Goal: Task Accomplishment & Management: Use online tool/utility

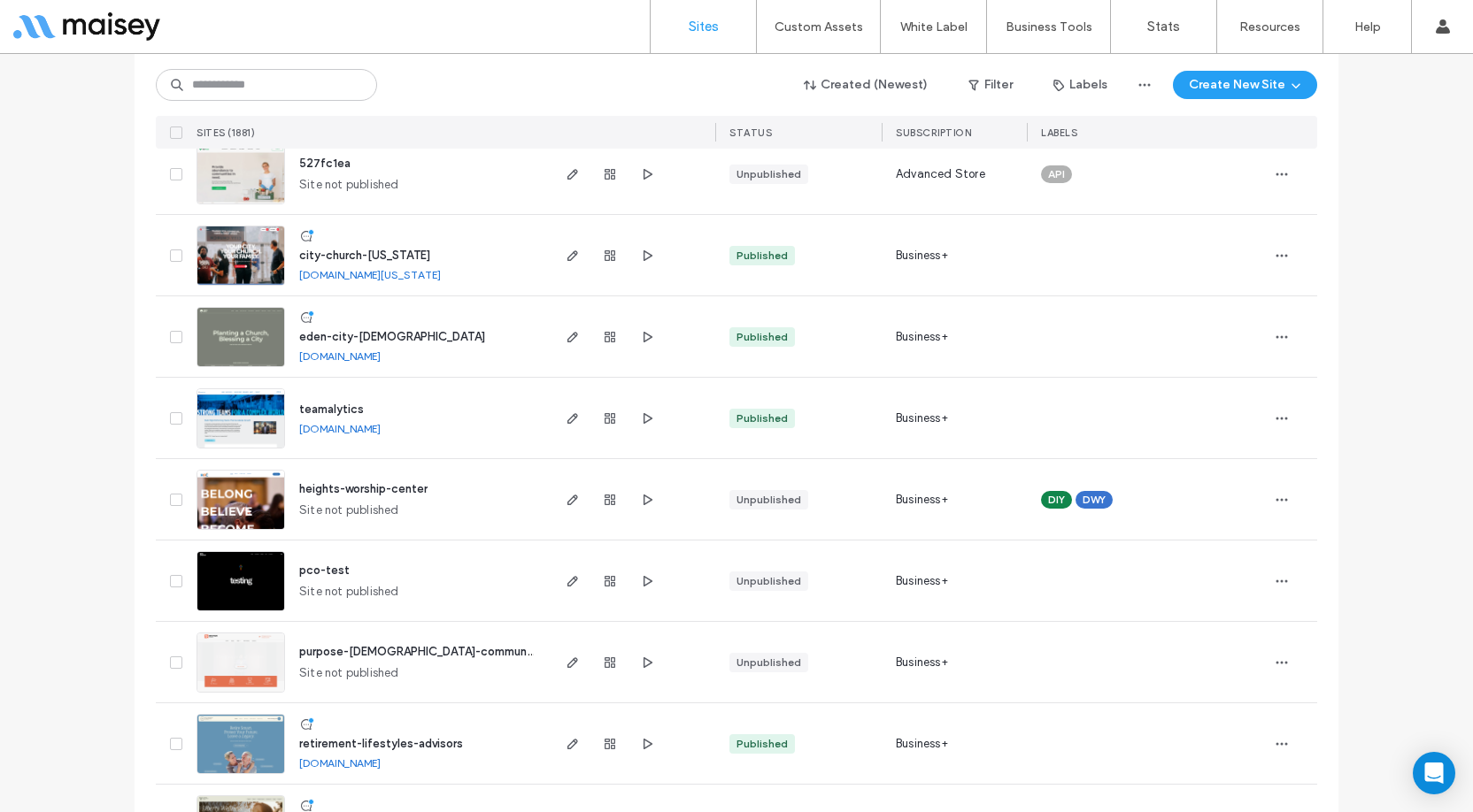
scroll to position [442, 0]
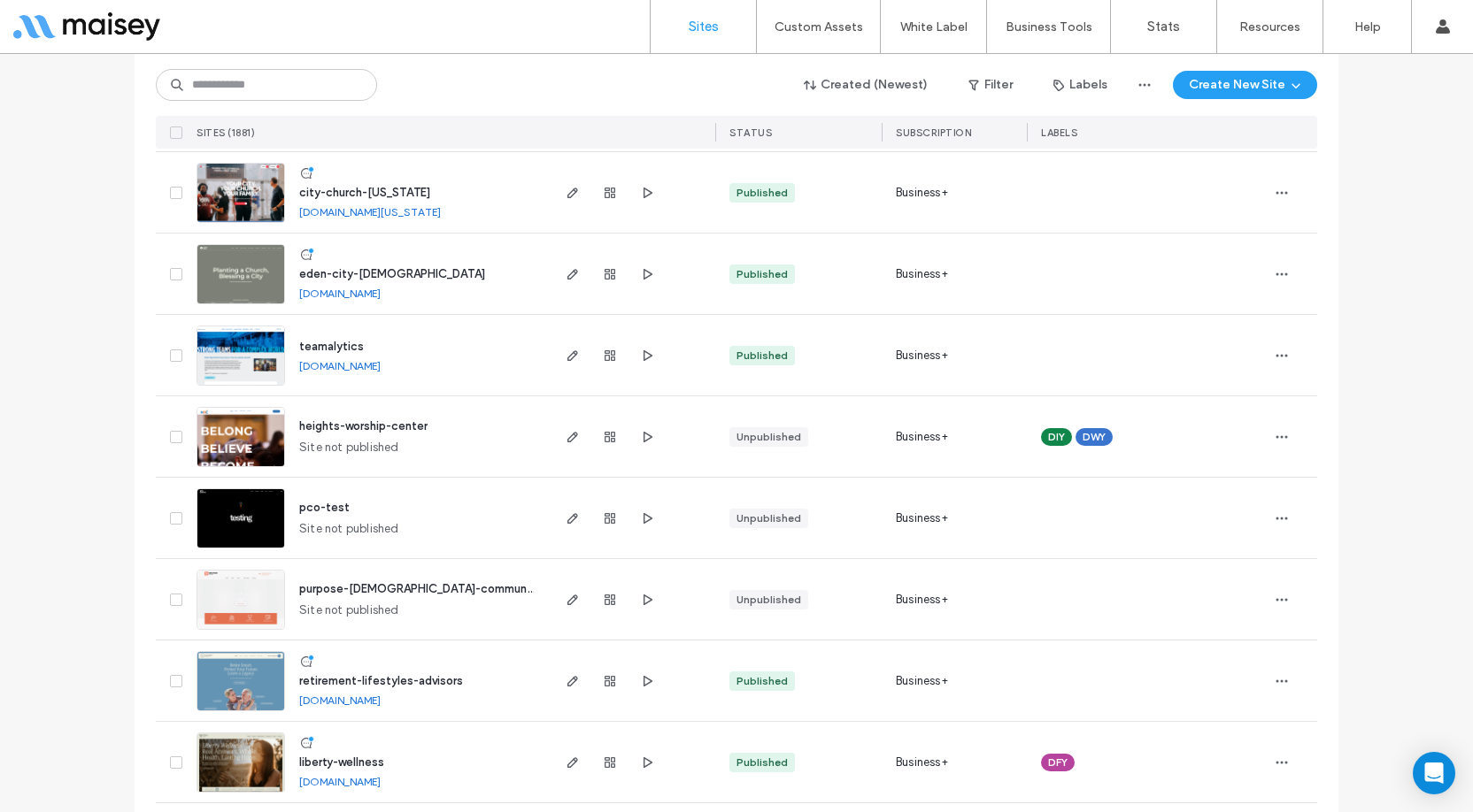
click at [413, 678] on span "retirement-lifestyles-advisors" at bounding box center [381, 681] width 164 height 13
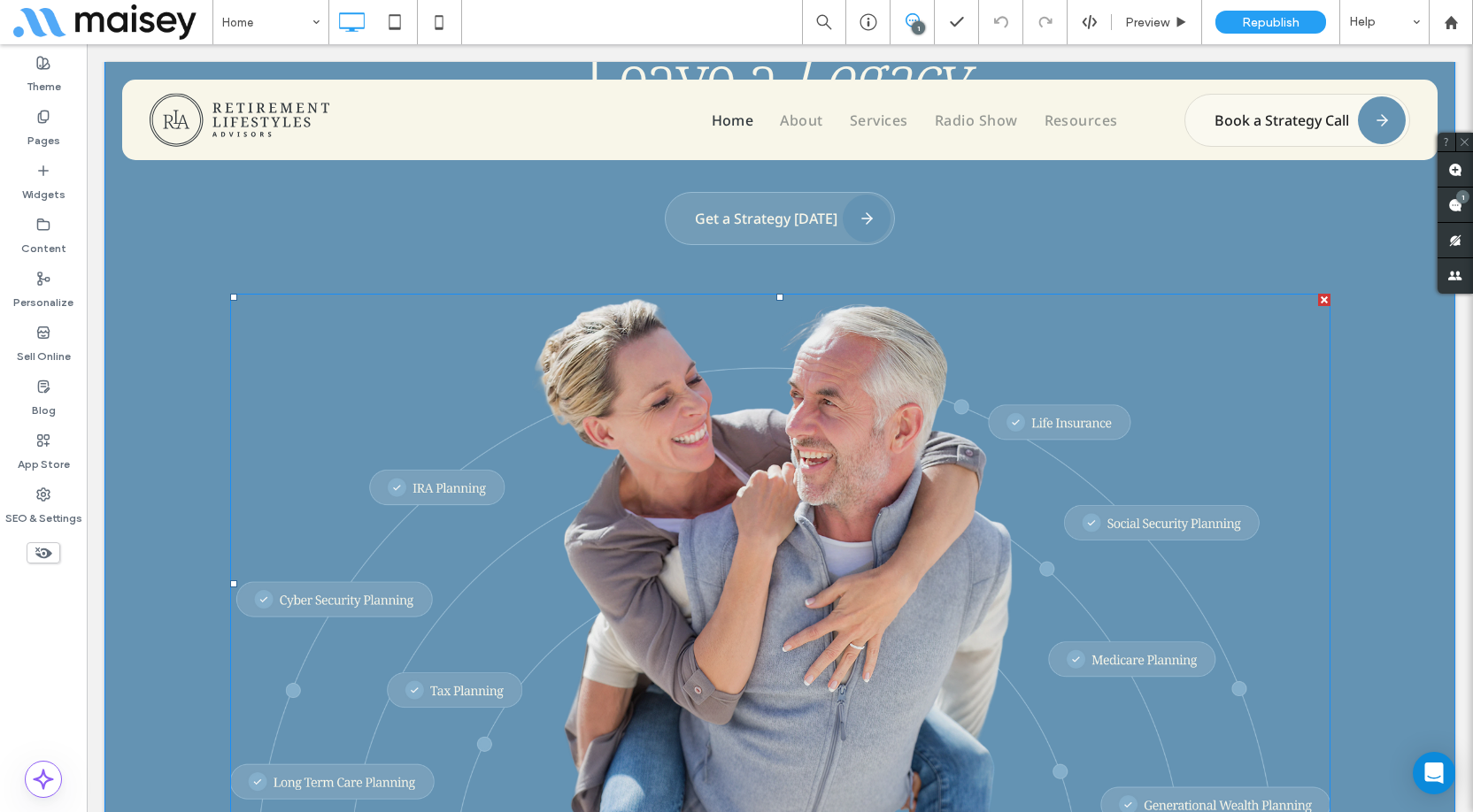
scroll to position [354, 0]
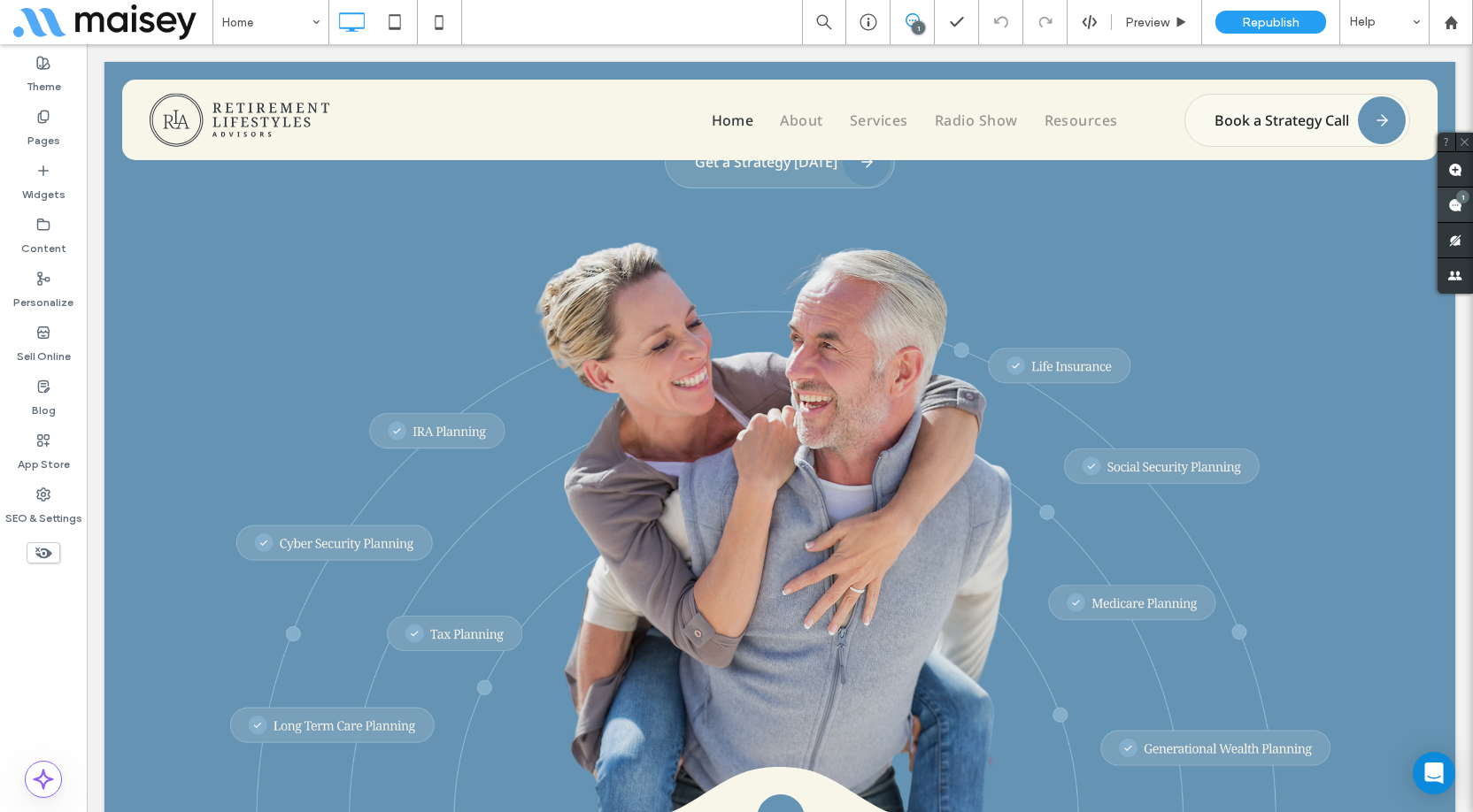
click at [1458, 200] on div "1" at bounding box center [1463, 197] width 13 height 13
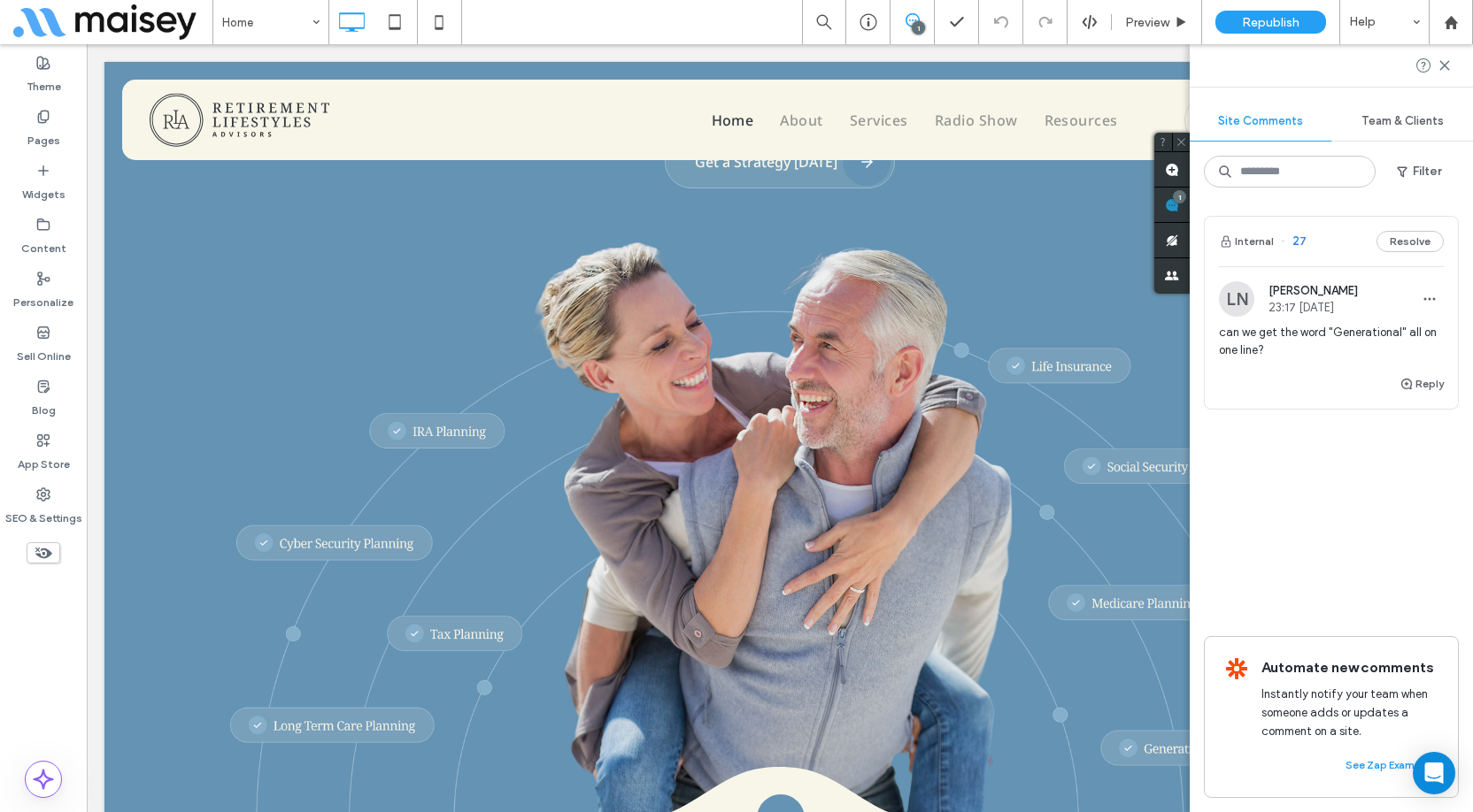
click at [1245, 382] on div "Reply" at bounding box center [1332, 391] width 253 height 35
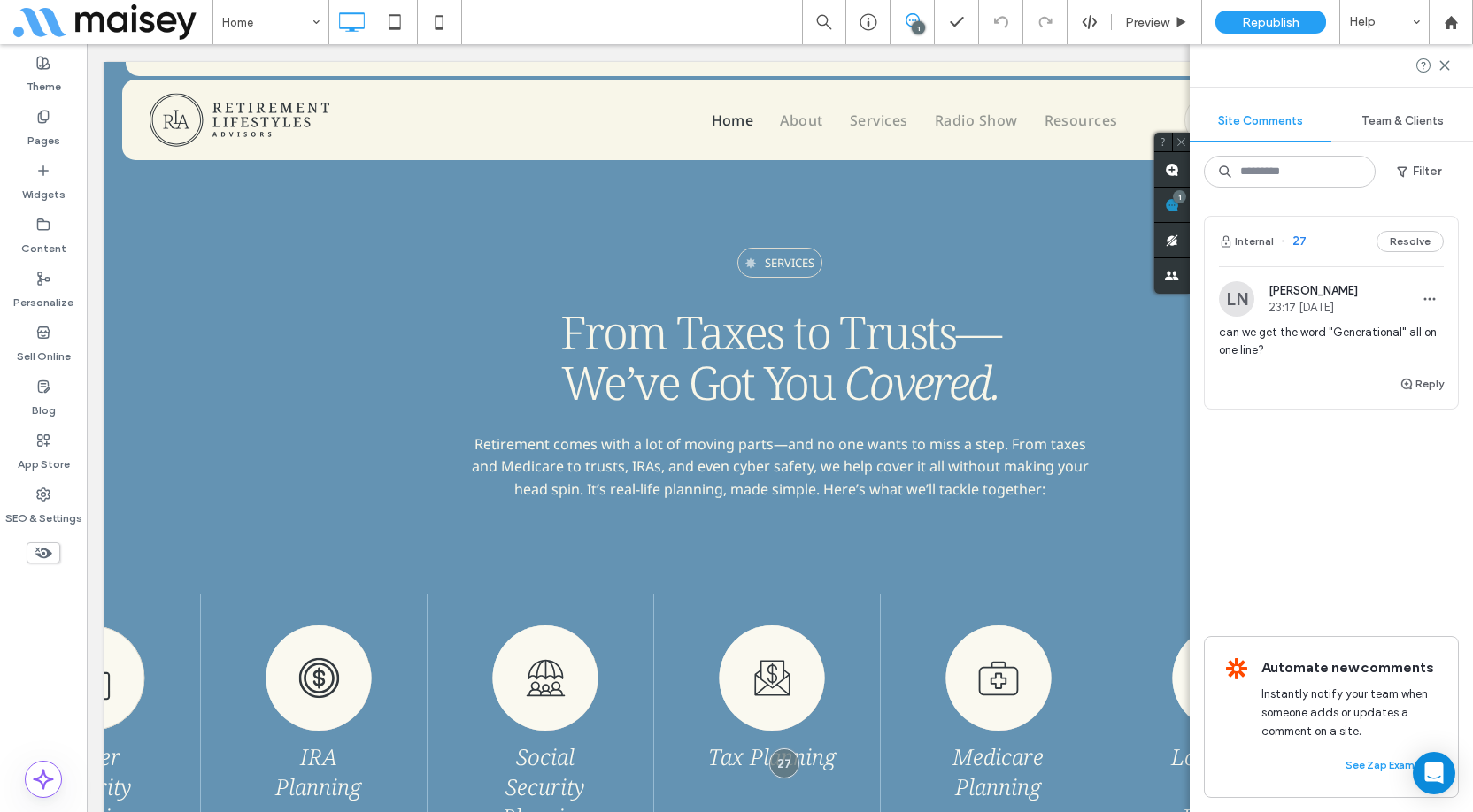
scroll to position [2120, 0]
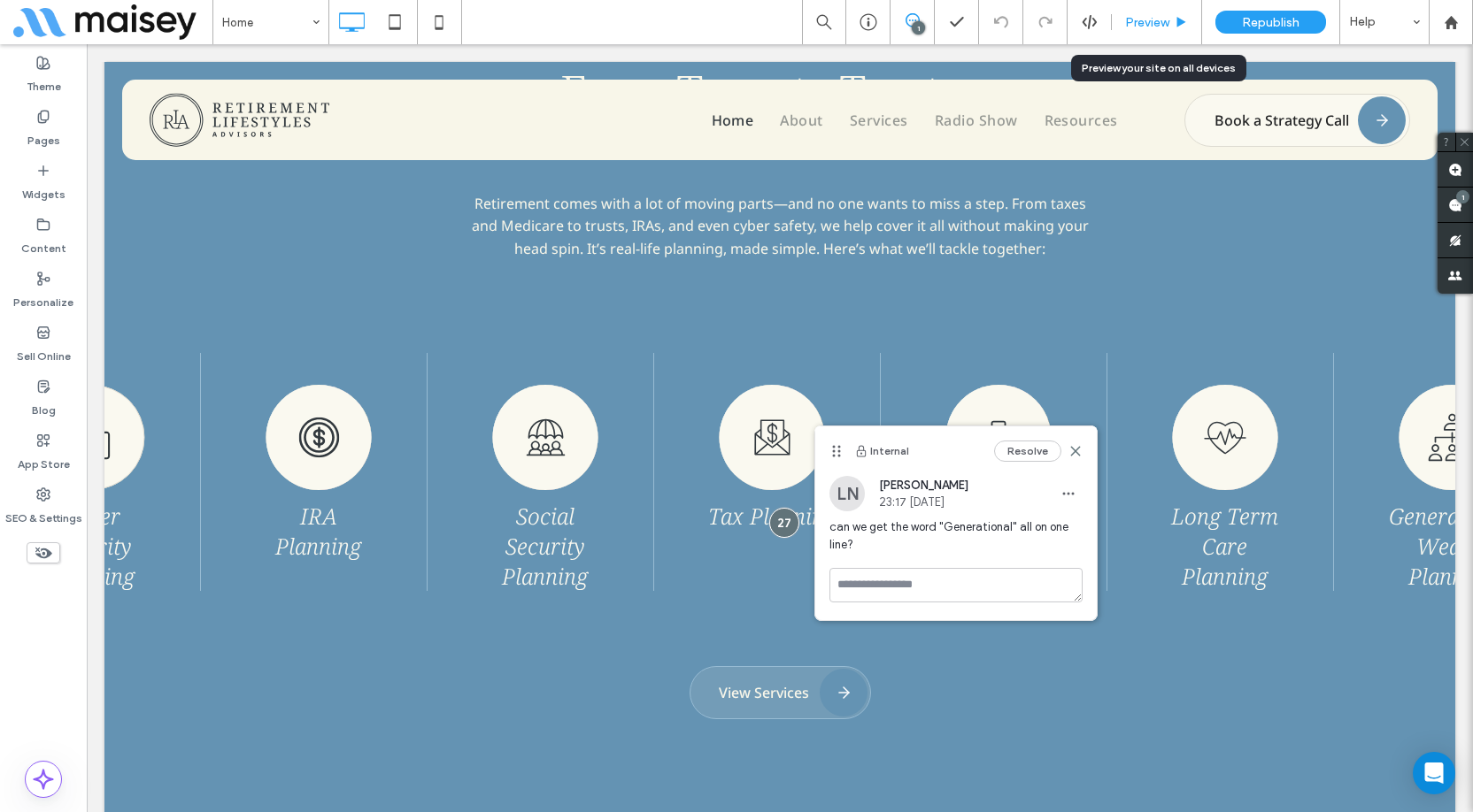
click at [1163, 30] on span "Preview" at bounding box center [1148, 22] width 44 height 15
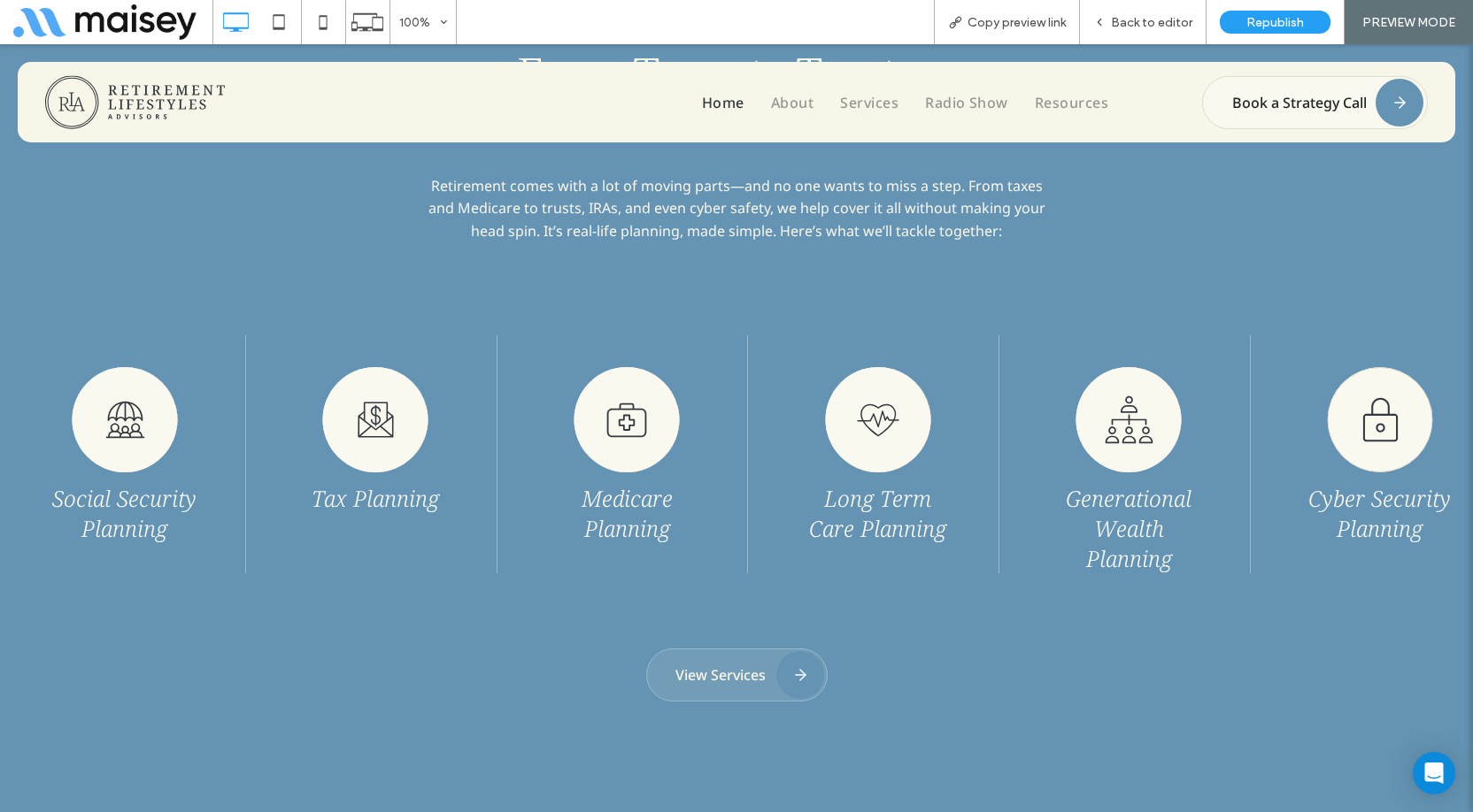
drag, startPoint x: 1047, startPoint y: 400, endPoint x: 841, endPoint y: 385, distance: 206.5
click at [862, 385] on img at bounding box center [878, 420] width 106 height 105
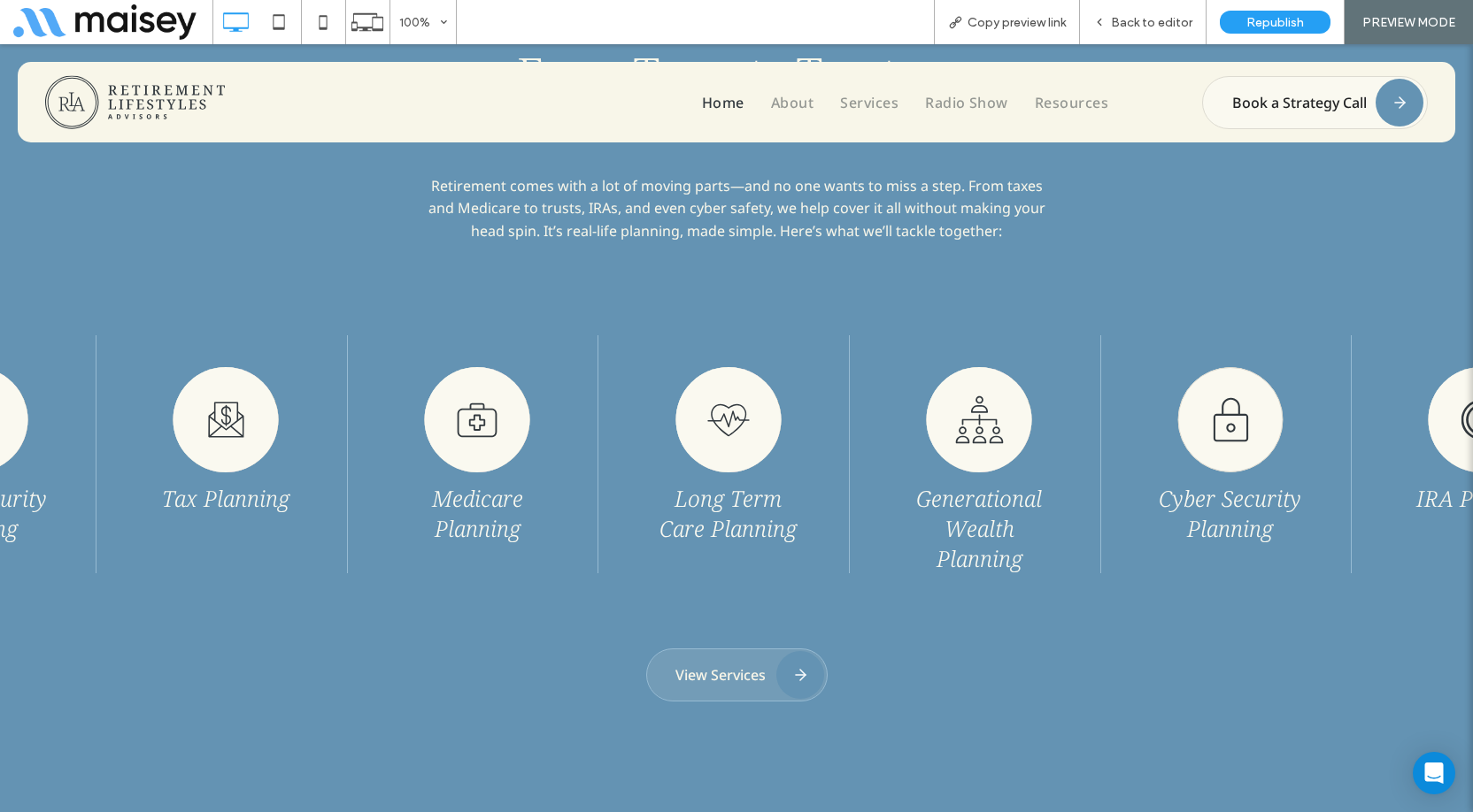
drag, startPoint x: 1071, startPoint y: 414, endPoint x: 854, endPoint y: 393, distance: 218.0
click at [854, 393] on div "Tax Planning Medicare Planning Long Term Care Planning Generational Wealth Plan…" at bounding box center [483, 454] width 4485 height 238
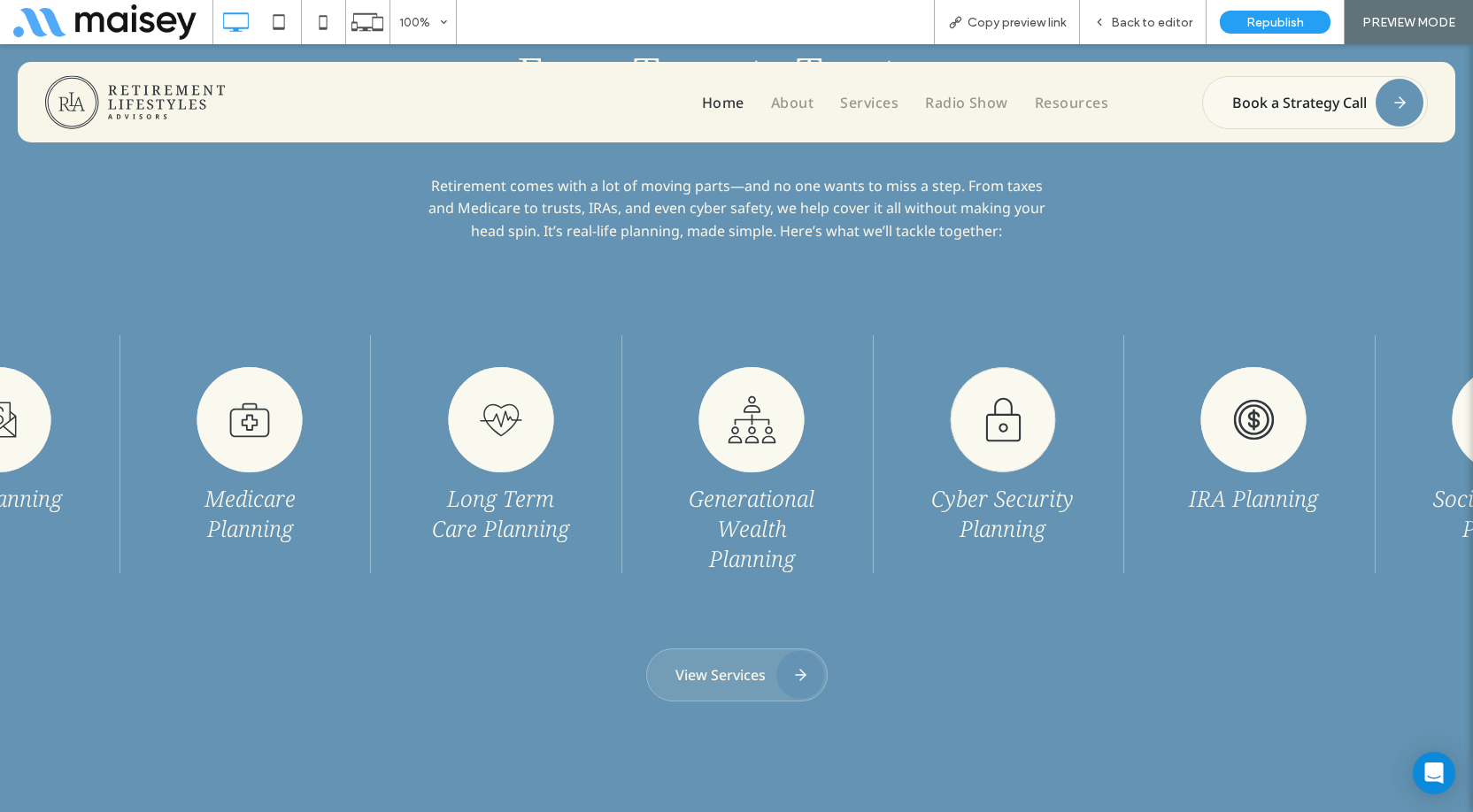
drag, startPoint x: 724, startPoint y: 441, endPoint x: 603, endPoint y: 439, distance: 121.0
click at [608, 439] on div "Tax Planning Medicare Planning Long Term Care Planning Generational Wealth Plan…" at bounding box center [256, 454] width 4485 height 238
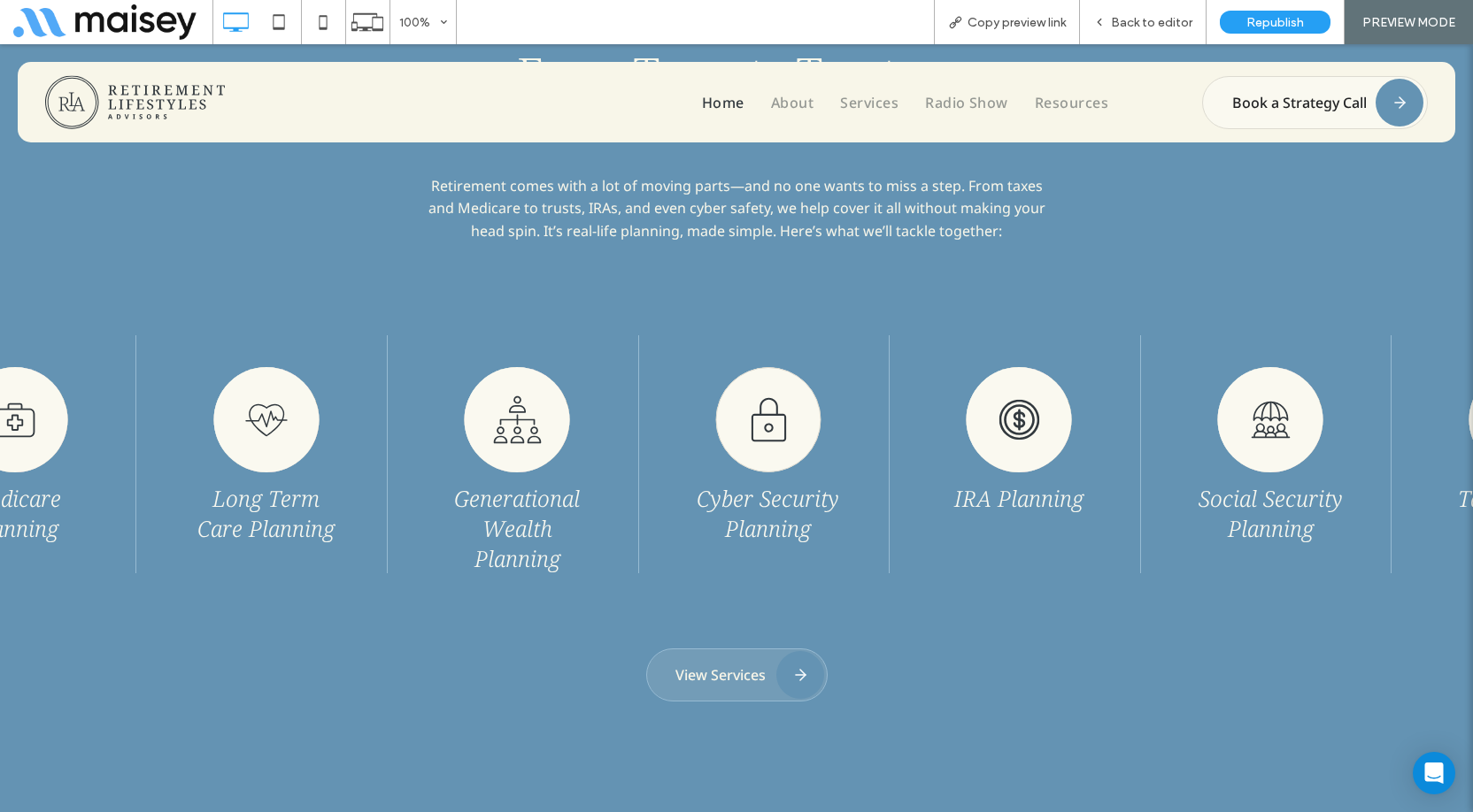
drag, startPoint x: 730, startPoint y: 451, endPoint x: 628, endPoint y: 451, distance: 102.0
click at [692, 451] on div "Cyber Security Planning" at bounding box center [769, 439] width 153 height 208
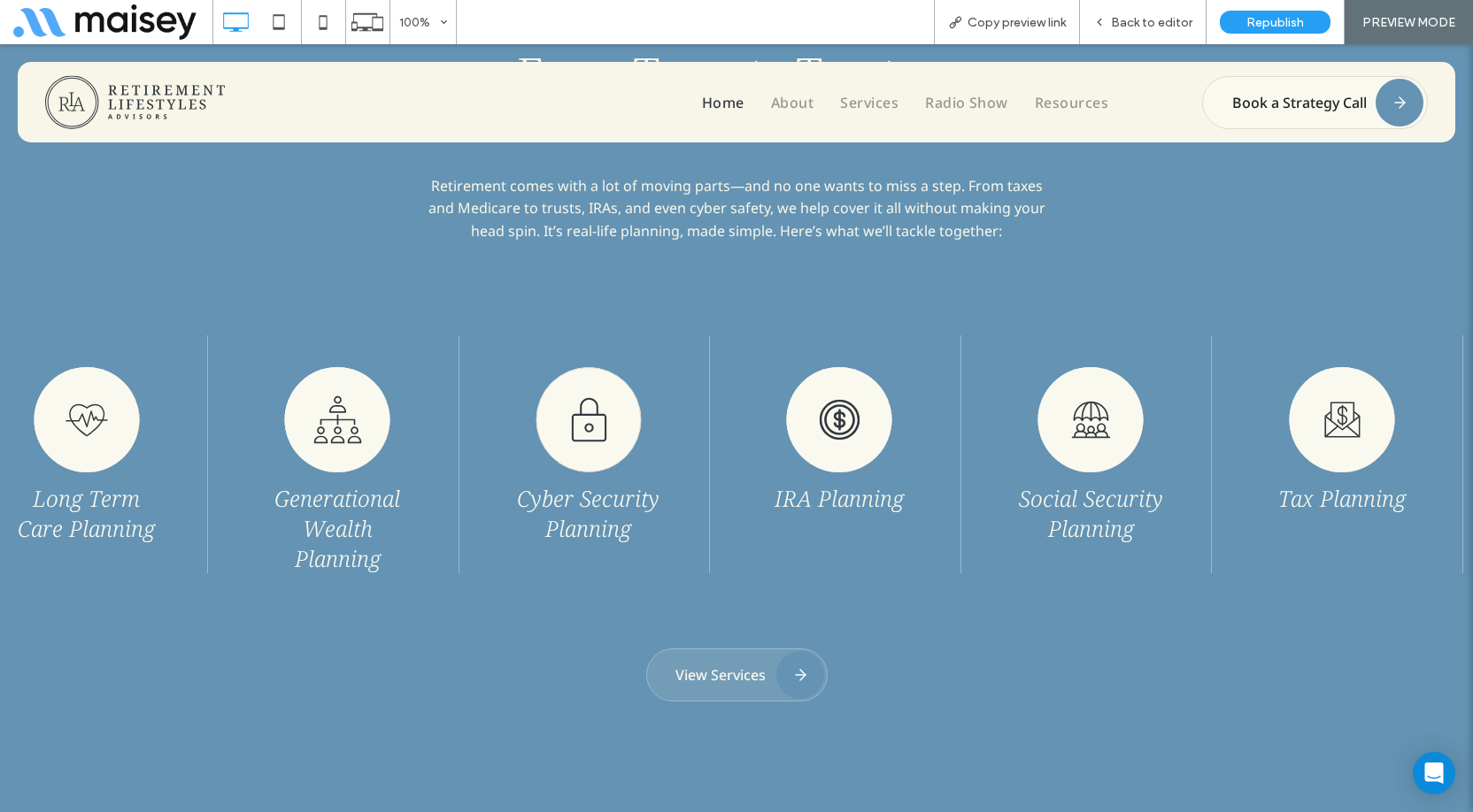
drag, startPoint x: 877, startPoint y: 453, endPoint x: 628, endPoint y: 447, distance: 249.1
click at [719, 447] on div "IRA Planning" at bounding box center [840, 454] width 243 height 238
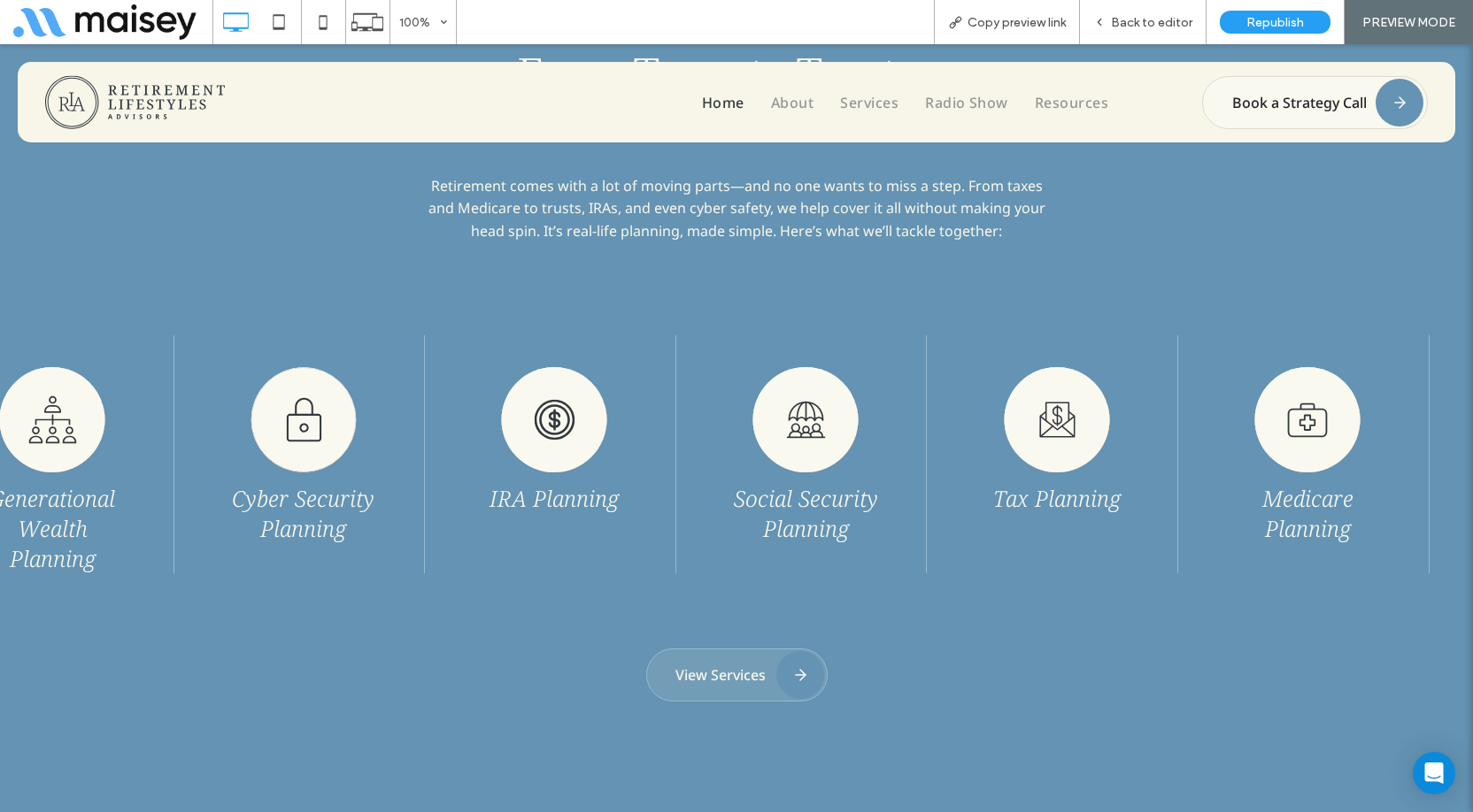
drag, startPoint x: 919, startPoint y: 452, endPoint x: 689, endPoint y: 442, distance: 230.2
click at [729, 443] on div "Social Security Planning" at bounding box center [806, 439] width 153 height 208
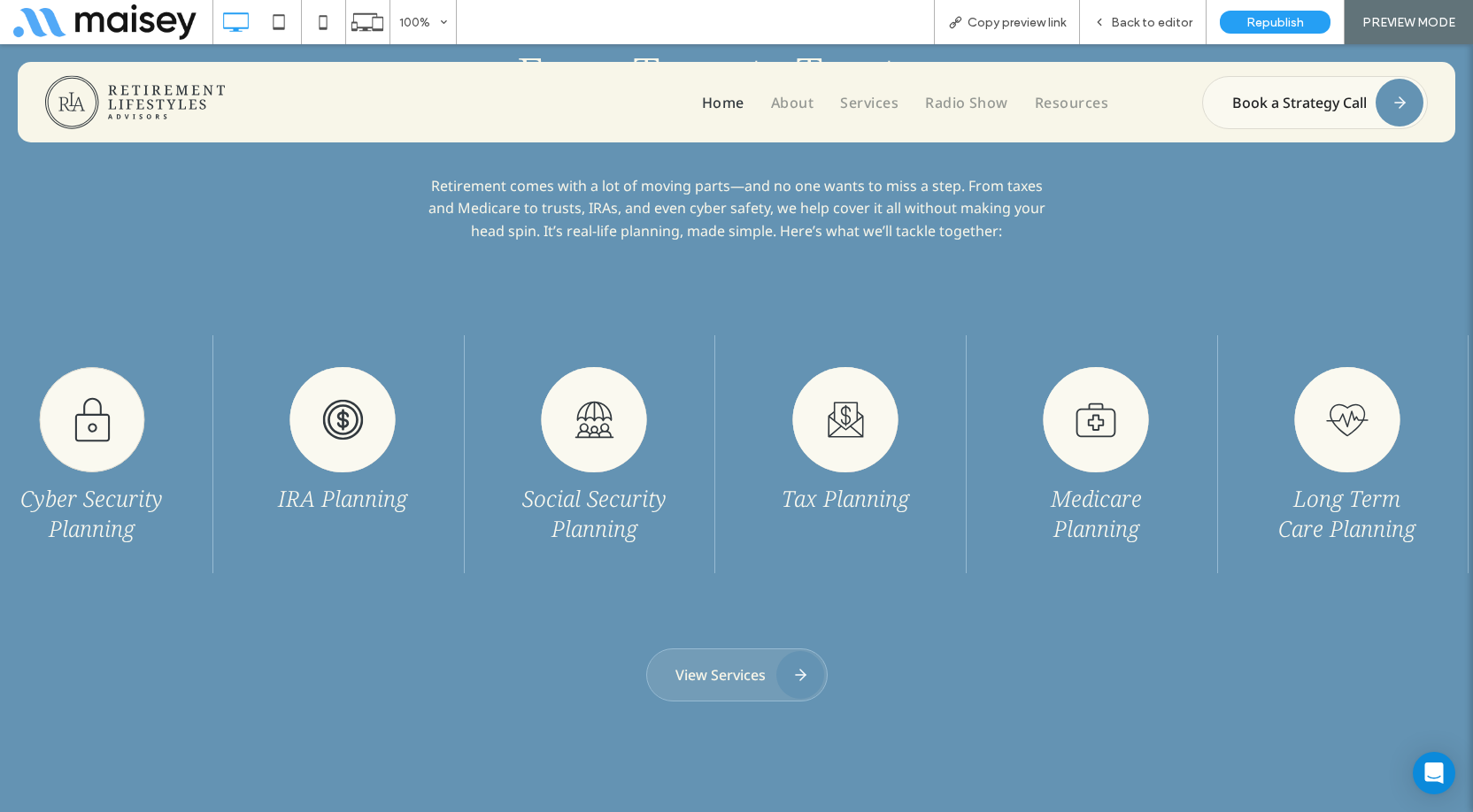
drag, startPoint x: 908, startPoint y: 454, endPoint x: 711, endPoint y: 451, distance: 197.0
click at [769, 451] on div "Tax Planning" at bounding box center [846, 424] width 153 height 178
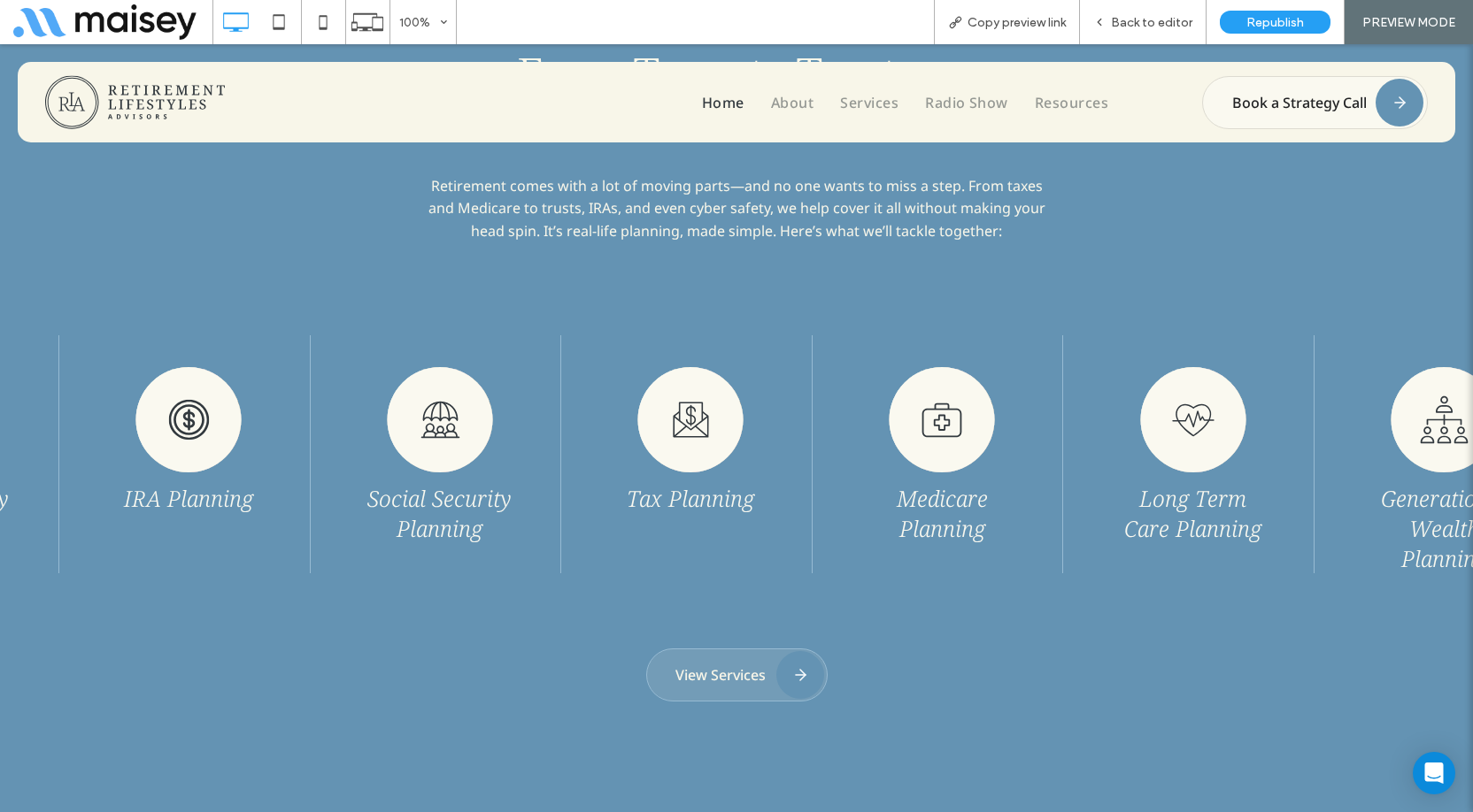
drag, startPoint x: 907, startPoint y: 459, endPoint x: 666, endPoint y: 444, distance: 241.5
click at [673, 444] on div "Tax Planning Medicare Planning Long Term Care Planning Generational Wealth Plan…" at bounding box center [948, 454] width 4485 height 238
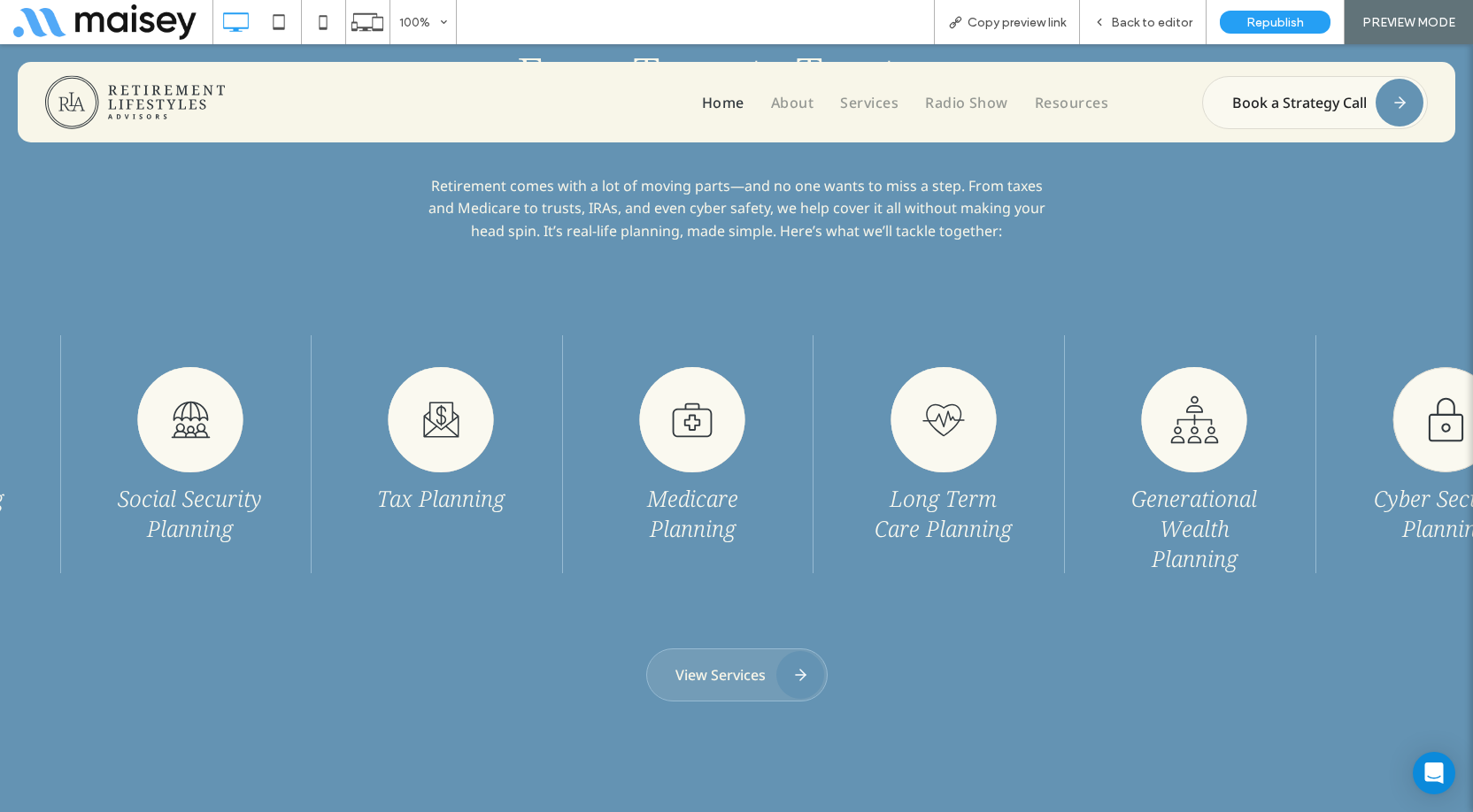
drag, startPoint x: 938, startPoint y: 461, endPoint x: 770, endPoint y: 454, distance: 168.1
click at [891, 454] on img at bounding box center [943, 420] width 106 height 105
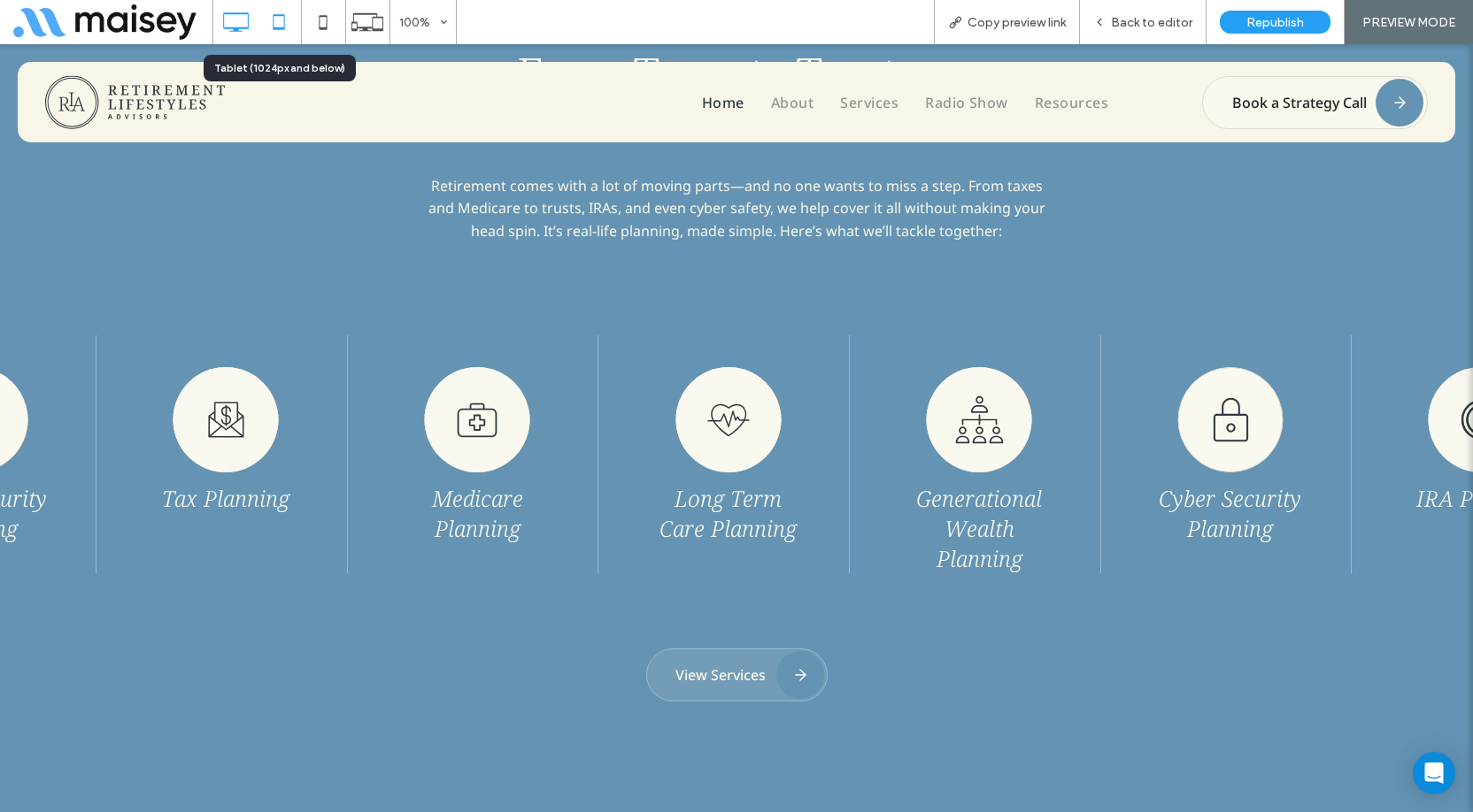
click at [281, 21] on icon at bounding box center [279, 22] width 35 height 35
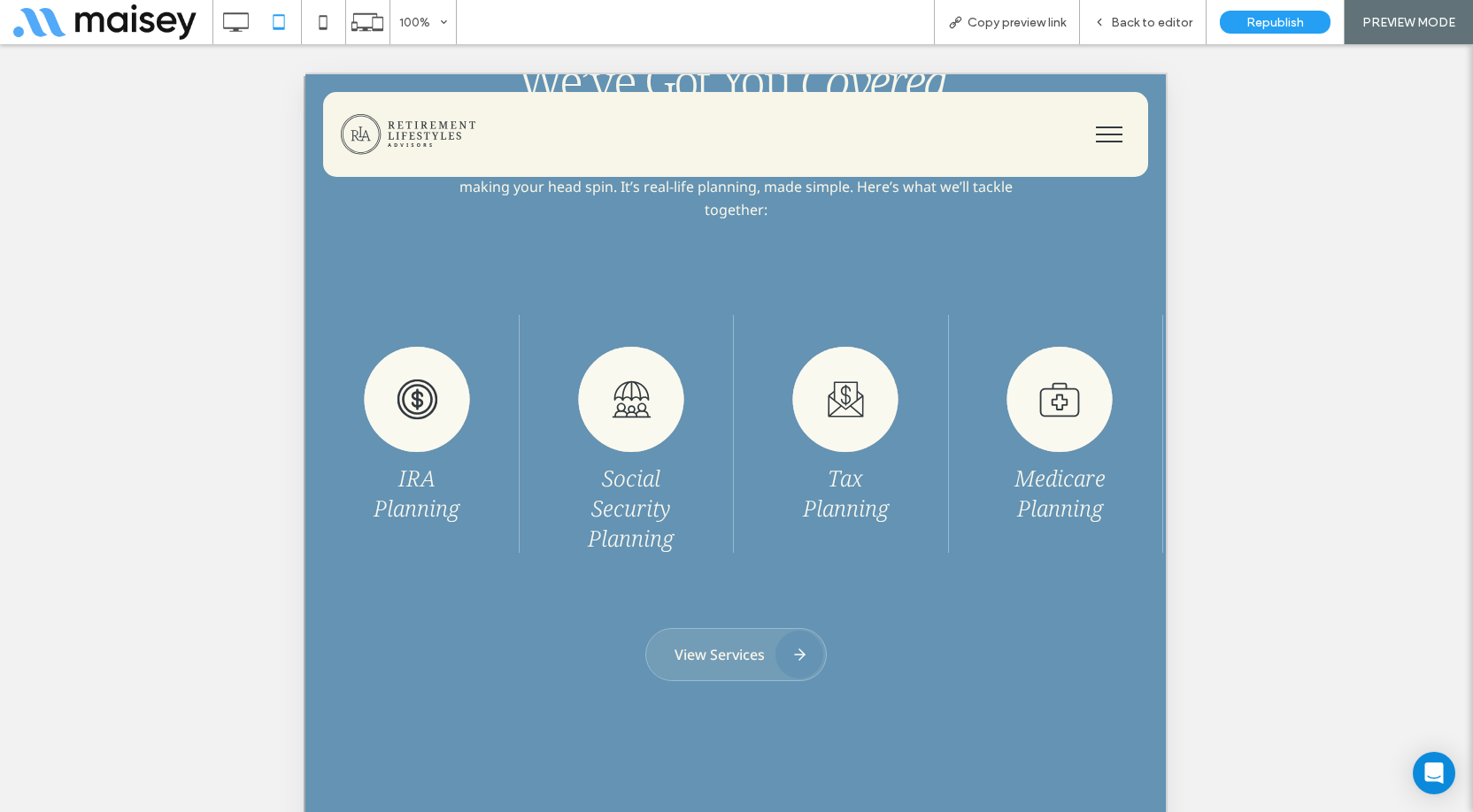
drag, startPoint x: 584, startPoint y: 433, endPoint x: 970, endPoint y: 441, distance: 386.1
click at [948, 440] on div "Tax Planning" at bounding box center [846, 434] width 205 height 238
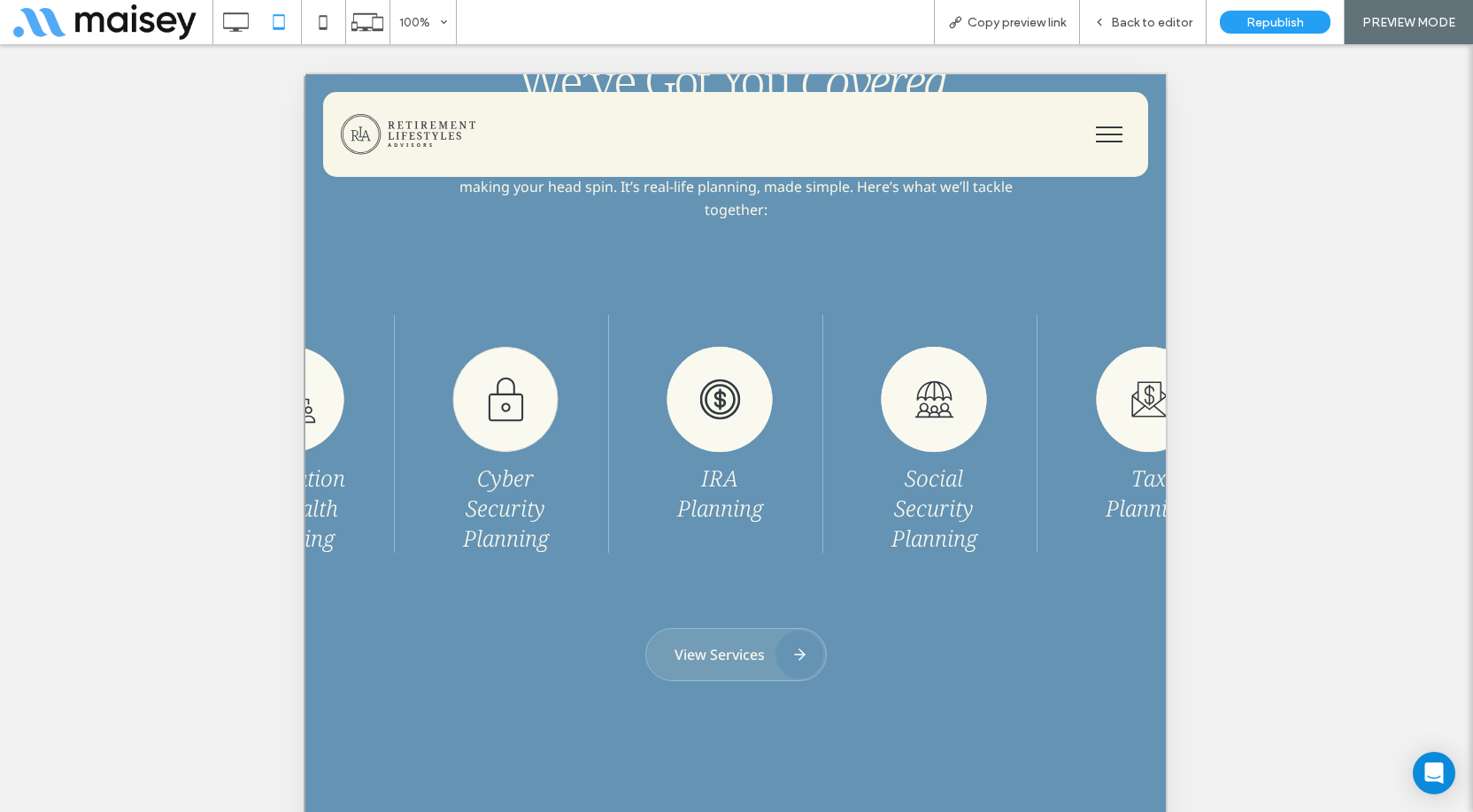
drag, startPoint x: 658, startPoint y: 432, endPoint x: 867, endPoint y: 433, distance: 209.0
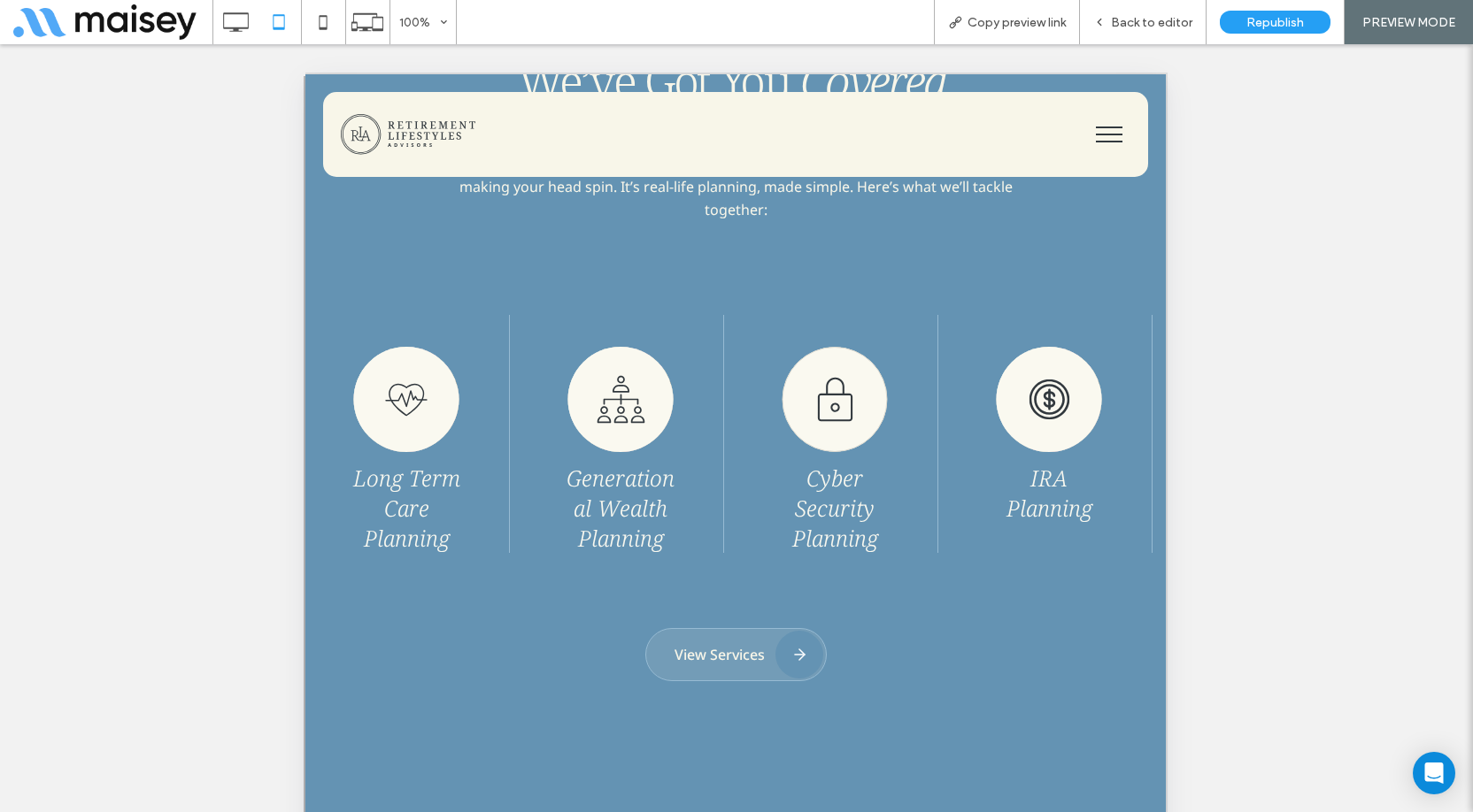
drag, startPoint x: 611, startPoint y: 417, endPoint x: 715, endPoint y: 417, distance: 104.0
click at [715, 417] on div "Generational Wealth Planning" at bounding box center [621, 434] width 205 height 238
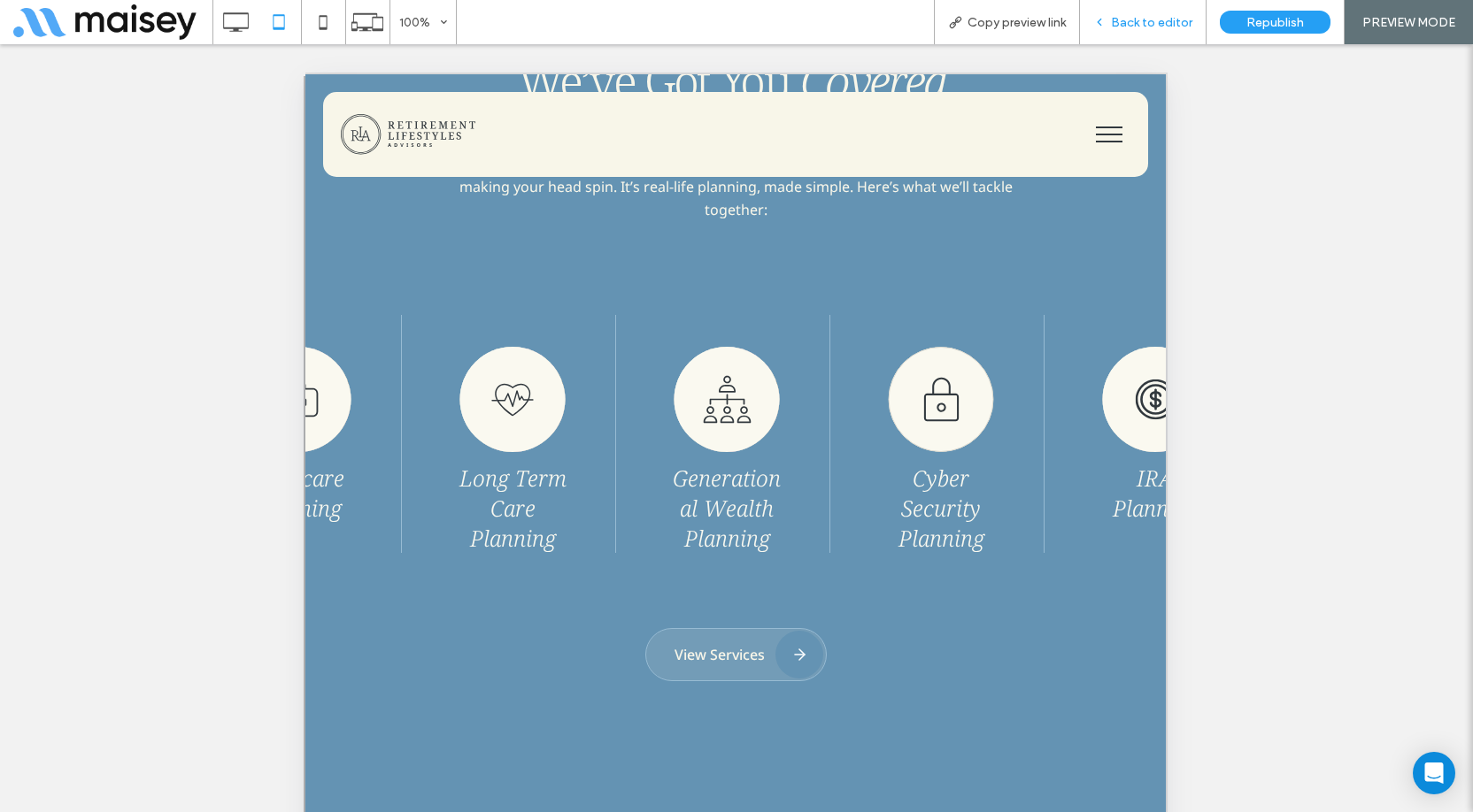
click at [1147, 26] on span "Back to editor" at bounding box center [1151, 22] width 81 height 15
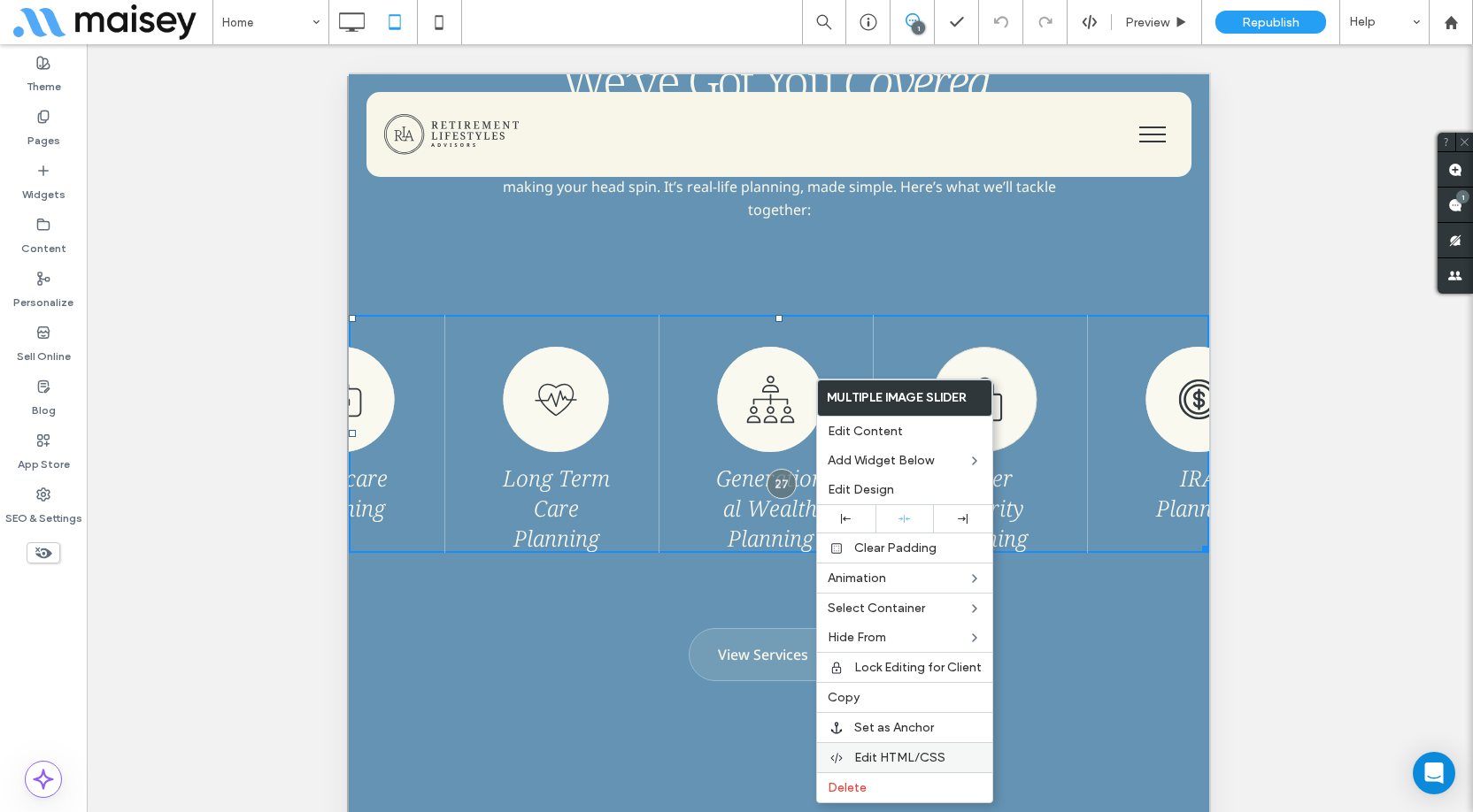
click at [910, 753] on span "Edit HTML/CSS" at bounding box center [900, 757] width 91 height 15
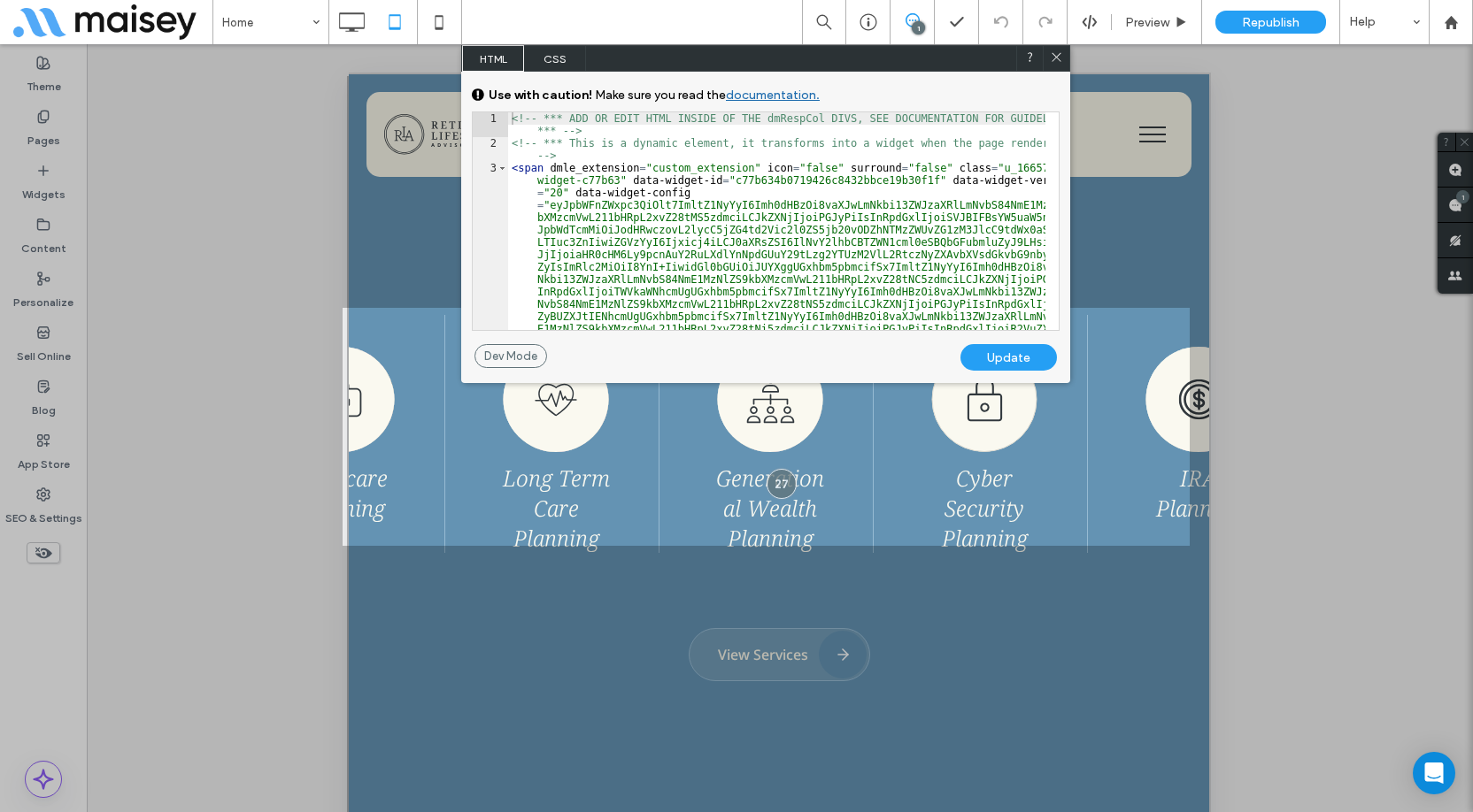
click at [565, 61] on span "CSS" at bounding box center [554, 58] width 62 height 27
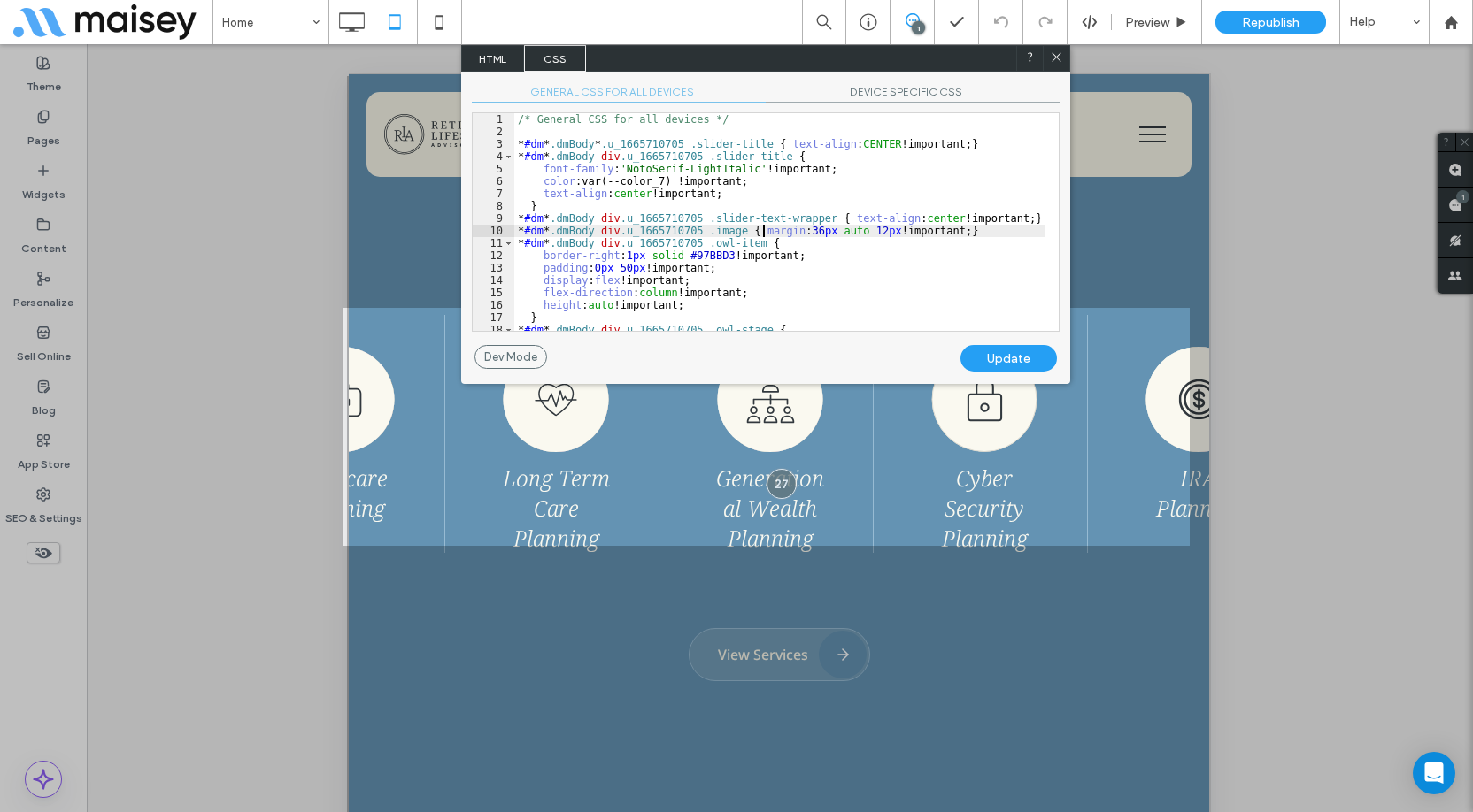
click at [763, 236] on div "/* General CSS for all devices */ * #dm * .dmBody * .u_1665710705 .slider-title…" at bounding box center [780, 235] width 531 height 243
click at [616, 268] on div "/* General CSS for all devices */ * #dm * .dmBody * .u_1665710705 .slider-title…" at bounding box center [780, 235] width 531 height 243
type textarea "**"
click at [1015, 358] on div "Update" at bounding box center [1008, 358] width 96 height 27
click at [1064, 57] on div at bounding box center [1056, 58] width 27 height 27
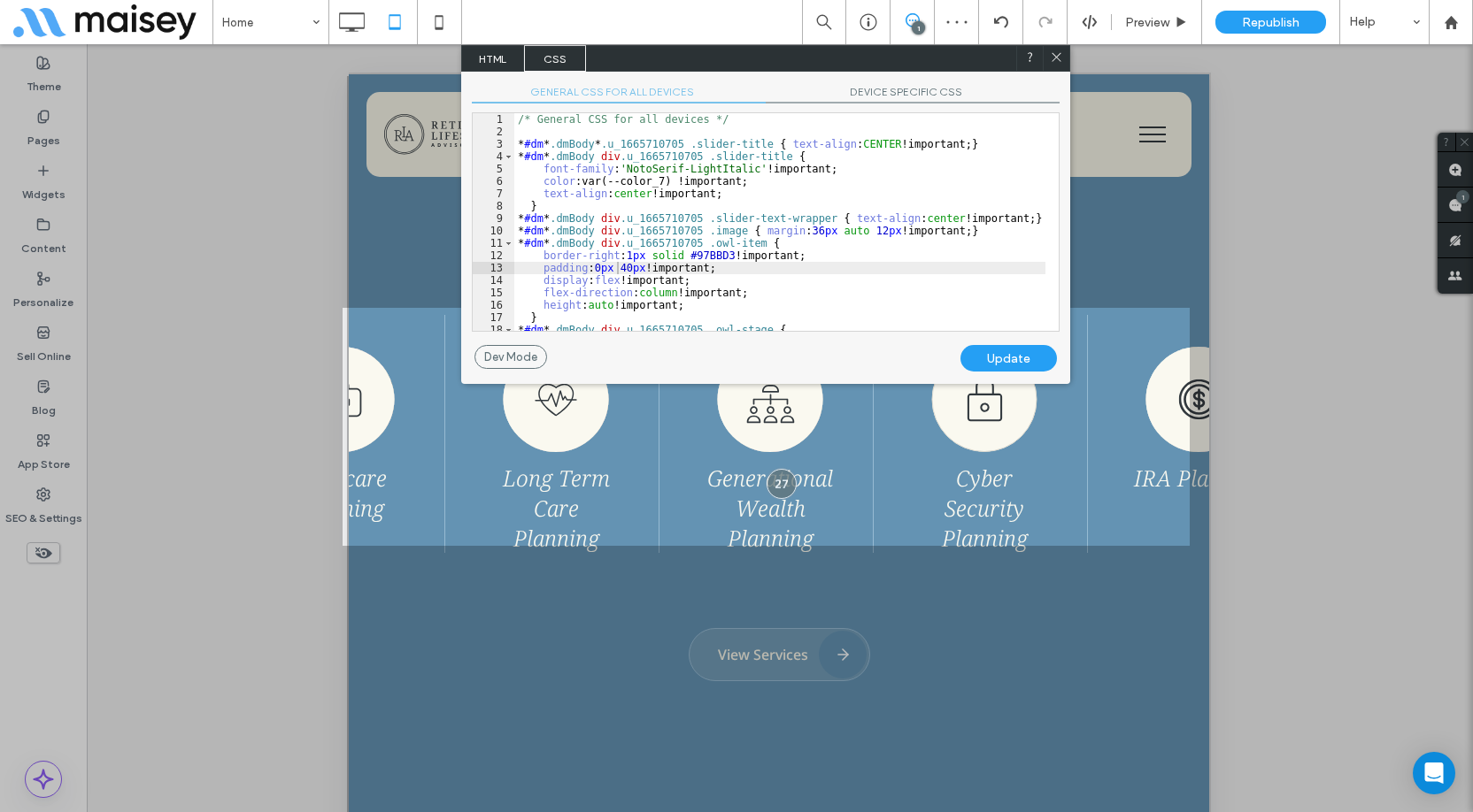
click at [1056, 57] on use at bounding box center [1056, 57] width 9 height 9
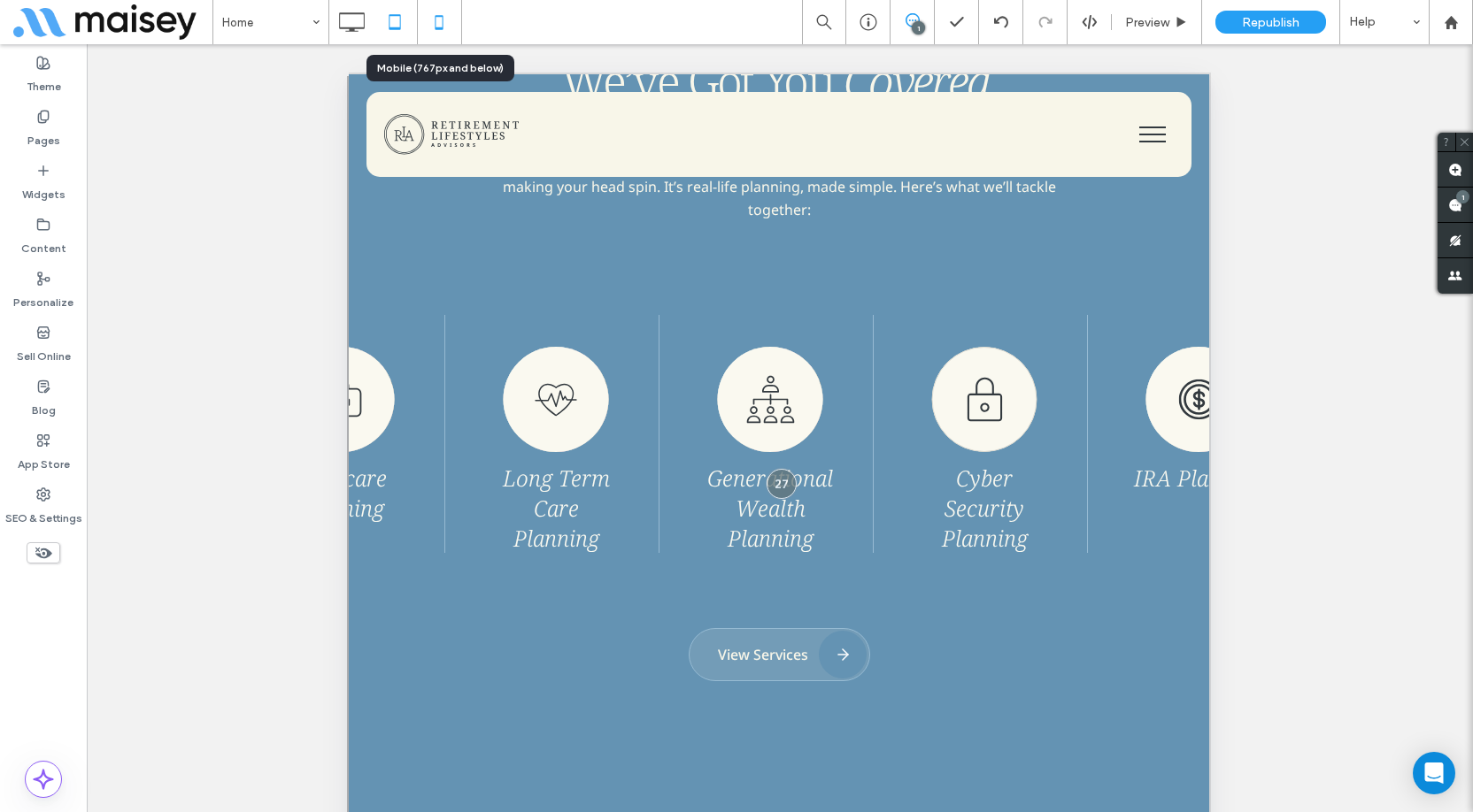
click at [433, 18] on icon at bounding box center [439, 22] width 35 height 35
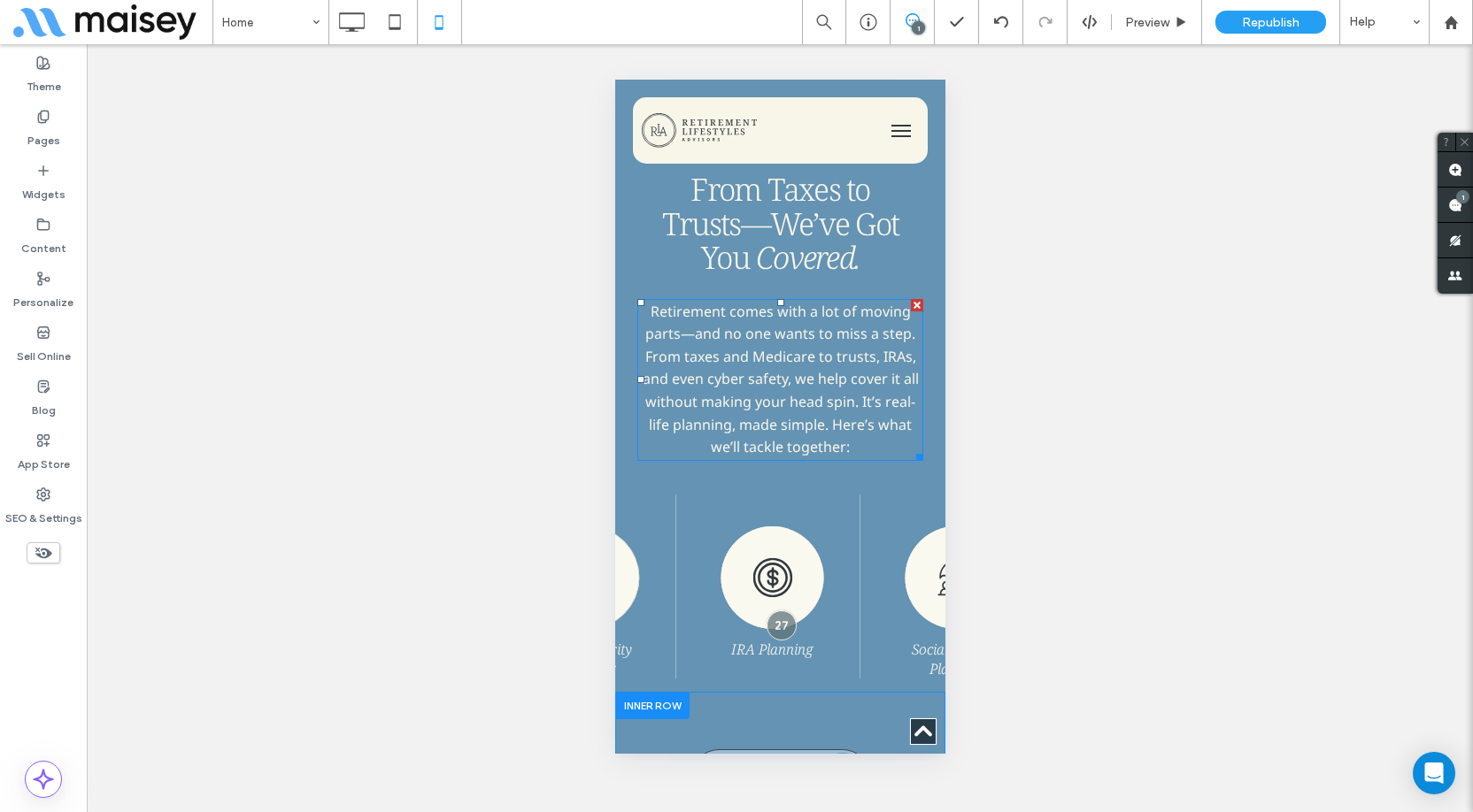
scroll to position [2655, 0]
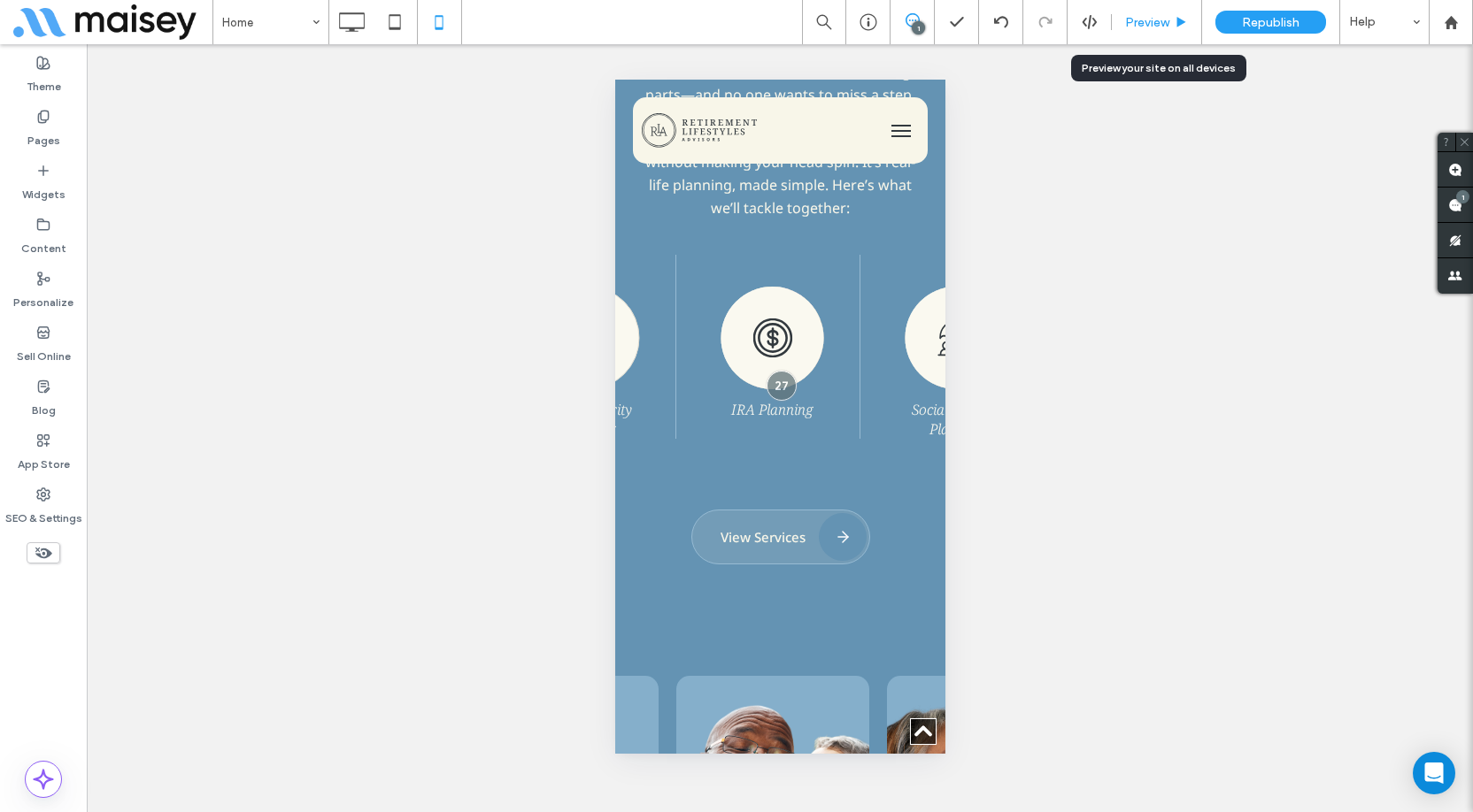
click at [1163, 25] on span "Preview" at bounding box center [1148, 22] width 44 height 15
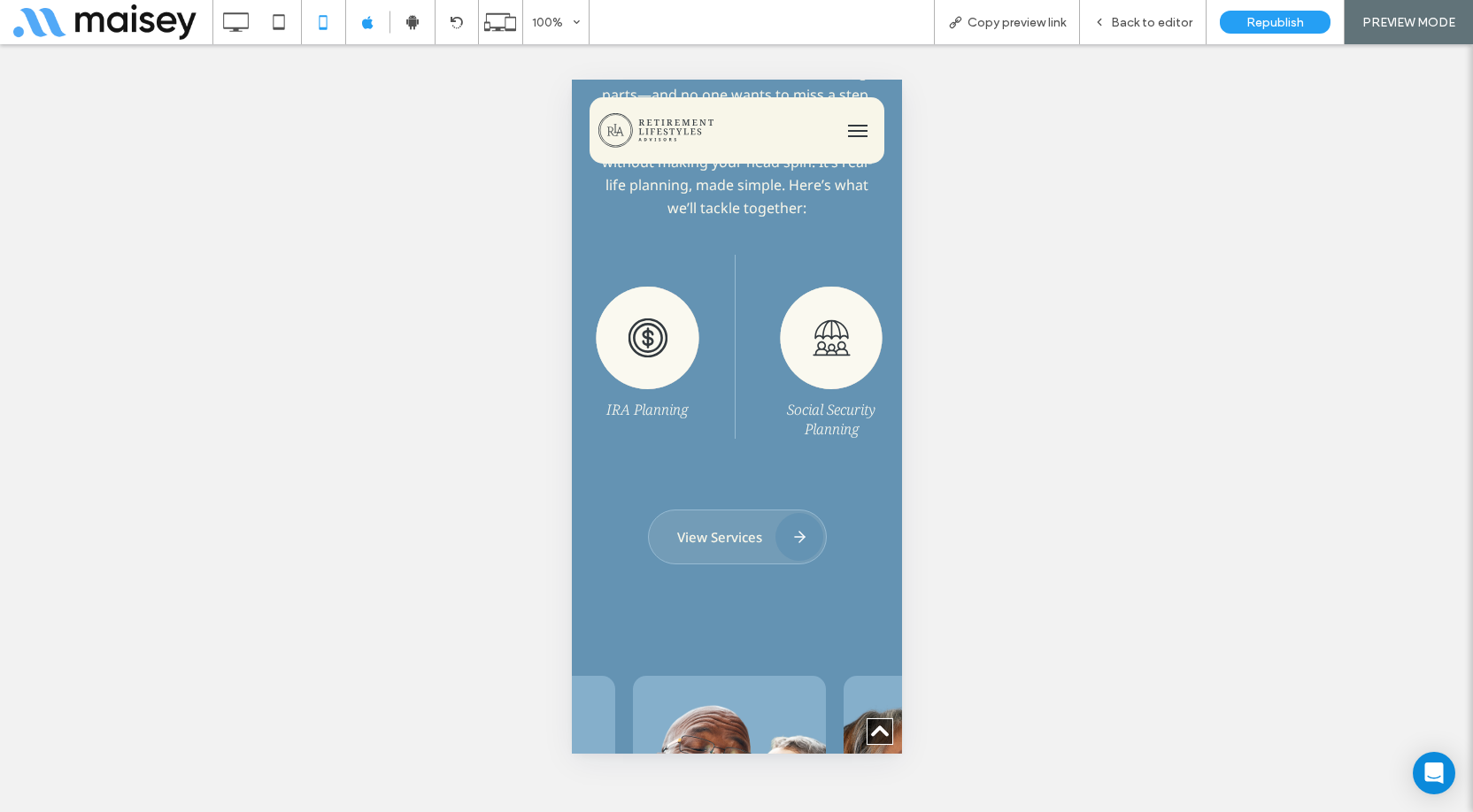
drag, startPoint x: 749, startPoint y: 324, endPoint x: 616, endPoint y: 317, distance: 133.2
click at [622, 317] on img at bounding box center [647, 337] width 103 height 103
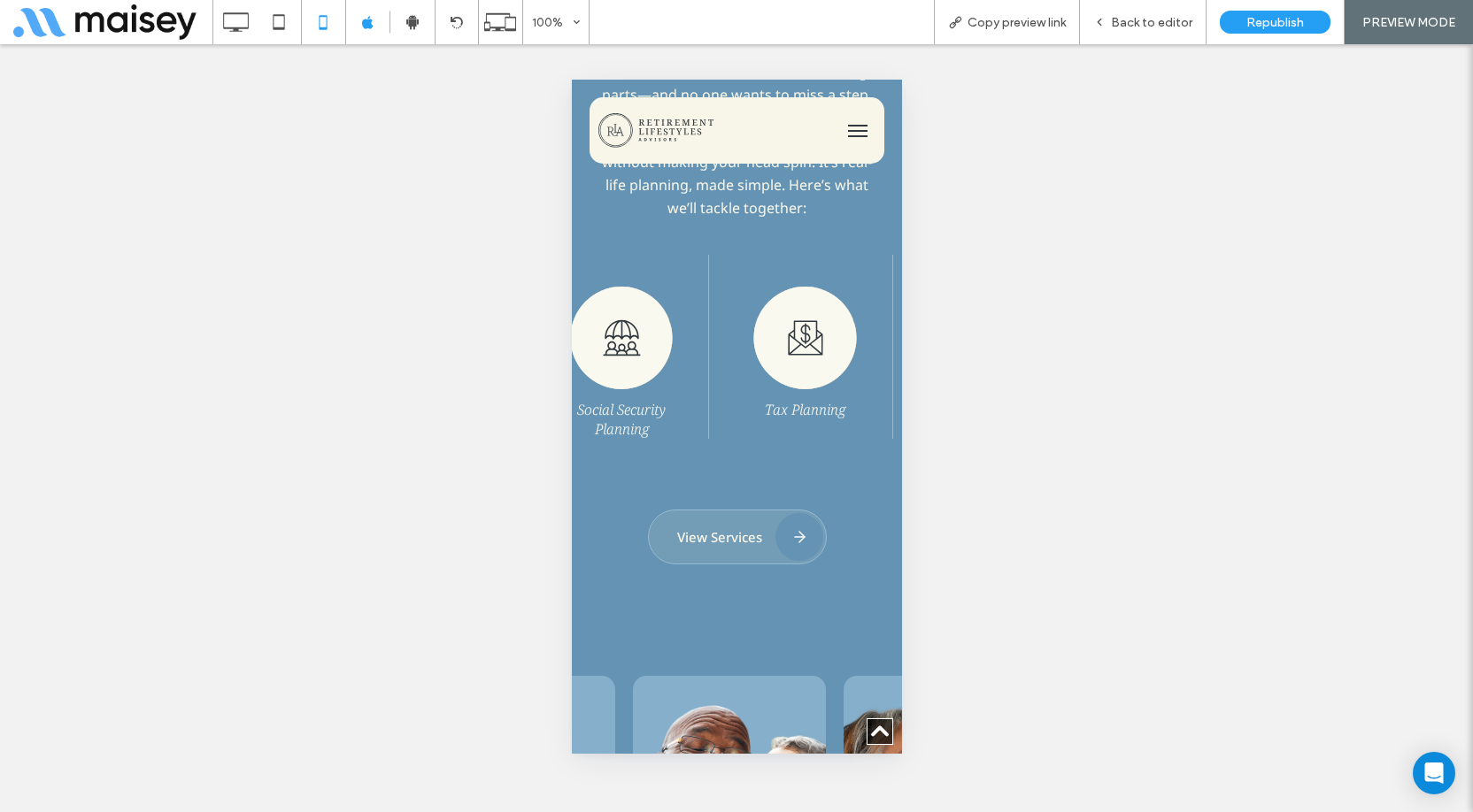
drag, startPoint x: 761, startPoint y: 326, endPoint x: 647, endPoint y: 323, distance: 114.0
click at [644, 323] on img at bounding box center [621, 337] width 103 height 103
drag, startPoint x: 756, startPoint y: 327, endPoint x: 627, endPoint y: 313, distance: 129.8
click at [628, 314] on img at bounding box center [619, 337] width 103 height 103
drag, startPoint x: 750, startPoint y: 319, endPoint x: 641, endPoint y: 309, distance: 109.5
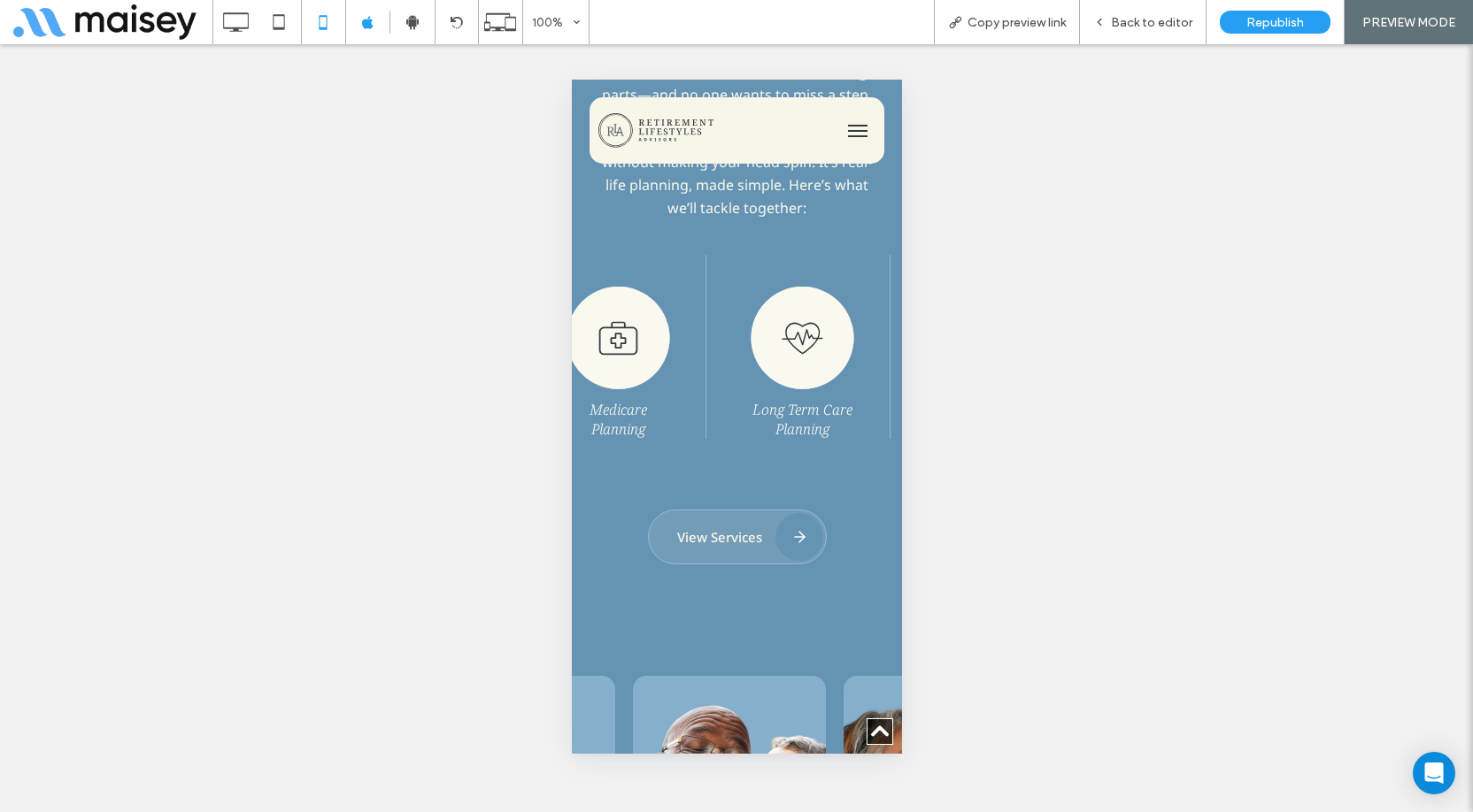
click at [641, 309] on img at bounding box center [617, 337] width 103 height 103
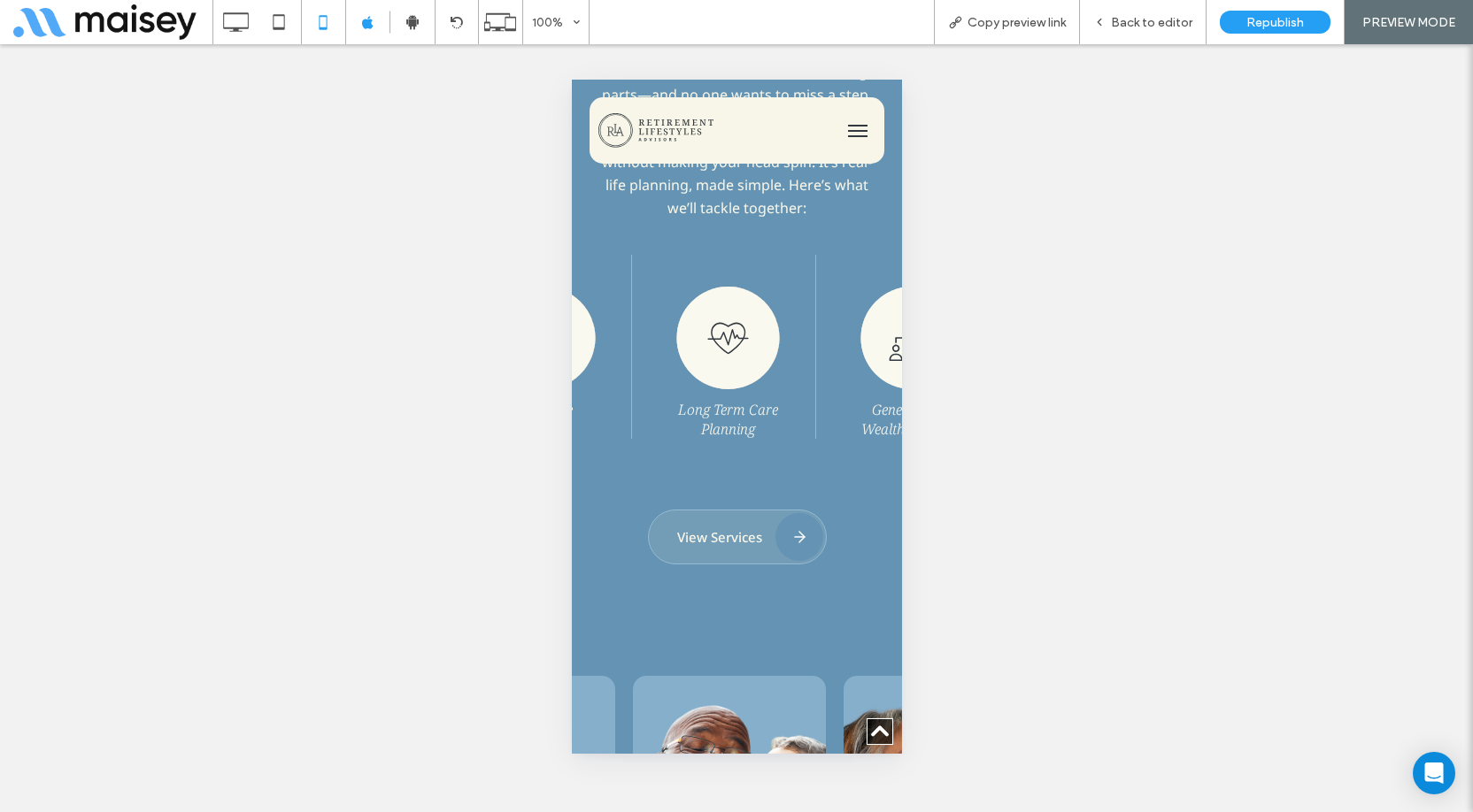
drag, startPoint x: 751, startPoint y: 319, endPoint x: 611, endPoint y: 311, distance: 140.2
click at [676, 311] on img at bounding box center [727, 337] width 103 height 103
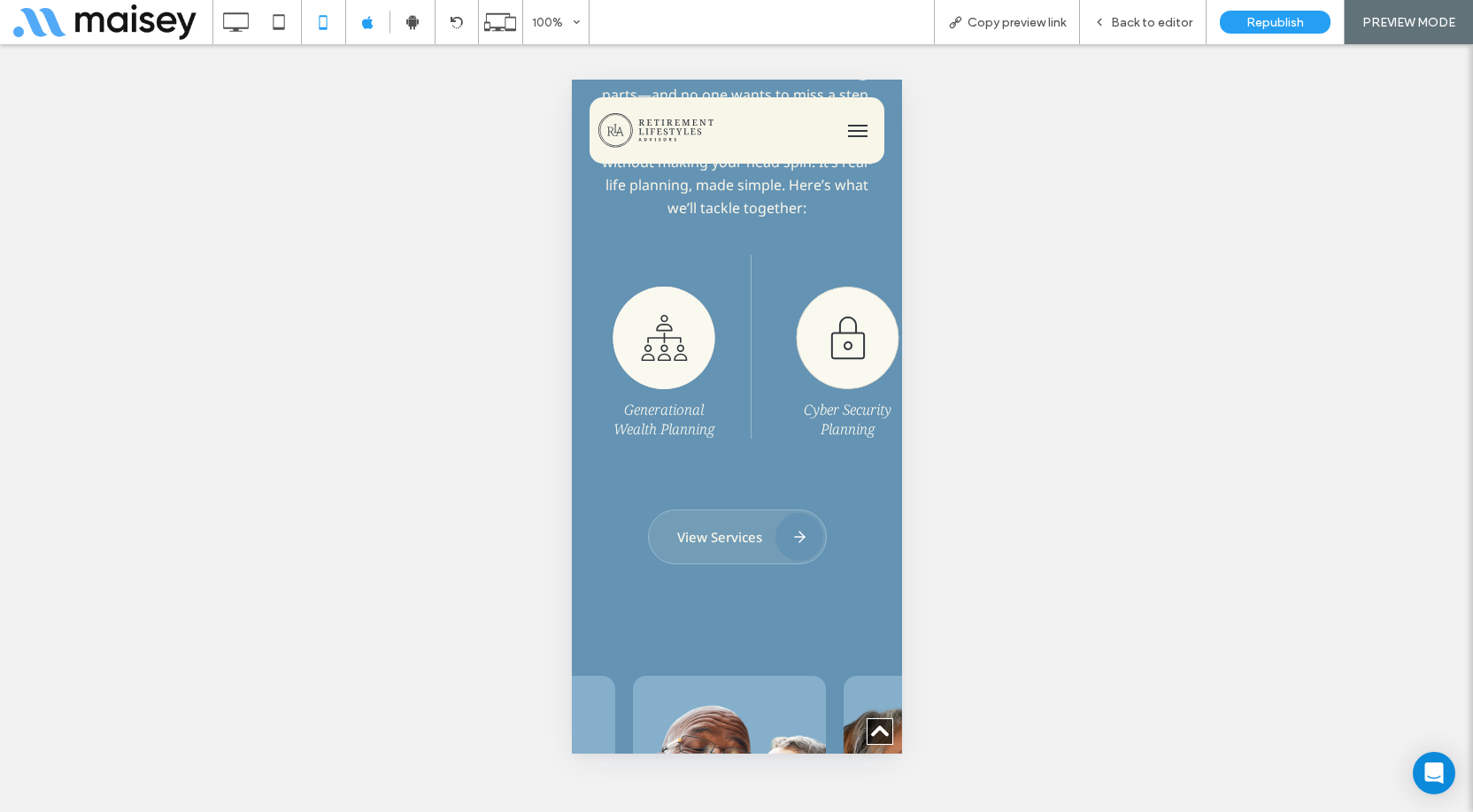
drag, startPoint x: 738, startPoint y: 318, endPoint x: 611, endPoint y: 312, distance: 127.1
click at [616, 313] on img at bounding box center [663, 337] width 103 height 103
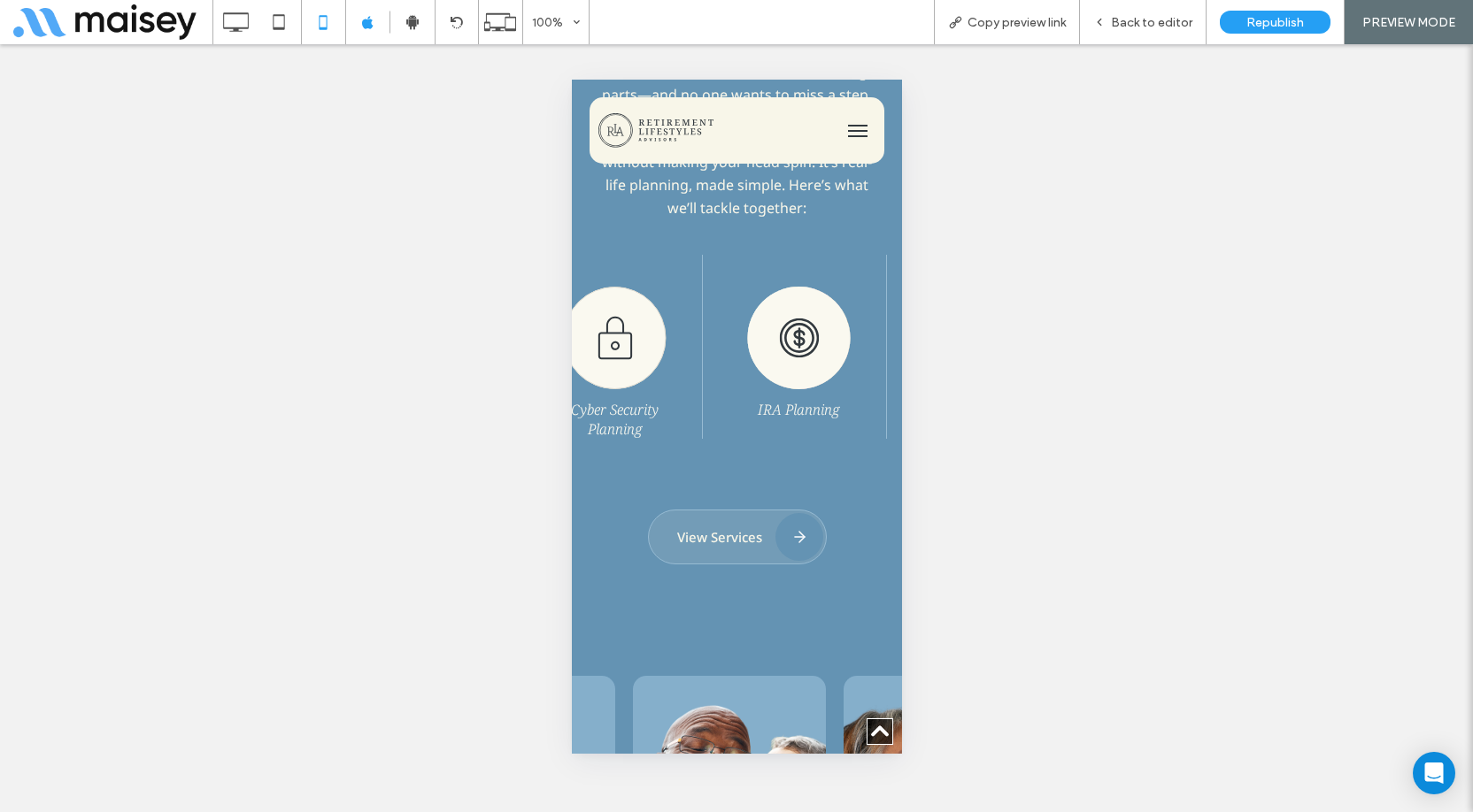
drag, startPoint x: 689, startPoint y: 321, endPoint x: 674, endPoint y: 319, distance: 15.1
click at [674, 319] on div "Cyber Security Planning" at bounding box center [615, 346] width 176 height 184
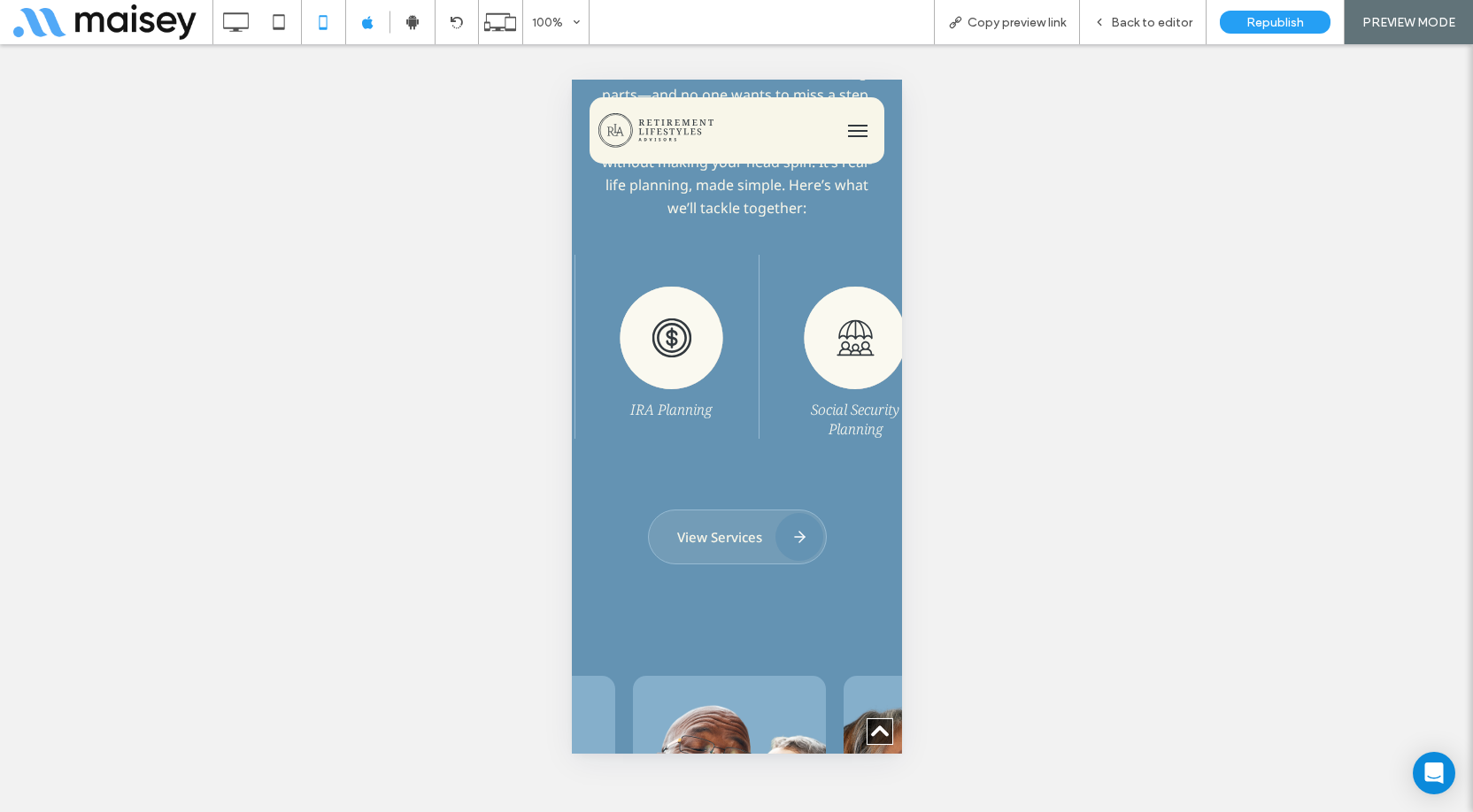
drag, startPoint x: 720, startPoint y: 330, endPoint x: 676, endPoint y: 326, distance: 44.2
click at [676, 326] on div "Medicare Planning Long Term Care Planning Generational Wealth Planning Cyber Se…" at bounding box center [1229, 346] width 2903 height 184
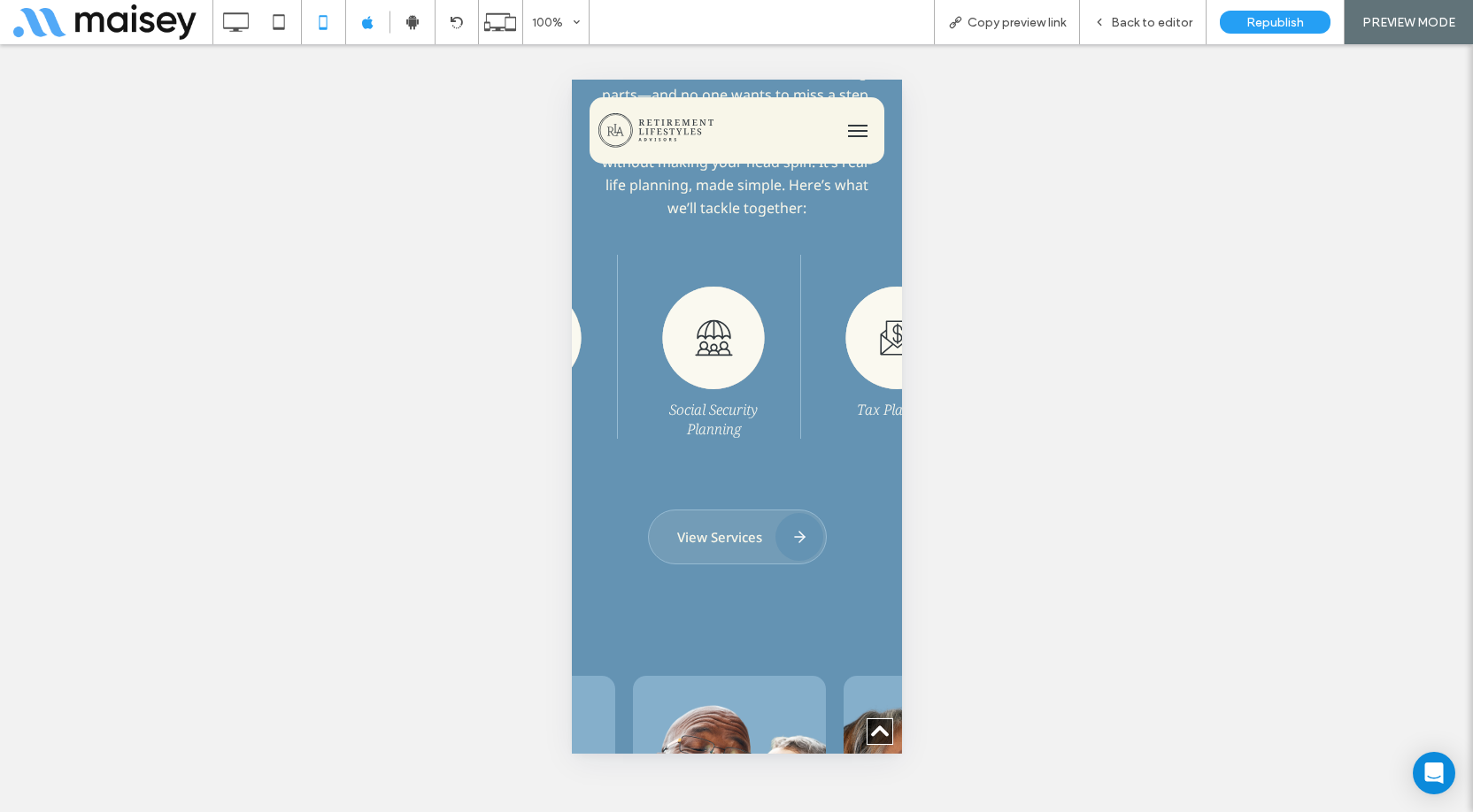
drag, startPoint x: 783, startPoint y: 337, endPoint x: 676, endPoint y: 324, distance: 107.8
click at [680, 325] on div "Social Security Planning" at bounding box center [713, 346] width 176 height 184
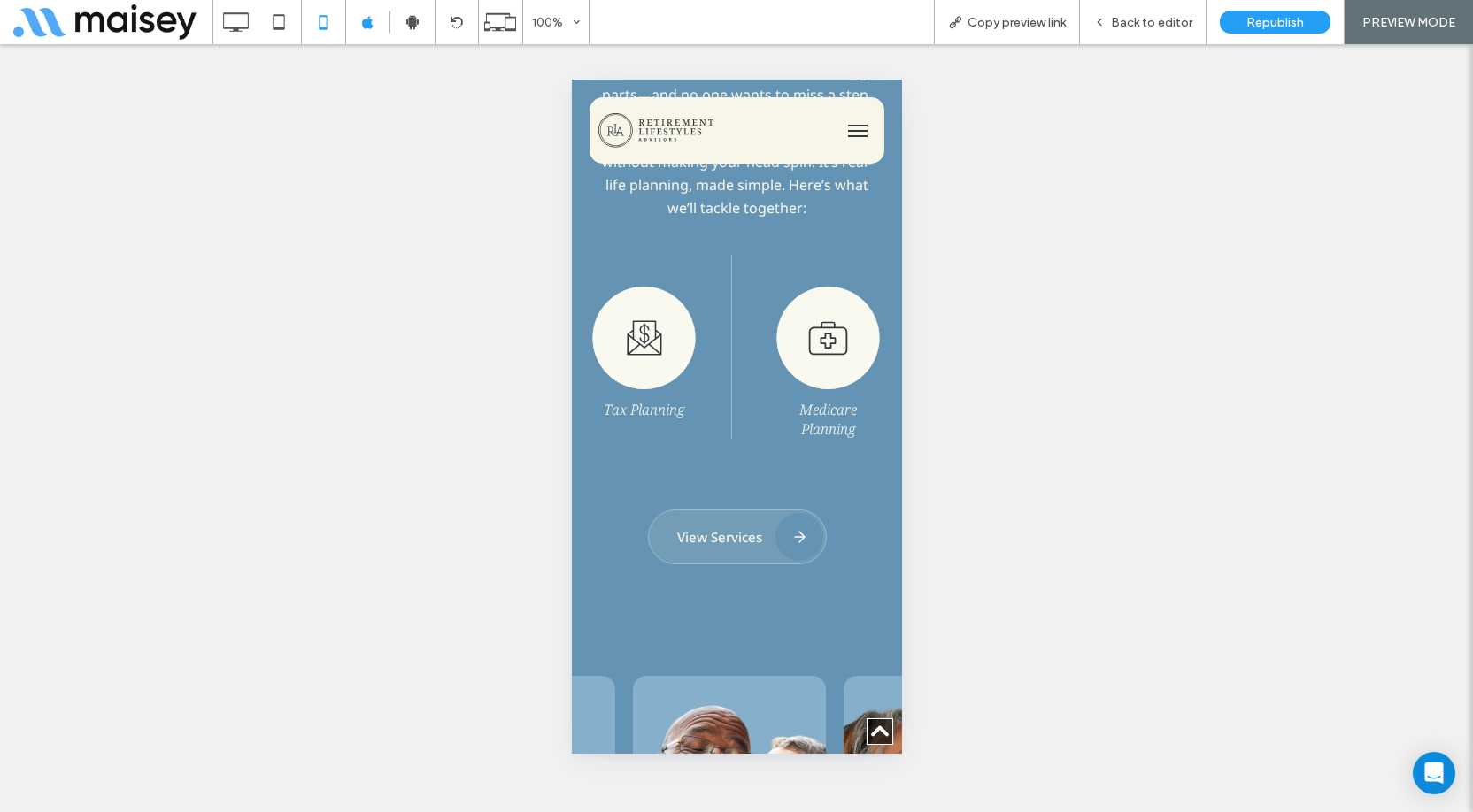
drag, startPoint x: 779, startPoint y: 332, endPoint x: 637, endPoint y: 321, distance: 142.4
click at [640, 322] on div "Tax Planning" at bounding box center [644, 346] width 176 height 184
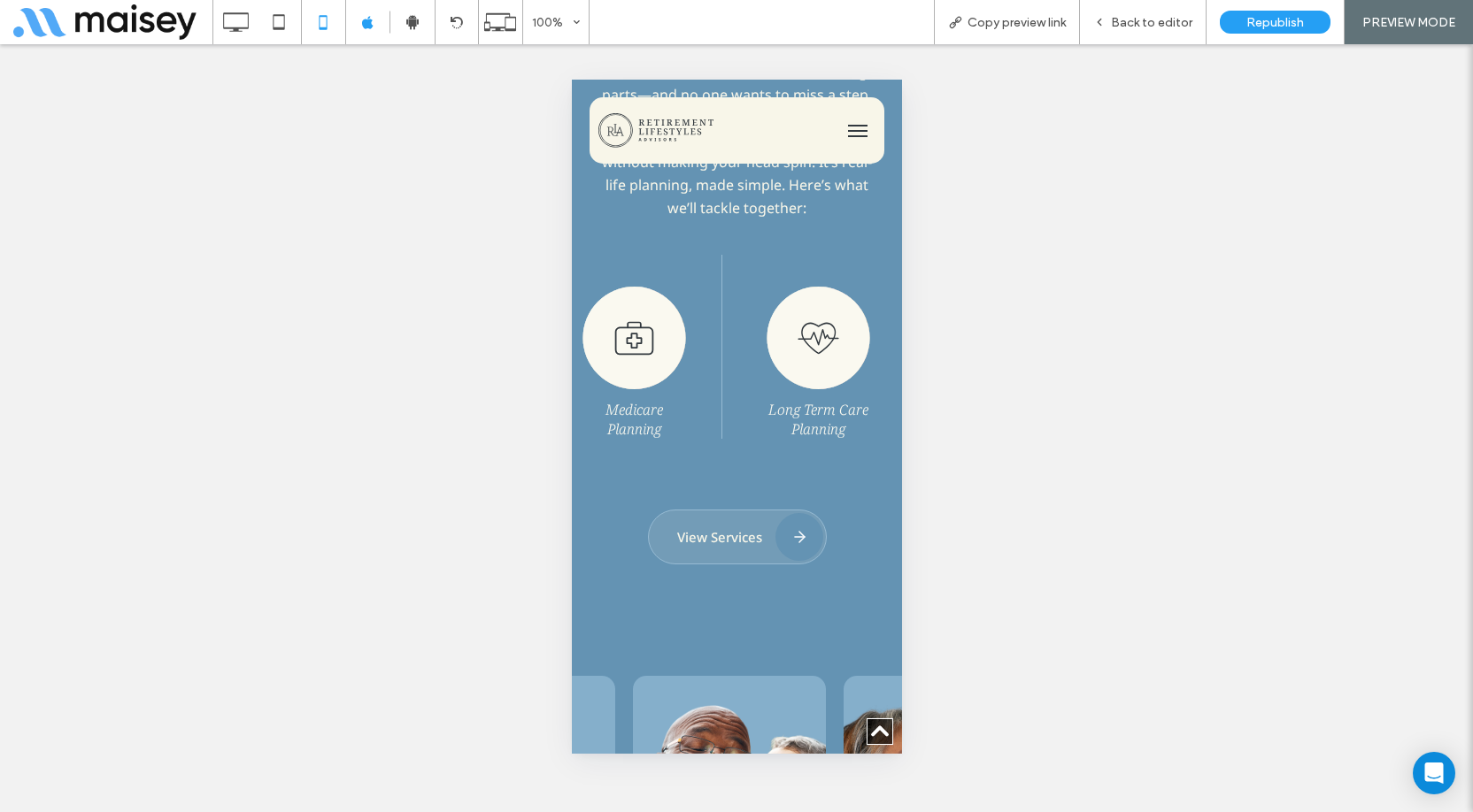
drag, startPoint x: 752, startPoint y: 336, endPoint x: 611, endPoint y: 321, distance: 141.8
click at [615, 321] on img at bounding box center [633, 337] width 103 height 103
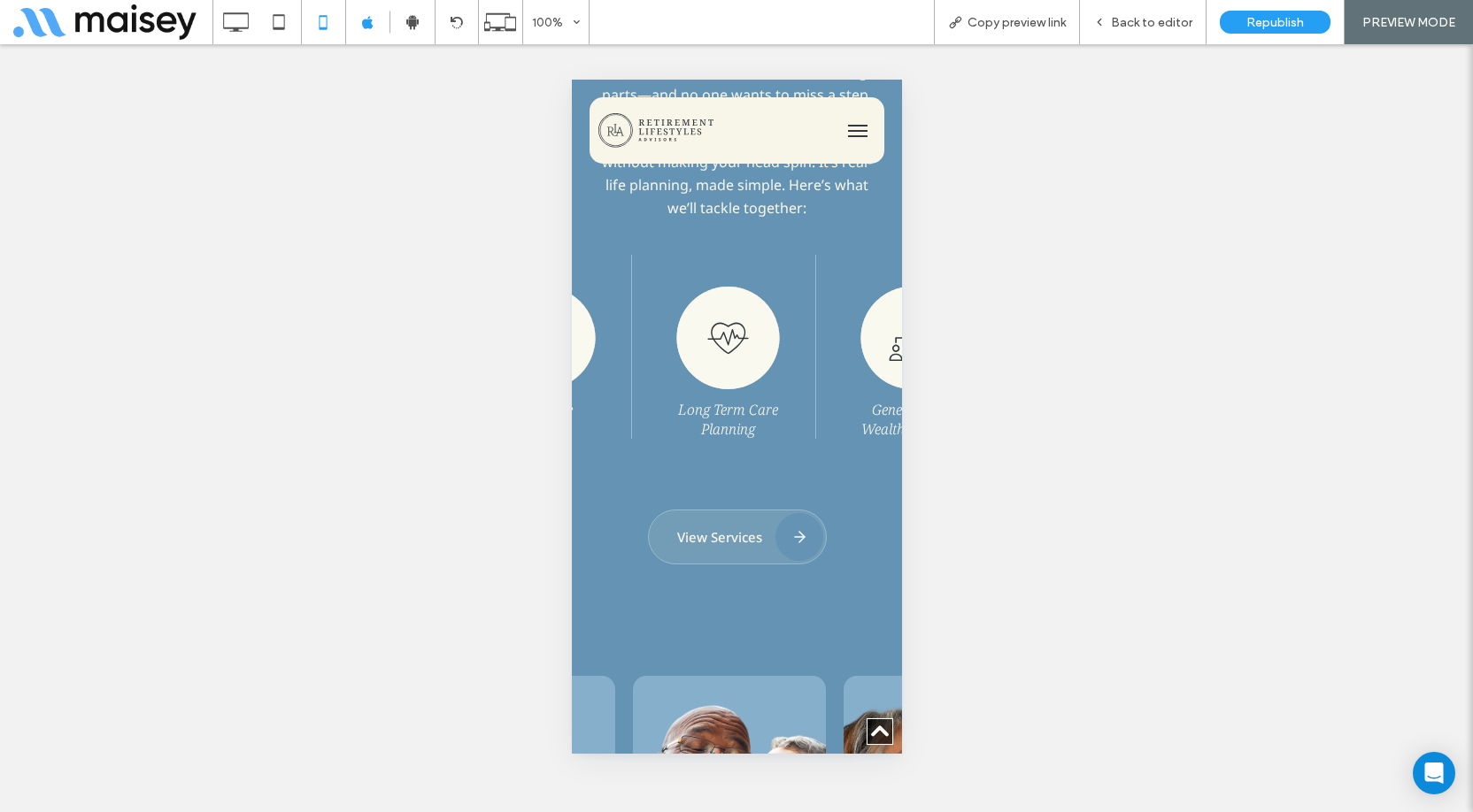
drag, startPoint x: 712, startPoint y: 333, endPoint x: 643, endPoint y: 324, distance: 69.6
click at [658, 325] on div "Long Term Care Planning" at bounding box center [728, 346] width 176 height 184
drag, startPoint x: 785, startPoint y: 343, endPoint x: 646, endPoint y: 325, distance: 140.2
click at [650, 325] on div "Generational Wealth Planning" at bounding box center [728, 346] width 176 height 184
click at [275, 22] on icon at bounding box center [279, 22] width 35 height 35
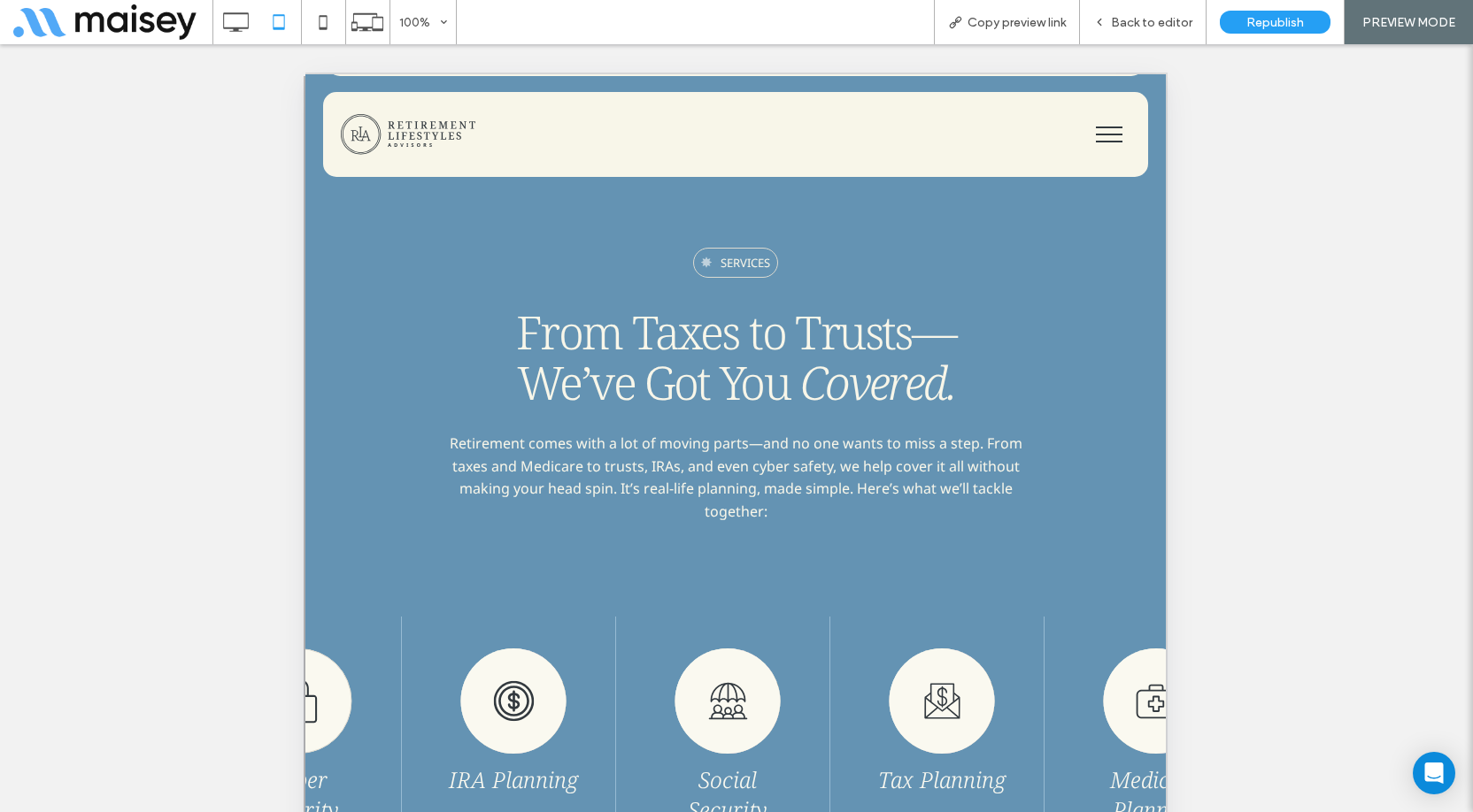
scroll to position [2124, 0]
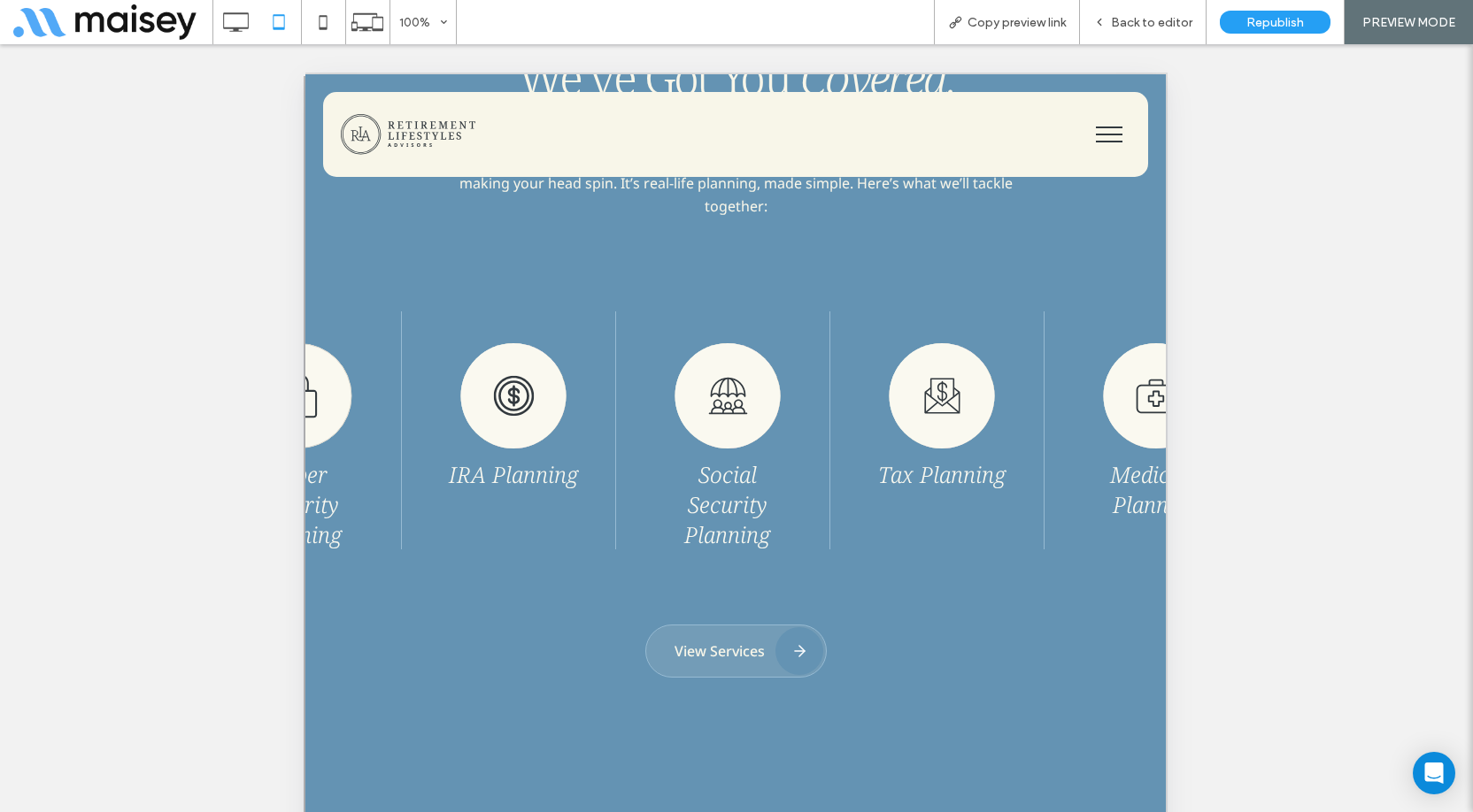
drag, startPoint x: 895, startPoint y: 424, endPoint x: 754, endPoint y: 411, distance: 141.6
click at [754, 411] on div "Medicare Planning Long Term Care Planning Generational Wealth Planning Cyber Se…" at bounding box center [1163, 430] width 3430 height 238
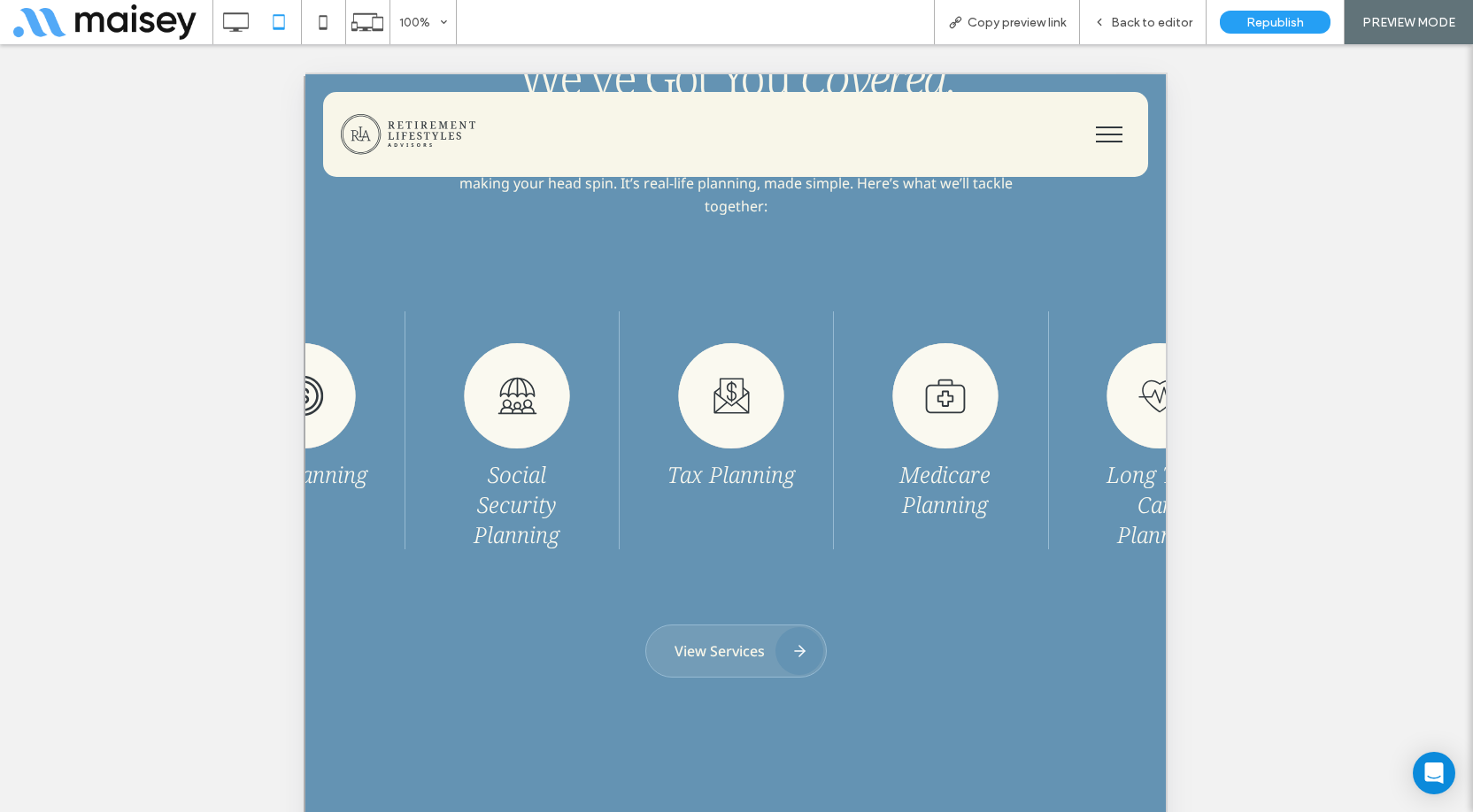
drag, startPoint x: 749, startPoint y: 377, endPoint x: 507, endPoint y: 372, distance: 242.1
click at [508, 372] on img at bounding box center [517, 396] width 106 height 105
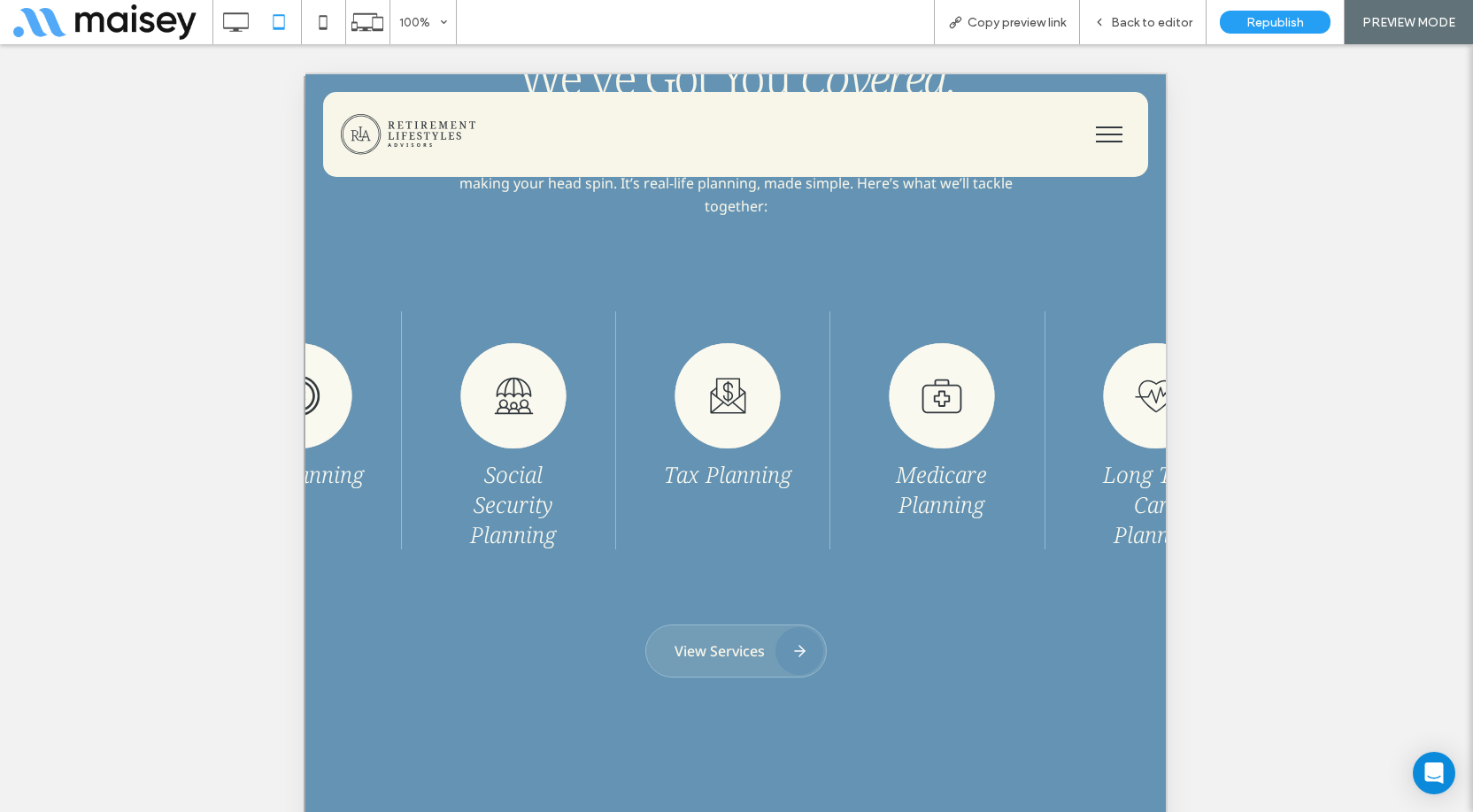
drag, startPoint x: 733, startPoint y: 376, endPoint x: 602, endPoint y: 383, distance: 131.2
click at [602, 382] on div "Medicare Planning Long Term Care Planning Generational Wealth Planning Cyber Se…" at bounding box center [948, 430] width 3430 height 238
drag, startPoint x: 739, startPoint y: 397, endPoint x: 582, endPoint y: 407, distance: 157.3
click at [675, 407] on img at bounding box center [727, 396] width 106 height 105
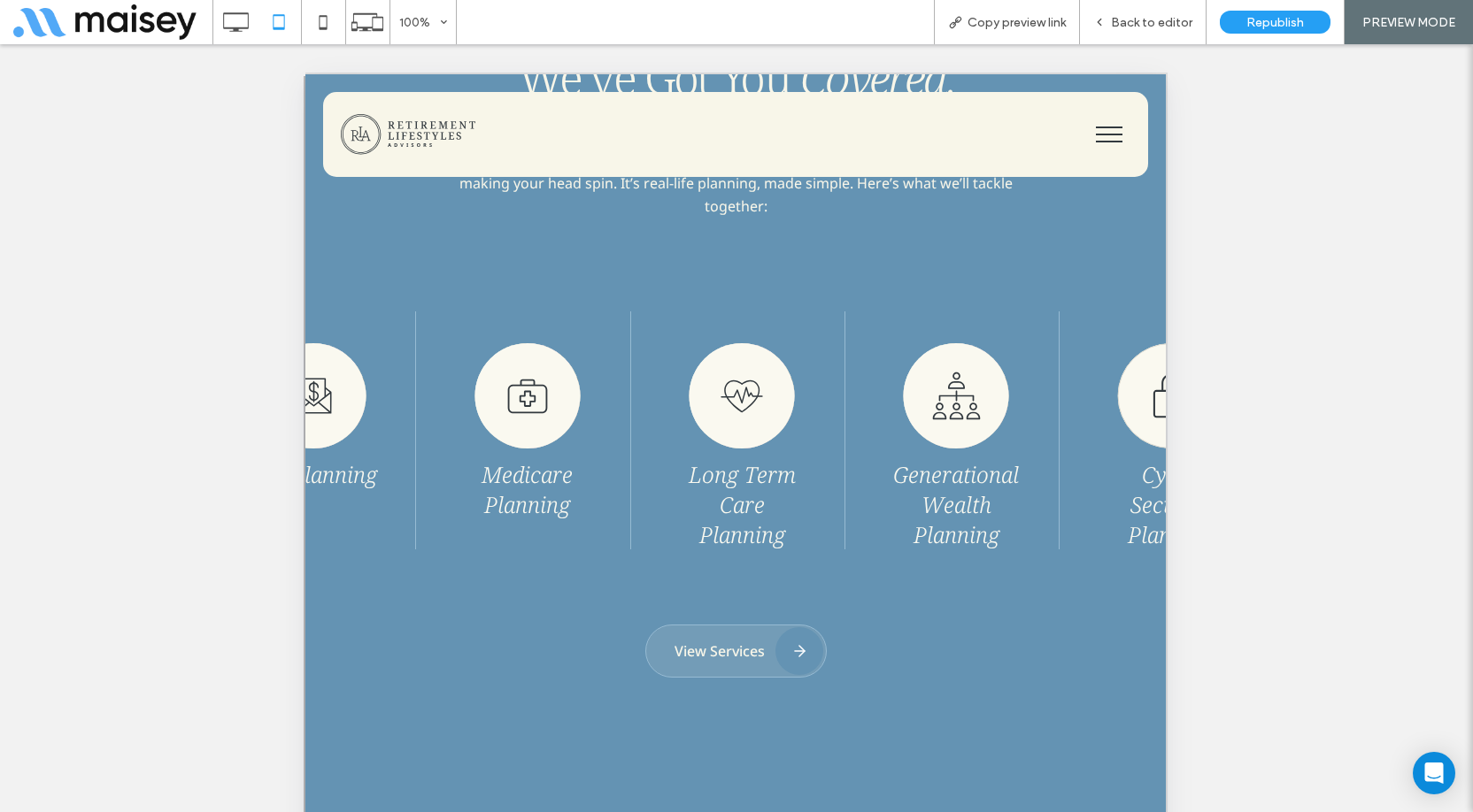
drag, startPoint x: 700, startPoint y: 412, endPoint x: 544, endPoint y: 409, distance: 156.0
click at [548, 410] on div "Medicare Planning" at bounding box center [527, 415] width 134 height 208
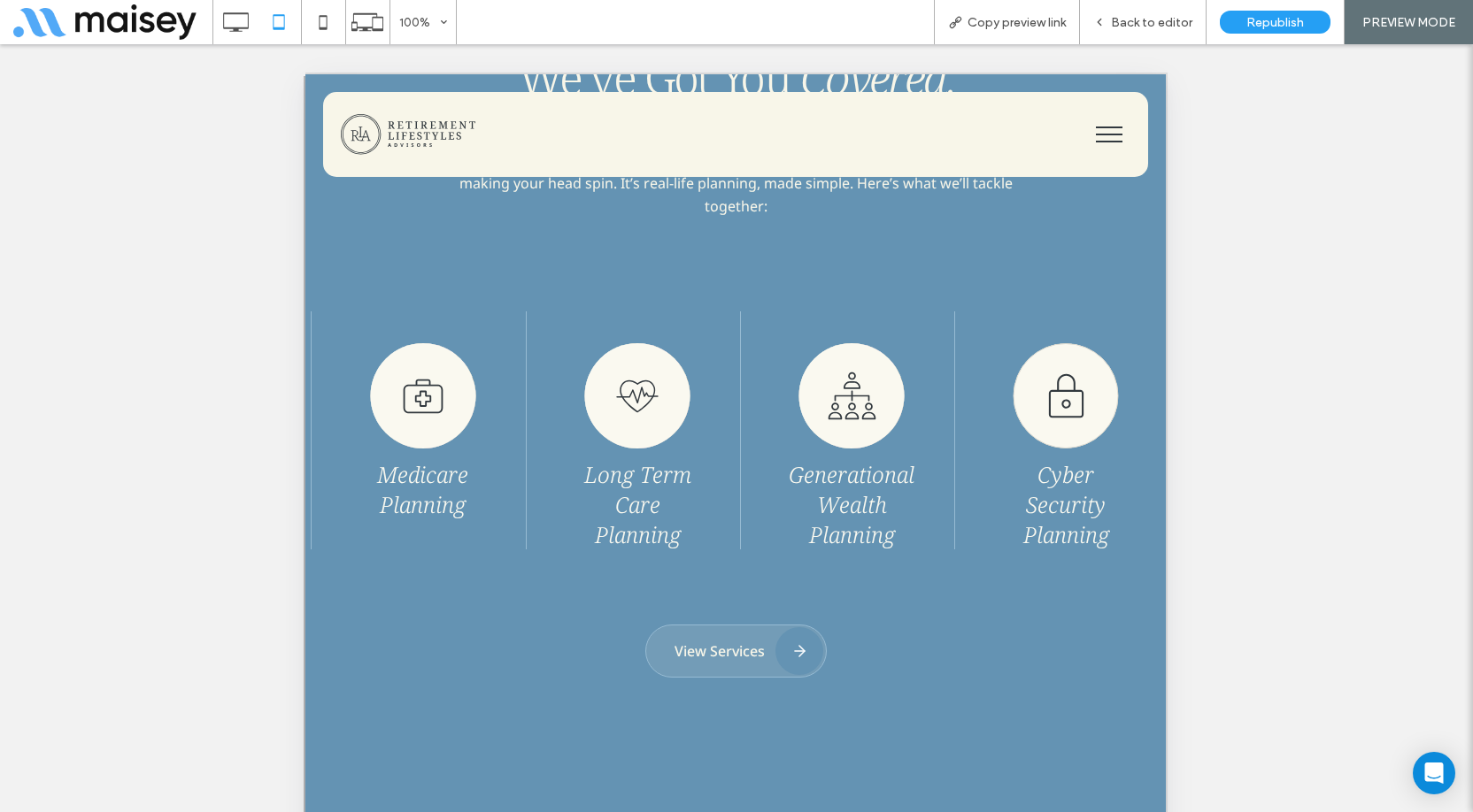
drag, startPoint x: 718, startPoint y: 410, endPoint x: 563, endPoint y: 409, distance: 155.0
click at [563, 409] on div "Long Term Care Planning" at bounding box center [639, 430] width 205 height 238
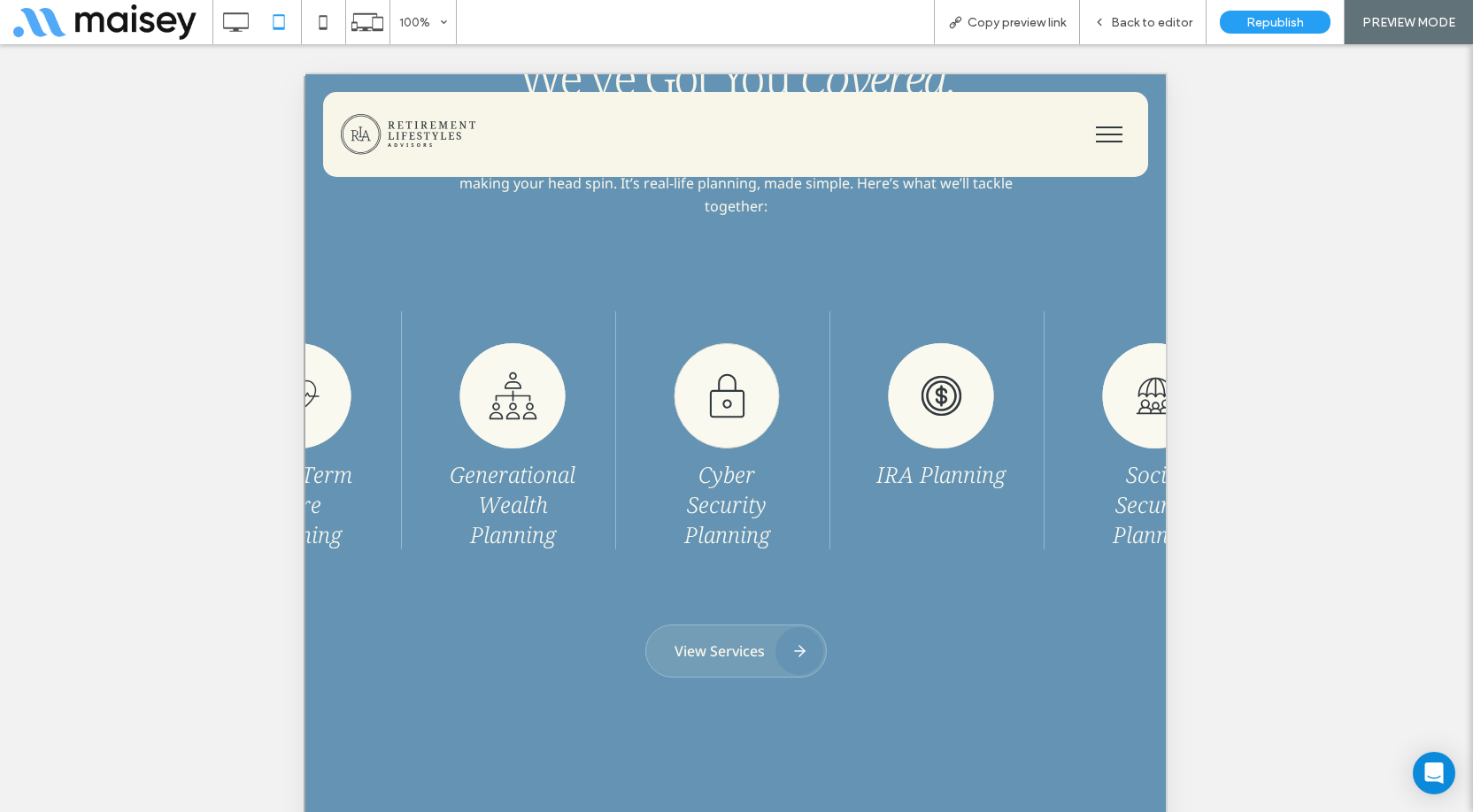
drag, startPoint x: 851, startPoint y: 409, endPoint x: 612, endPoint y: 410, distance: 239.0
click at [839, 410] on div "IRA Planning" at bounding box center [942, 430] width 205 height 238
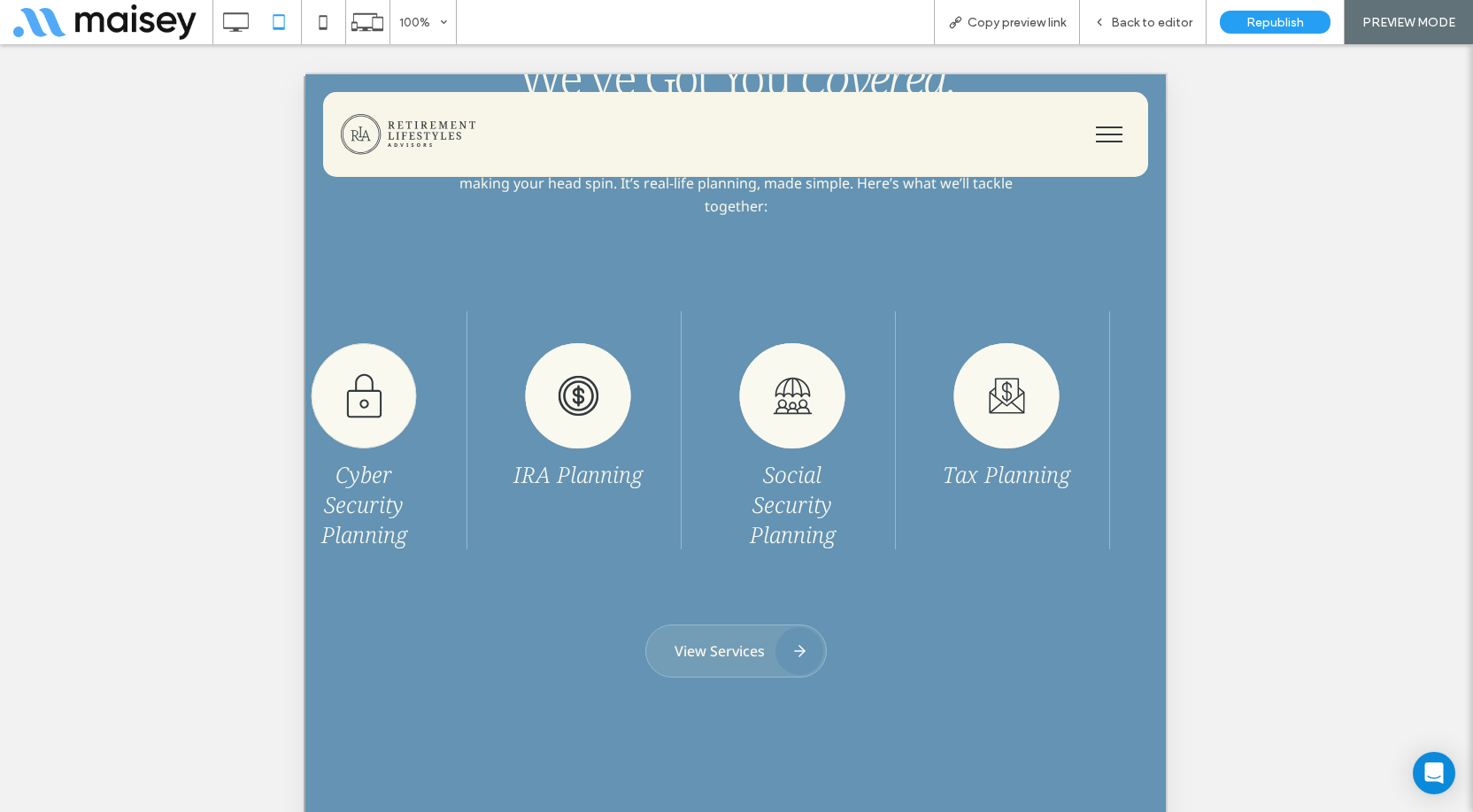
drag, startPoint x: 932, startPoint y: 411, endPoint x: 646, endPoint y: 409, distance: 286.0
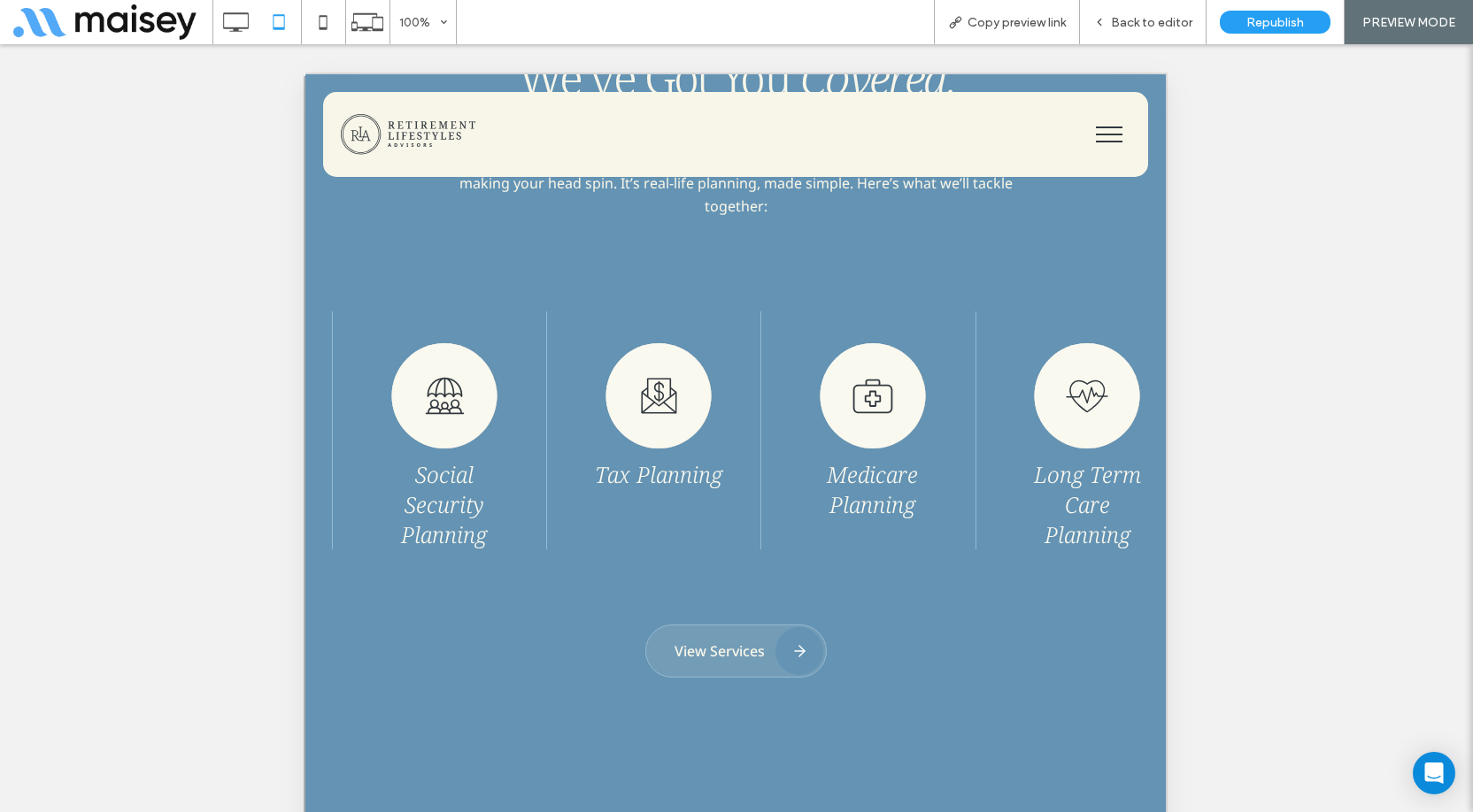
drag, startPoint x: 806, startPoint y: 412, endPoint x: 590, endPoint y: 404, distance: 216.1
click at [806, 405] on div "Medicare Planning" at bounding box center [872, 415] width 134 height 208
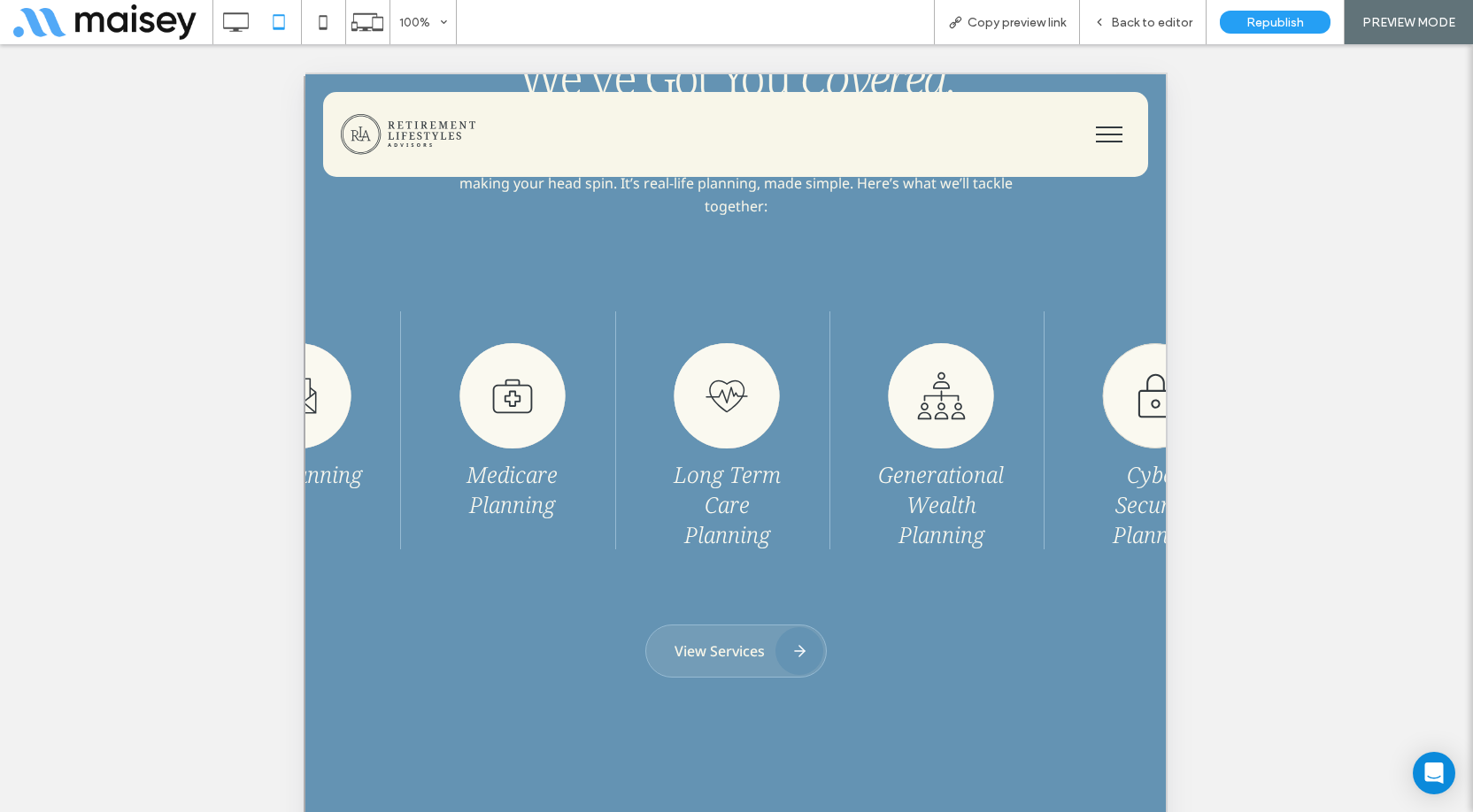
drag, startPoint x: 845, startPoint y: 409, endPoint x: 539, endPoint y: 395, distance: 306.3
click at [839, 395] on div "Generational Wealth Planning" at bounding box center [942, 430] width 205 height 238
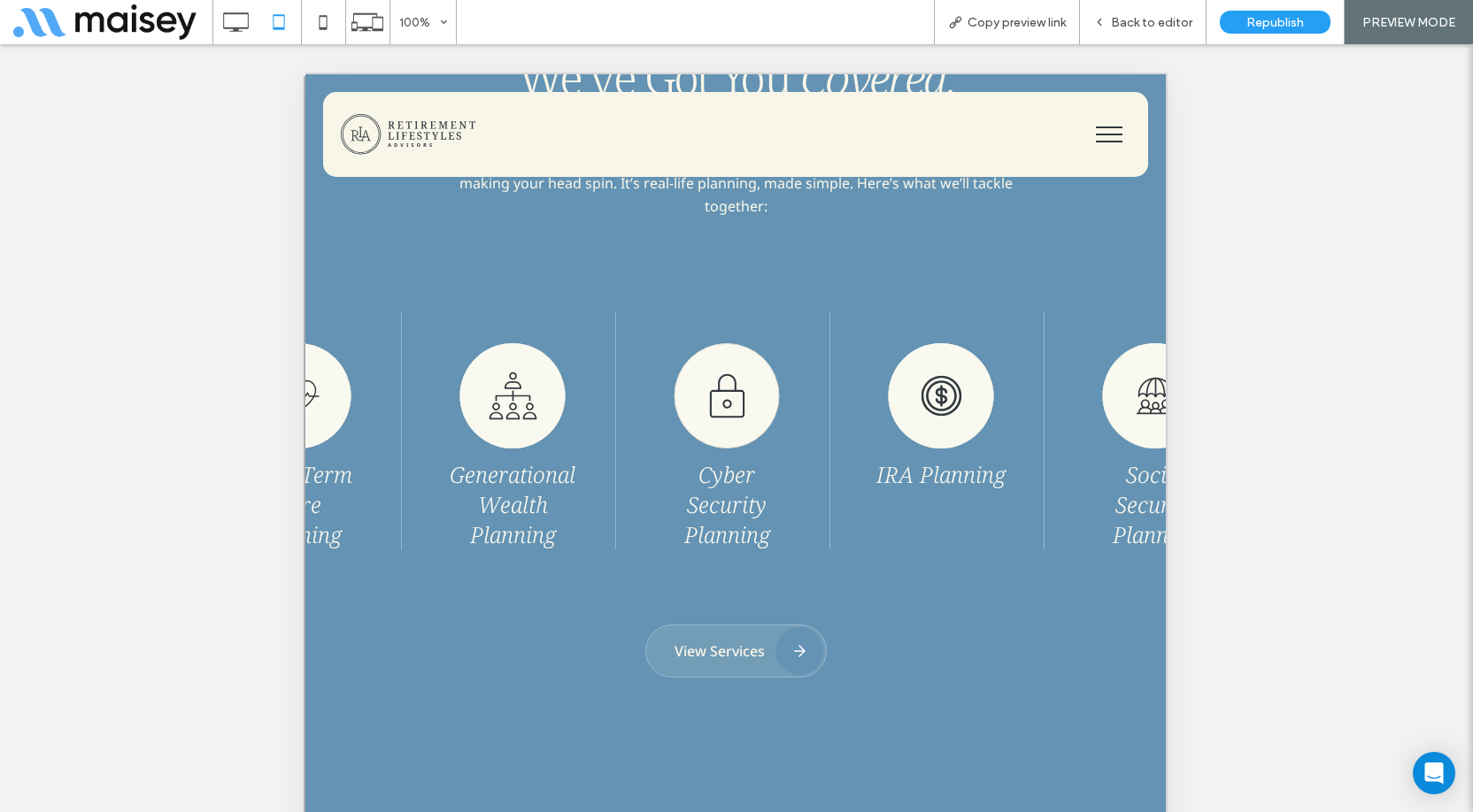
drag, startPoint x: 868, startPoint y: 403, endPoint x: 590, endPoint y: 399, distance: 278.0
click at [590, 399] on div "Medicare Planning Long Term Care Planning Generational Wealth Planning Cyber Se…" at bounding box center [91, 430] width 3430 height 238
drag, startPoint x: 896, startPoint y: 411, endPoint x: 608, endPoint y: 416, distance: 288.0
click at [643, 417] on div "Medicare Planning Long Term Care Planning Generational Wealth Planning Cyber Se…" at bounding box center [91, 430] width 3430 height 238
drag, startPoint x: 950, startPoint y: 394, endPoint x: 642, endPoint y: 387, distance: 308.1
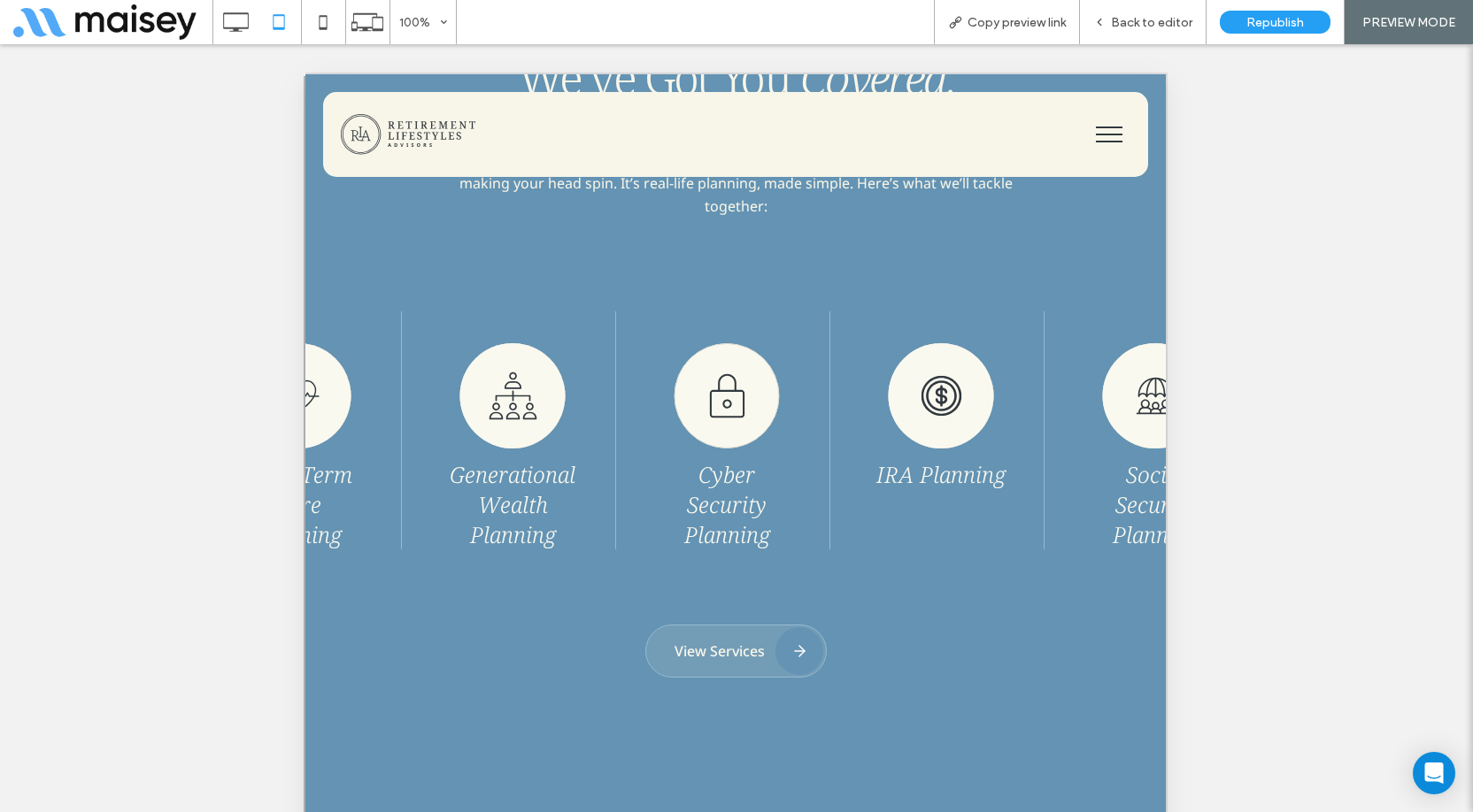
click at [888, 387] on img at bounding box center [941, 396] width 106 height 105
drag, startPoint x: 883, startPoint y: 400, endPoint x: 637, endPoint y: 385, distance: 246.5
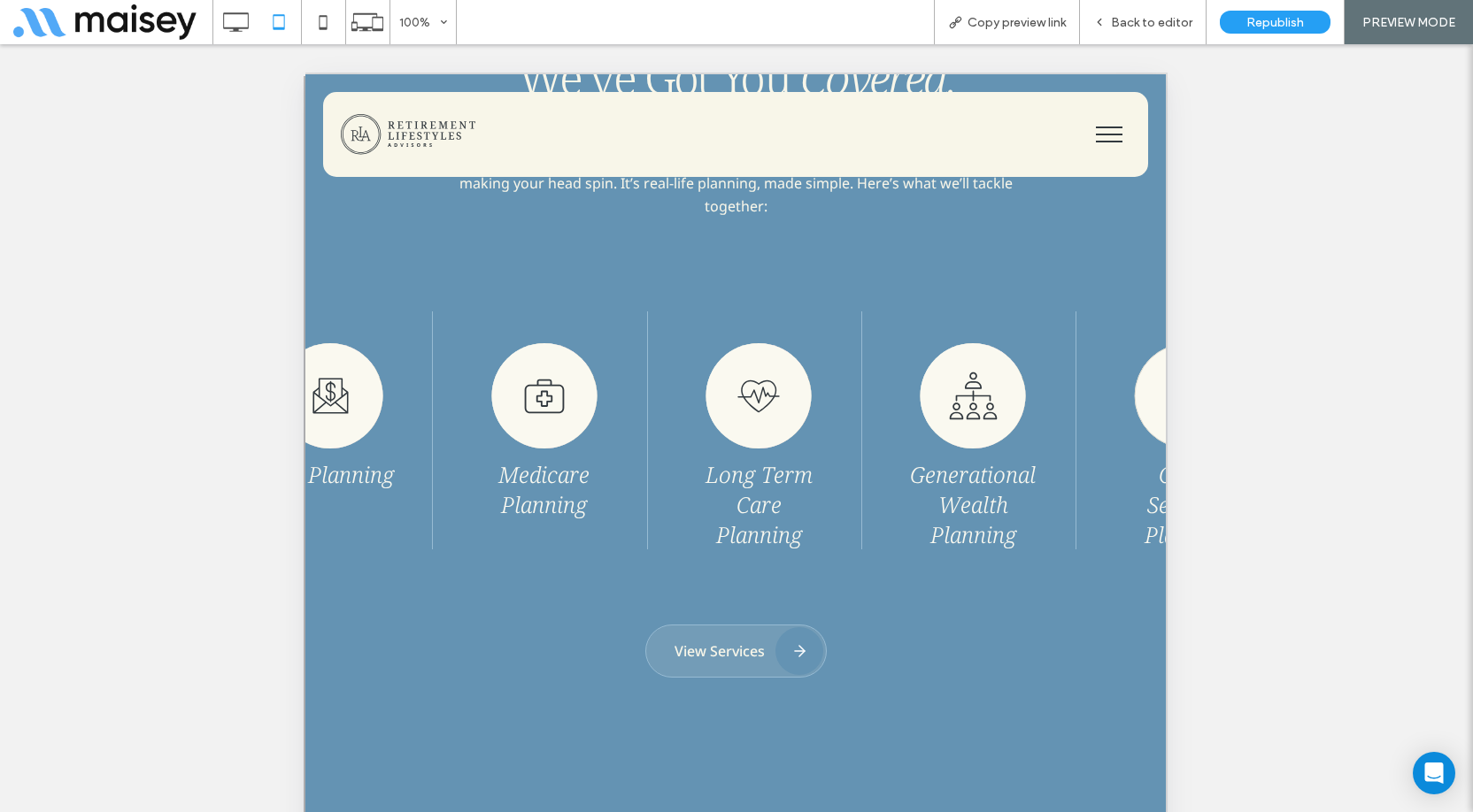
drag, startPoint x: 994, startPoint y: 397, endPoint x: 745, endPoint y: 401, distance: 249.0
click at [746, 401] on img at bounding box center [759, 396] width 106 height 105
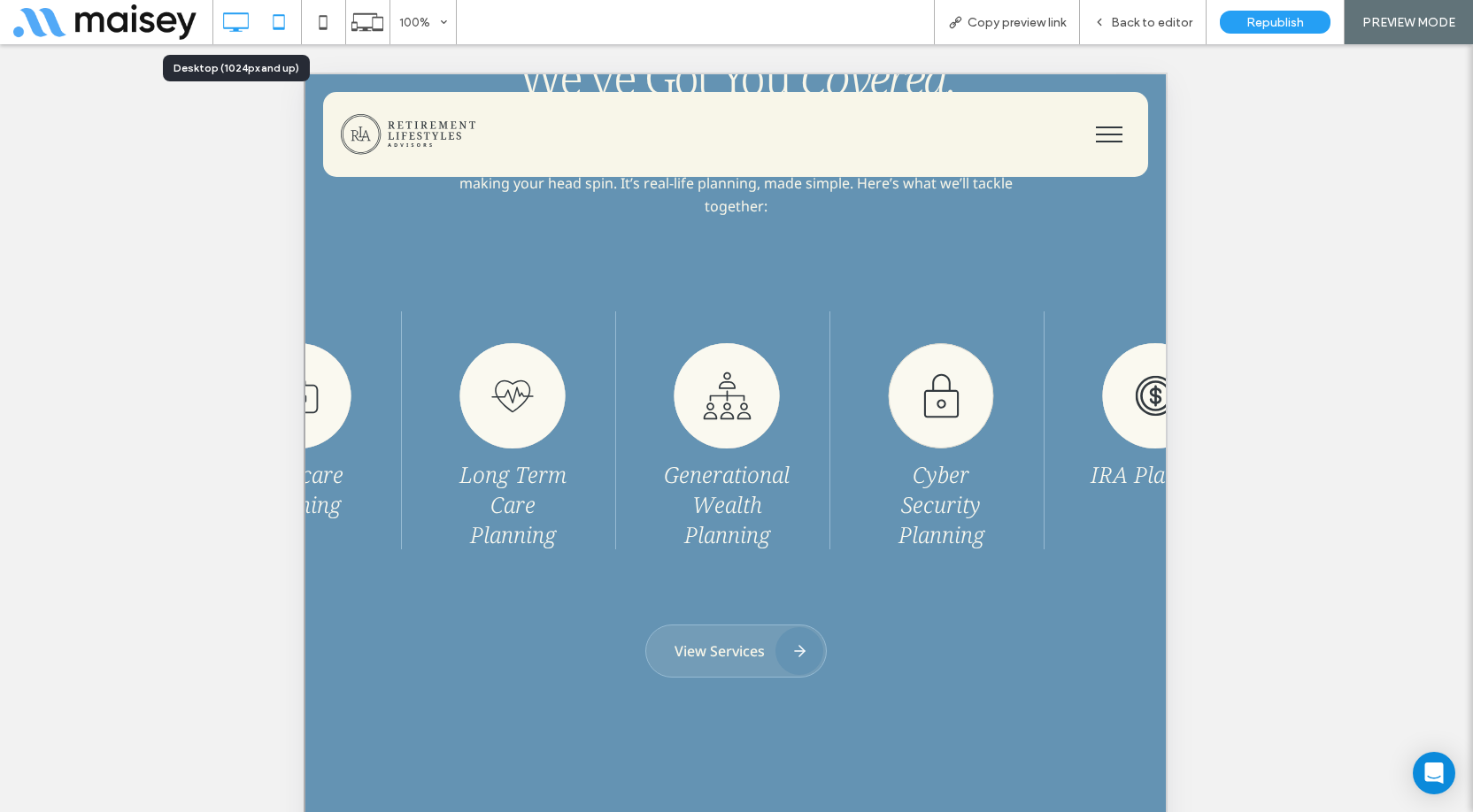
click at [236, 18] on icon at bounding box center [236, 22] width 35 height 35
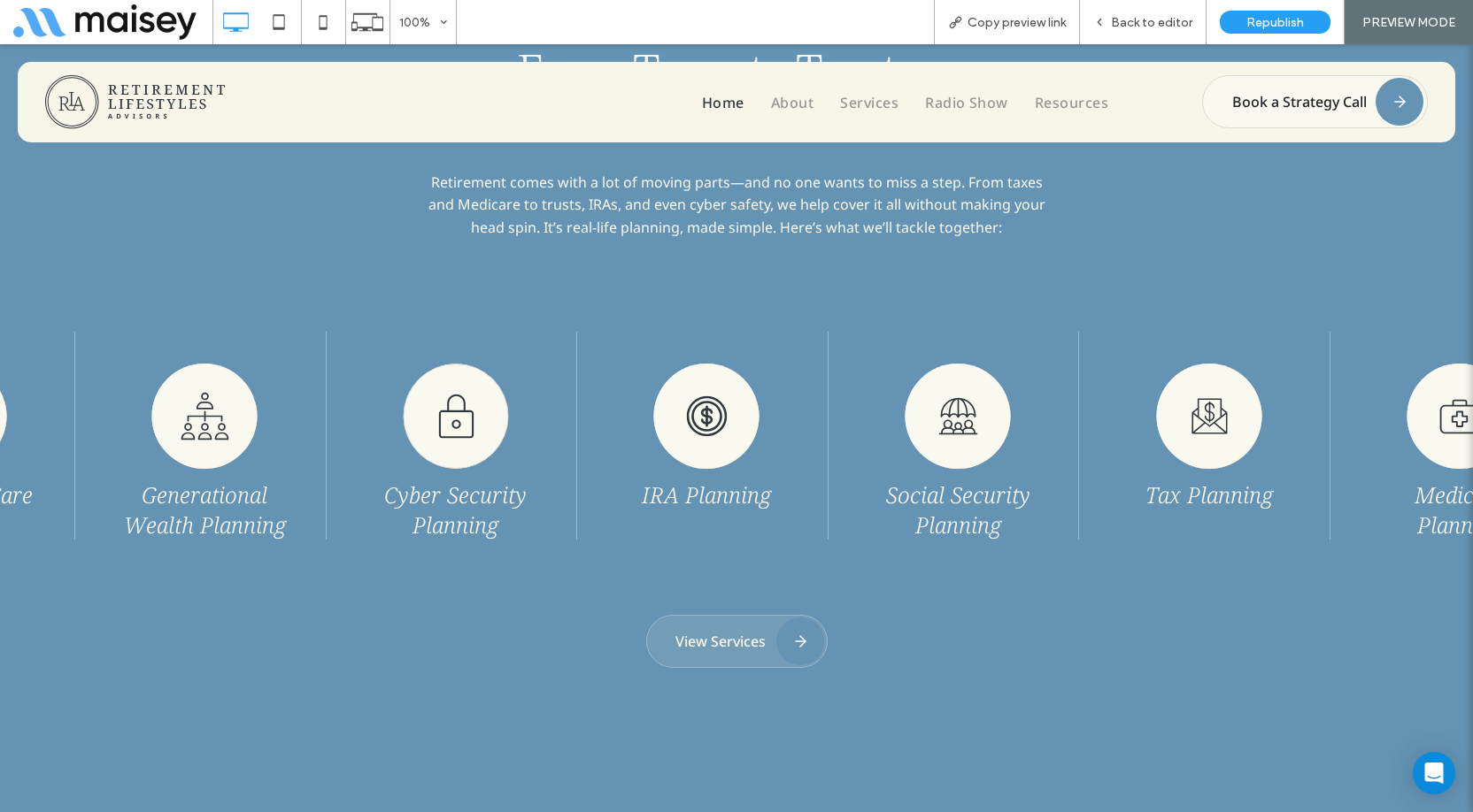
drag, startPoint x: 695, startPoint y: 443, endPoint x: 642, endPoint y: 443, distance: 53.0
click at [653, 443] on img at bounding box center [706, 417] width 106 height 105
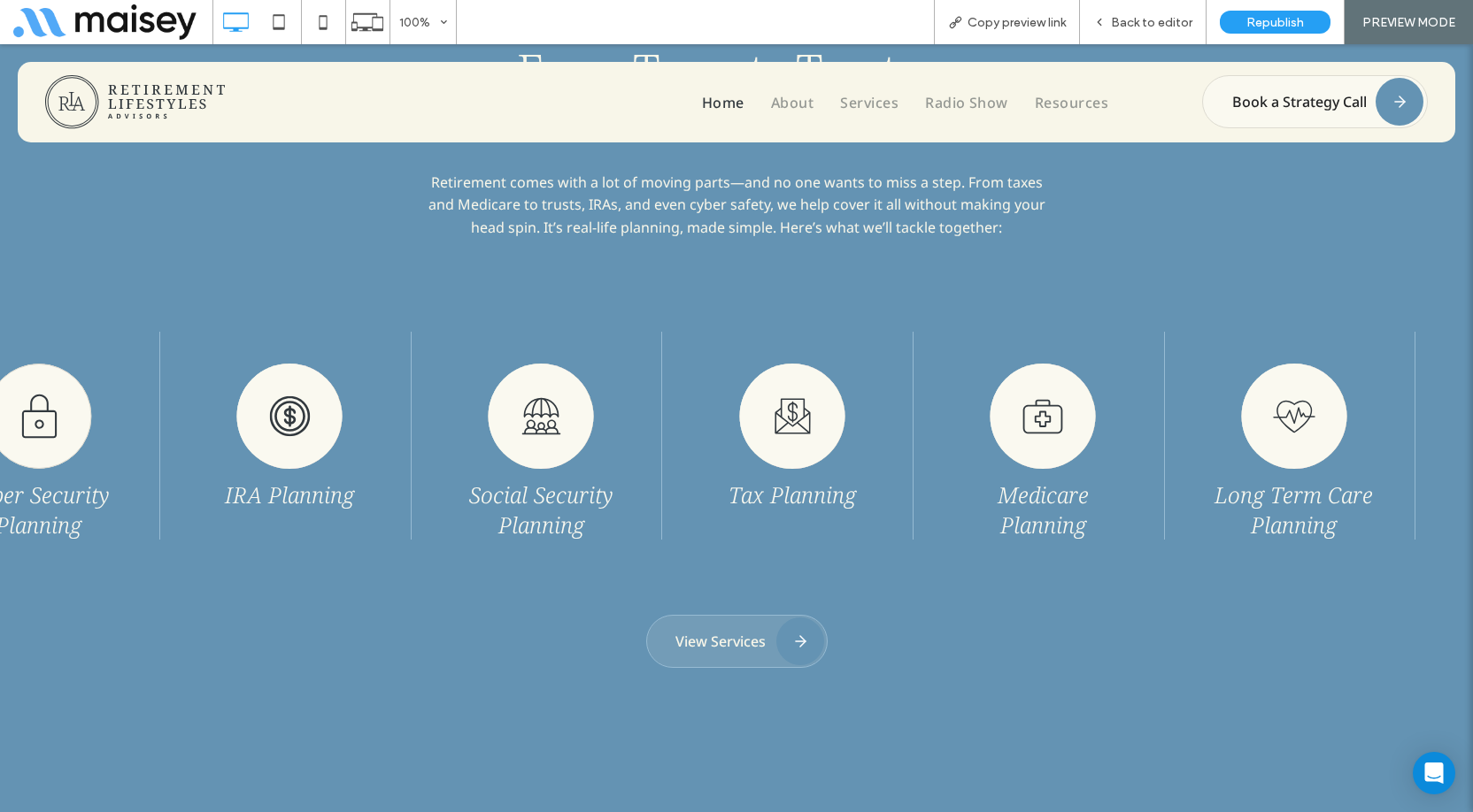
drag, startPoint x: 675, startPoint y: 441, endPoint x: 651, endPoint y: 438, distance: 24.2
click at [671, 441] on div "Tax Planning" at bounding box center [792, 435] width 243 height 208
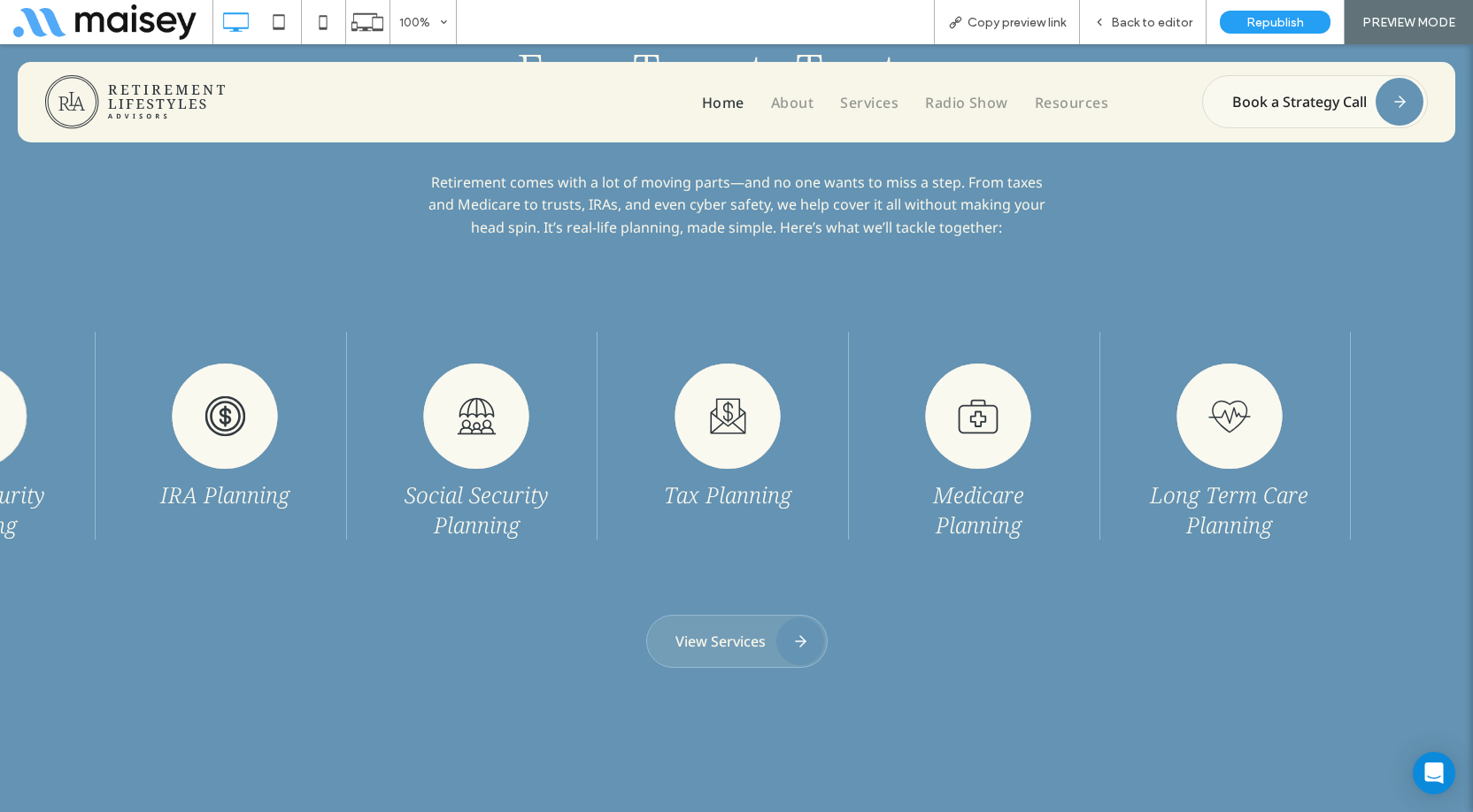
drag
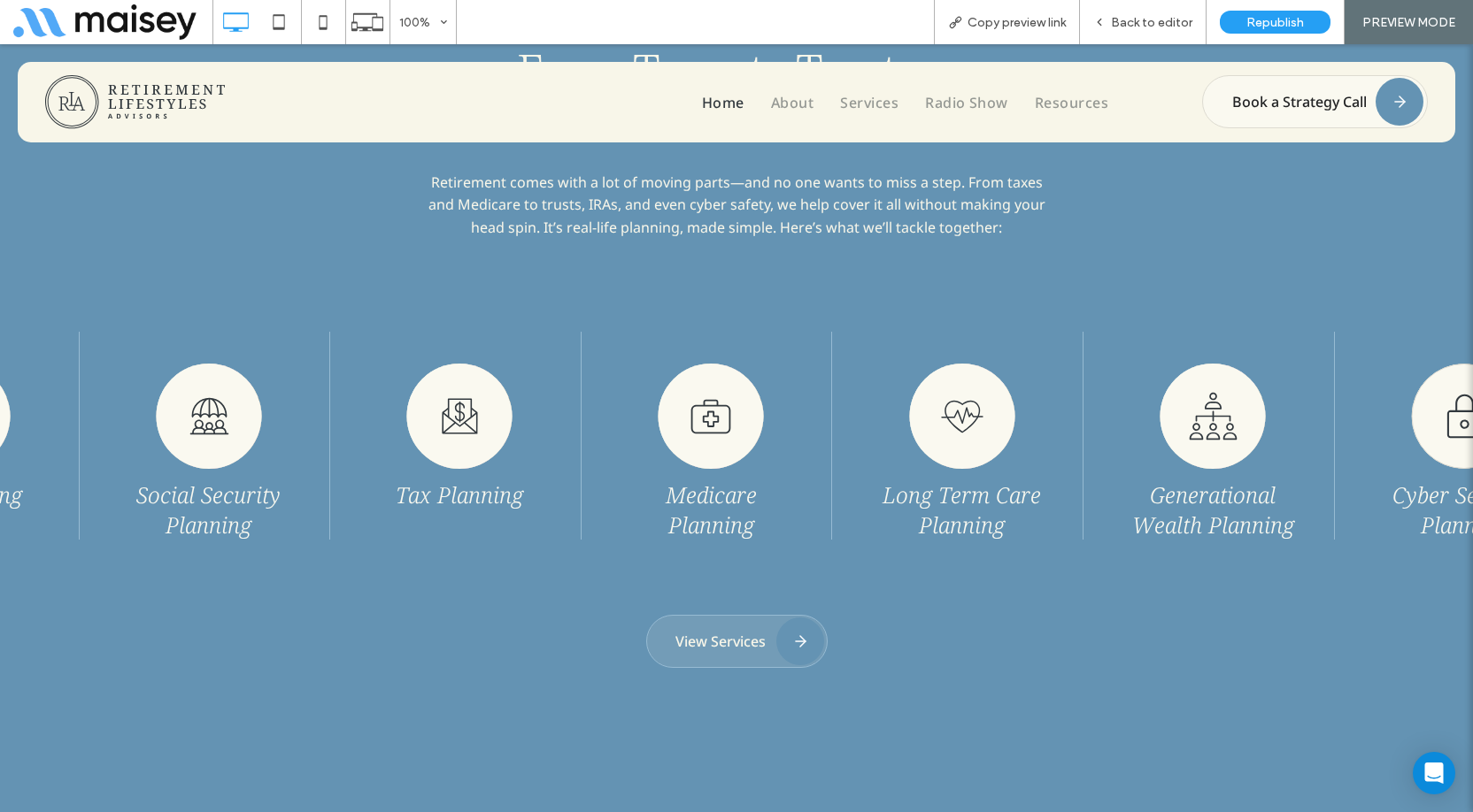
click at [876, 437] on div "Long Term Care Planning" at bounding box center [961, 435] width 171 height 208
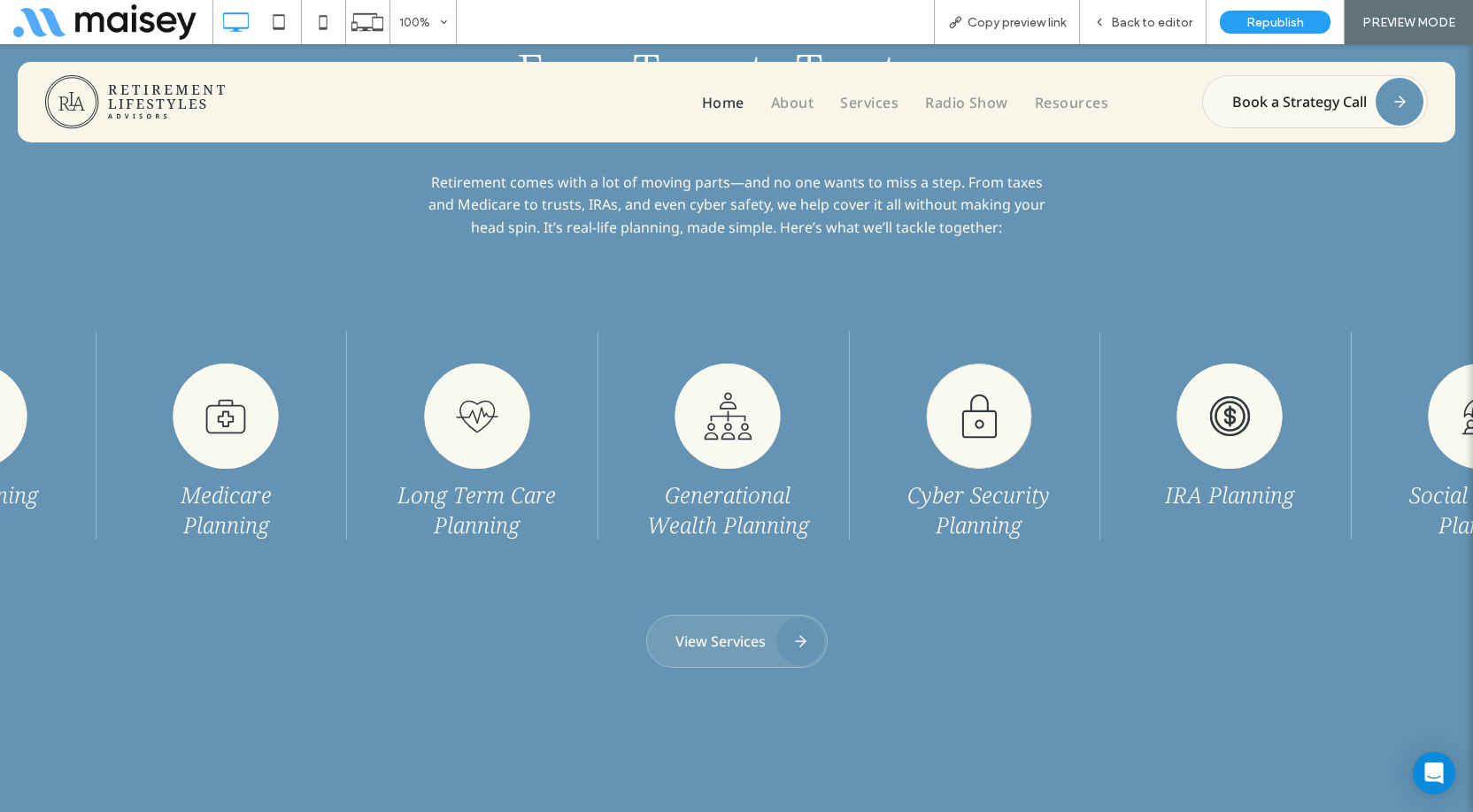
click at [607, 430] on div "Generational Wealth Planning" at bounding box center [728, 435] width 243 height 208
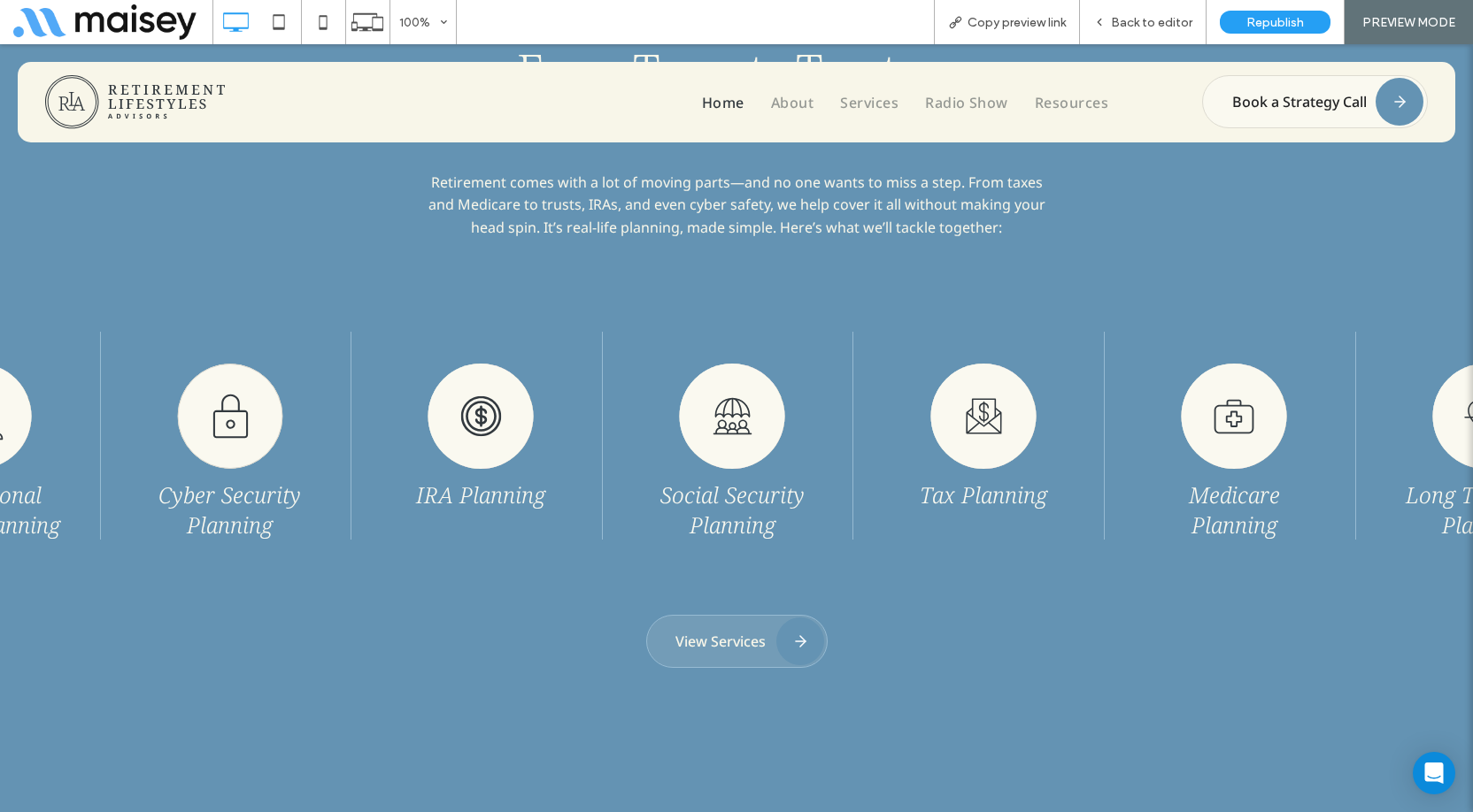
click at [679, 425] on img at bounding box center [732, 417] width 106 height 105
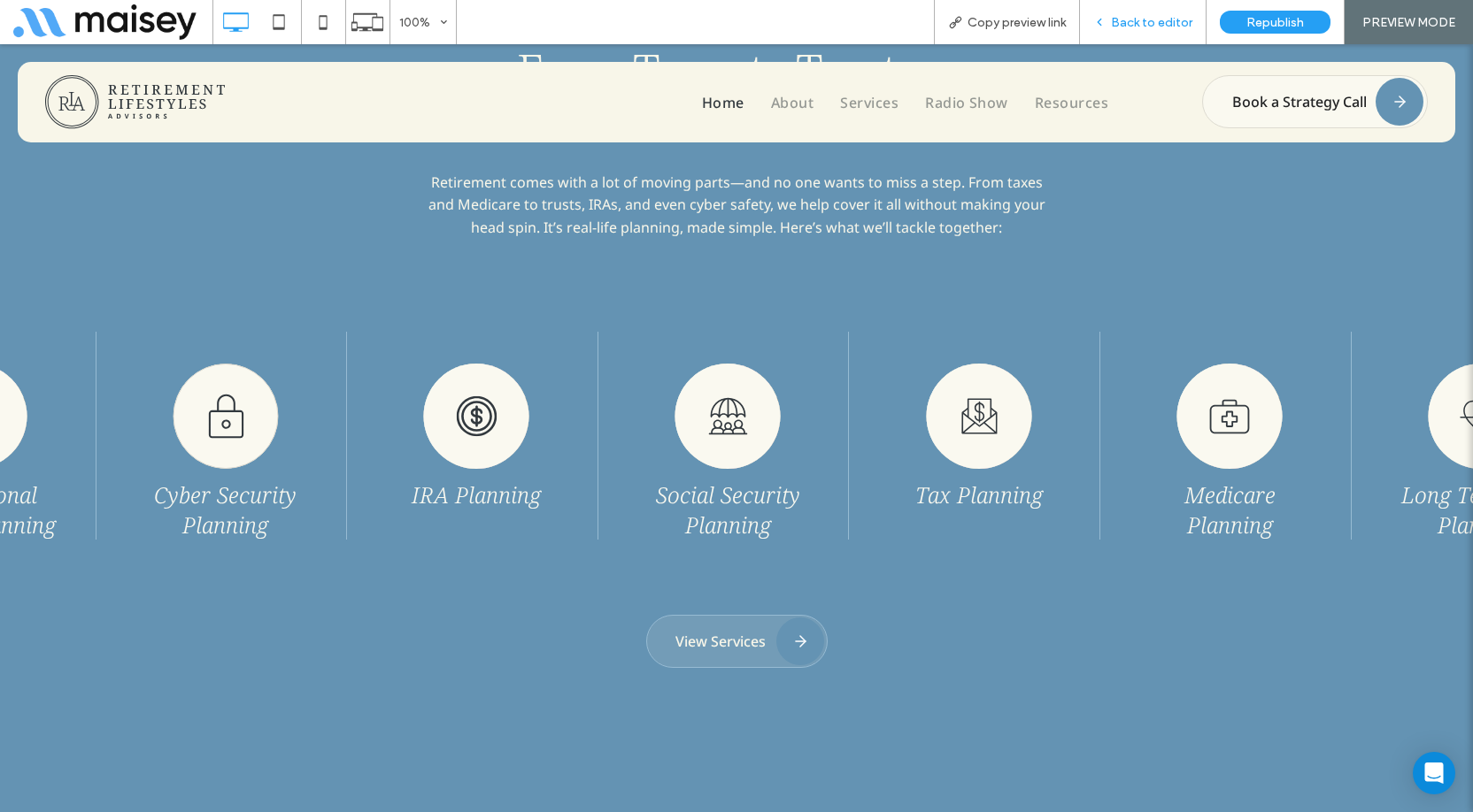
click at [1134, 18] on span "Back to editor" at bounding box center [1151, 22] width 81 height 15
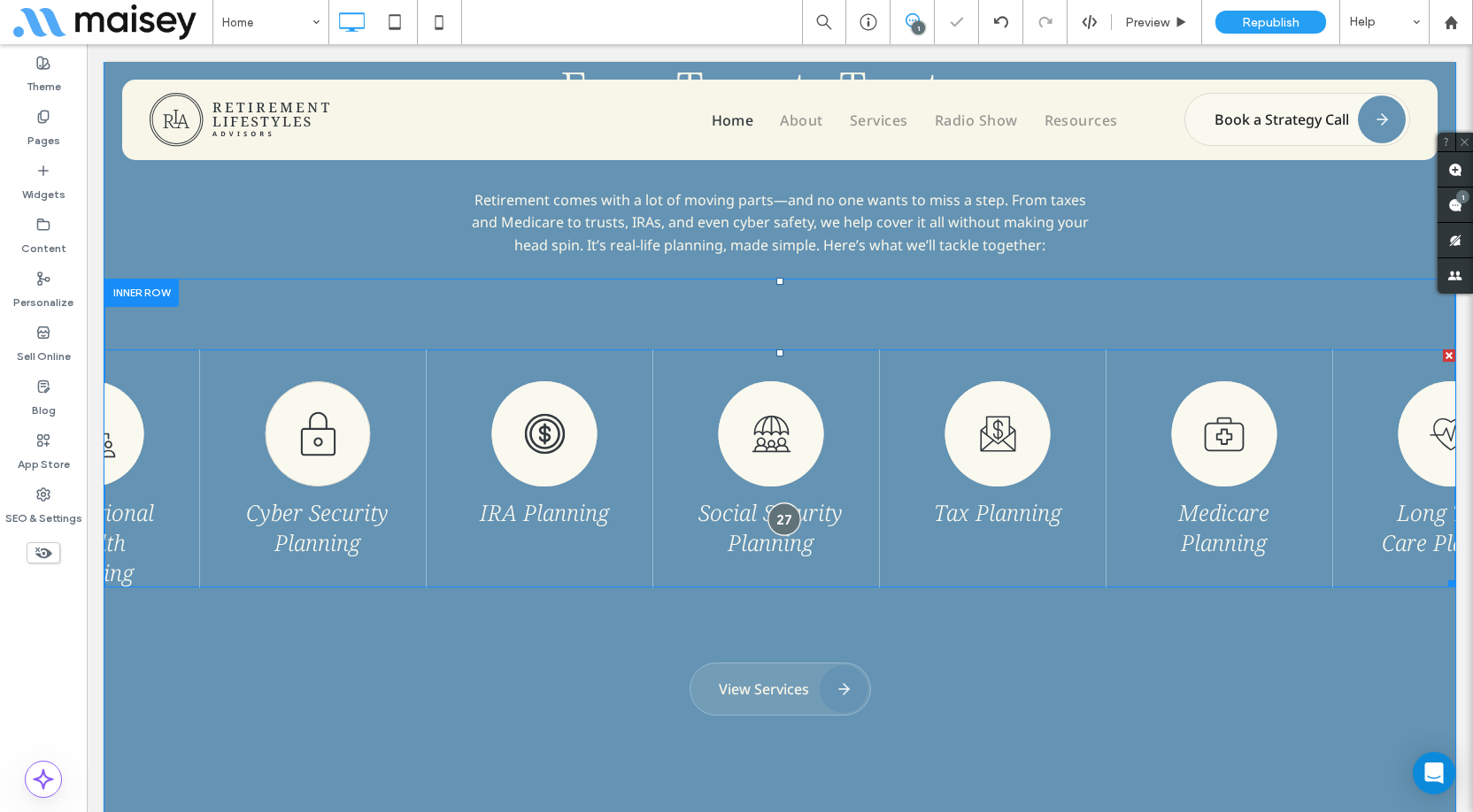
click at [785, 518] on div at bounding box center [784, 519] width 32 height 32
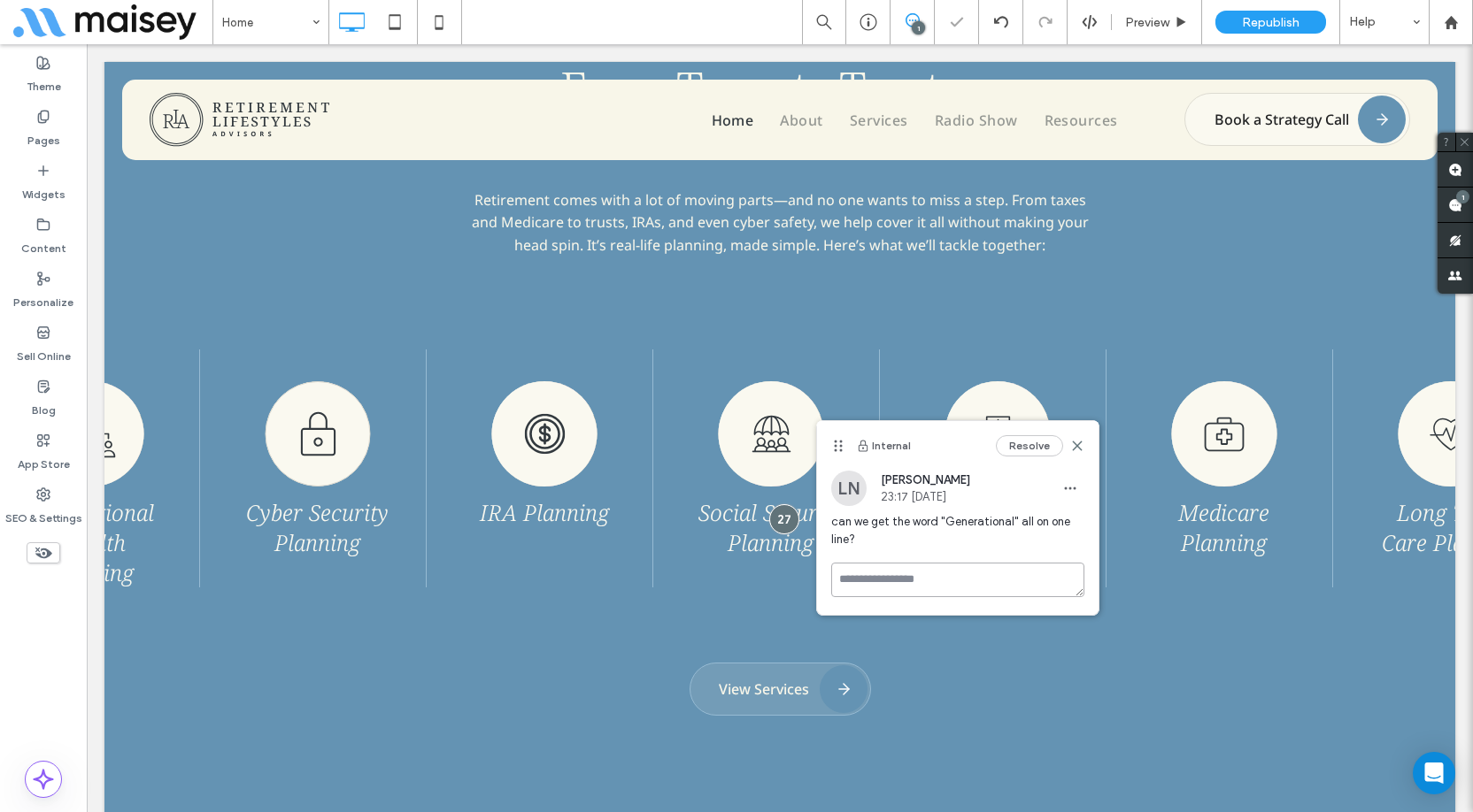
click at [940, 582] on textarea at bounding box center [958, 579] width 253 height 34
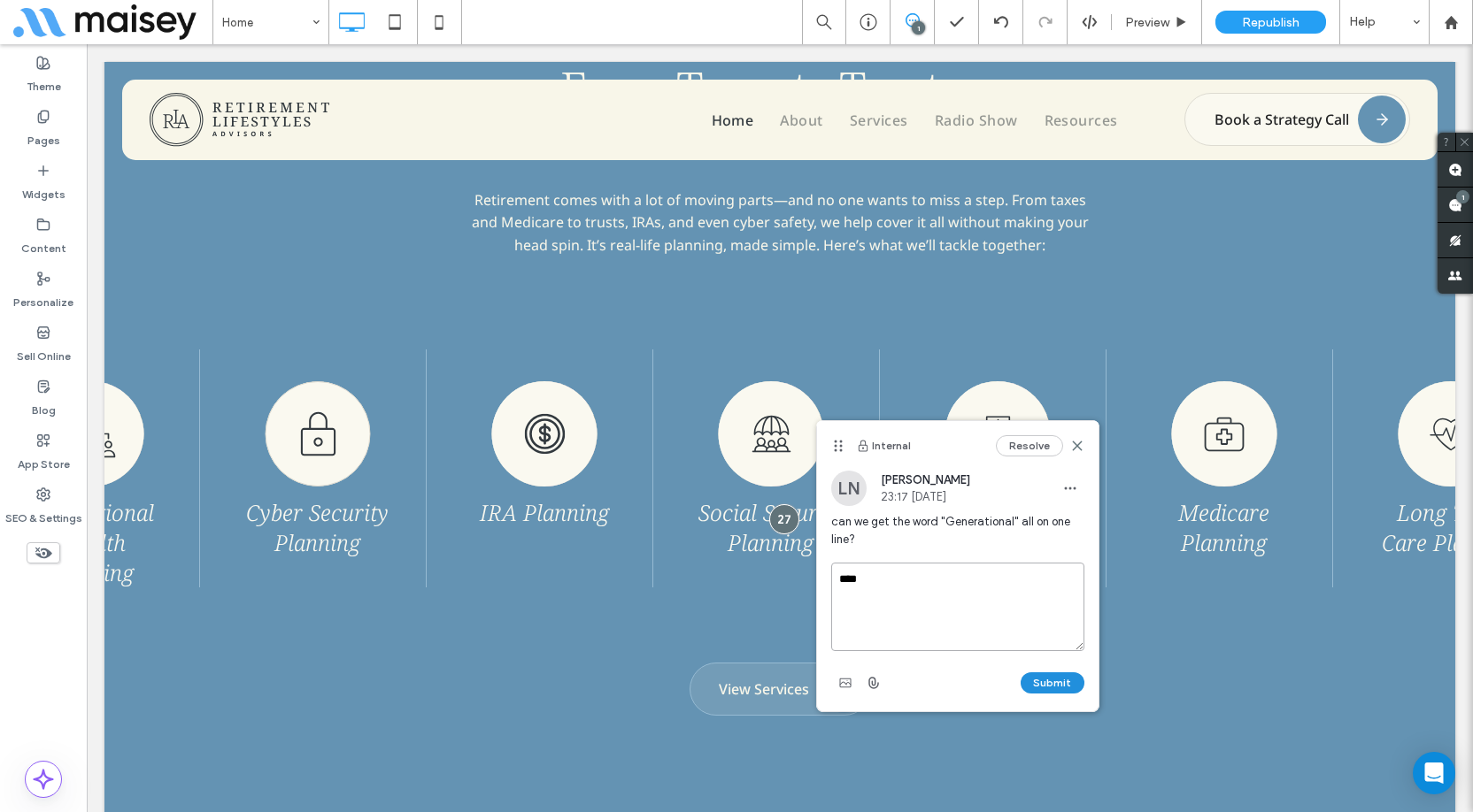
type textarea "****"
click at [1059, 685] on button "Submit" at bounding box center [1053, 683] width 64 height 21
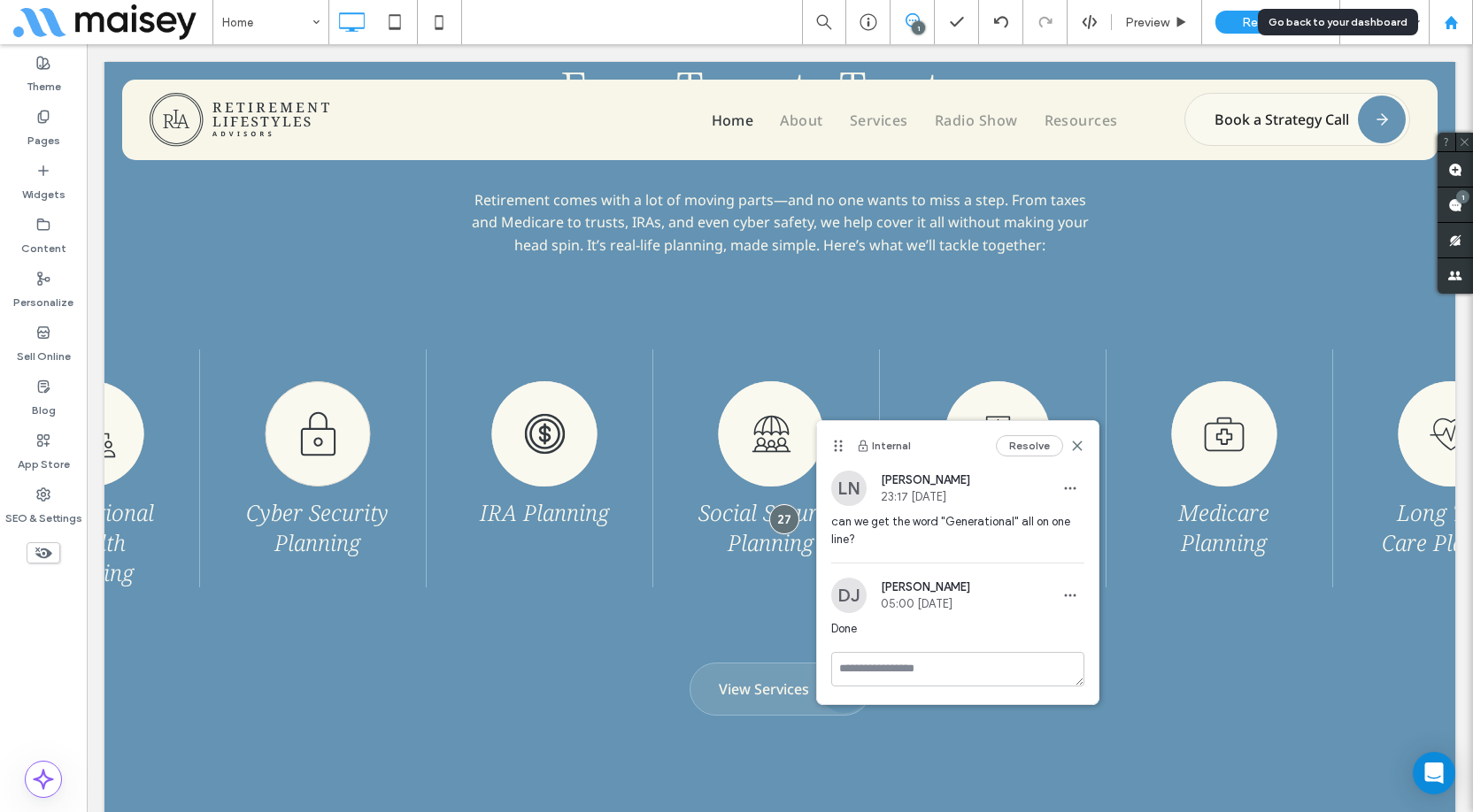
click at [1444, 26] on icon at bounding box center [1452, 22] width 15 height 15
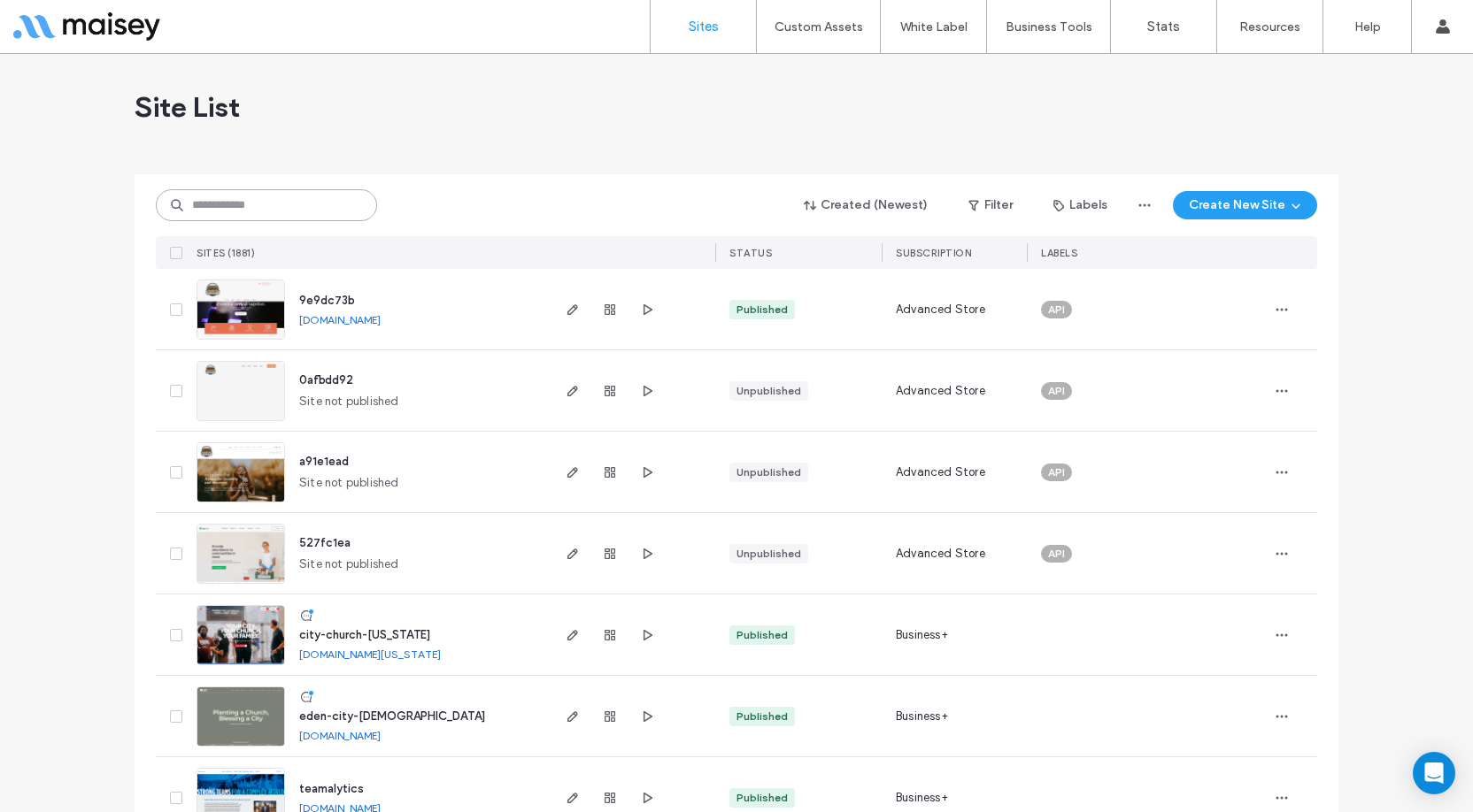
click at [313, 200] on input at bounding box center [267, 205] width 222 height 31
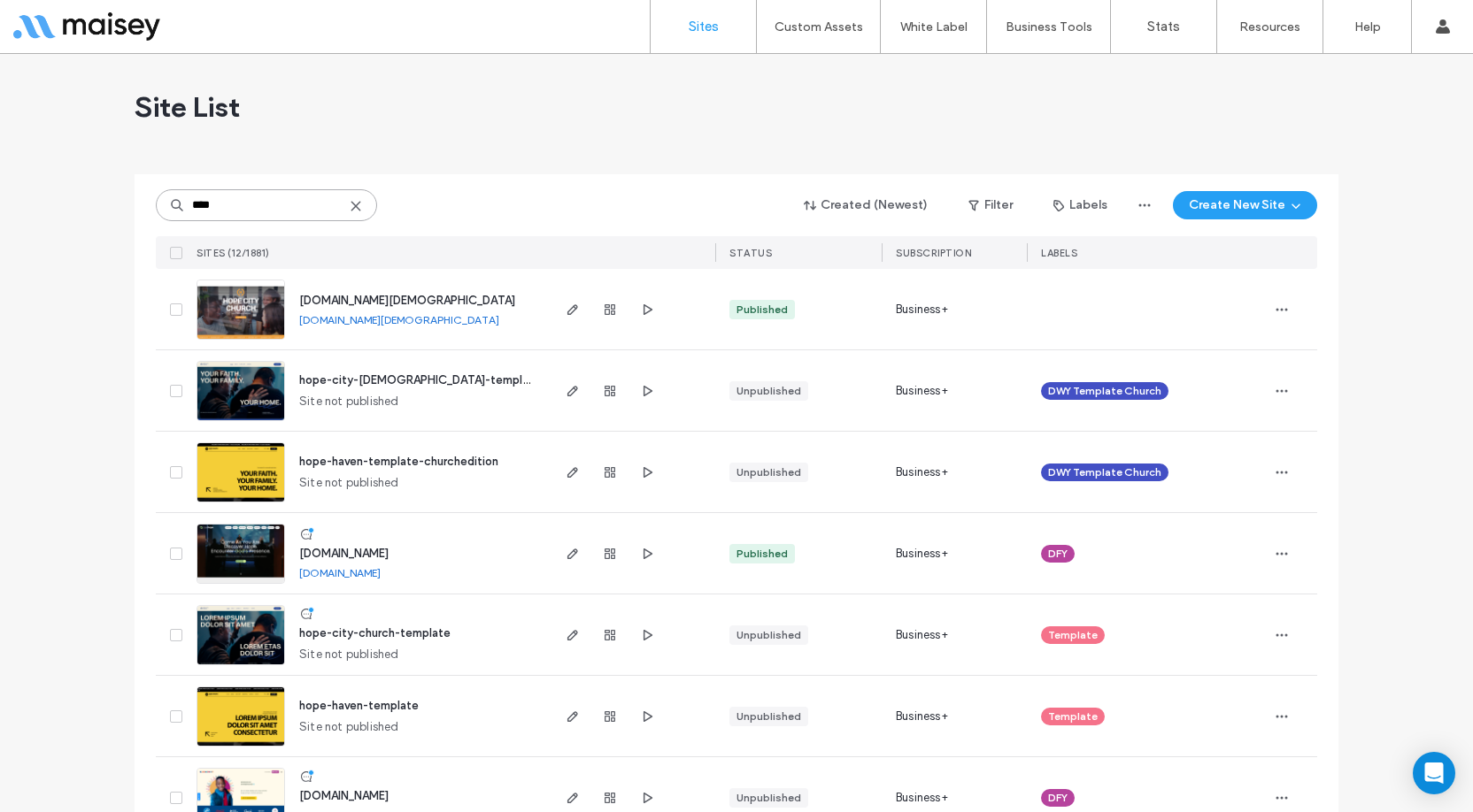
type input "****"
click at [371, 300] on span "[DOMAIN_NAME][DEMOGRAPHIC_DATA]" at bounding box center [408, 300] width 216 height 13
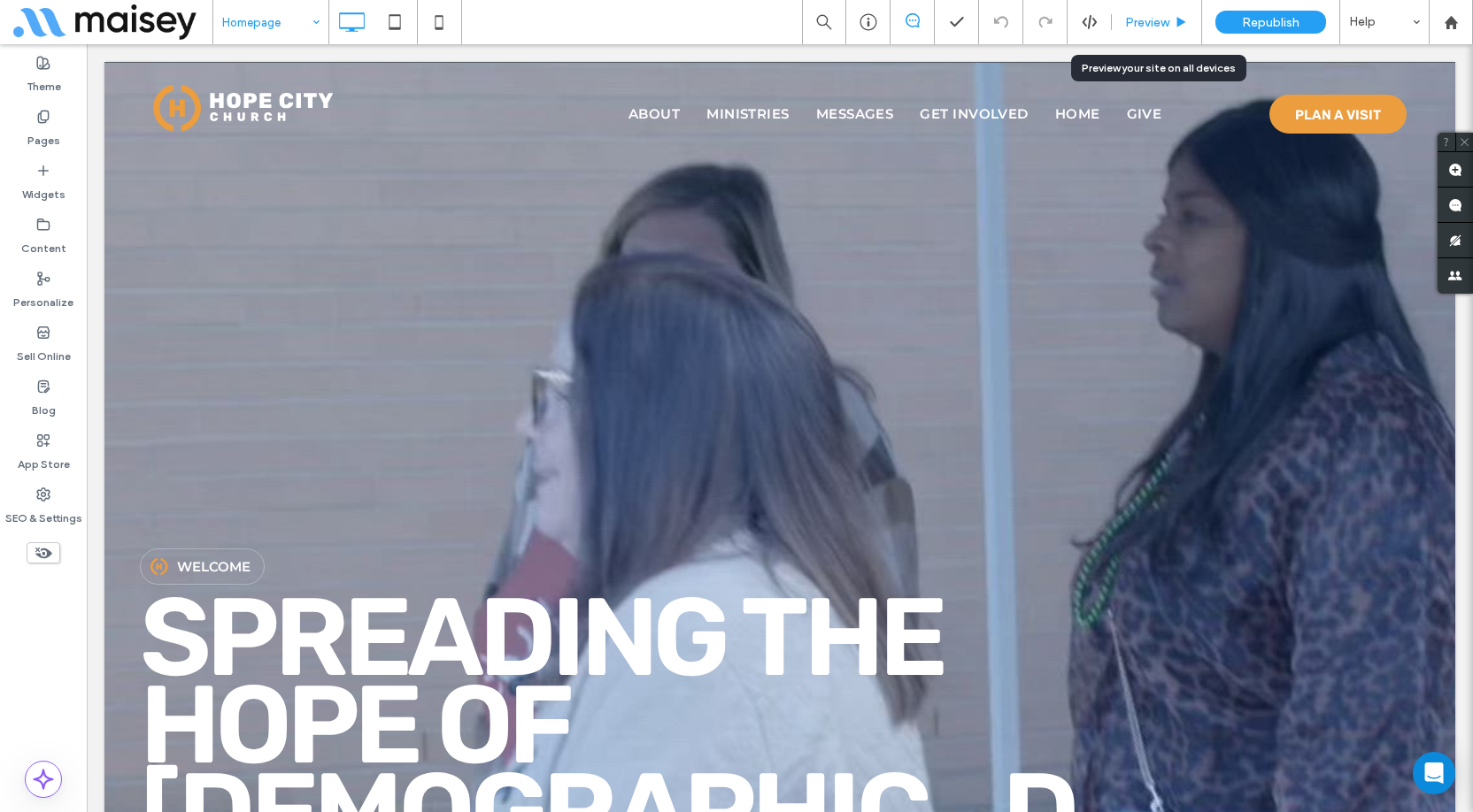
click at [1145, 26] on span "Preview" at bounding box center [1148, 22] width 44 height 15
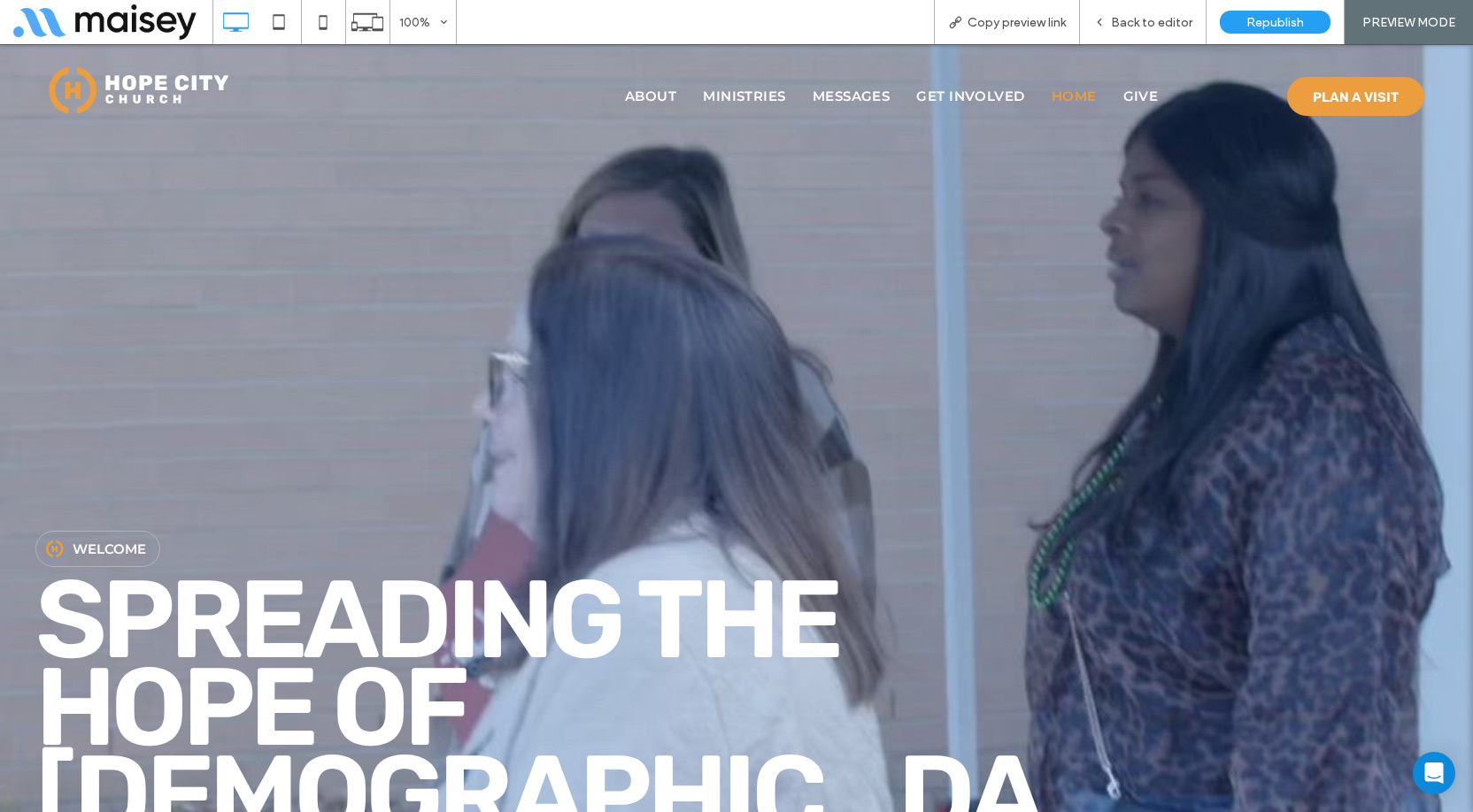
click at [1061, 94] on span "Home" at bounding box center [1074, 96] width 45 height 17
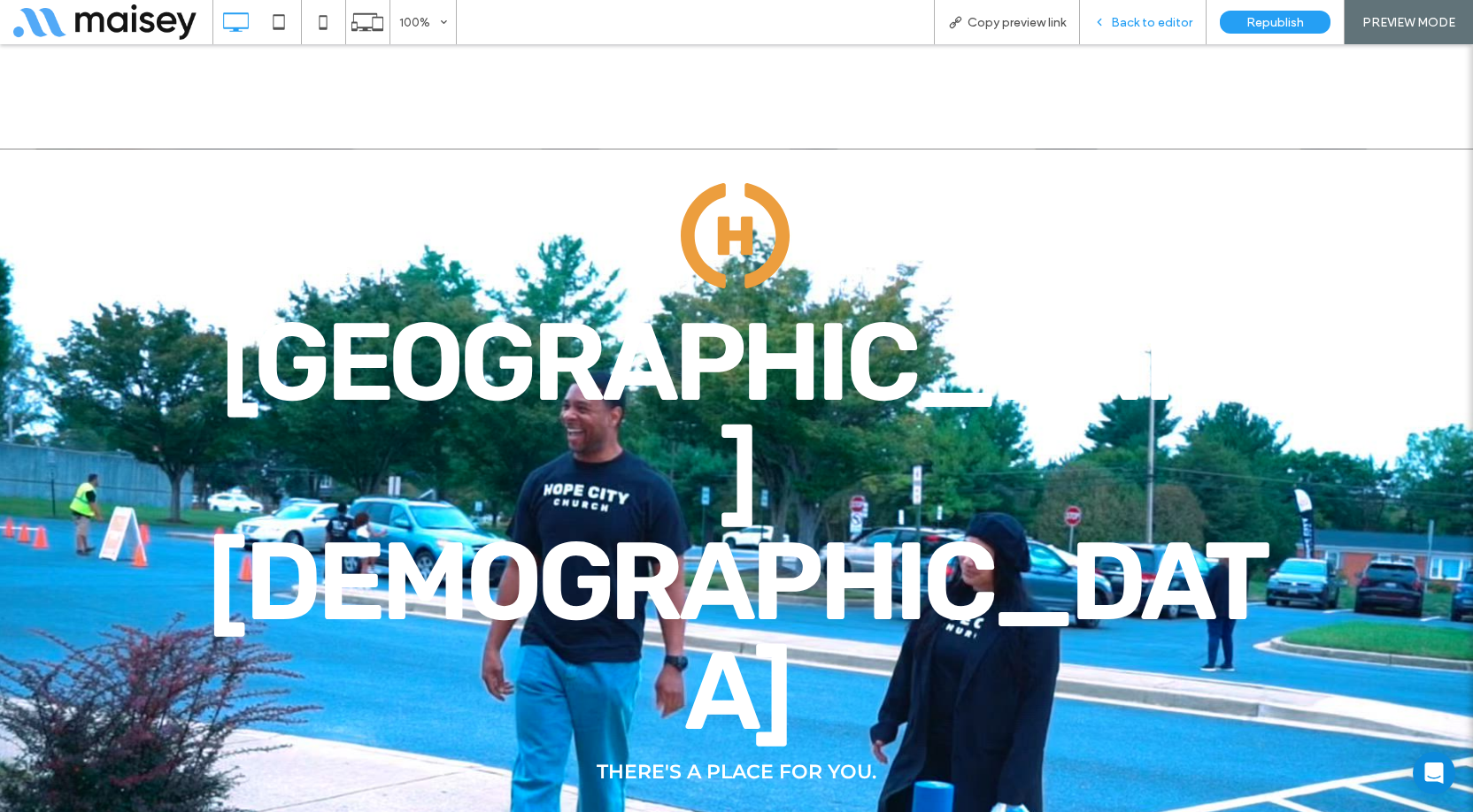
click at [1120, 31] on div "Back to editor" at bounding box center [1143, 22] width 127 height 44
click at [1114, 21] on span "Back to editor" at bounding box center [1151, 22] width 81 height 15
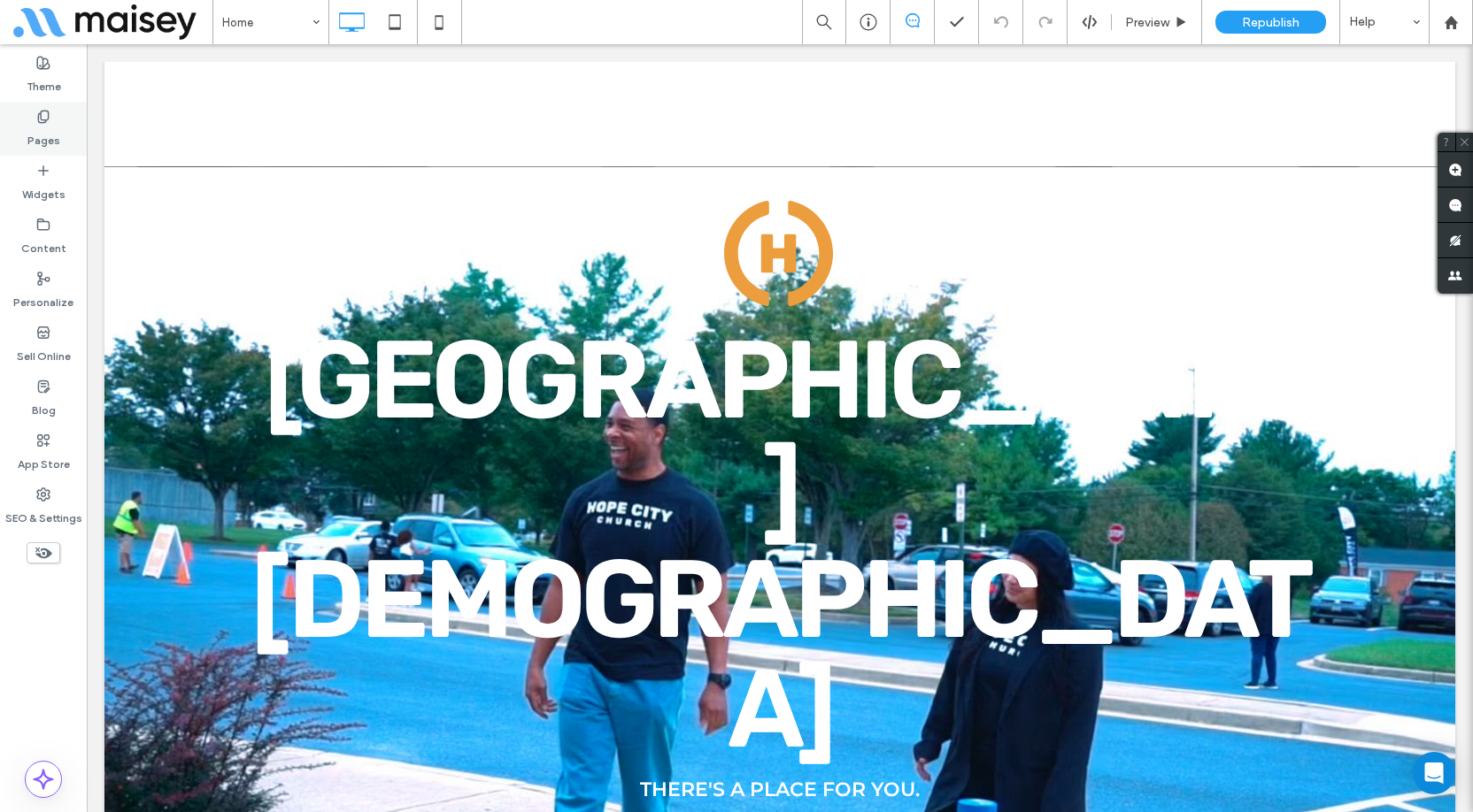
click at [51, 127] on label "Pages" at bounding box center [43, 136] width 32 height 25
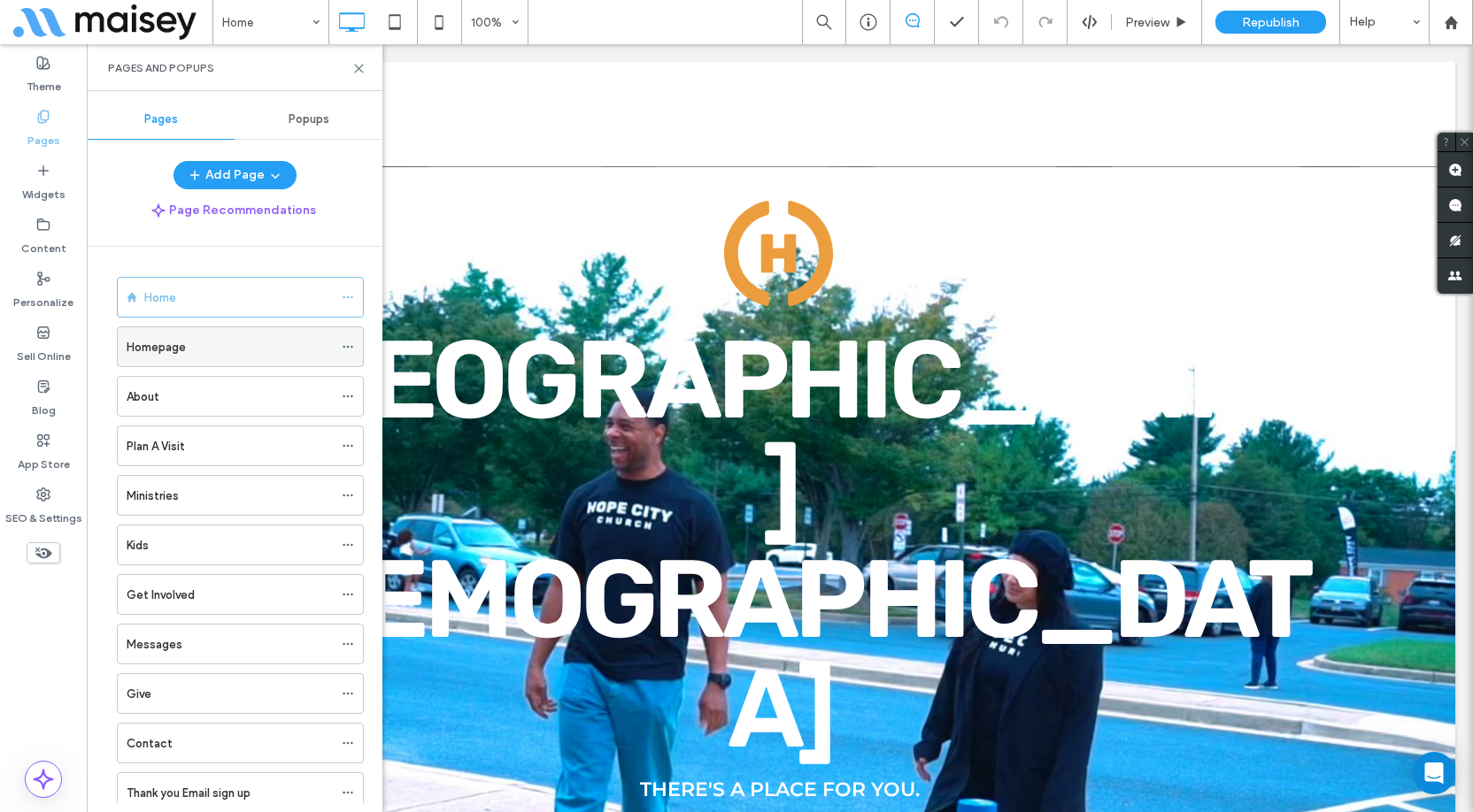
click at [246, 349] on div "Homepage" at bounding box center [229, 347] width 206 height 18
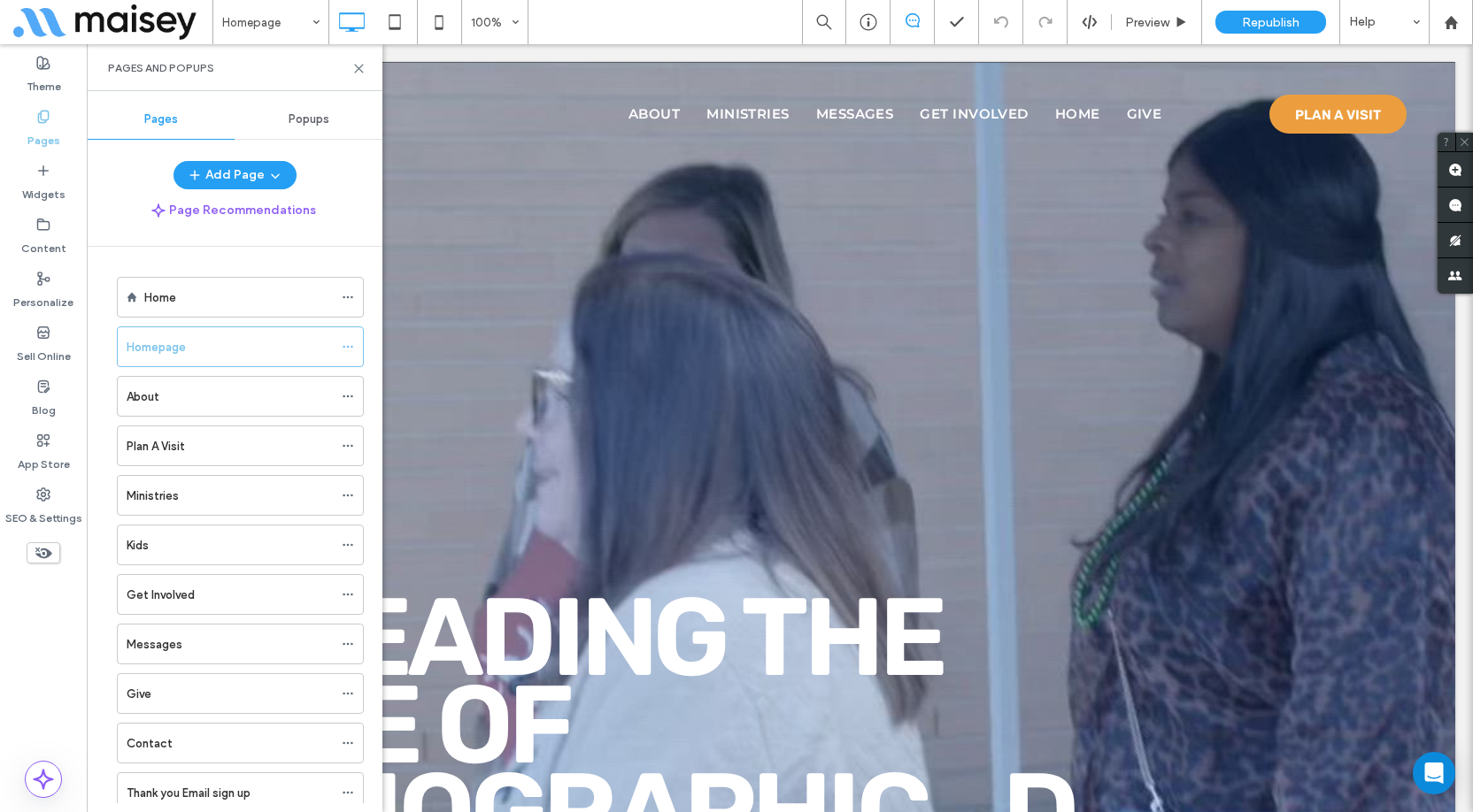
click at [640, 26] on div "Homepage 100% Preview Republish Help" at bounding box center [843, 22] width 1260 height 44
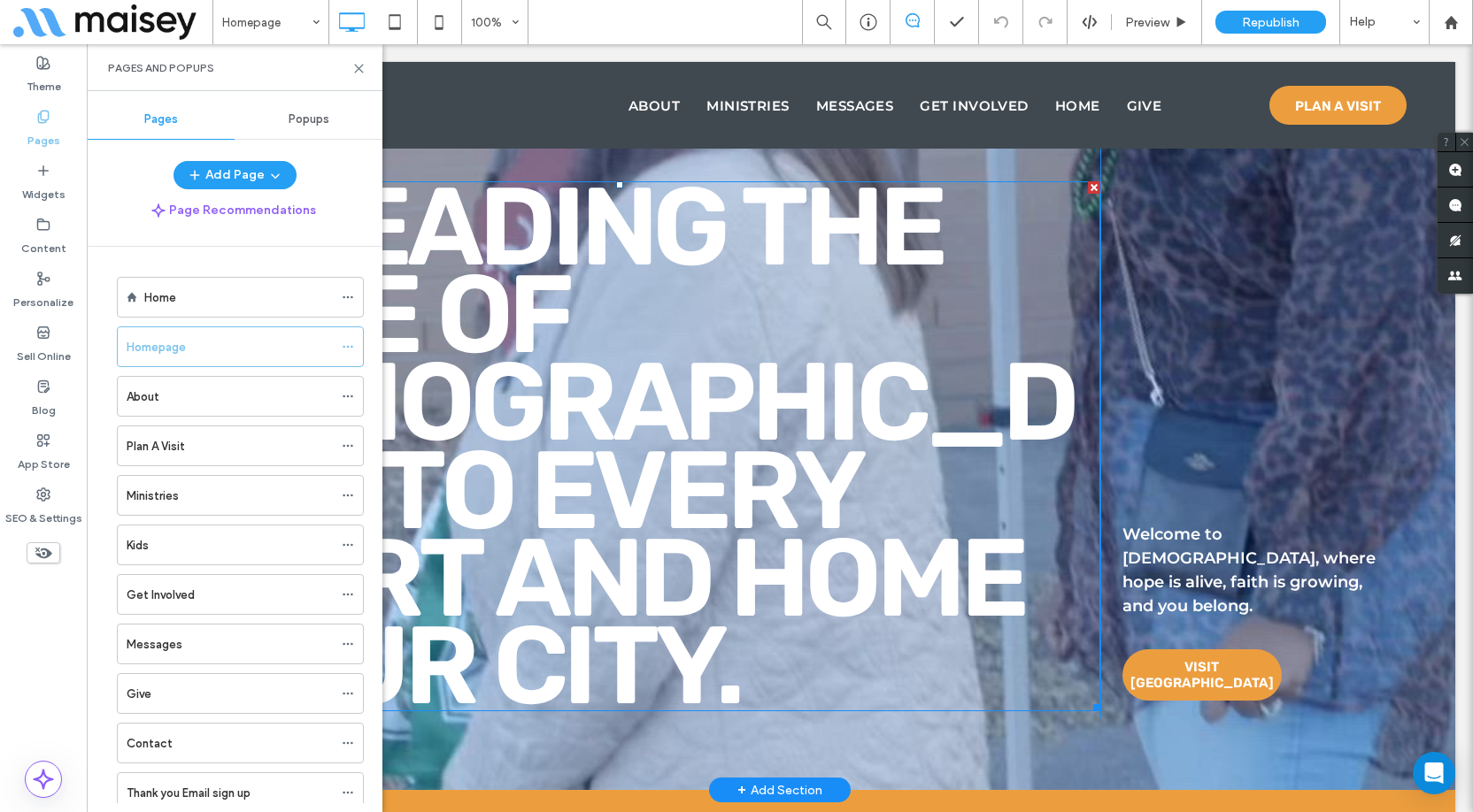
scroll to position [442, 0]
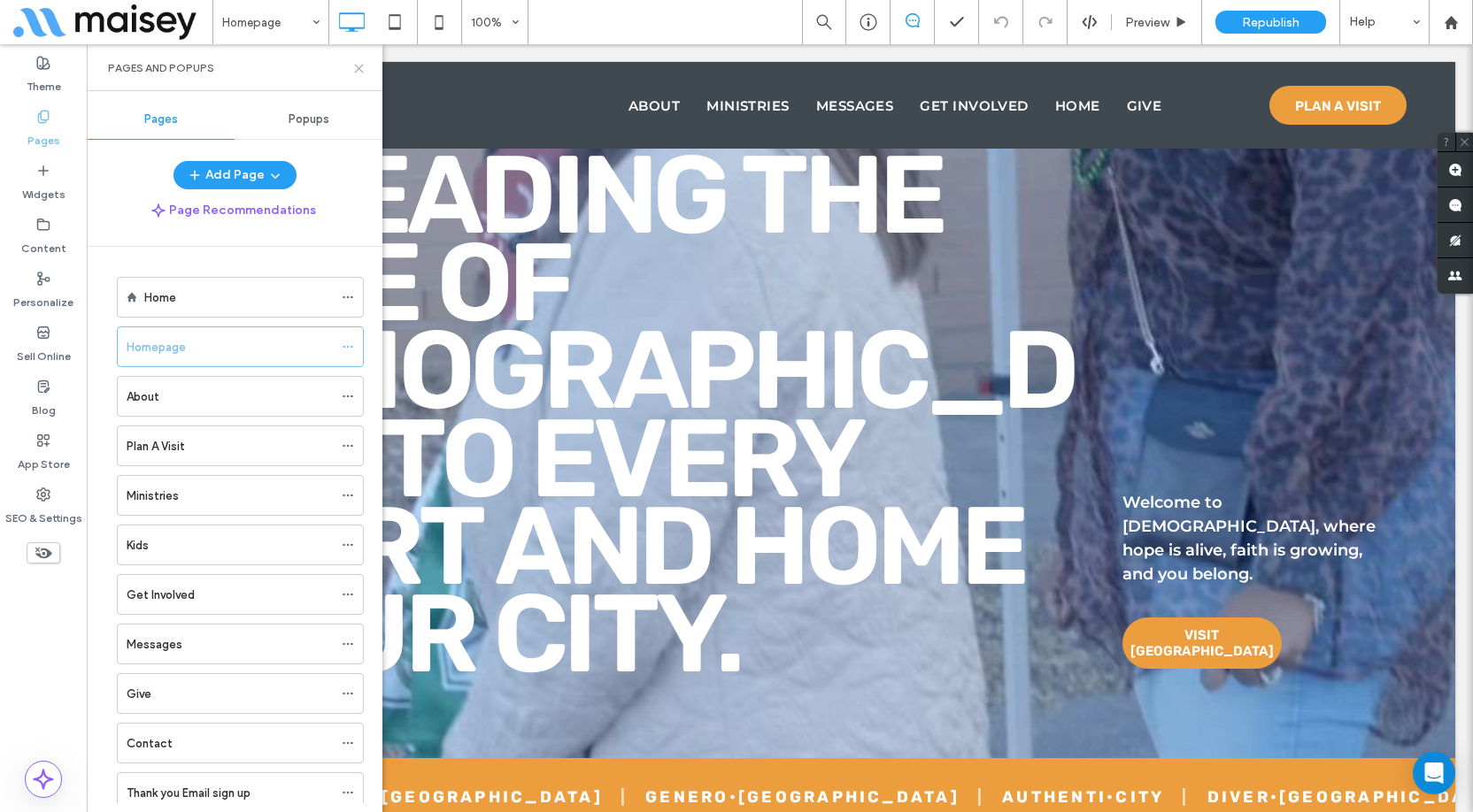
click at [358, 74] on icon at bounding box center [359, 68] width 13 height 13
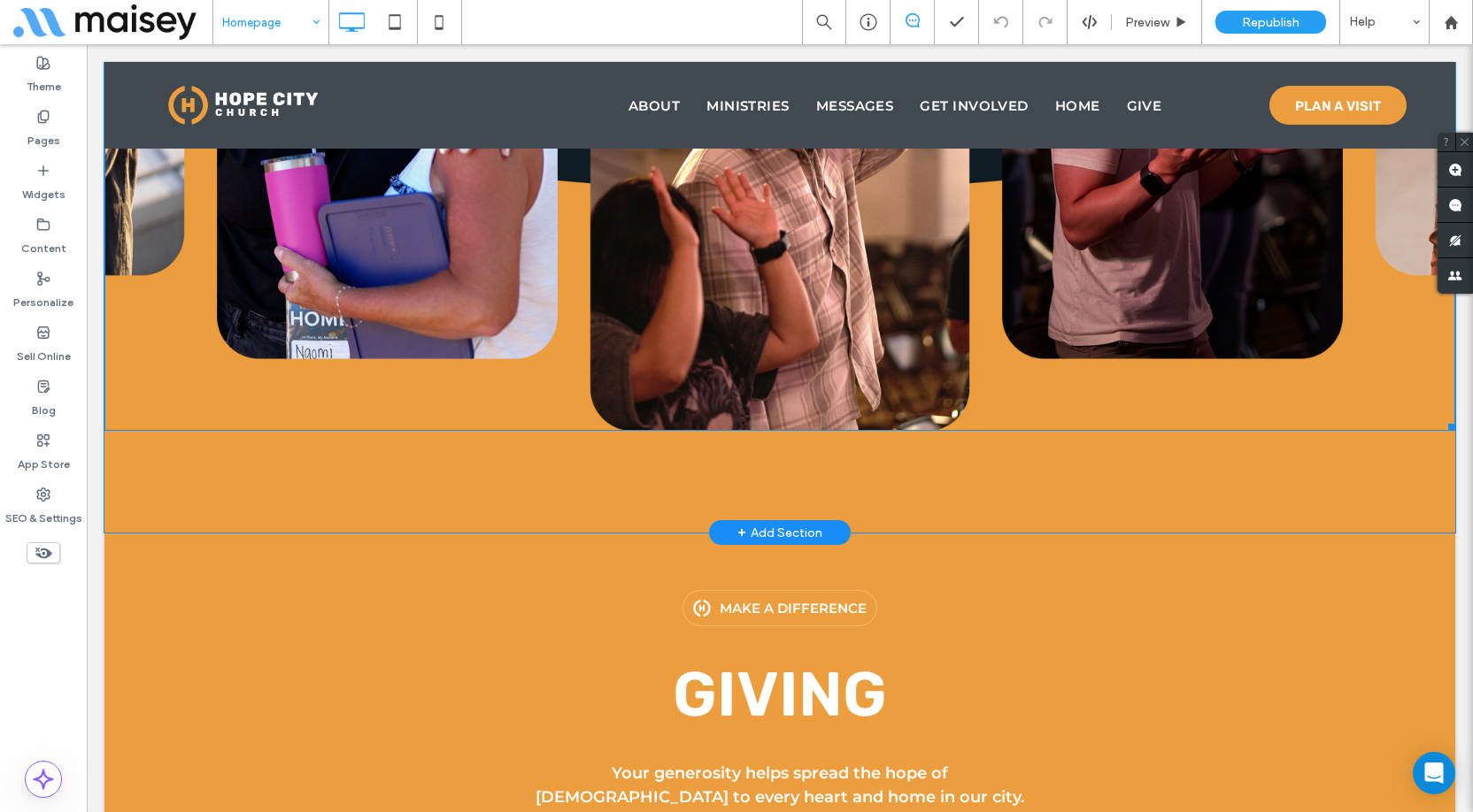
scroll to position [4691, 0]
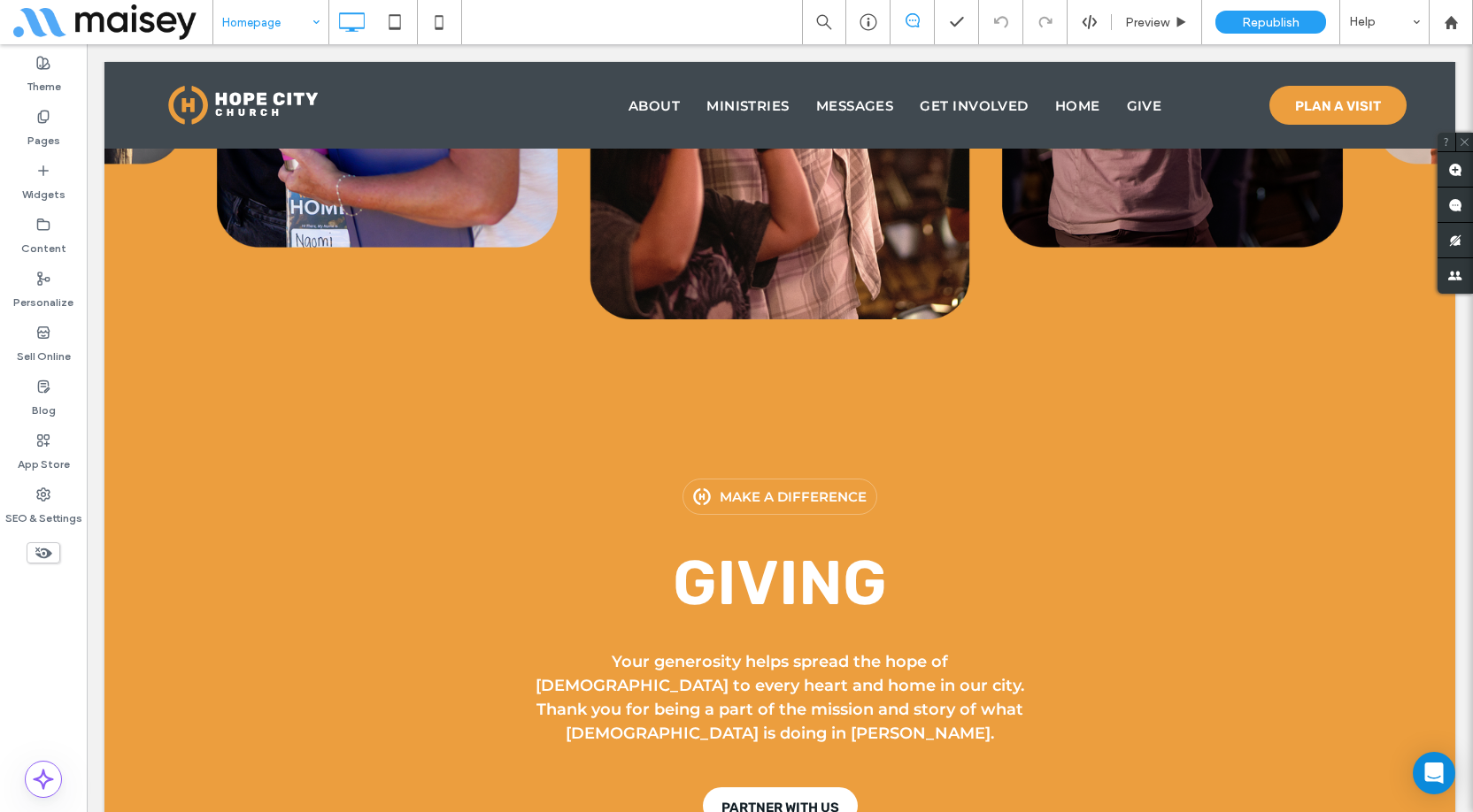
click at [611, 29] on div "Homepage Preview Republish Help" at bounding box center [843, 22] width 1260 height 44
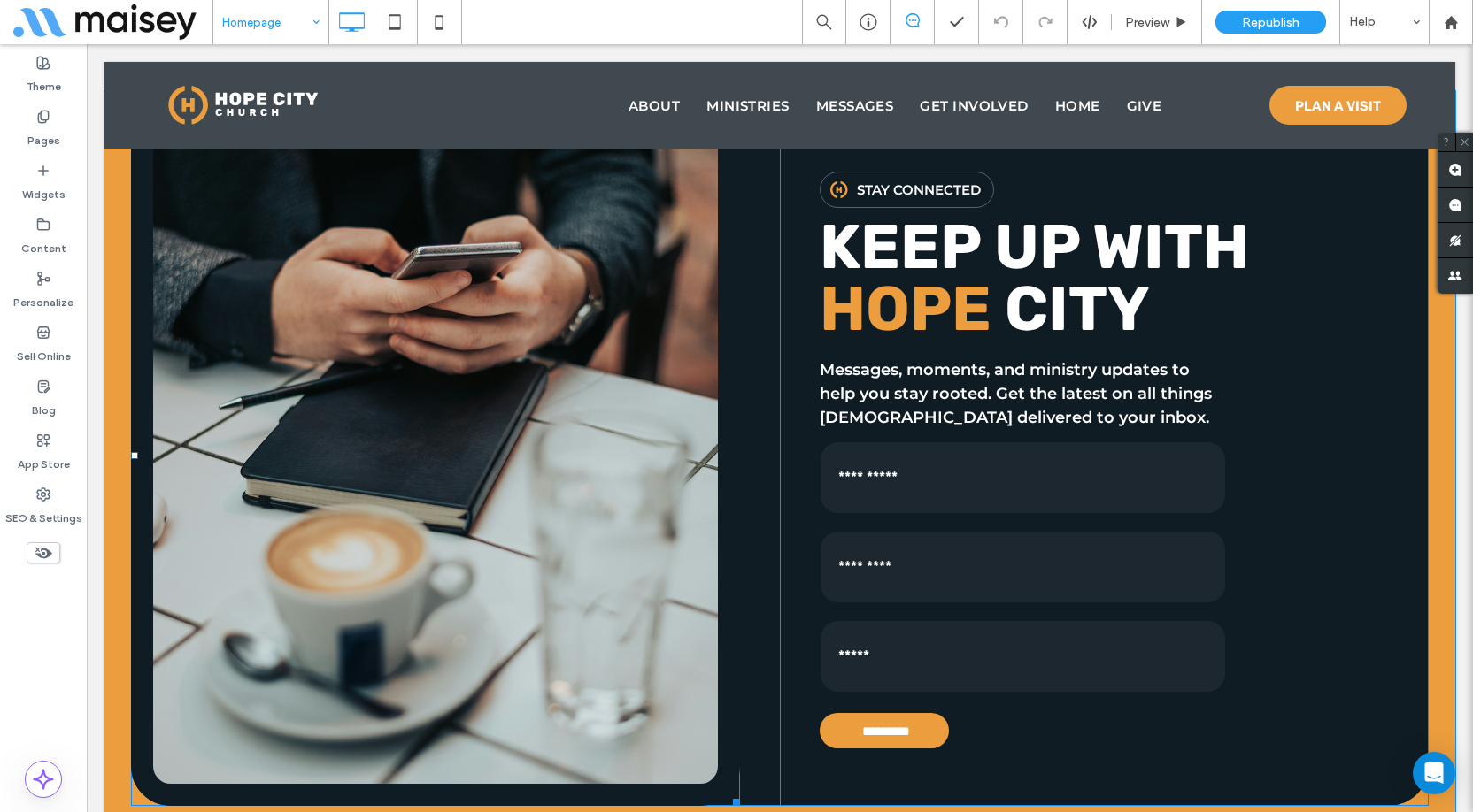
scroll to position [5576, 0]
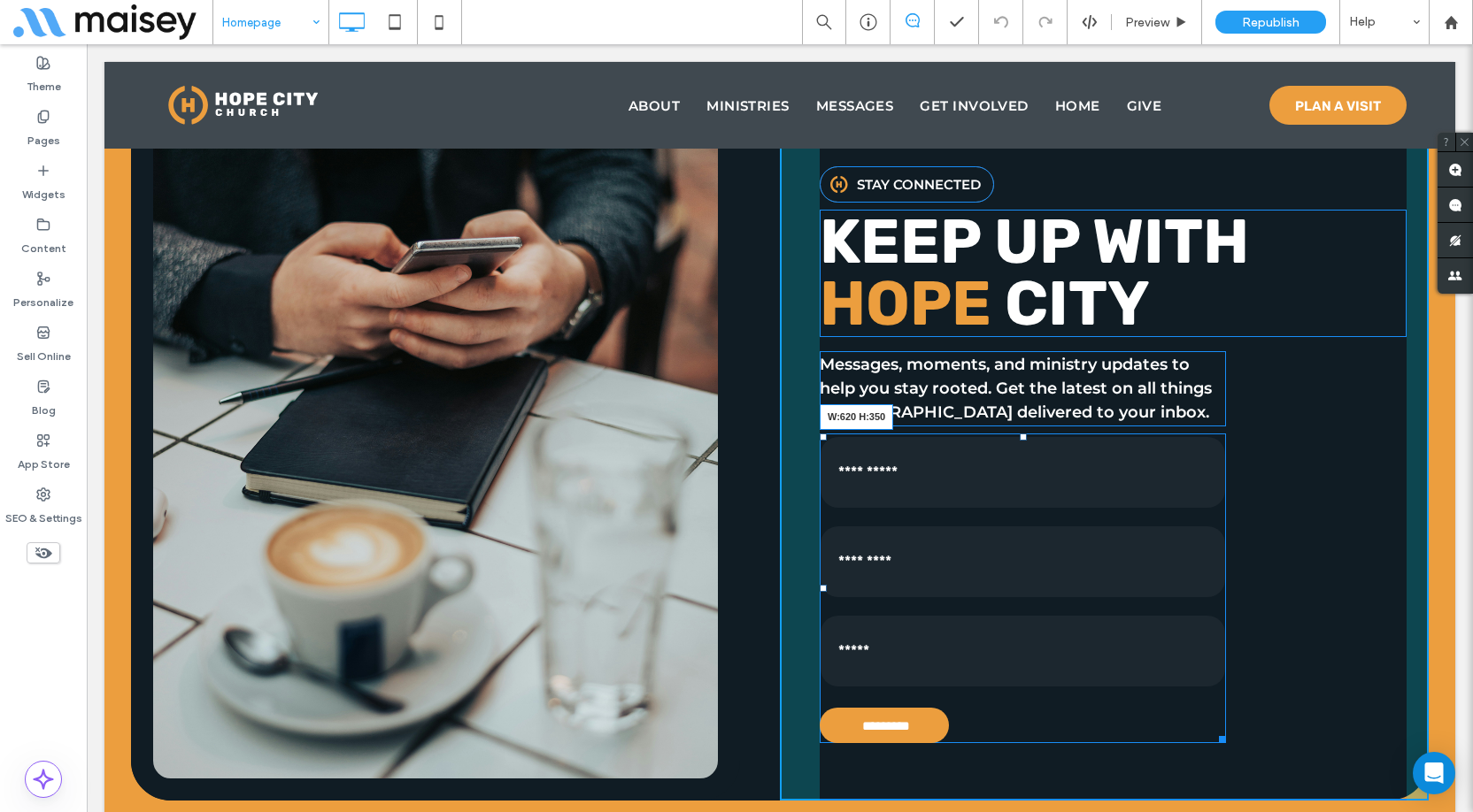
drag, startPoint x: 1217, startPoint y: 511, endPoint x: 1360, endPoint y: 511, distance: 143.0
click at [1226, 730] on div at bounding box center [1220, 736] width 13 height 13
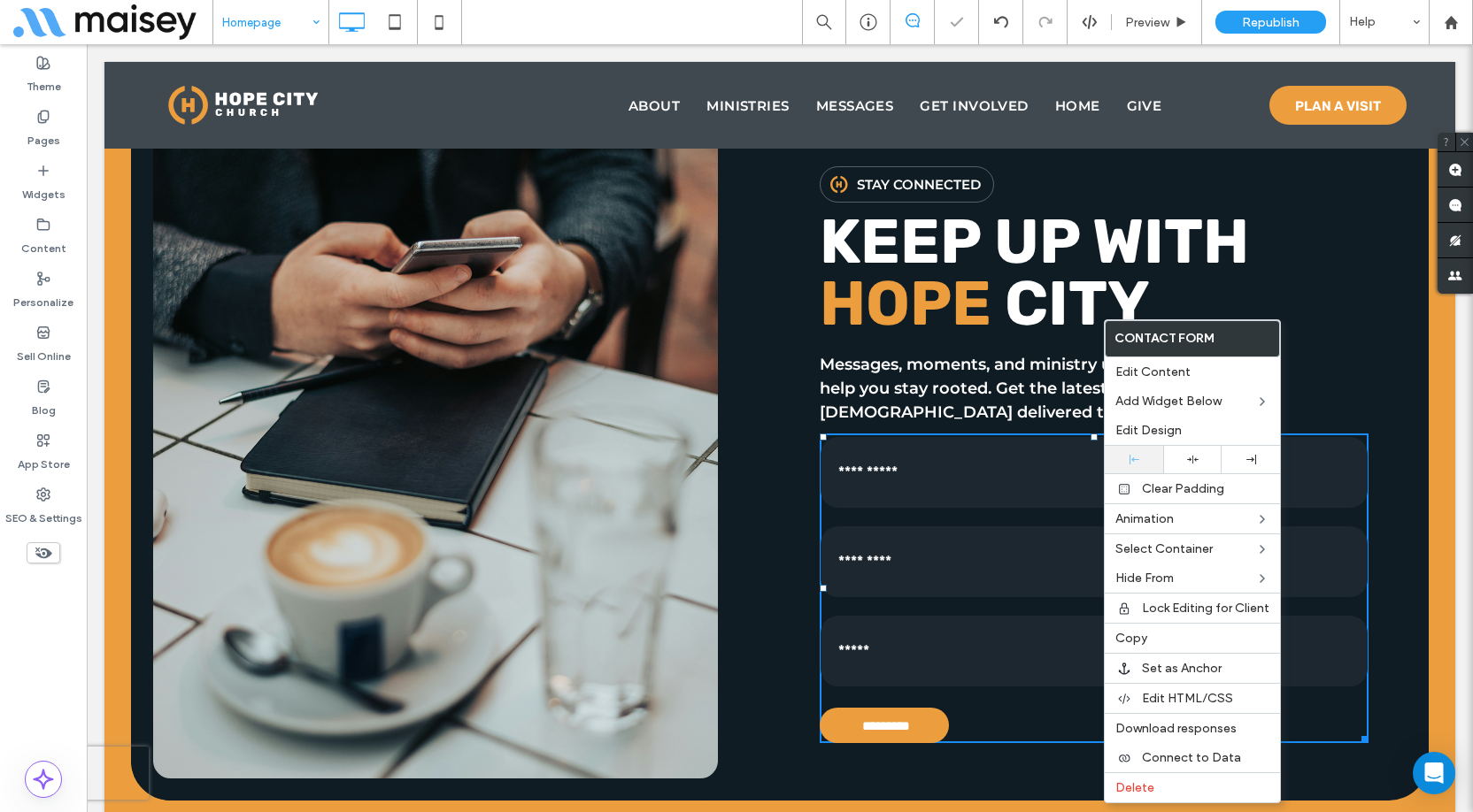
click at [1138, 454] on icon at bounding box center [1134, 459] width 10 height 10
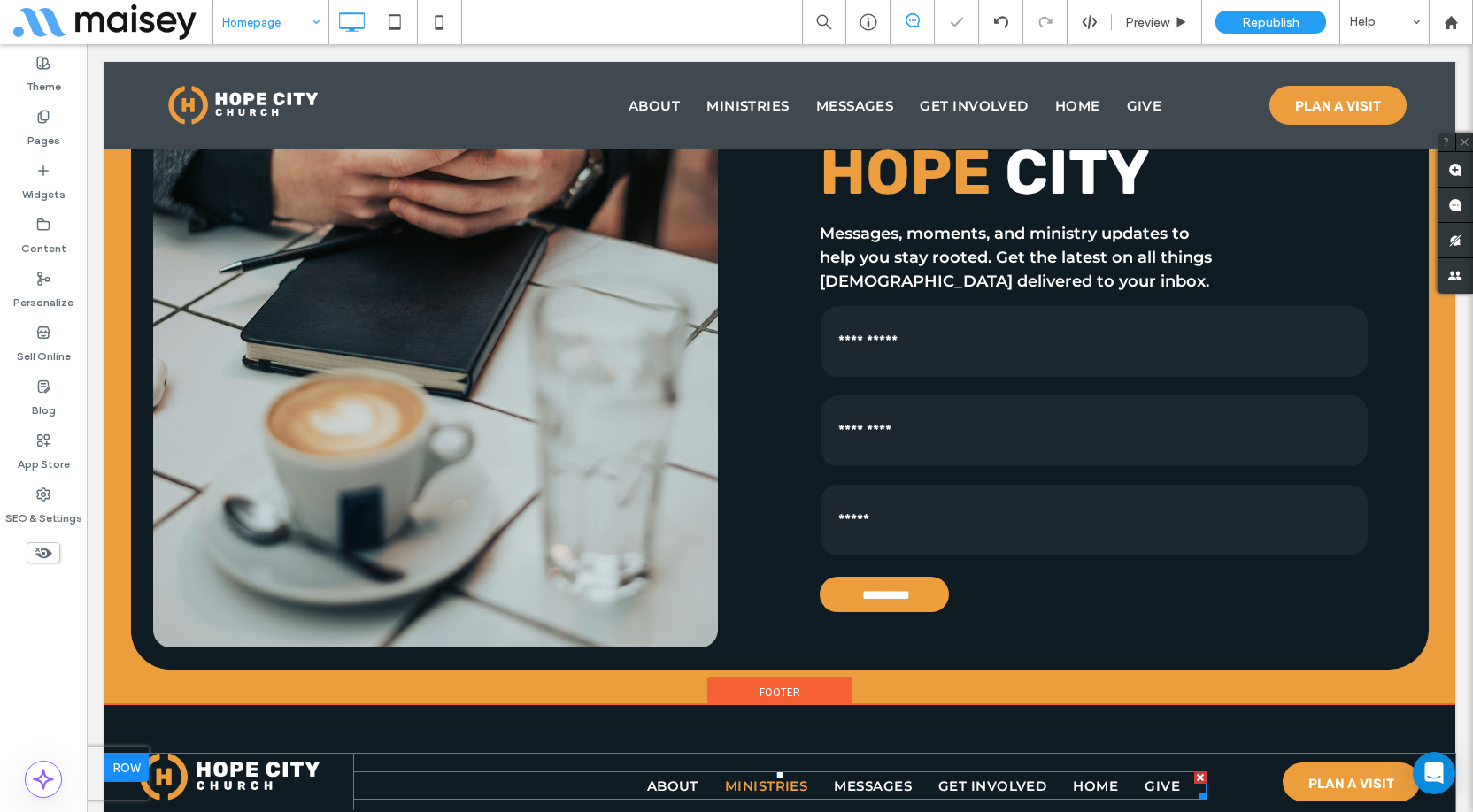
scroll to position [5642, 0]
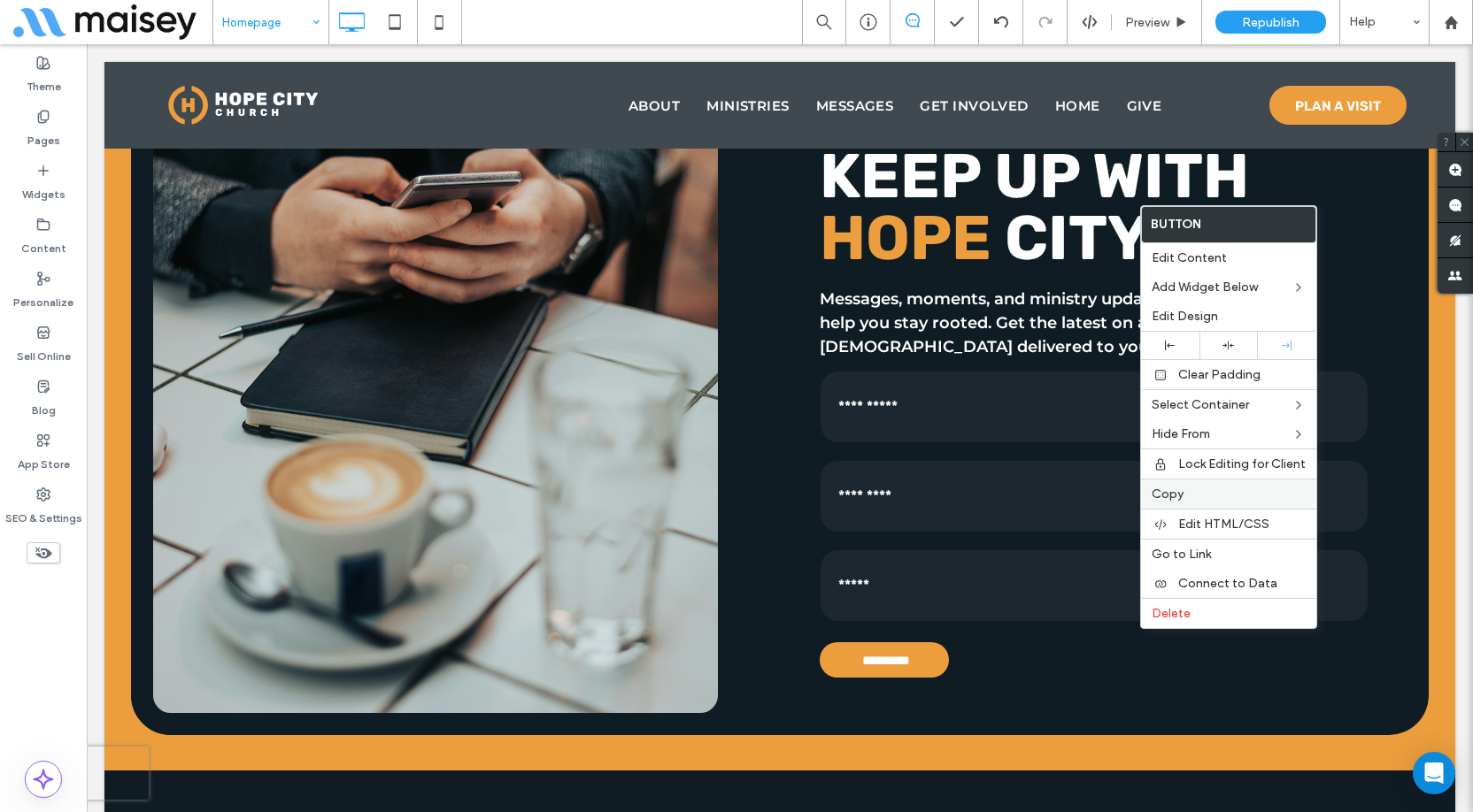
click at [1192, 490] on label "Copy" at bounding box center [1228, 494] width 154 height 15
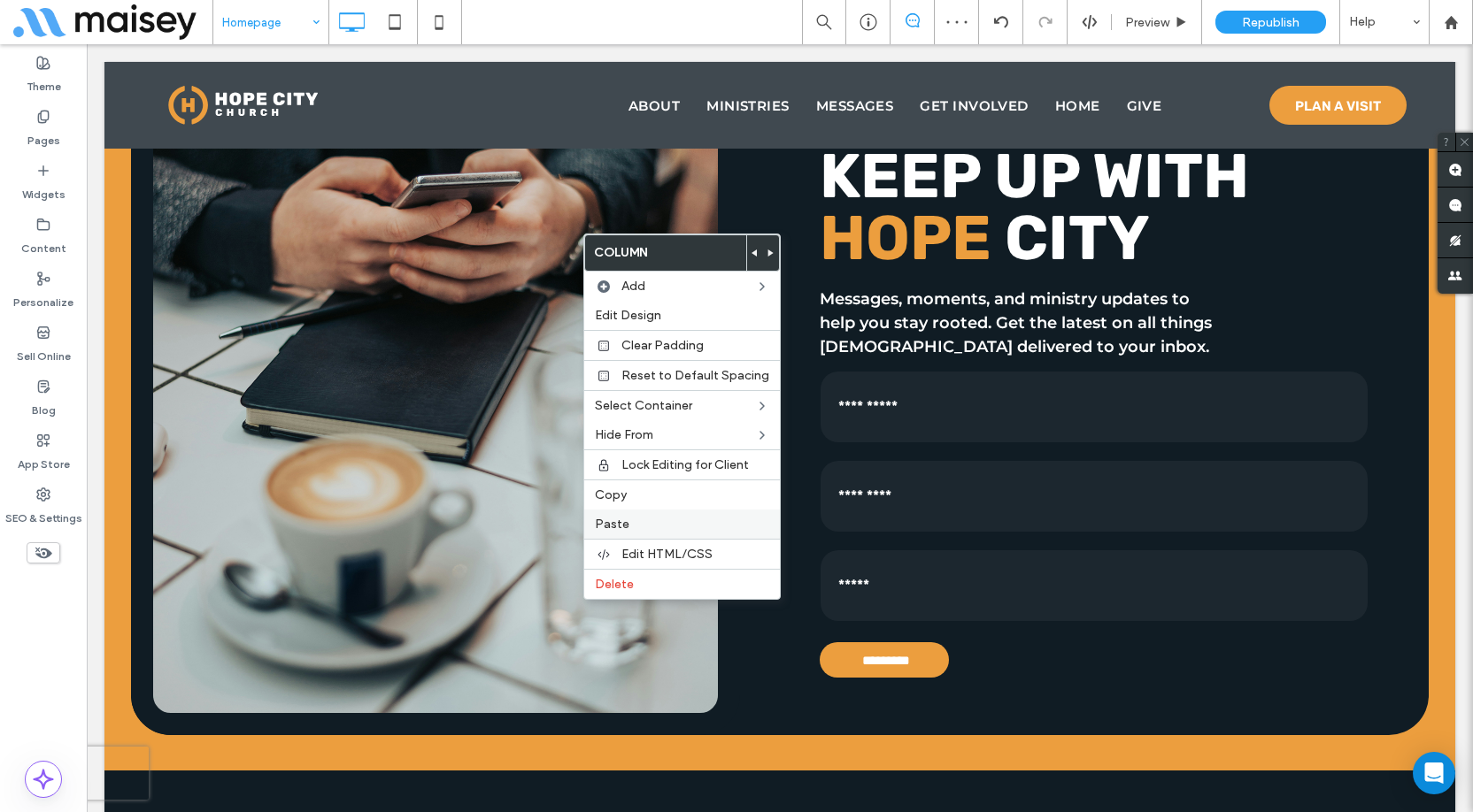
click at [642, 525] on label "Paste" at bounding box center [682, 524] width 175 height 15
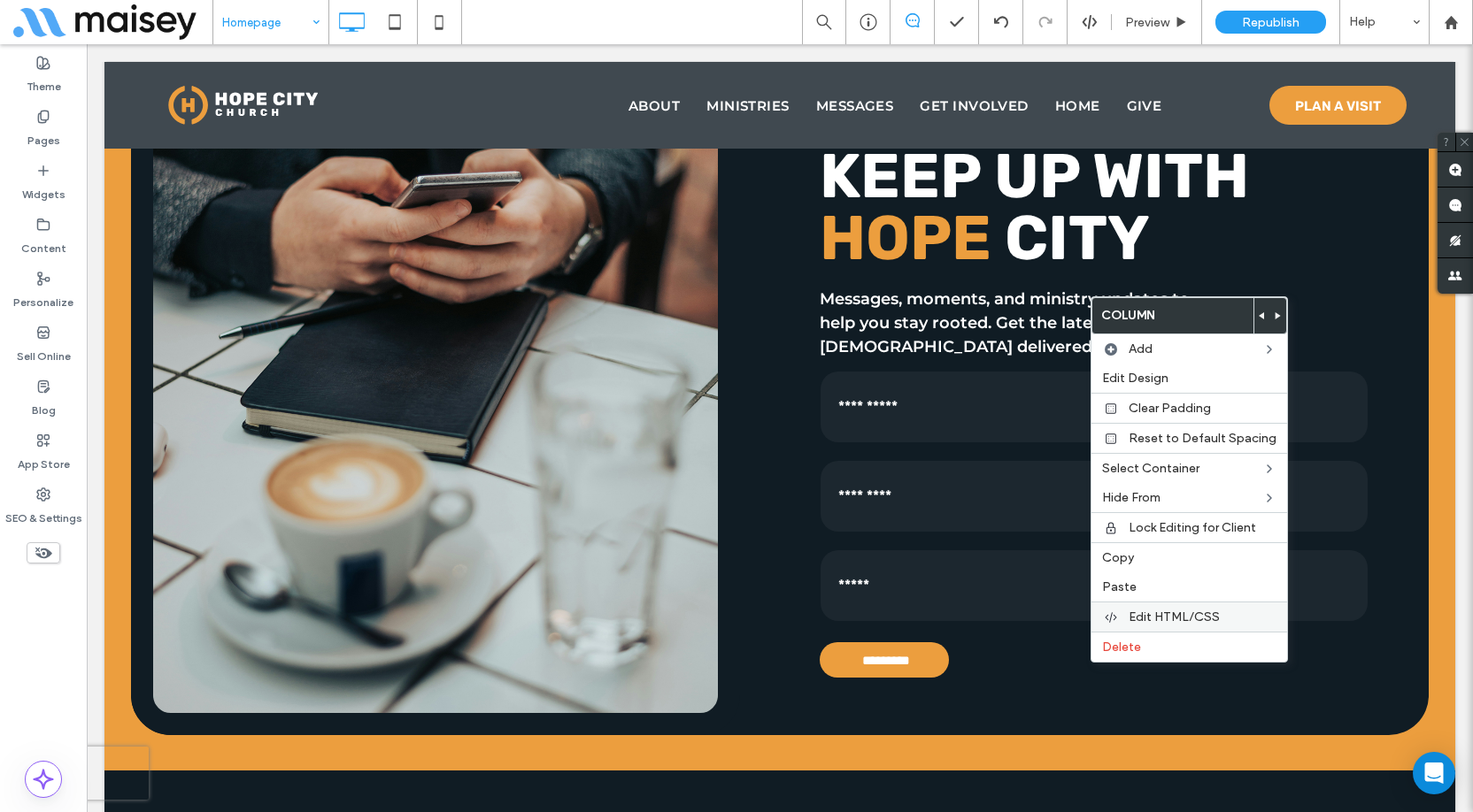
click at [1158, 617] on span "Edit HTML/CSS" at bounding box center [1175, 617] width 91 height 15
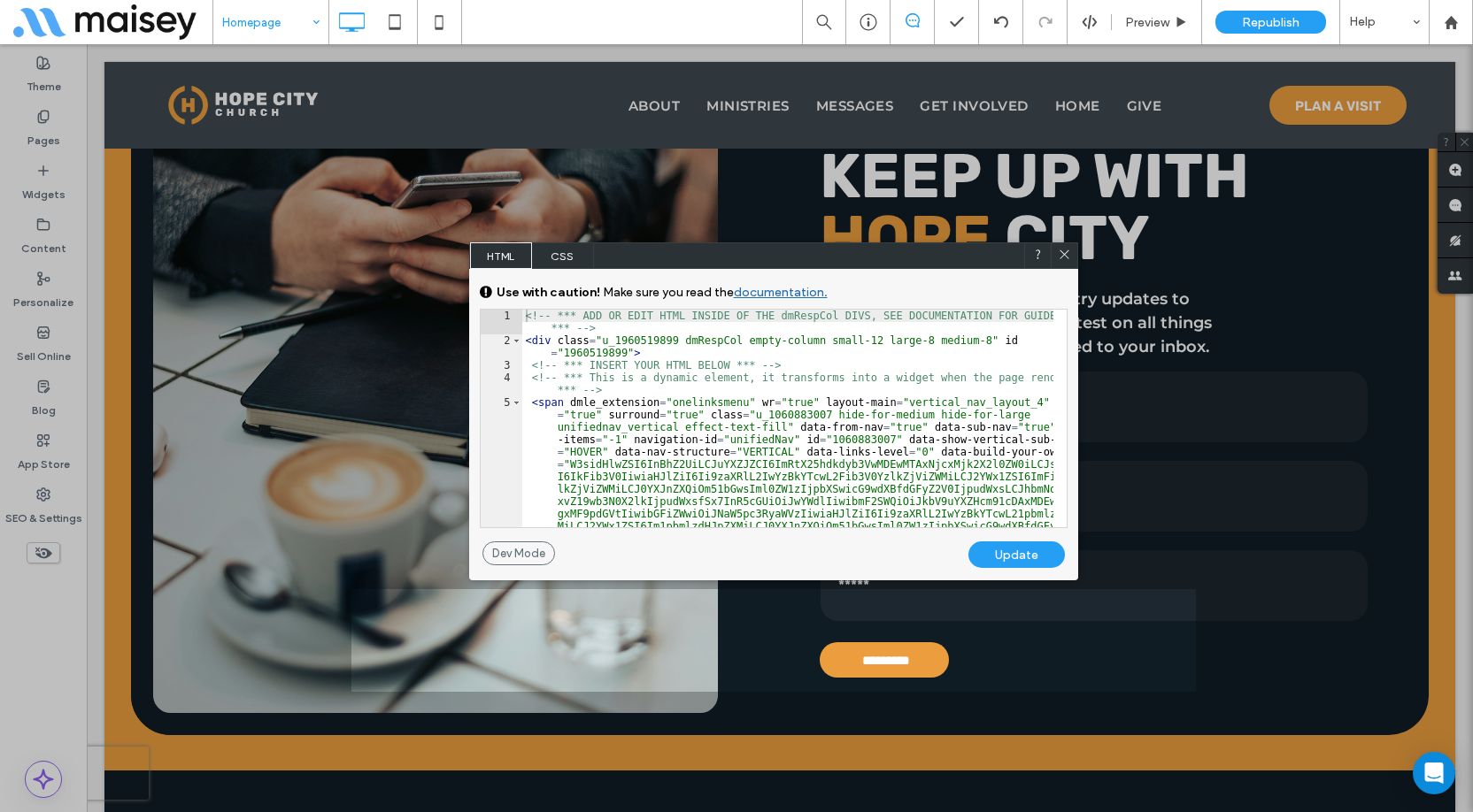
click at [565, 264] on span "CSS" at bounding box center [563, 256] width 62 height 27
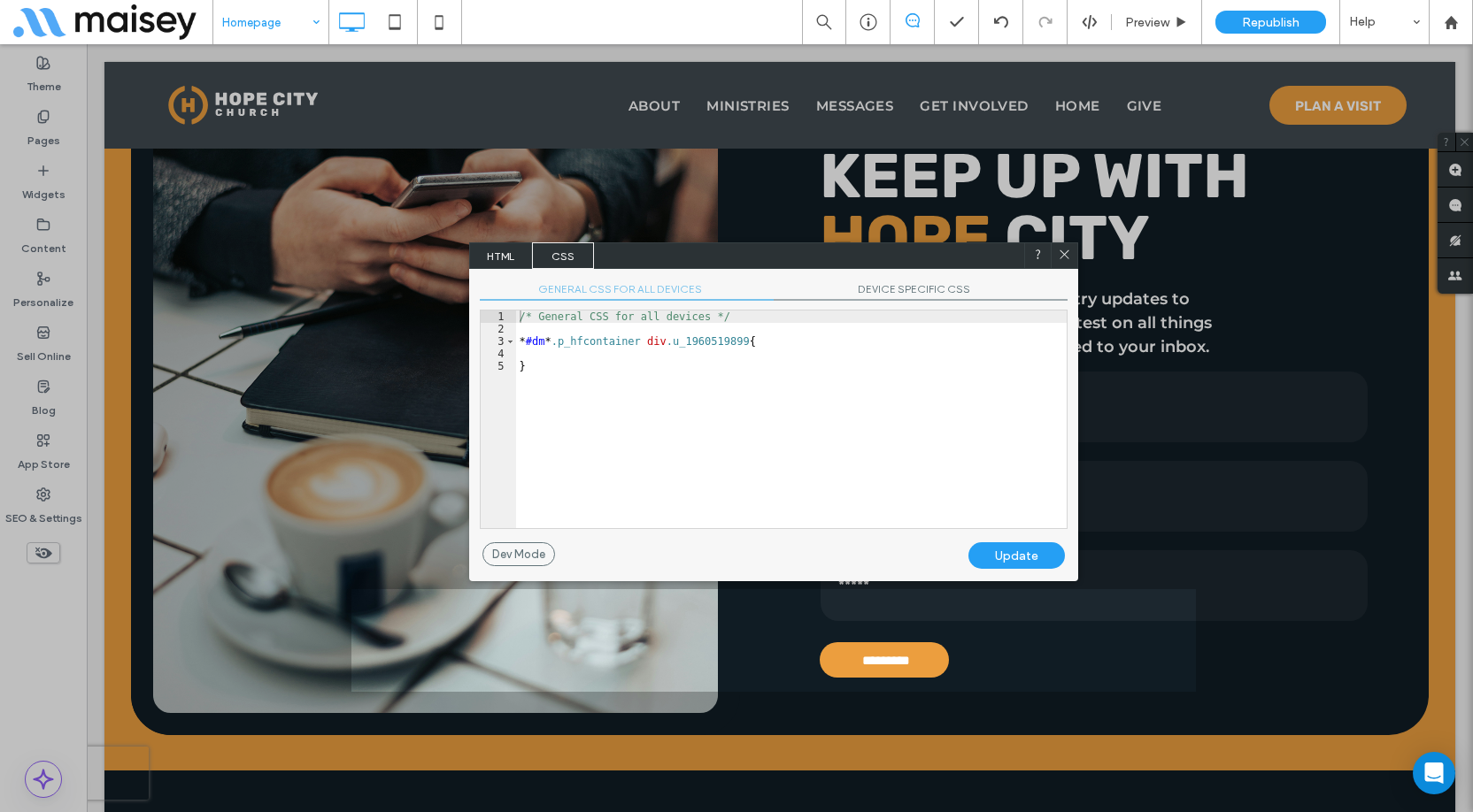
click at [913, 293] on span "DEVICE SPECIFIC CSS" at bounding box center [920, 292] width 294 height 18
click at [794, 332] on div "/* Device specific CSS */ * #dm * .p_hfcontainer div .u_1960519899 { }" at bounding box center [792, 431] width 551 height 243
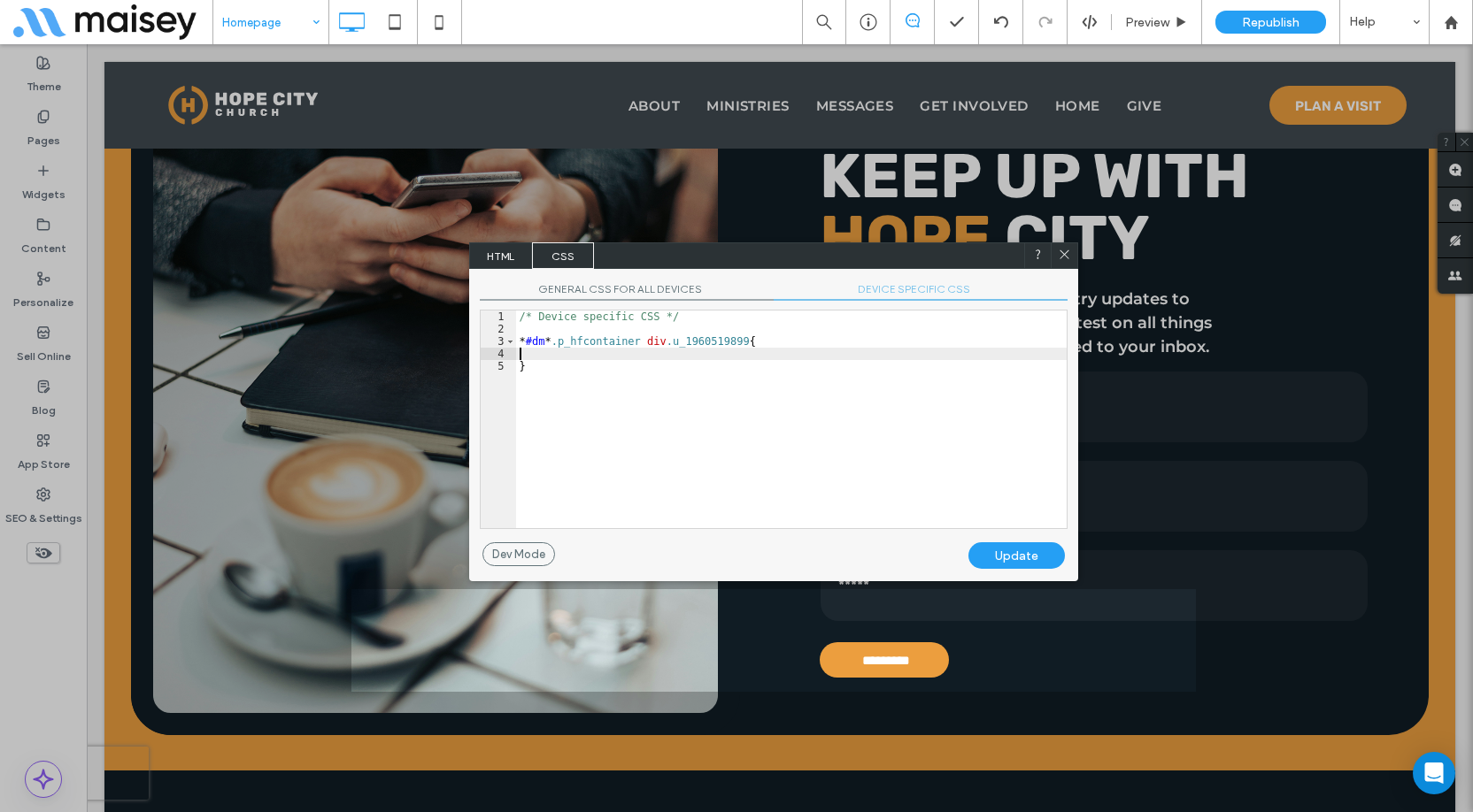
click at [707, 356] on div "/* Device specific CSS */ * #dm * .p_hfcontainer div .u_1960519899 { }" at bounding box center [792, 431] width 551 height 243
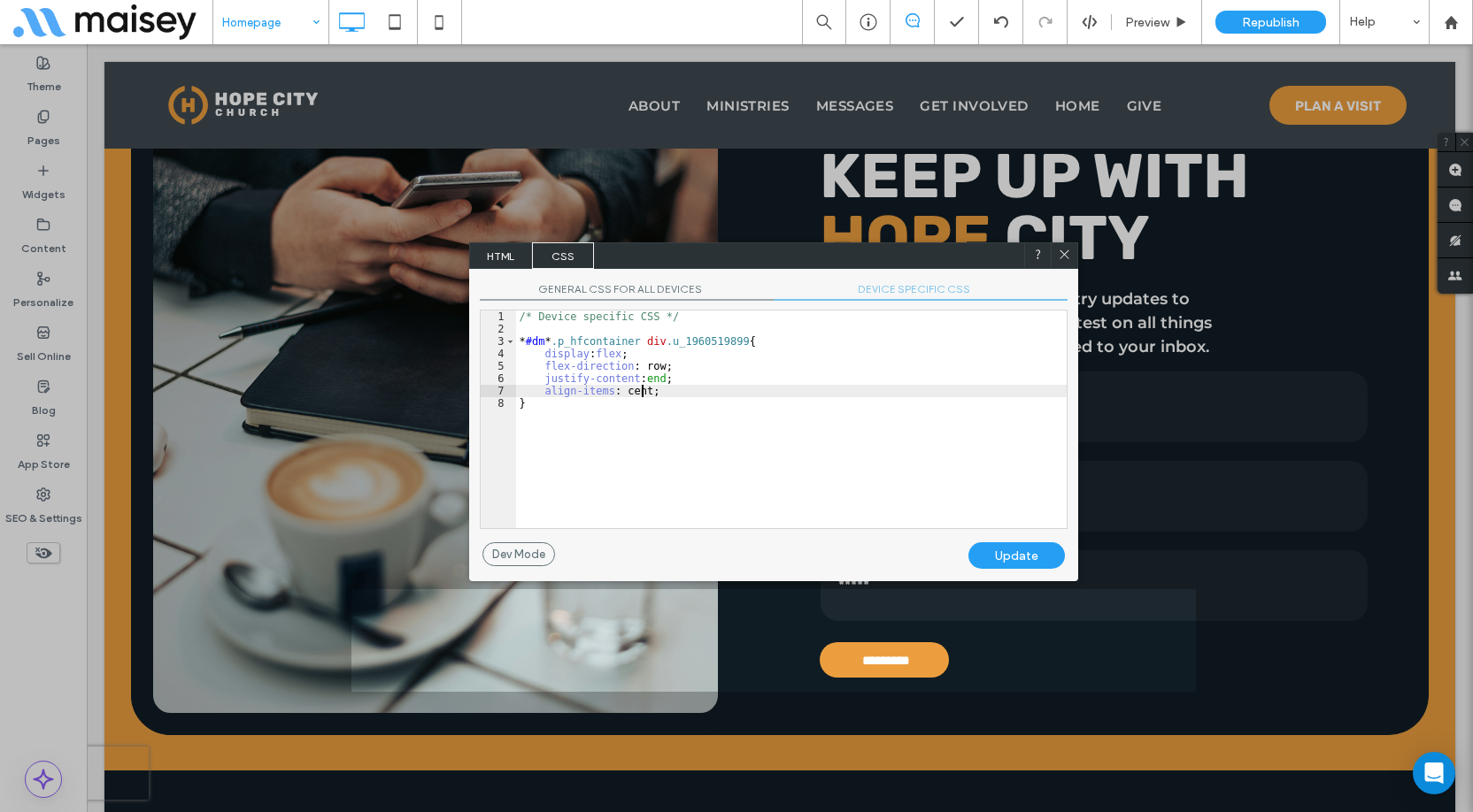
type textarea "**"
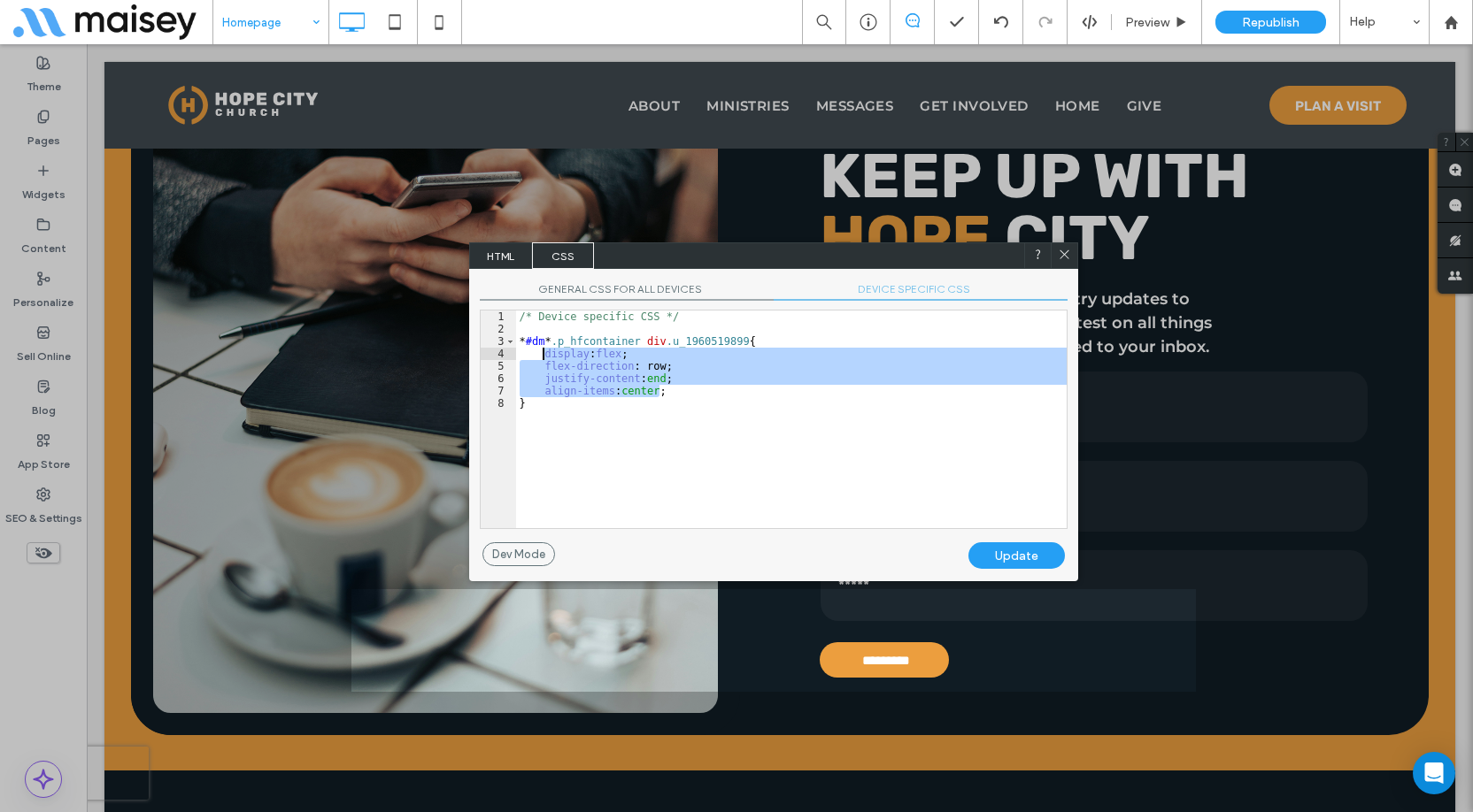
drag, startPoint x: 680, startPoint y: 389, endPoint x: 543, endPoint y: 356, distance: 140.9
click at [543, 356] on div "/* Device specific CSS */ * #dm * .p_hfcontainer div .u_1960519899 { display : …" at bounding box center [792, 431] width 551 height 243
click at [1033, 551] on div "Update" at bounding box center [1016, 555] width 96 height 27
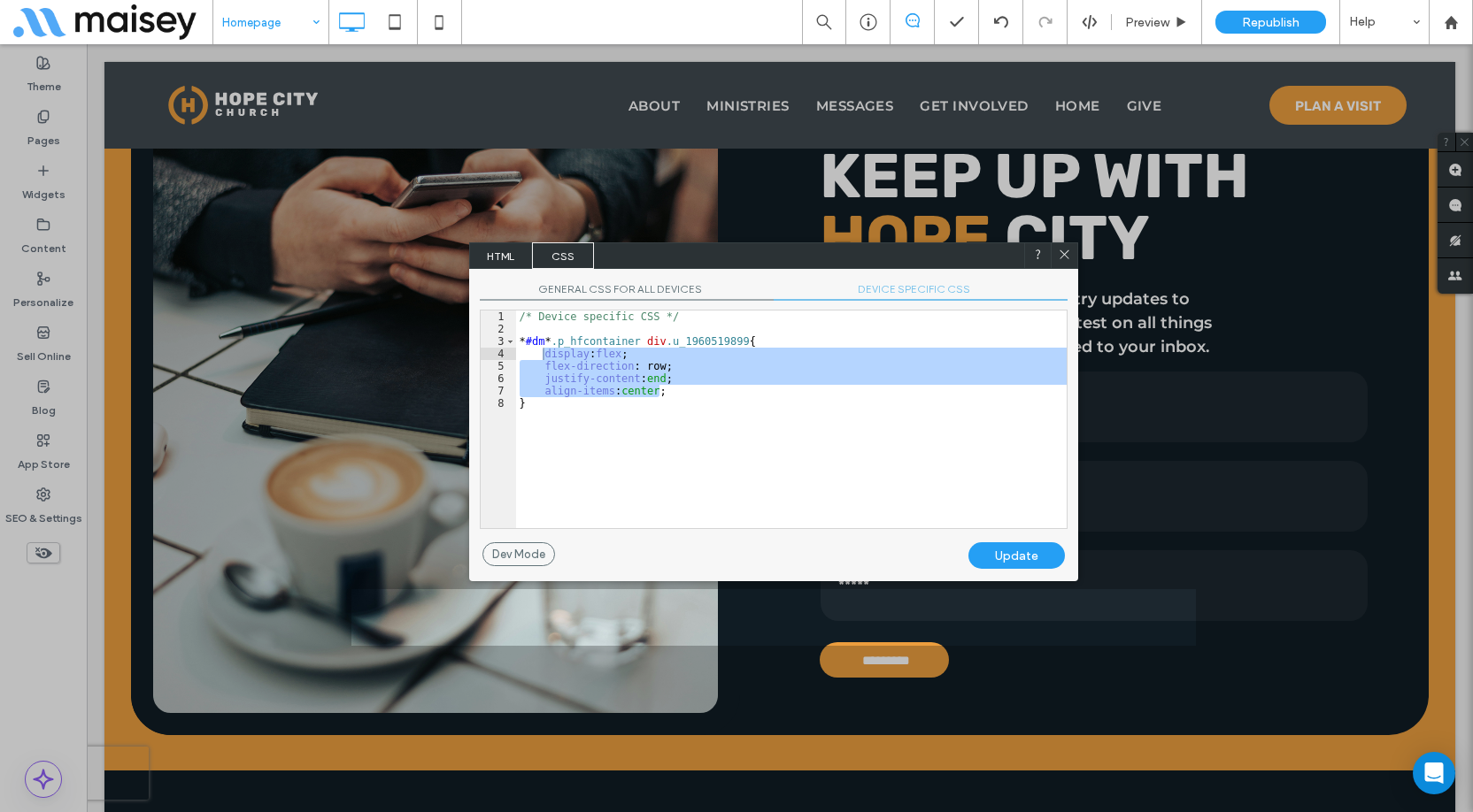
click at [1064, 256] on use at bounding box center [1065, 255] width 9 height 9
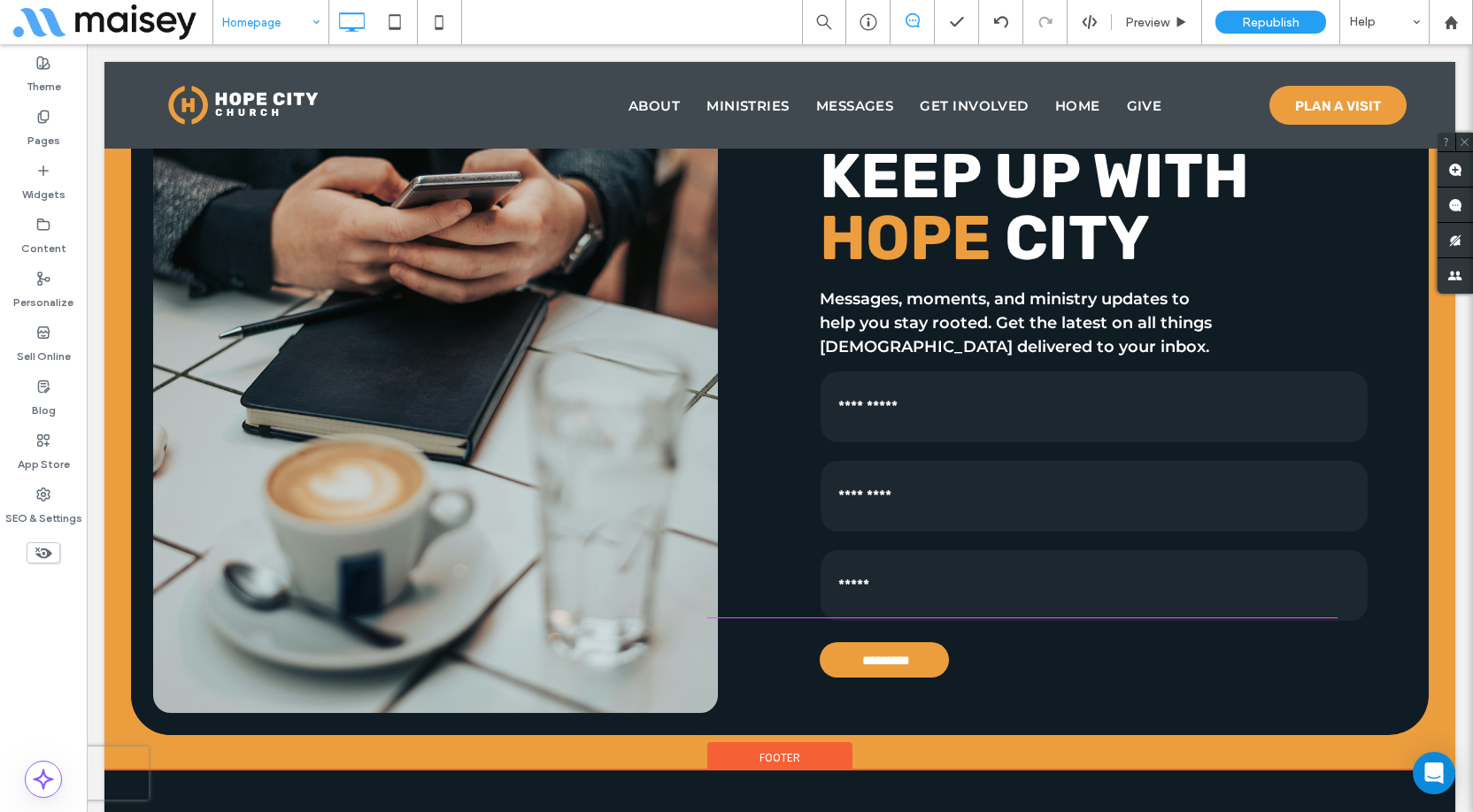
drag, startPoint x: 714, startPoint y: 612, endPoint x: 717, endPoint y: 600, distance: 12.4
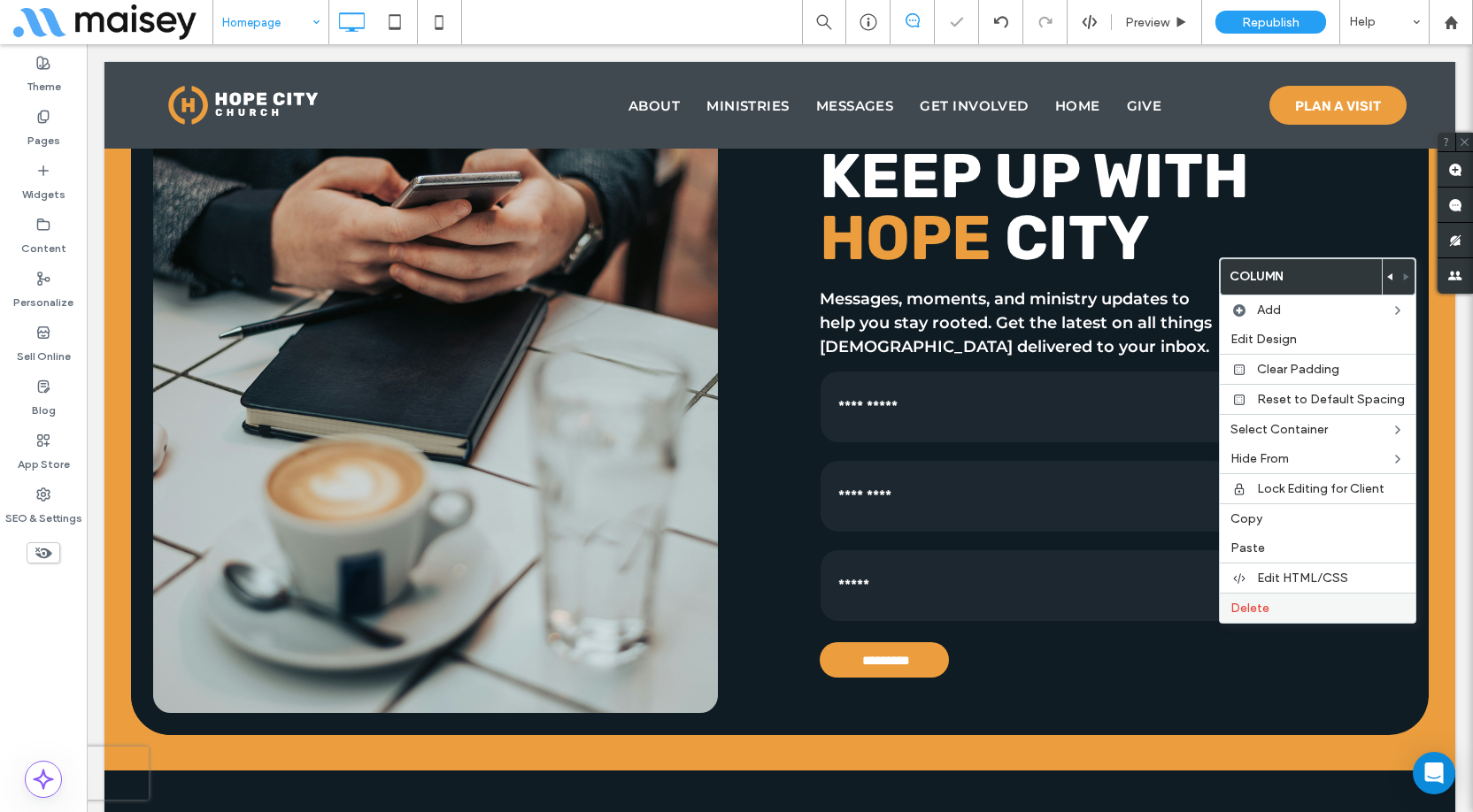
click at [1245, 615] on span "Delete" at bounding box center [1250, 609] width 39 height 15
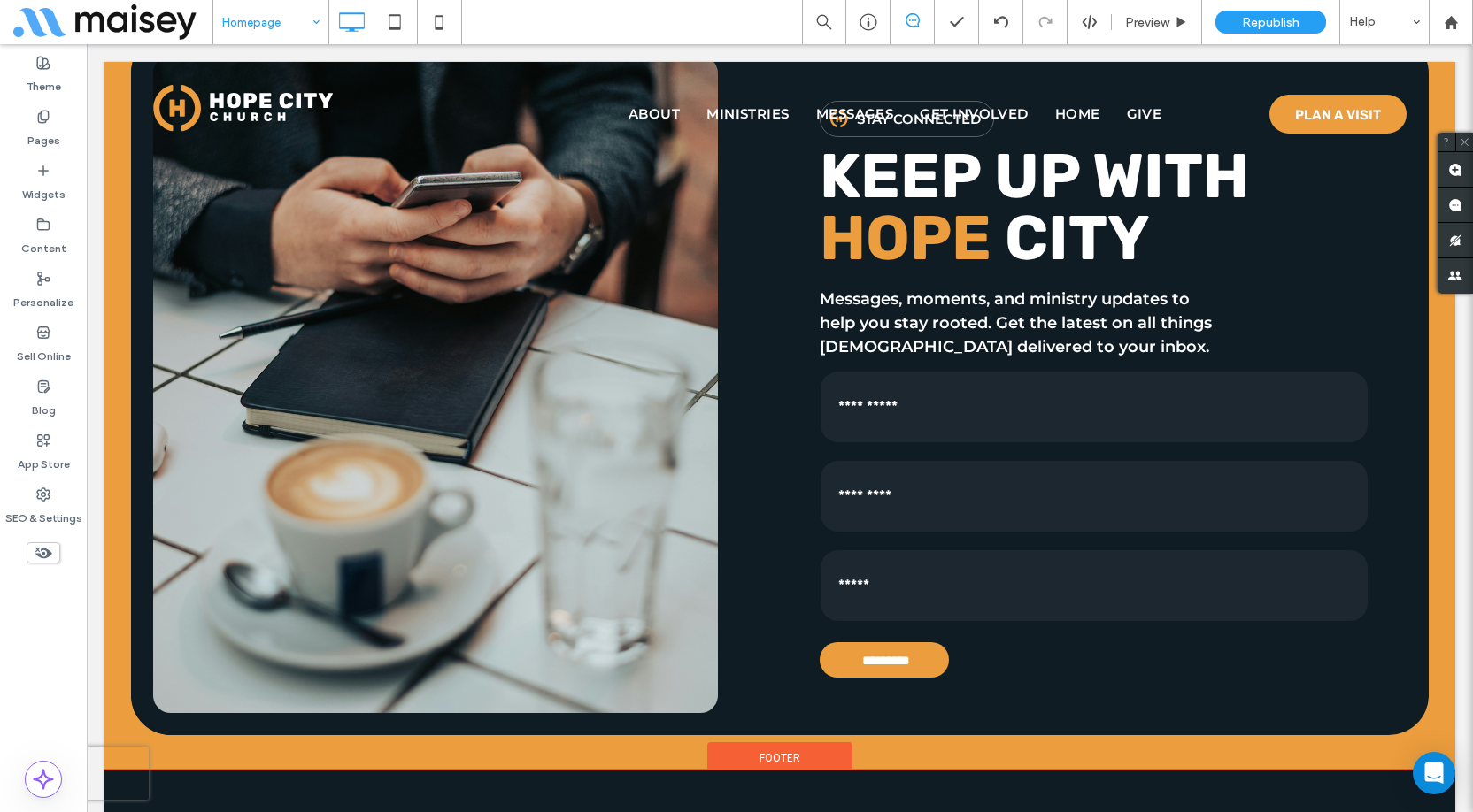
drag, startPoint x: 769, startPoint y: 617, endPoint x: 418, endPoint y: 624, distance: 351.1
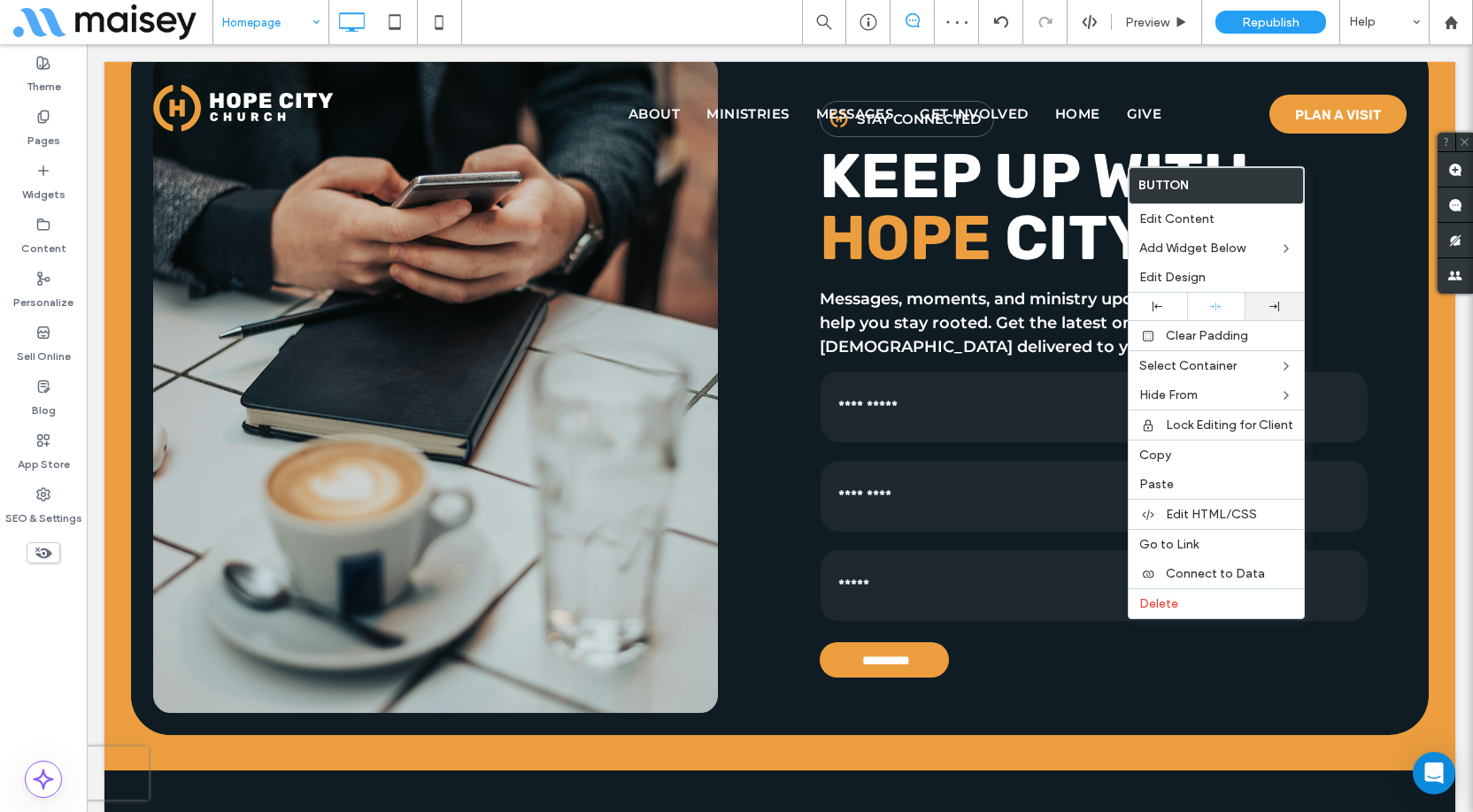
click at [1283, 300] on div at bounding box center [1274, 307] width 58 height 28
click at [1209, 283] on label "Edit Design" at bounding box center [1216, 277] width 154 height 15
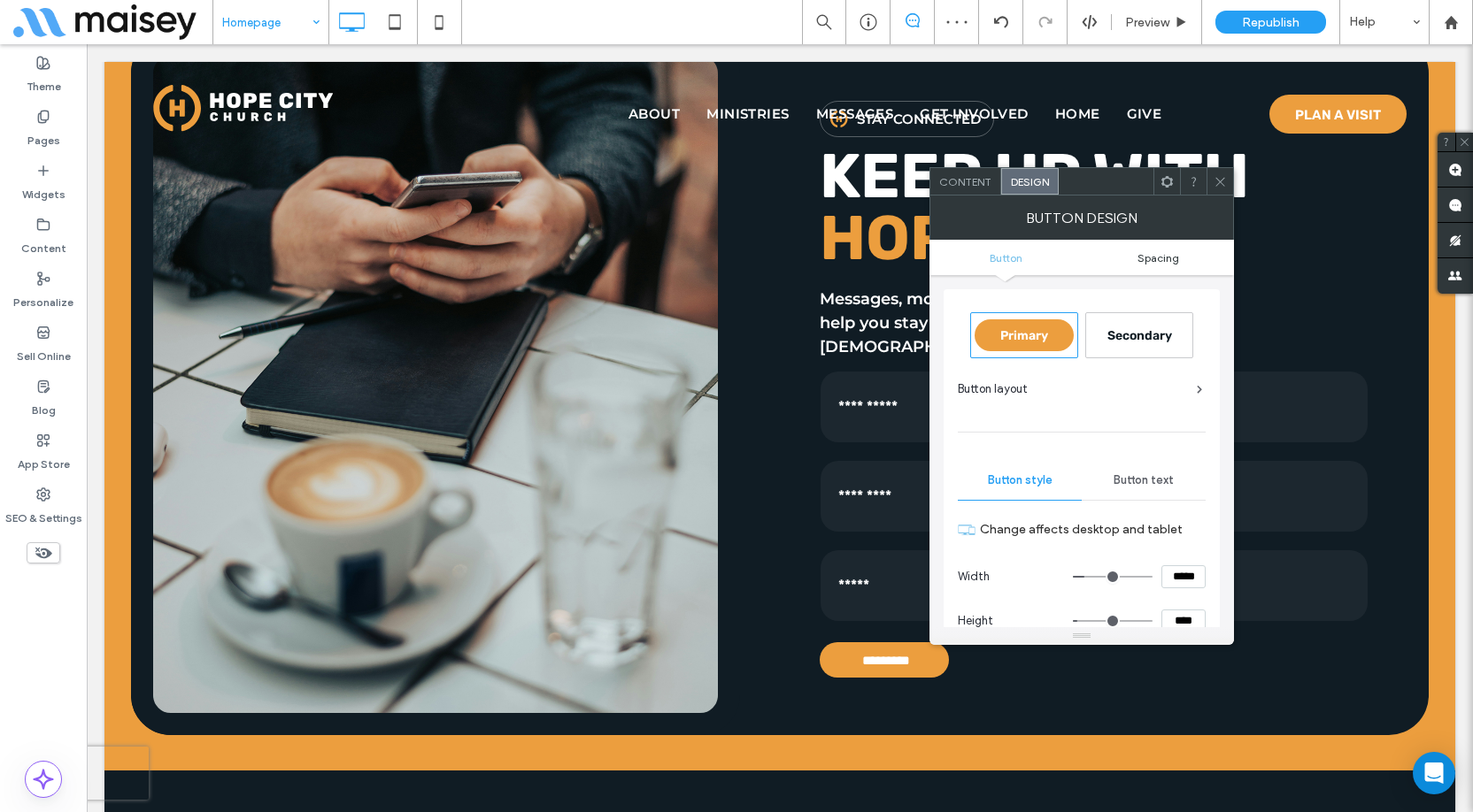
click at [1153, 258] on span "Spacing" at bounding box center [1158, 258] width 42 height 13
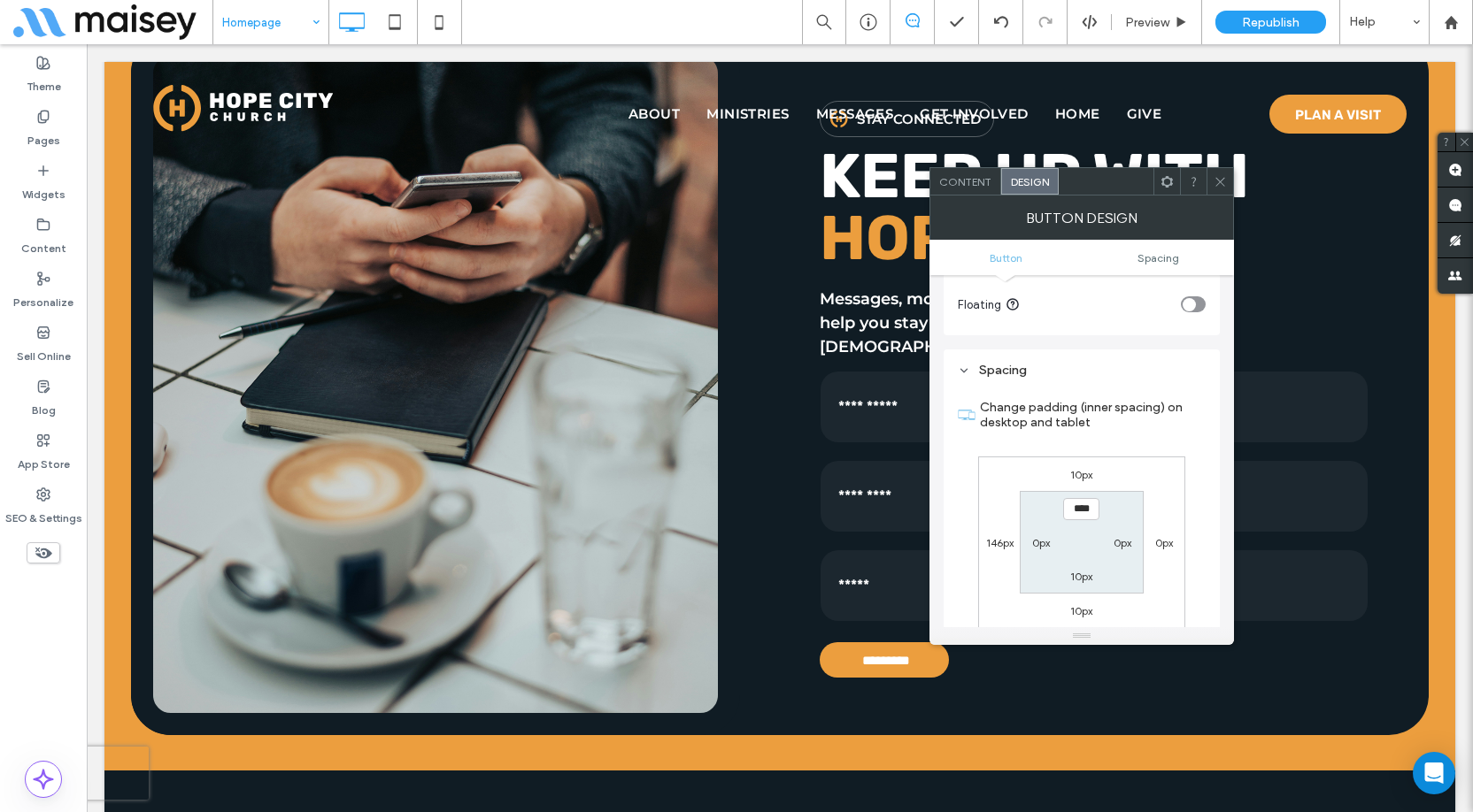
scroll to position [762, 0]
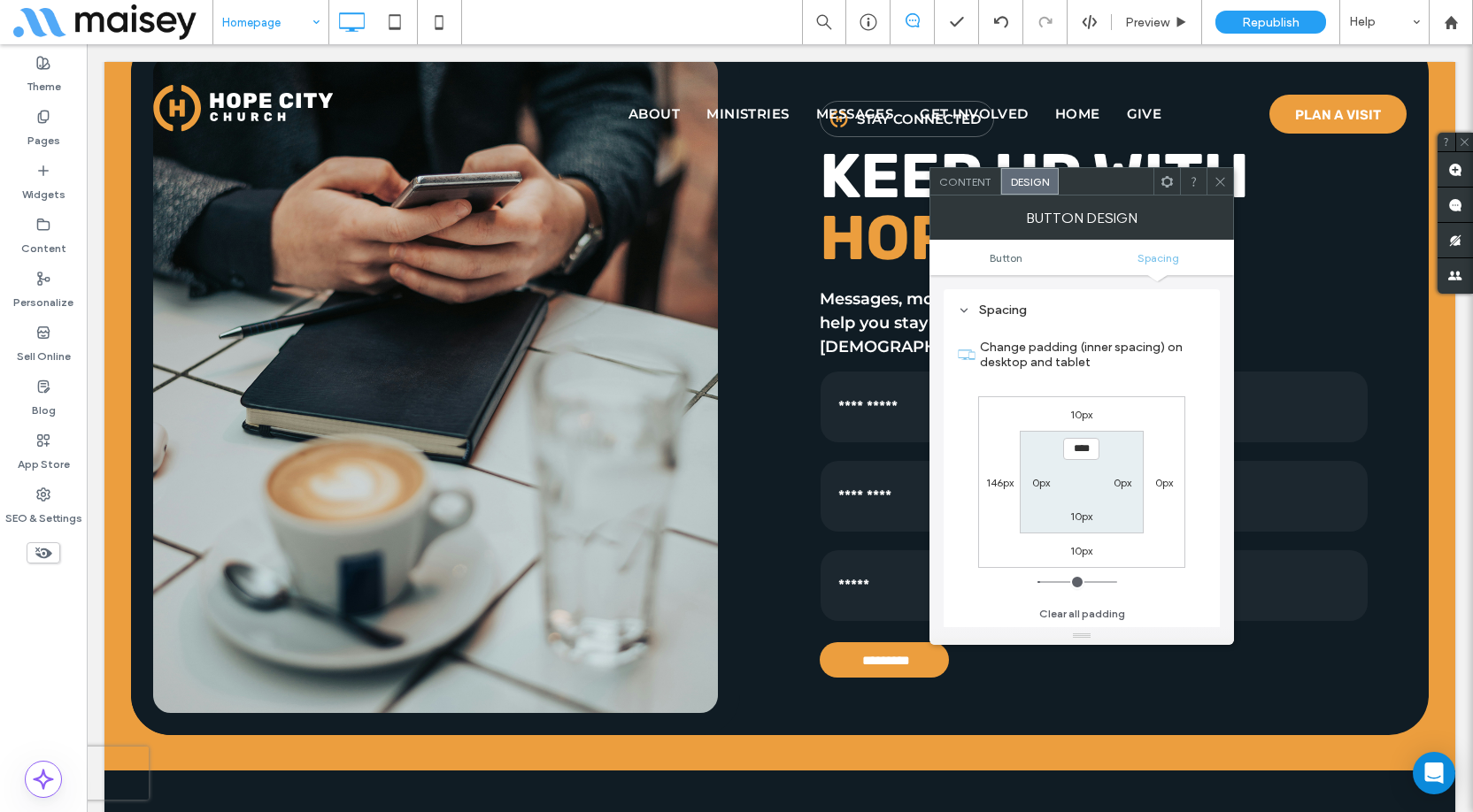
click at [996, 486] on label "146px" at bounding box center [1000, 482] width 28 height 13
type input "***"
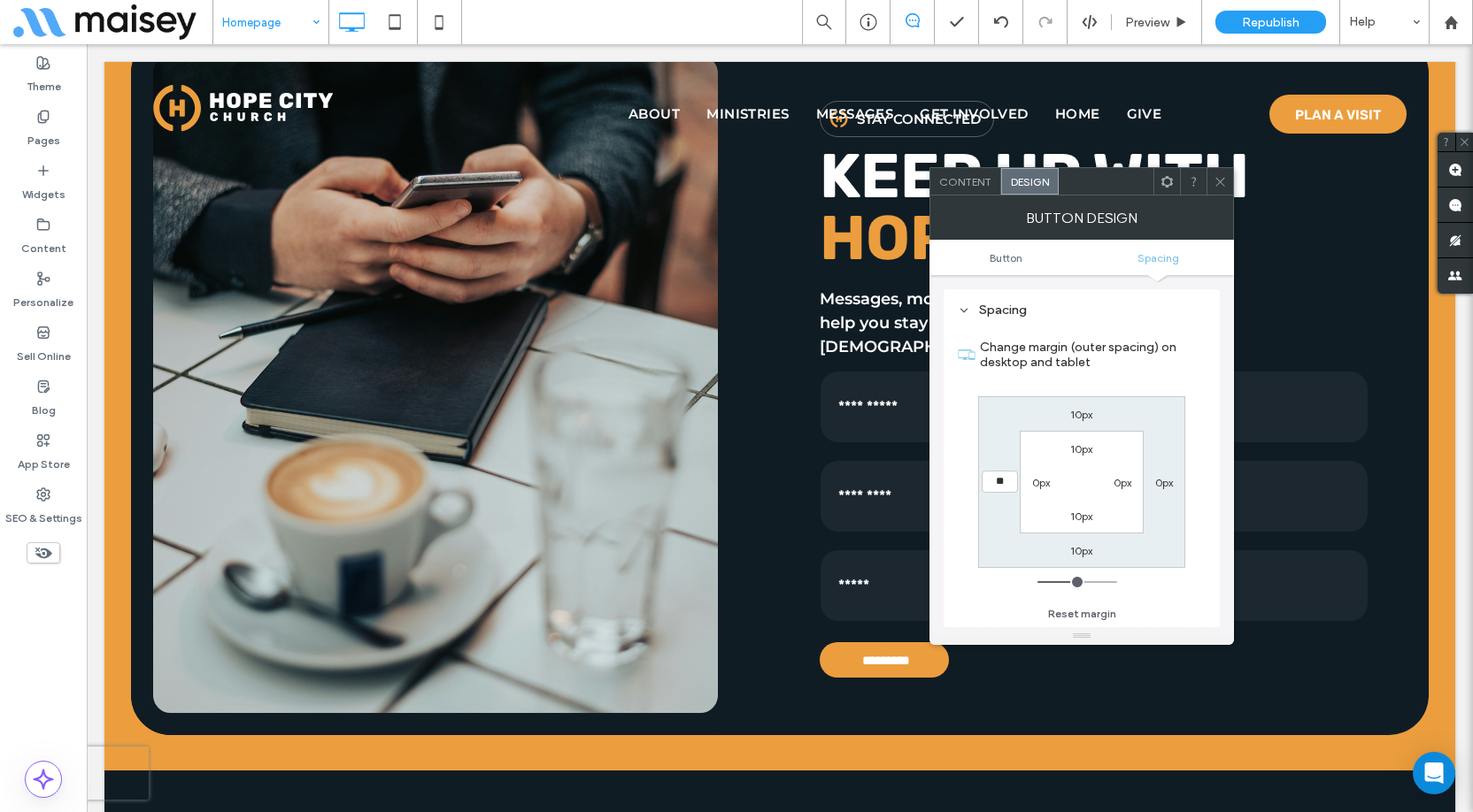
type input "**"
type input "****"
click at [1150, 449] on div "10px 0px 10px **** 10px 0px 10px 0px" at bounding box center [1082, 482] width 207 height 172
click at [1215, 186] on icon at bounding box center [1220, 182] width 13 height 13
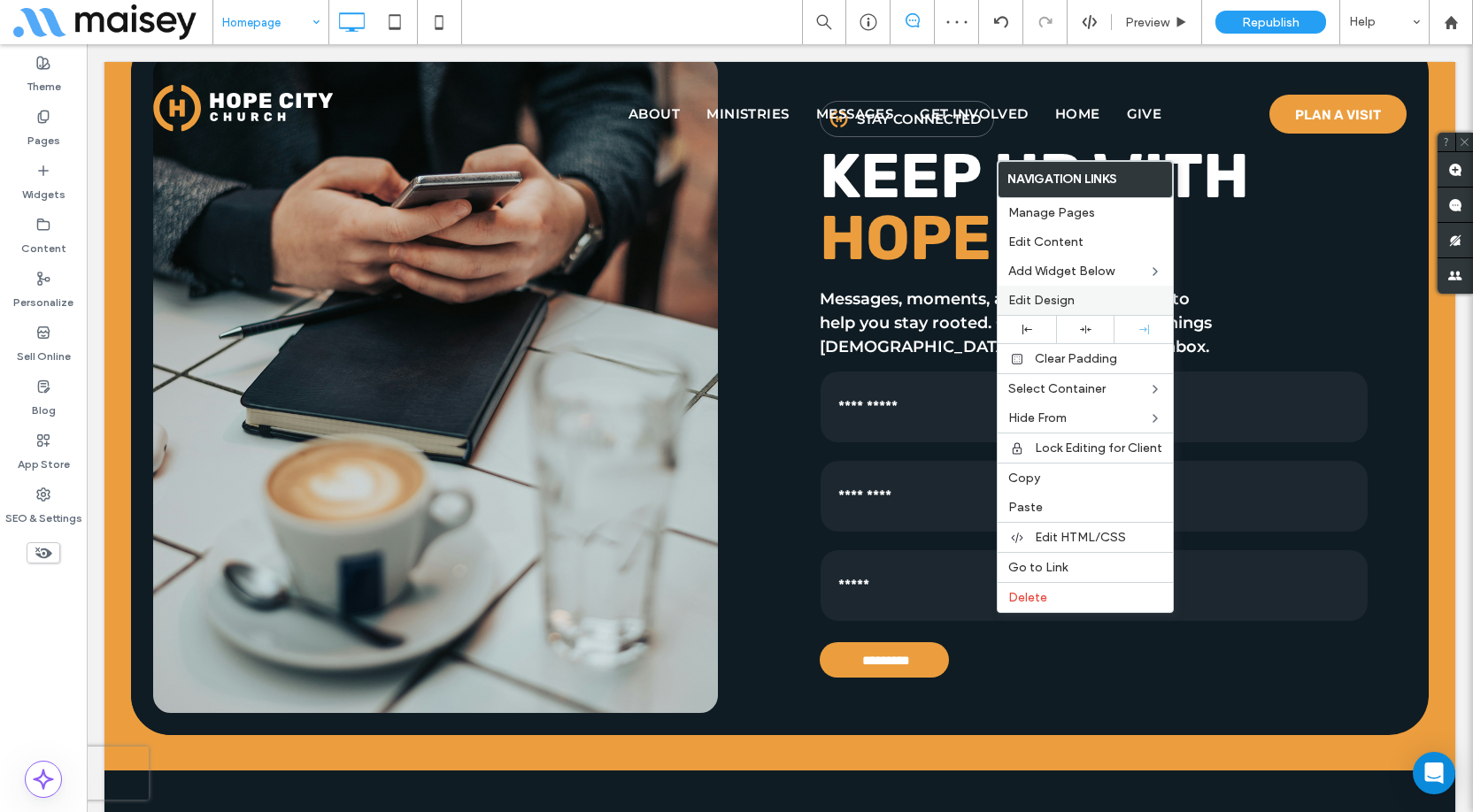
click at [1087, 293] on label "Edit Design" at bounding box center [1085, 300] width 154 height 15
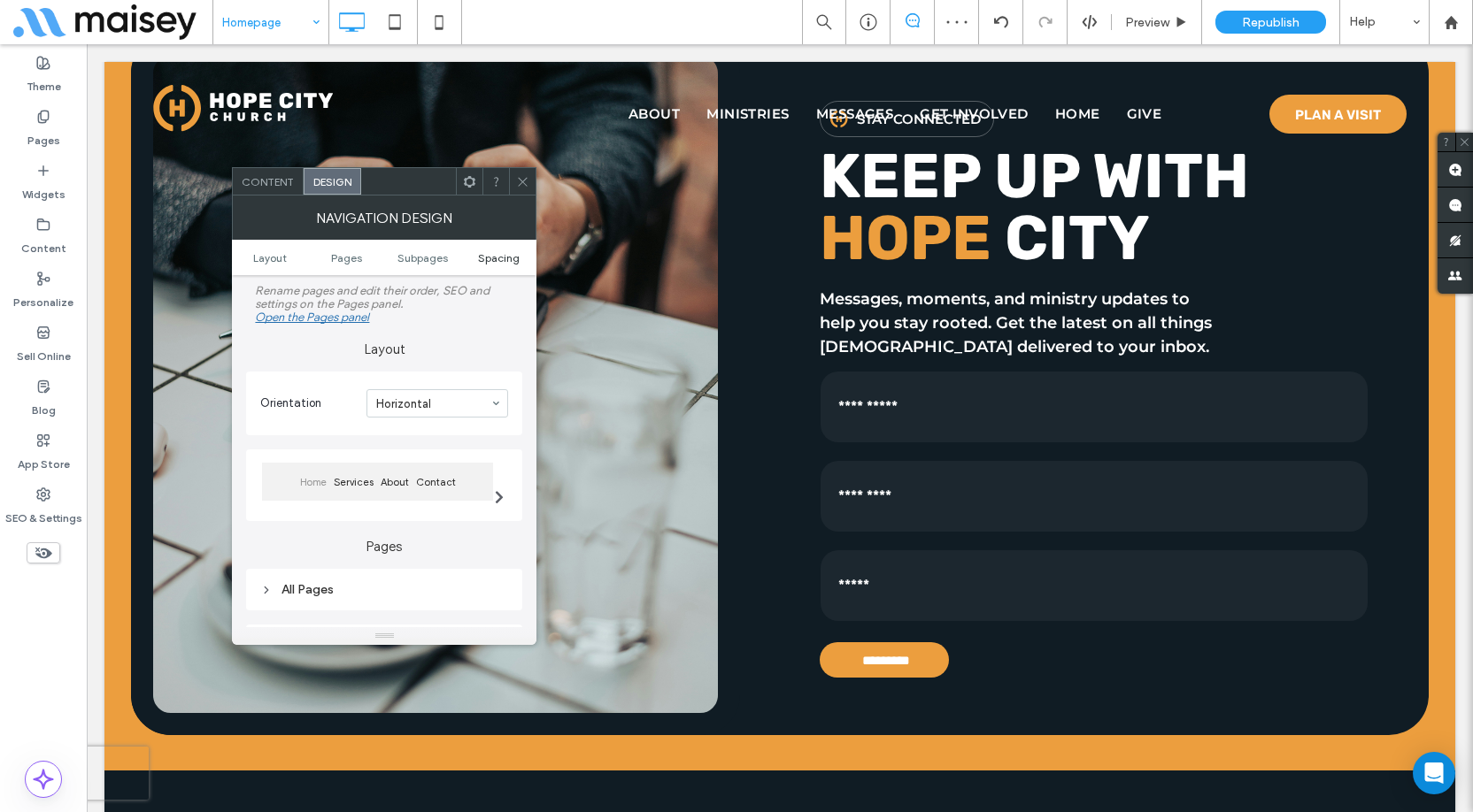
click at [494, 252] on span "Spacing" at bounding box center [498, 258] width 42 height 13
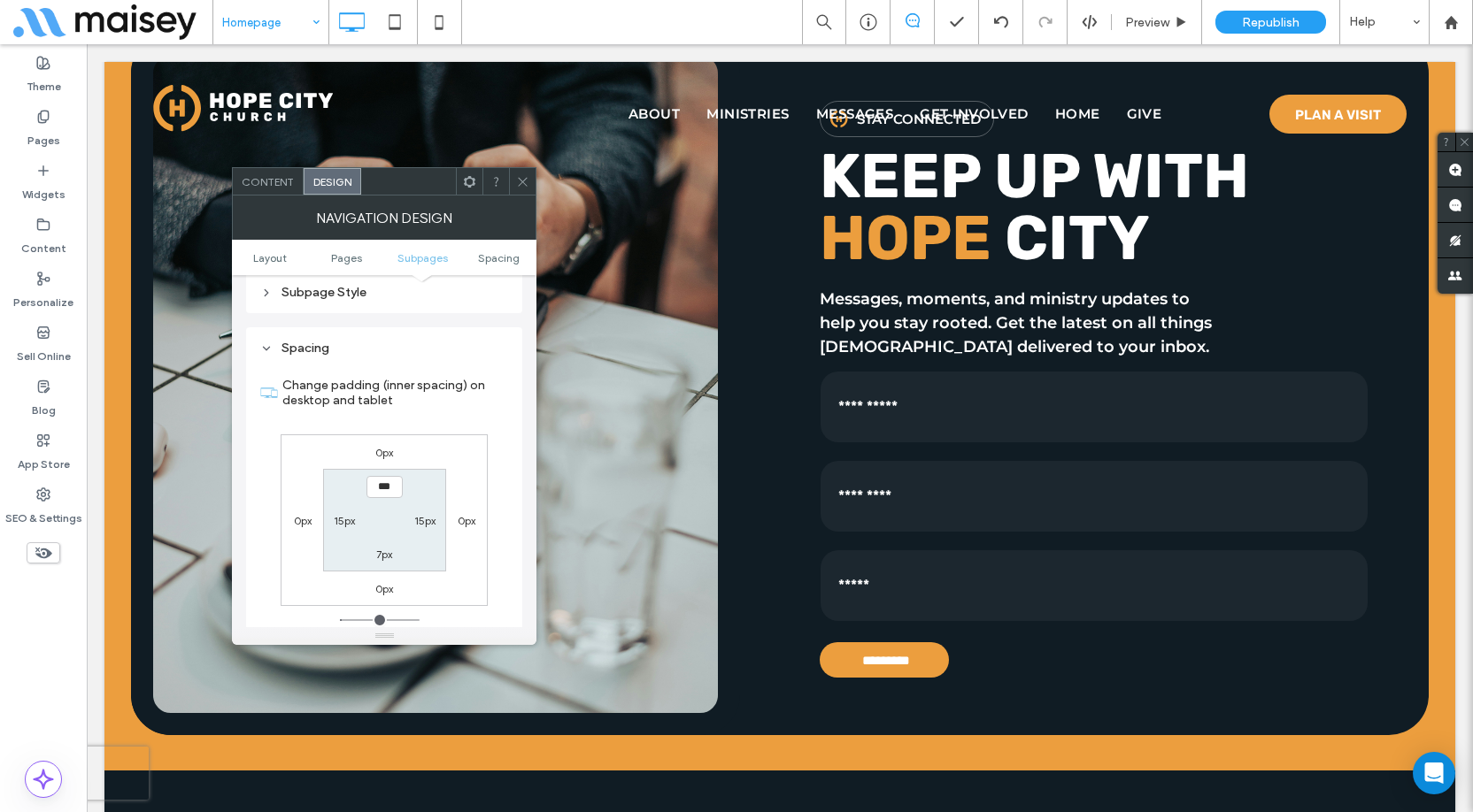
scroll to position [480, 0]
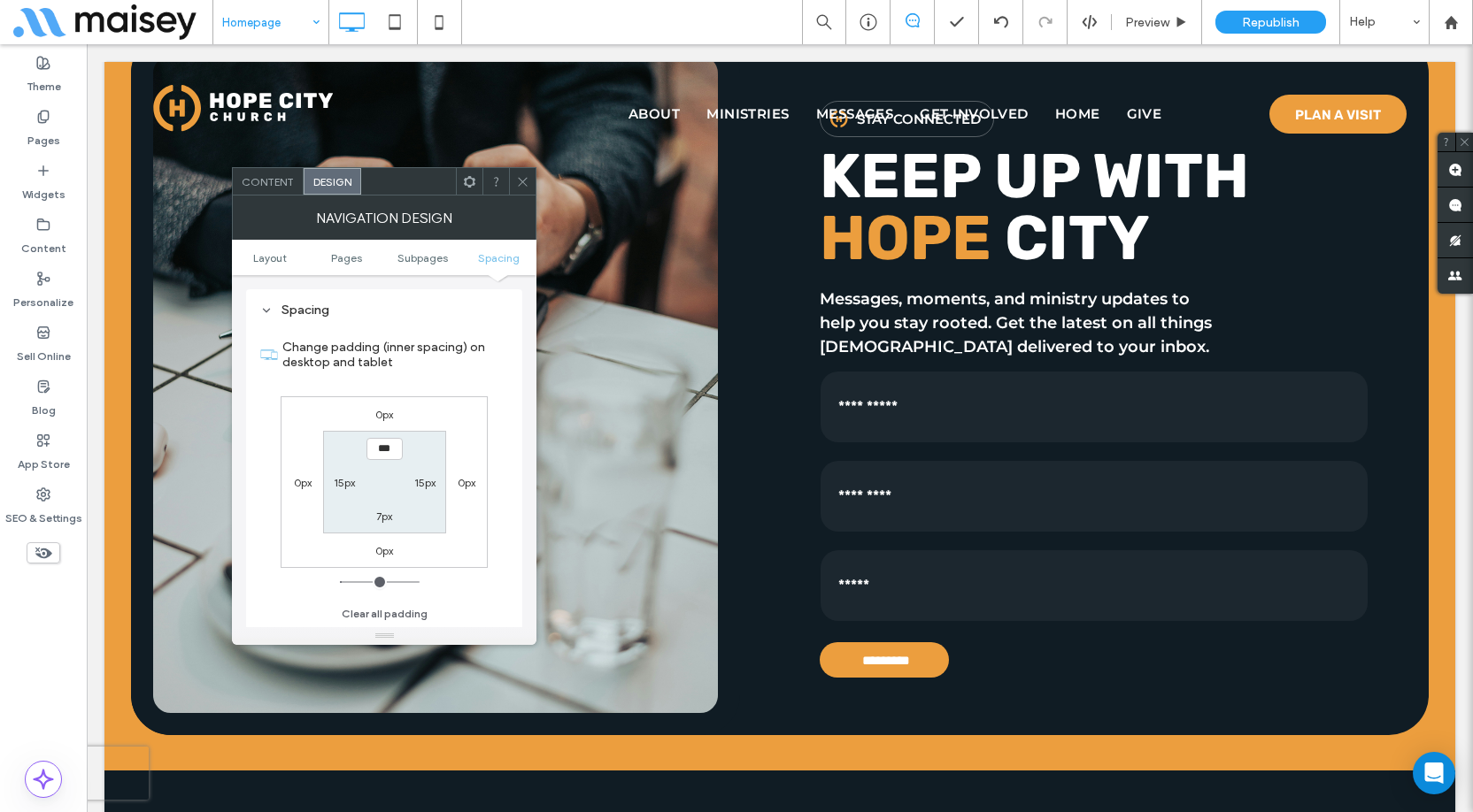
type input "*"
click at [517, 176] on icon at bounding box center [523, 182] width 13 height 13
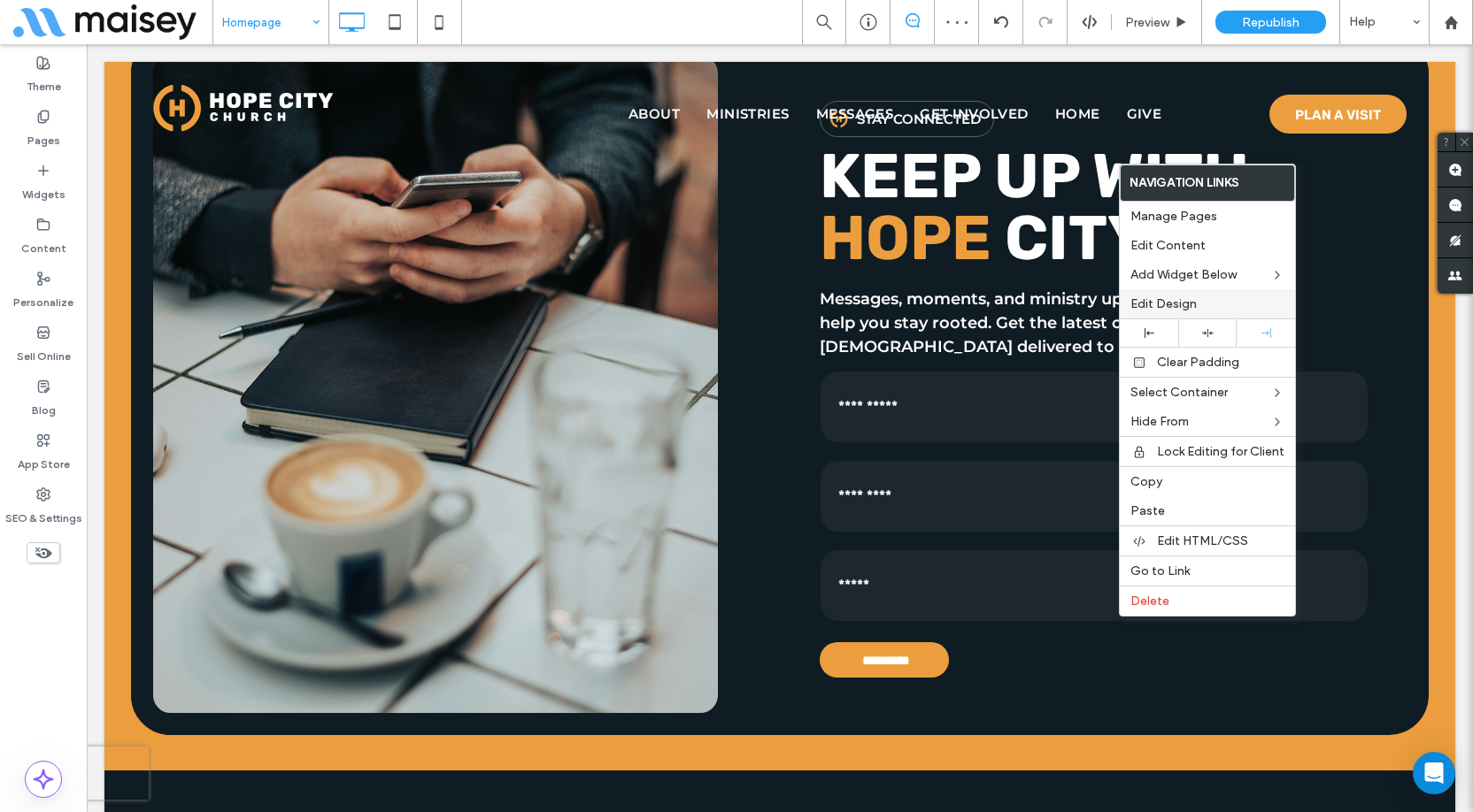
click at [1202, 302] on label "Edit Design" at bounding box center [1207, 304] width 154 height 15
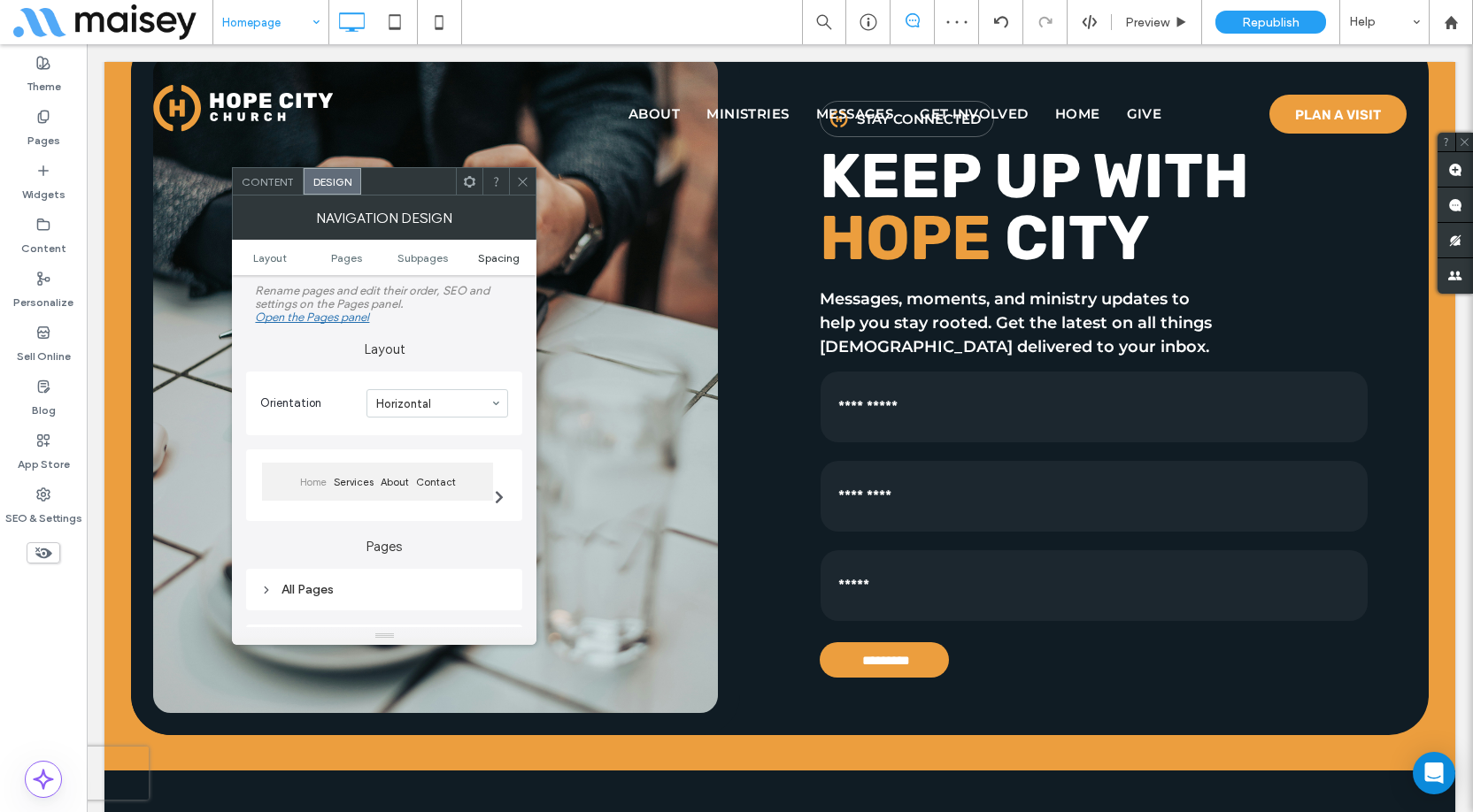
click at [508, 259] on span "Spacing" at bounding box center [498, 258] width 42 height 13
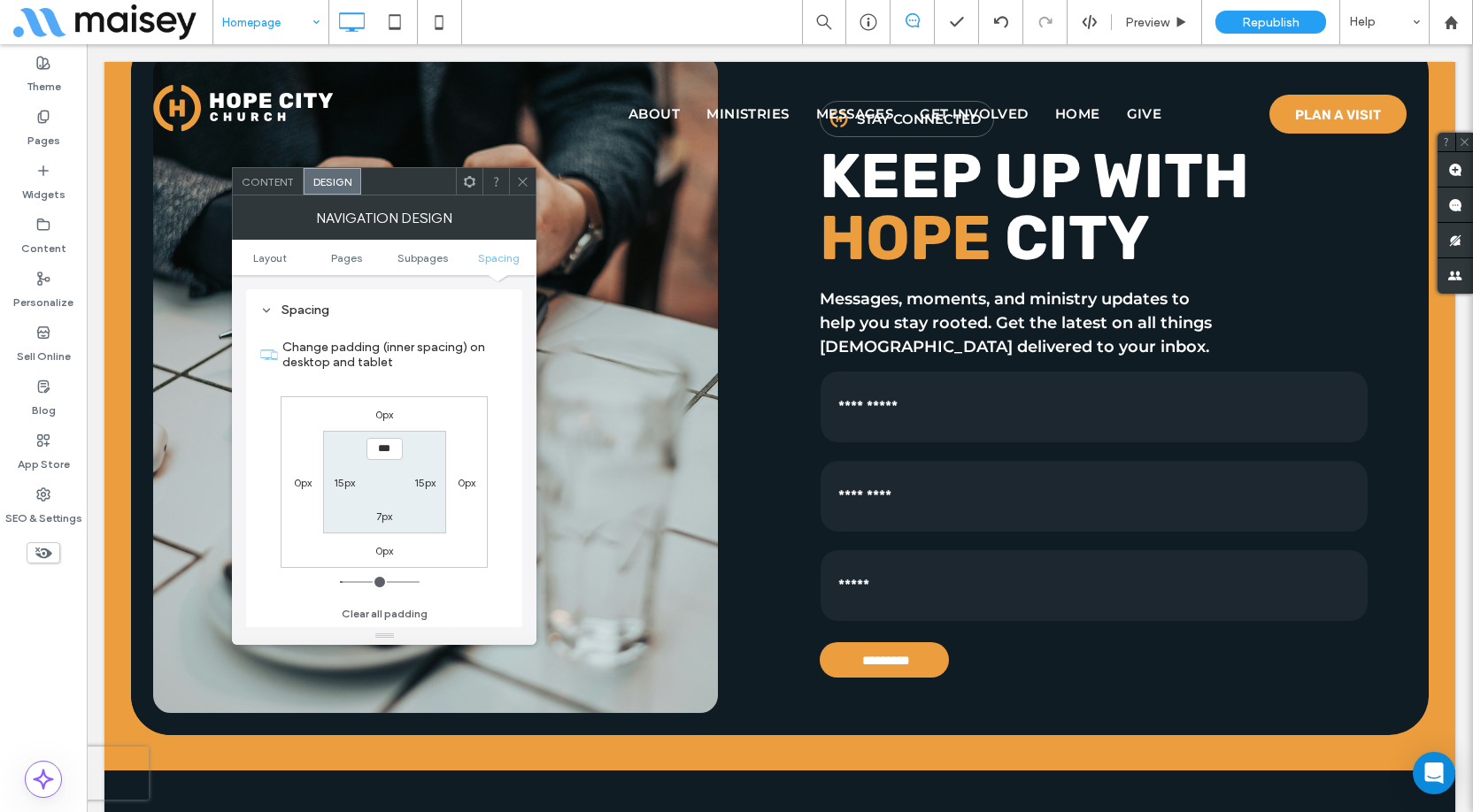
click at [424, 480] on label "15px" at bounding box center [424, 482] width 21 height 13
type input "**"
type input "*"
type input "***"
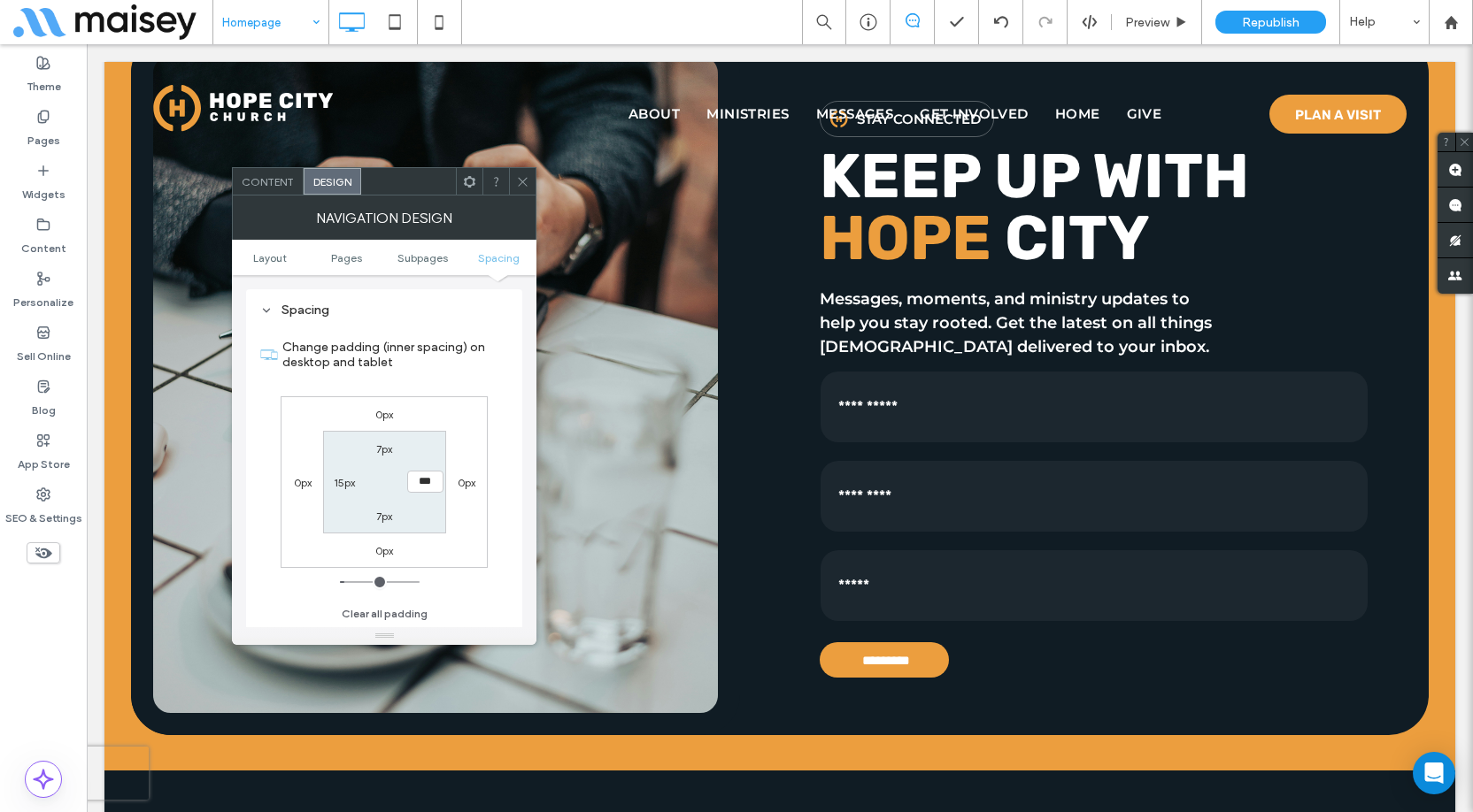
click at [449, 457] on div "0px 0px 0px 0px 7px *** 7px 15px" at bounding box center [384, 482] width 207 height 172
click at [521, 176] on icon at bounding box center [523, 182] width 13 height 13
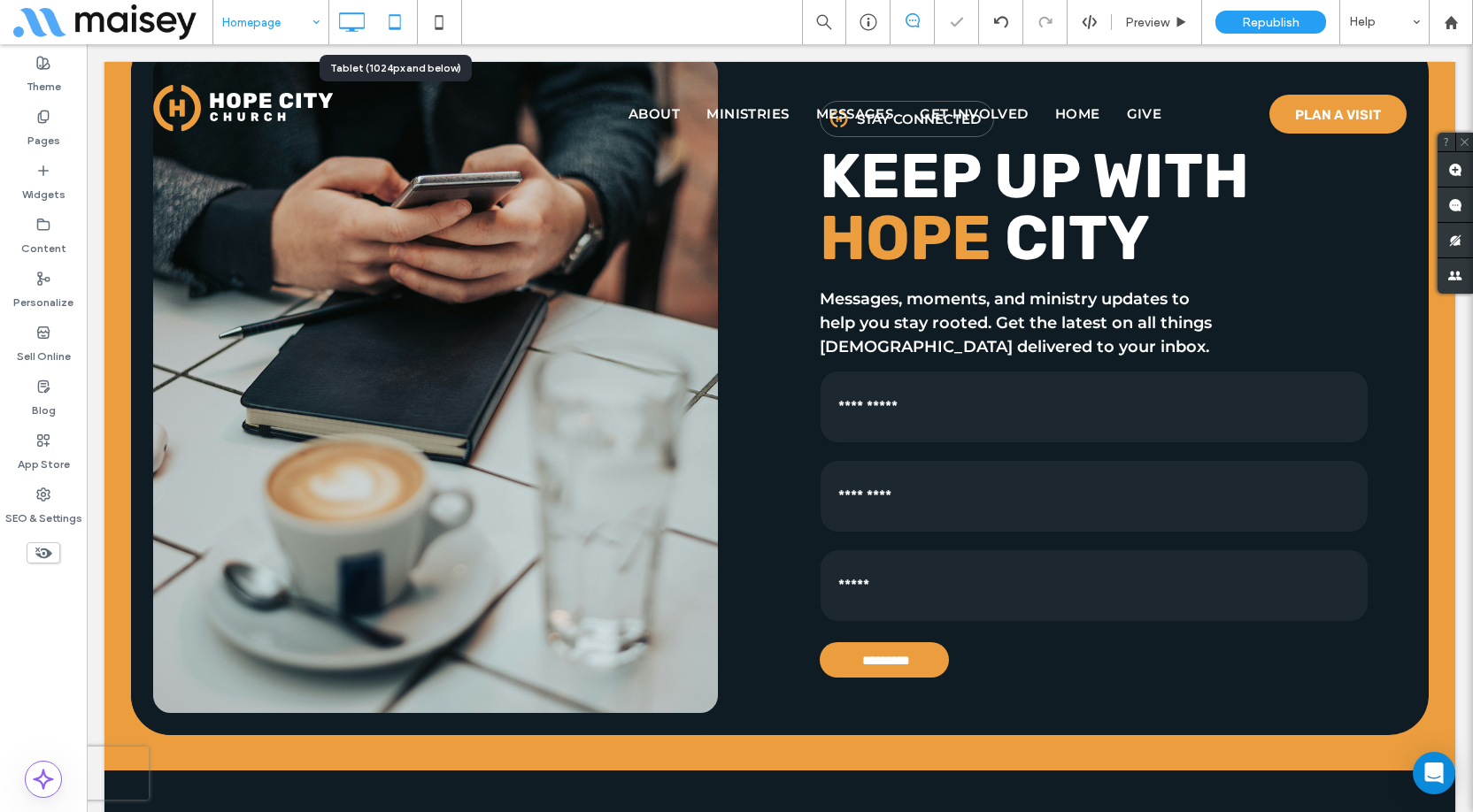
click at [392, 20] on icon at bounding box center [395, 22] width 35 height 35
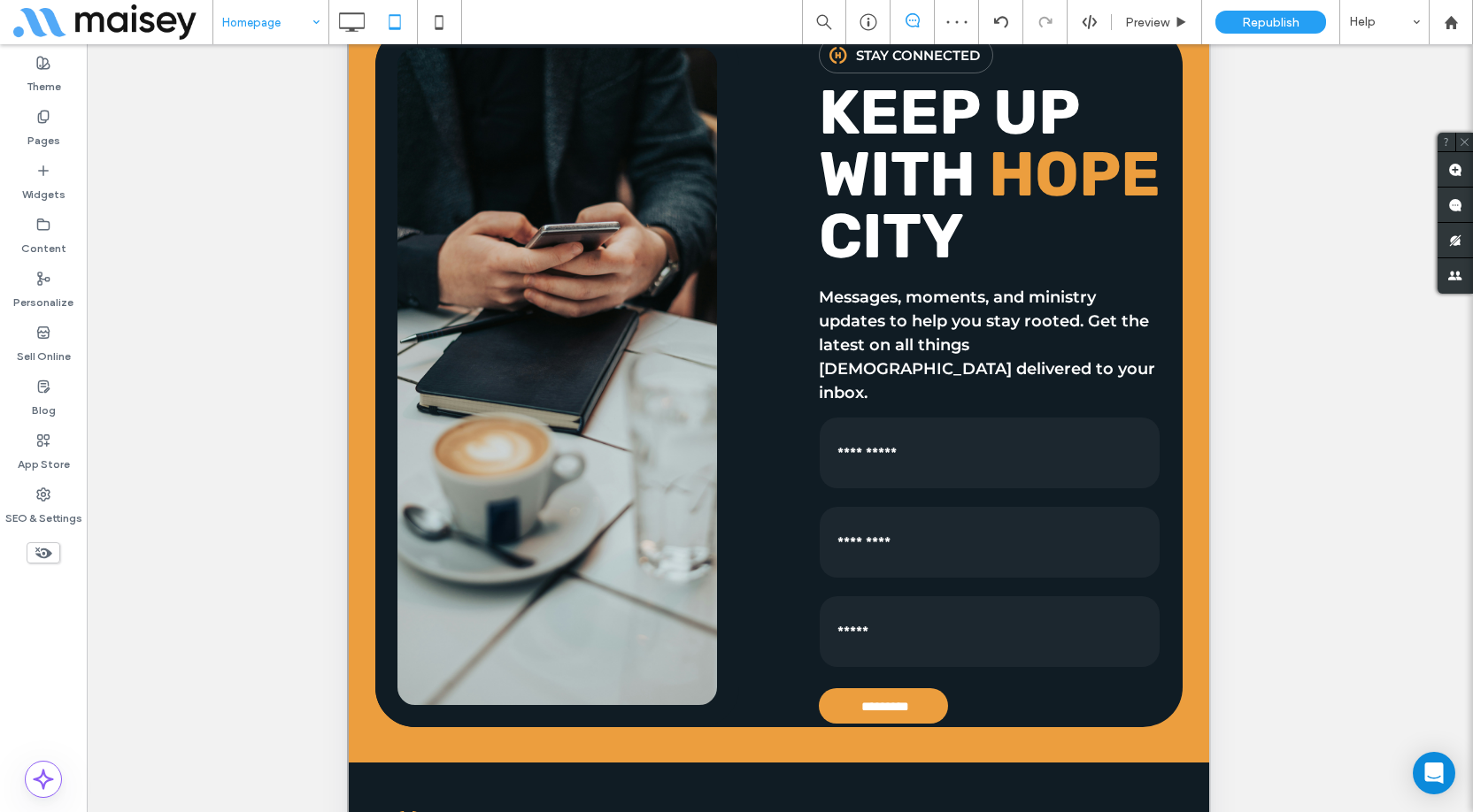
scroll to position [265, 0]
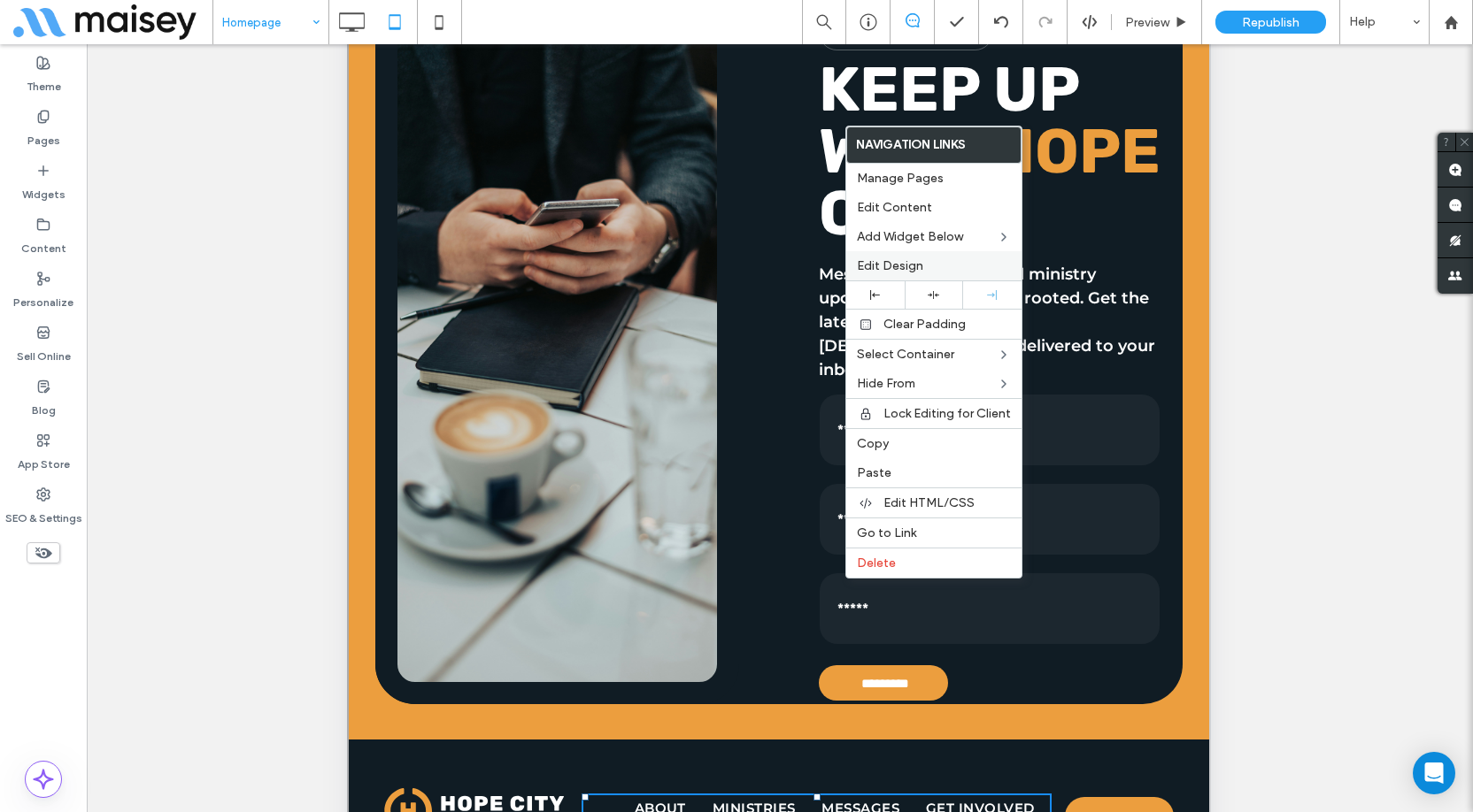
click at [918, 270] on span "Edit Design" at bounding box center [890, 266] width 67 height 15
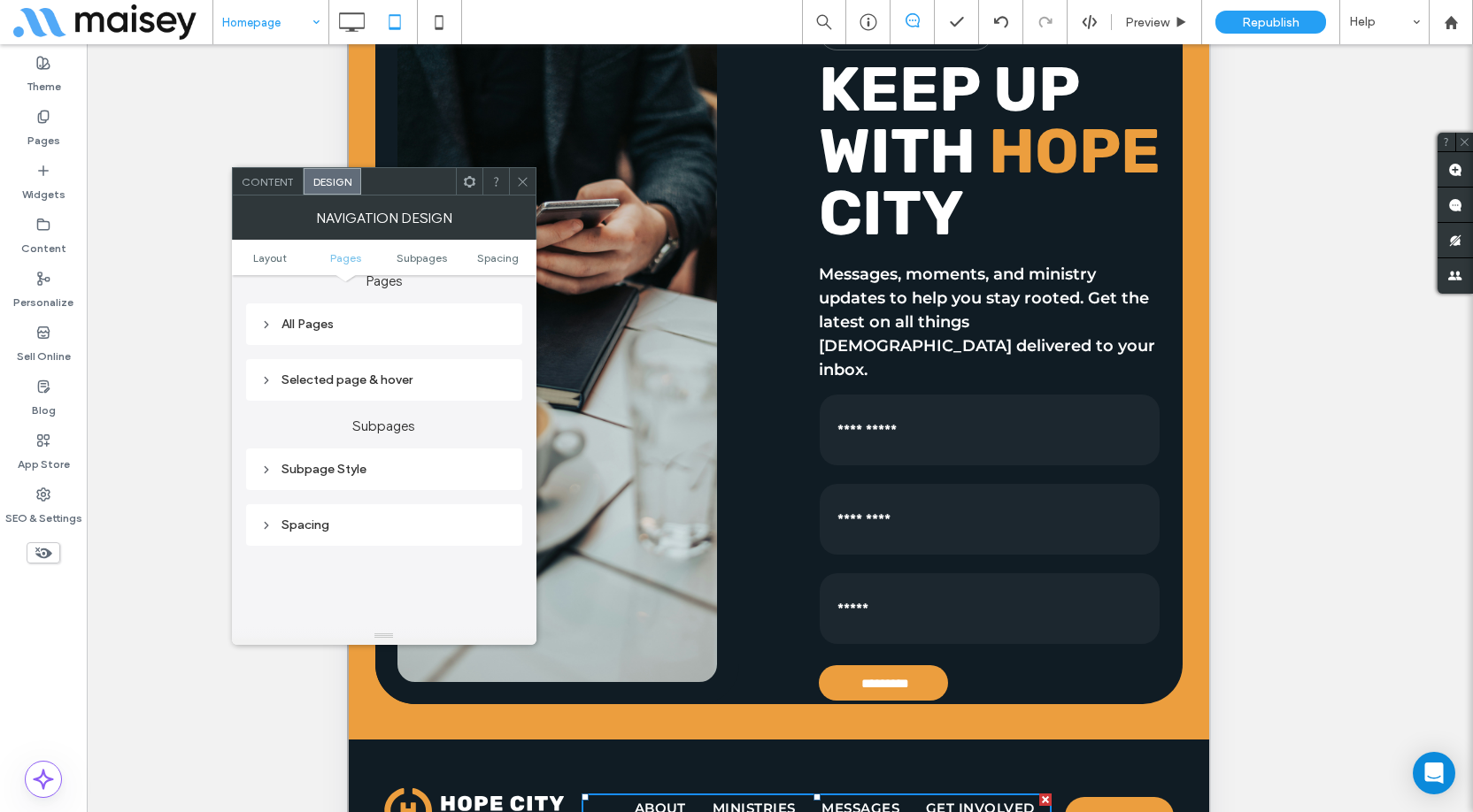
click at [312, 321] on div "All Pages" at bounding box center [384, 324] width 248 height 15
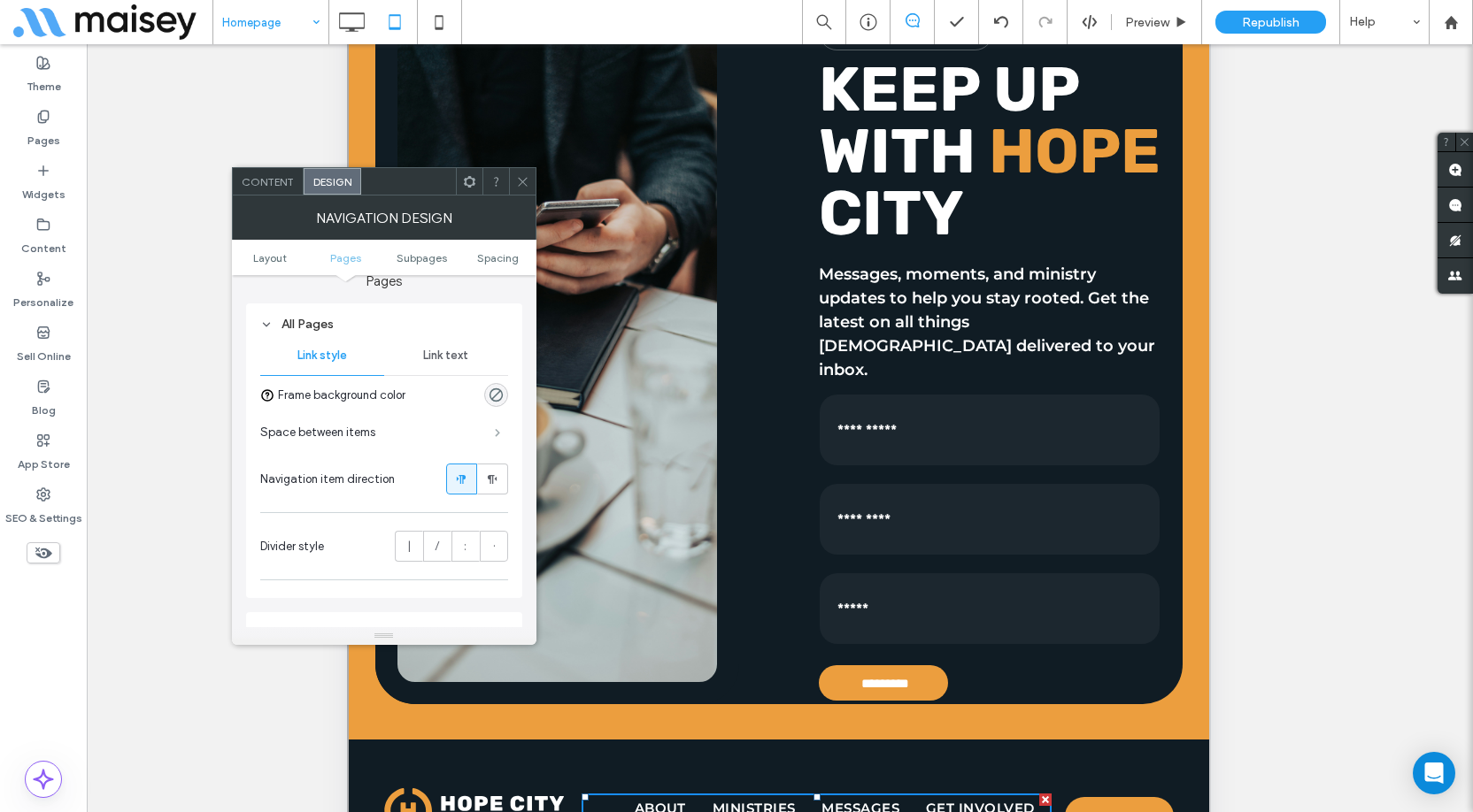
click at [499, 437] on span at bounding box center [498, 433] width 6 height 9
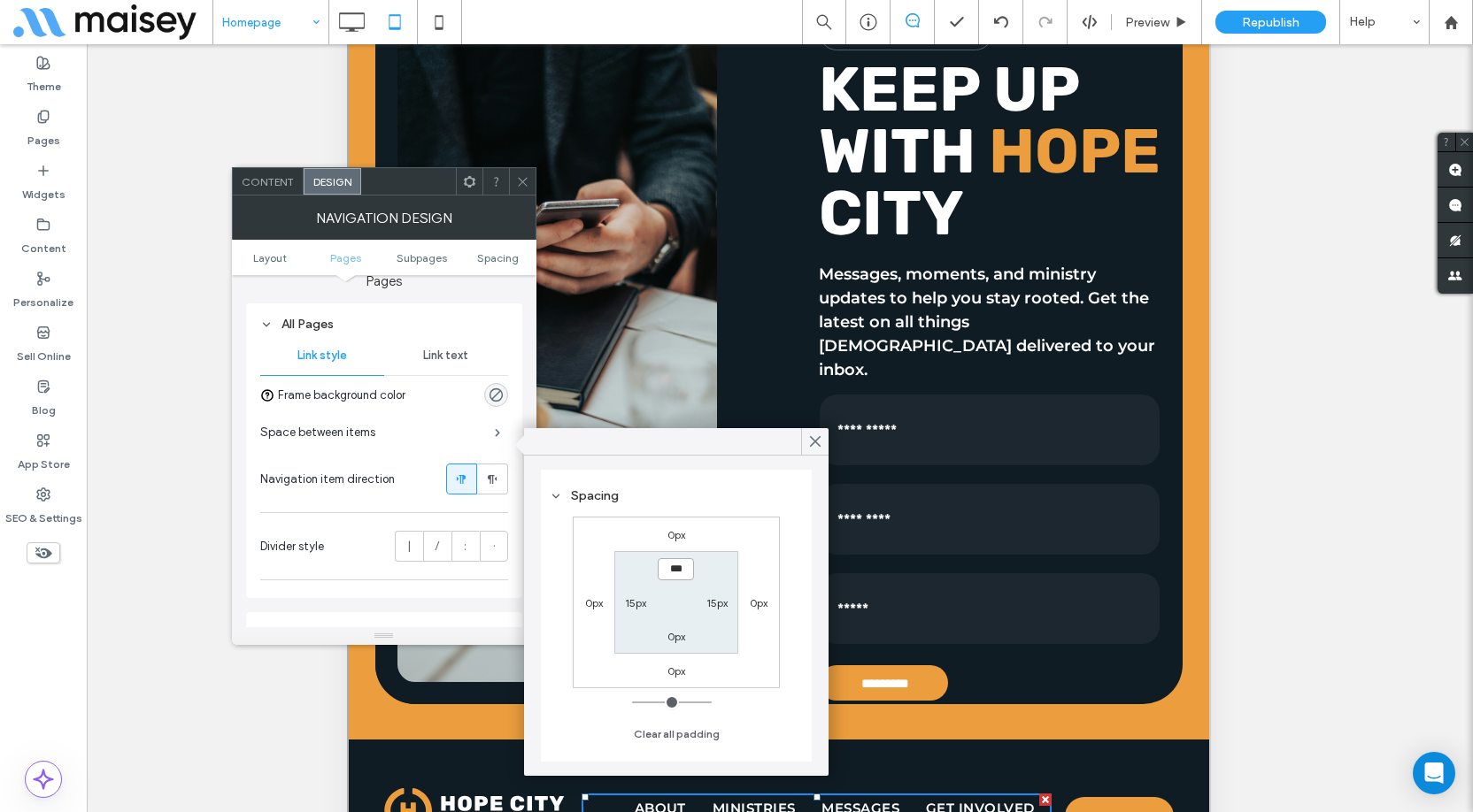
click at [681, 578] on input "***" at bounding box center [676, 570] width 36 height 22
type input "***"
click at [676, 637] on label "0px" at bounding box center [676, 636] width 18 height 13
type input "*"
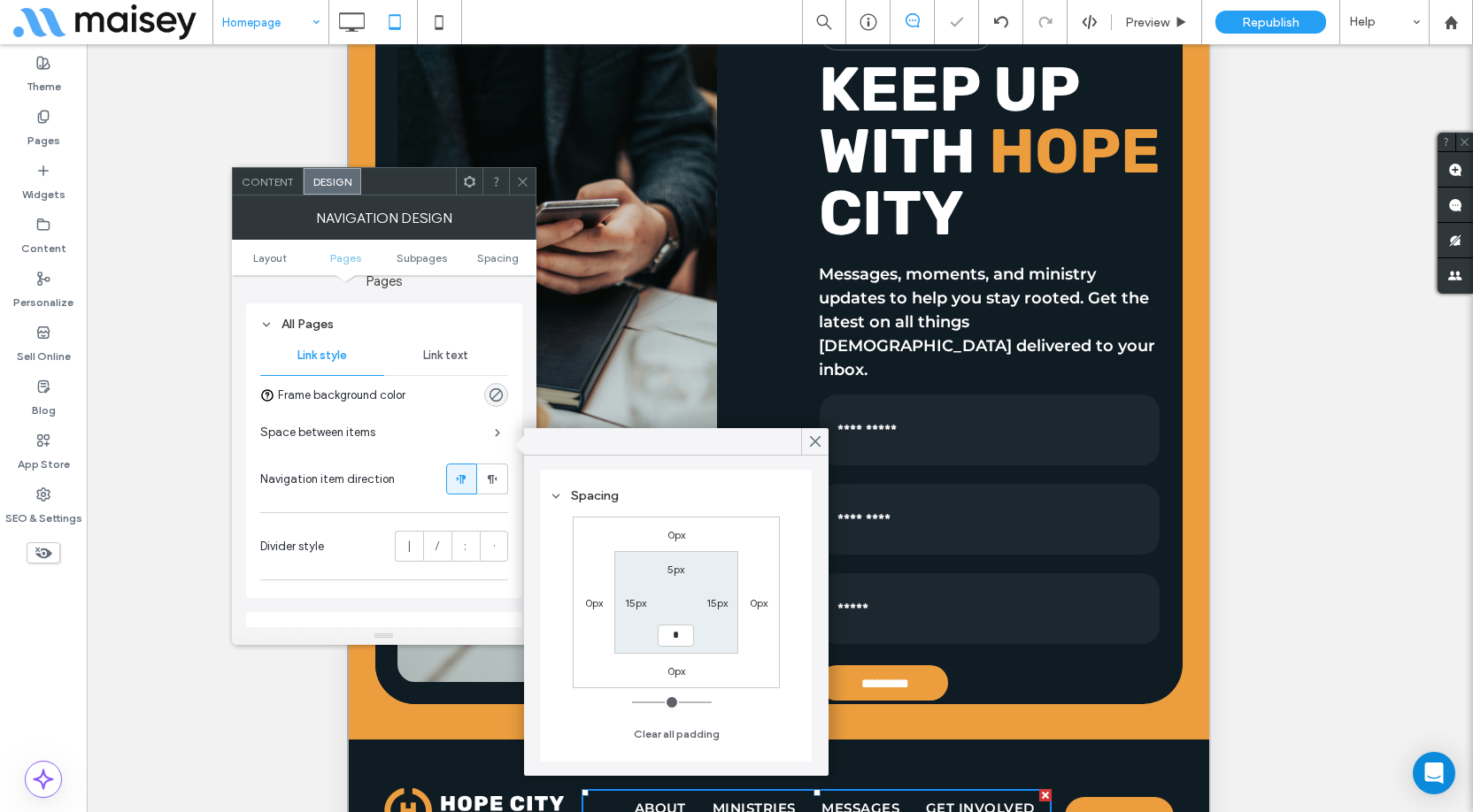
type input "*"
click at [728, 647] on section "5px 15px *** 15px" at bounding box center [676, 602] width 123 height 102
click at [674, 637] on input "***" at bounding box center [676, 636] width 36 height 22
click at [664, 637] on input "***" at bounding box center [676, 636] width 36 height 22
type input "****"
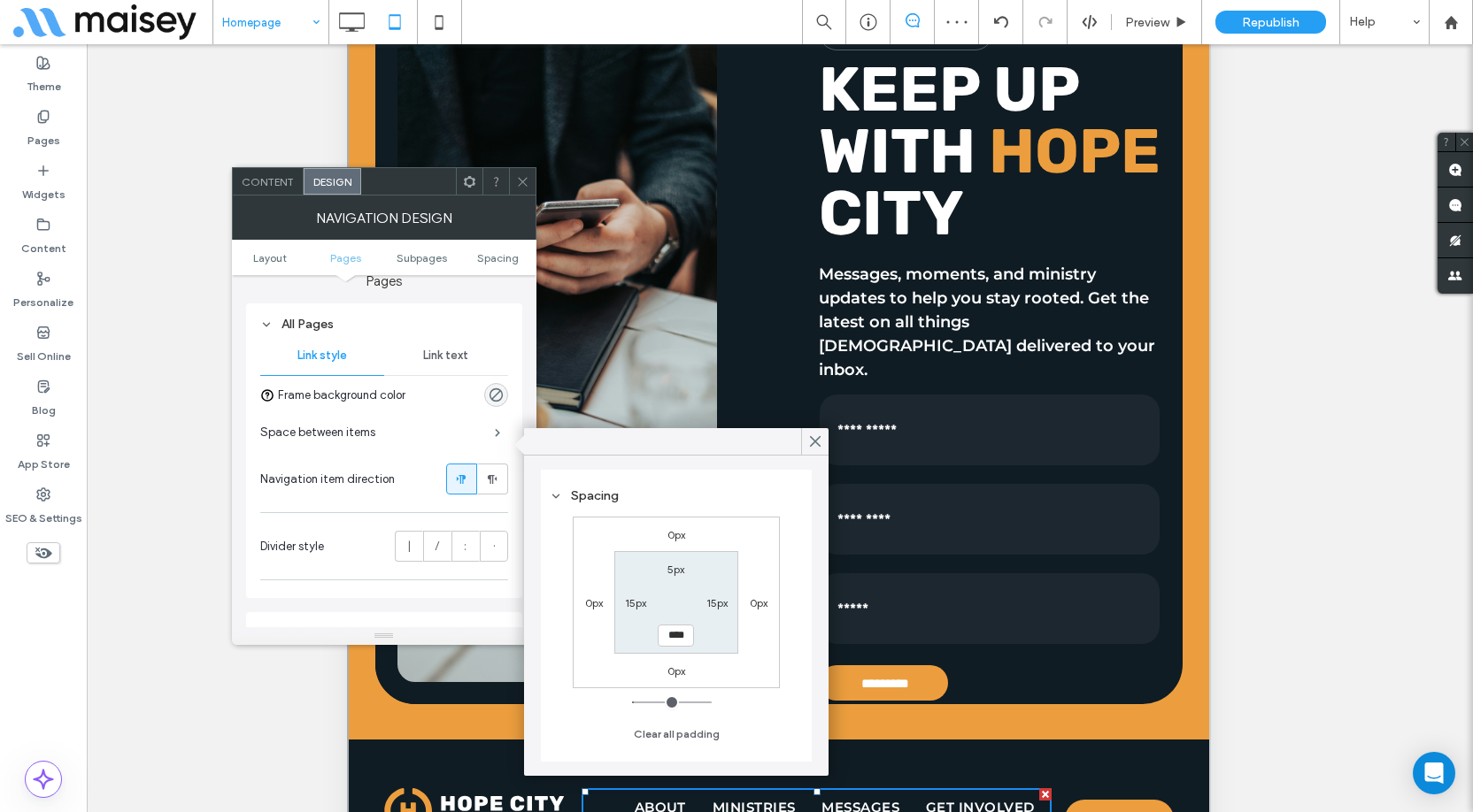
click at [727, 643] on section "5px 15px **** 15px" at bounding box center [676, 602] width 123 height 102
click at [680, 572] on label "5px" at bounding box center [676, 569] width 17 height 13
type input "*"
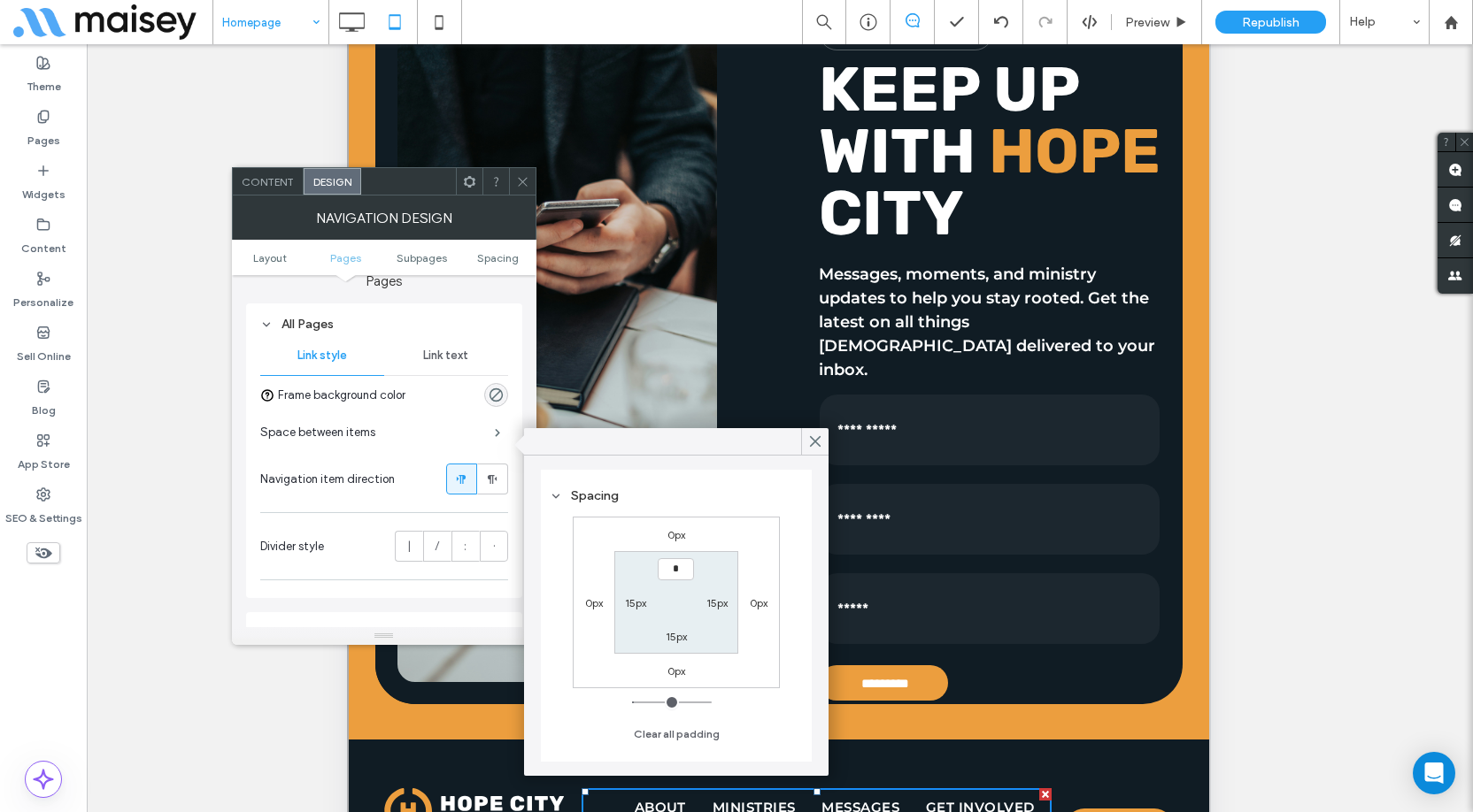
type input "***"
click at [734, 556] on section "*** 15px 15px 15px" at bounding box center [676, 602] width 123 height 102
click at [814, 435] on icon at bounding box center [815, 441] width 16 height 16
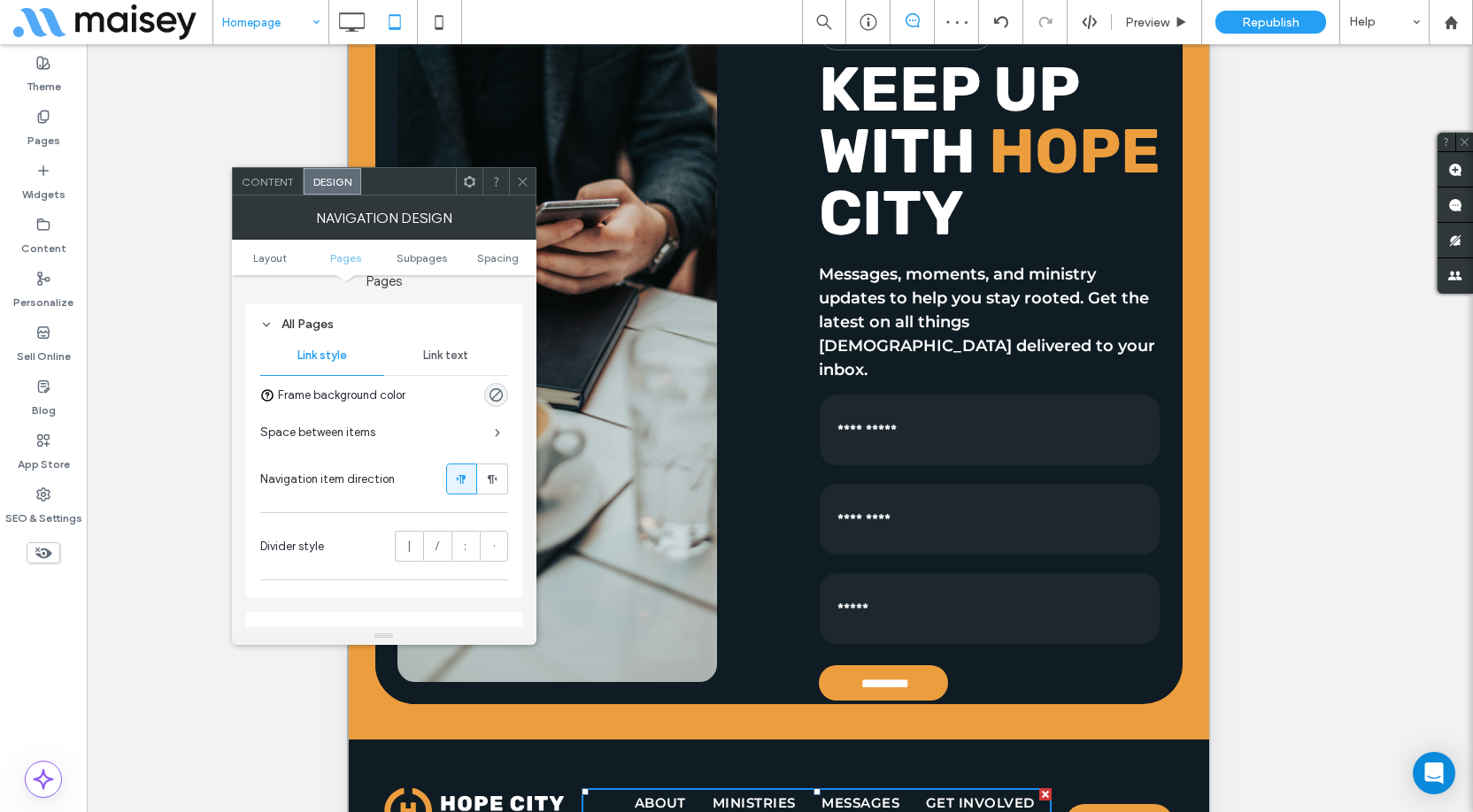
click at [523, 179] on icon at bounding box center [523, 182] width 13 height 13
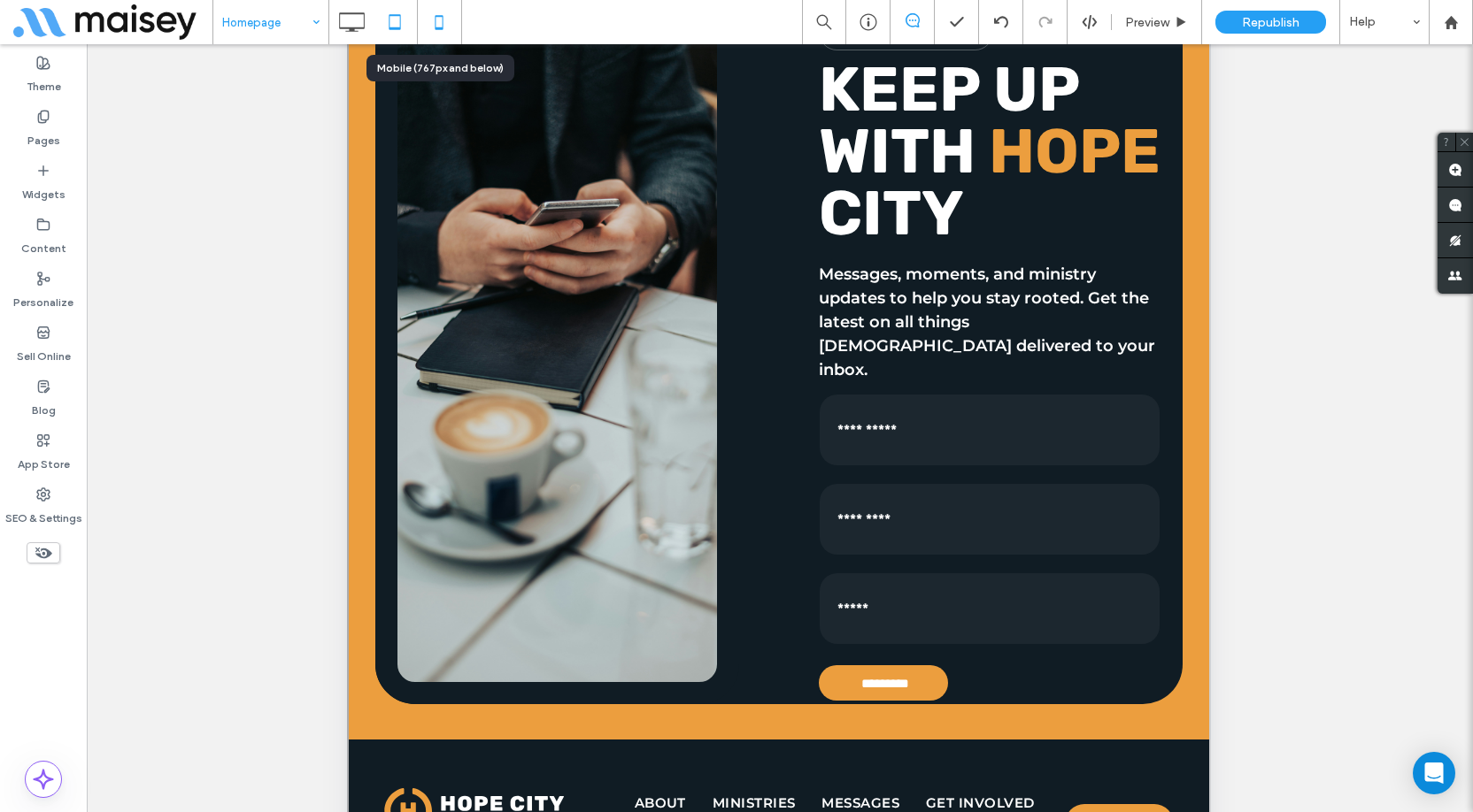
click at [434, 20] on icon at bounding box center [439, 22] width 35 height 35
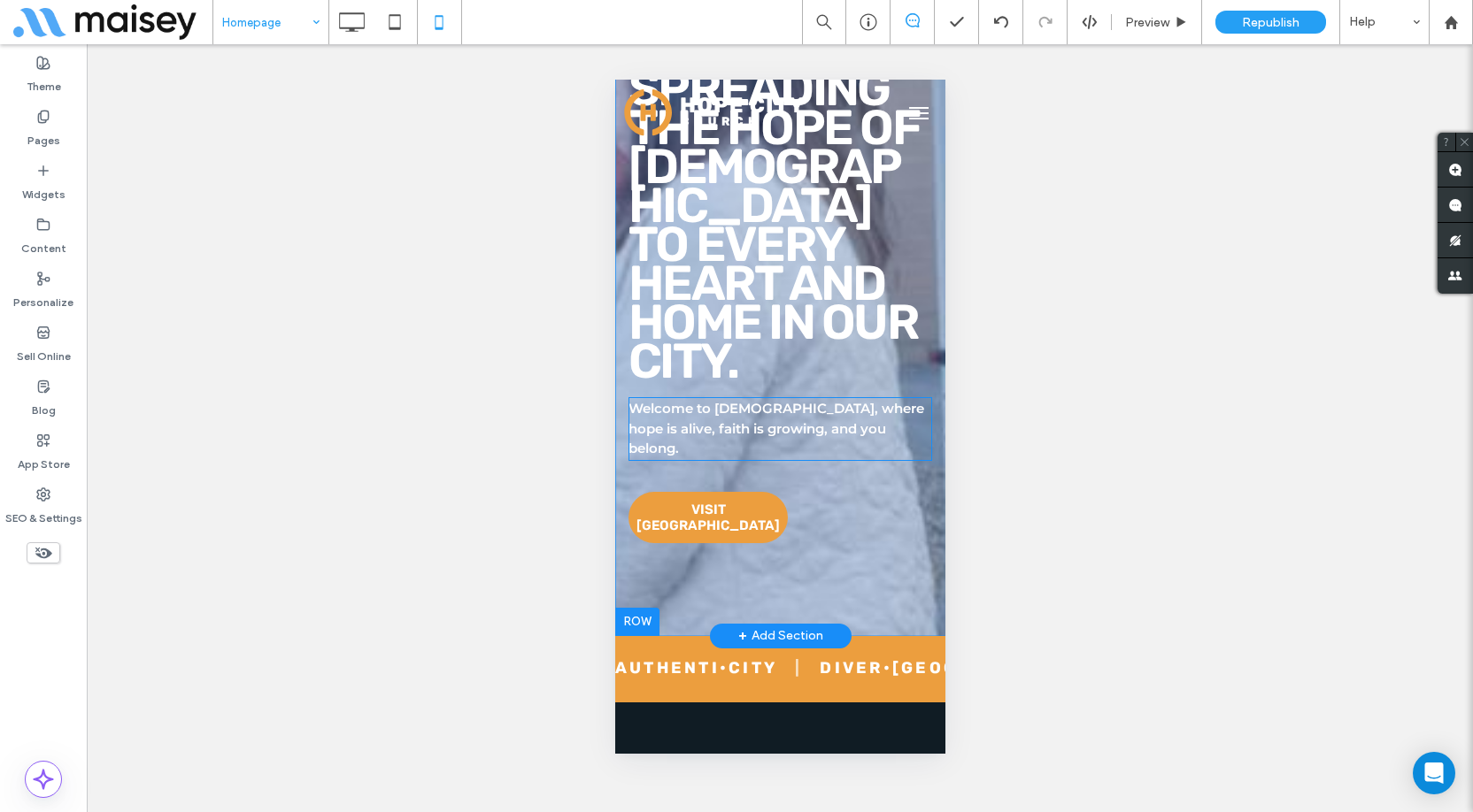
scroll to position [354, 0]
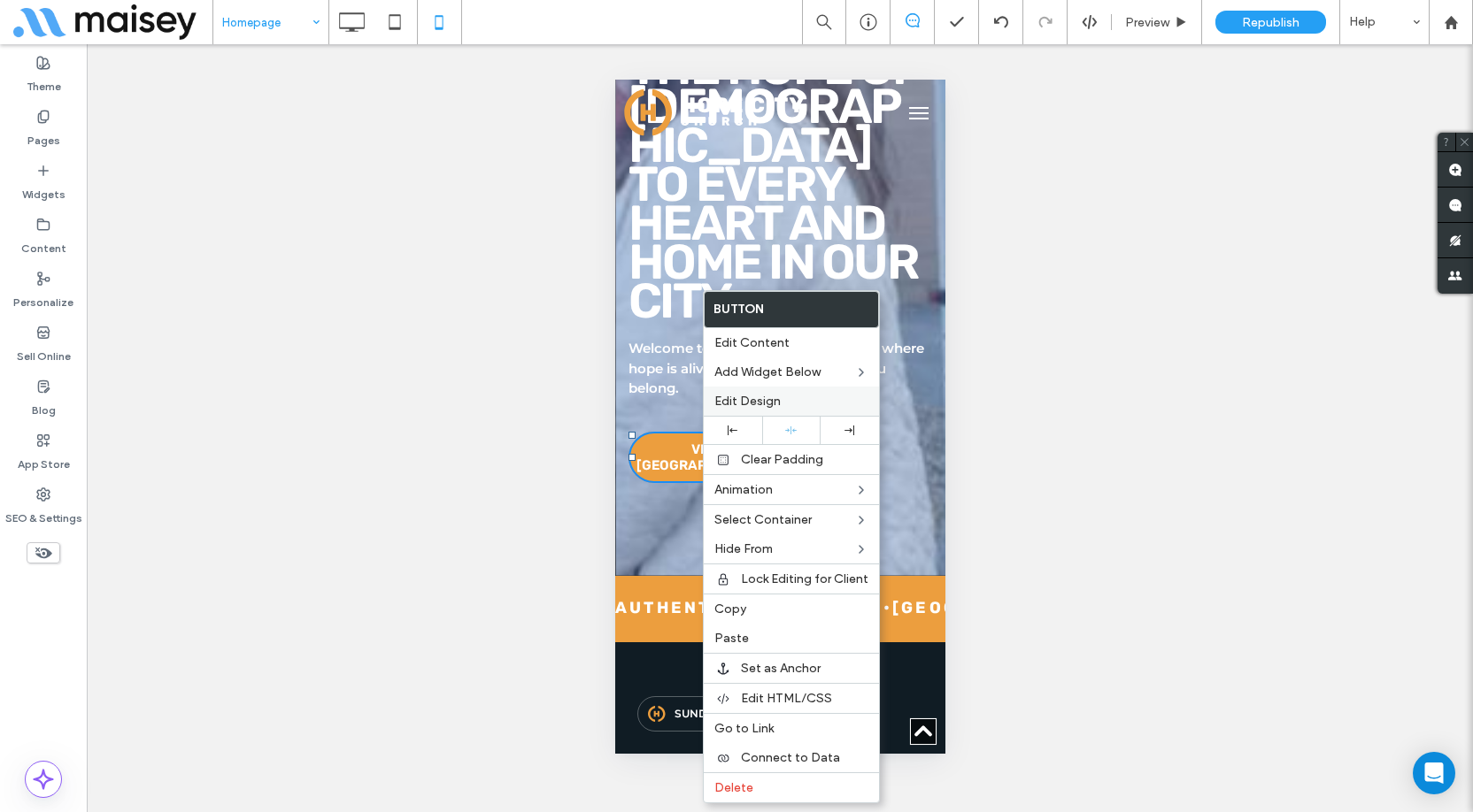
click at [772, 403] on span "Edit Design" at bounding box center [748, 401] width 67 height 15
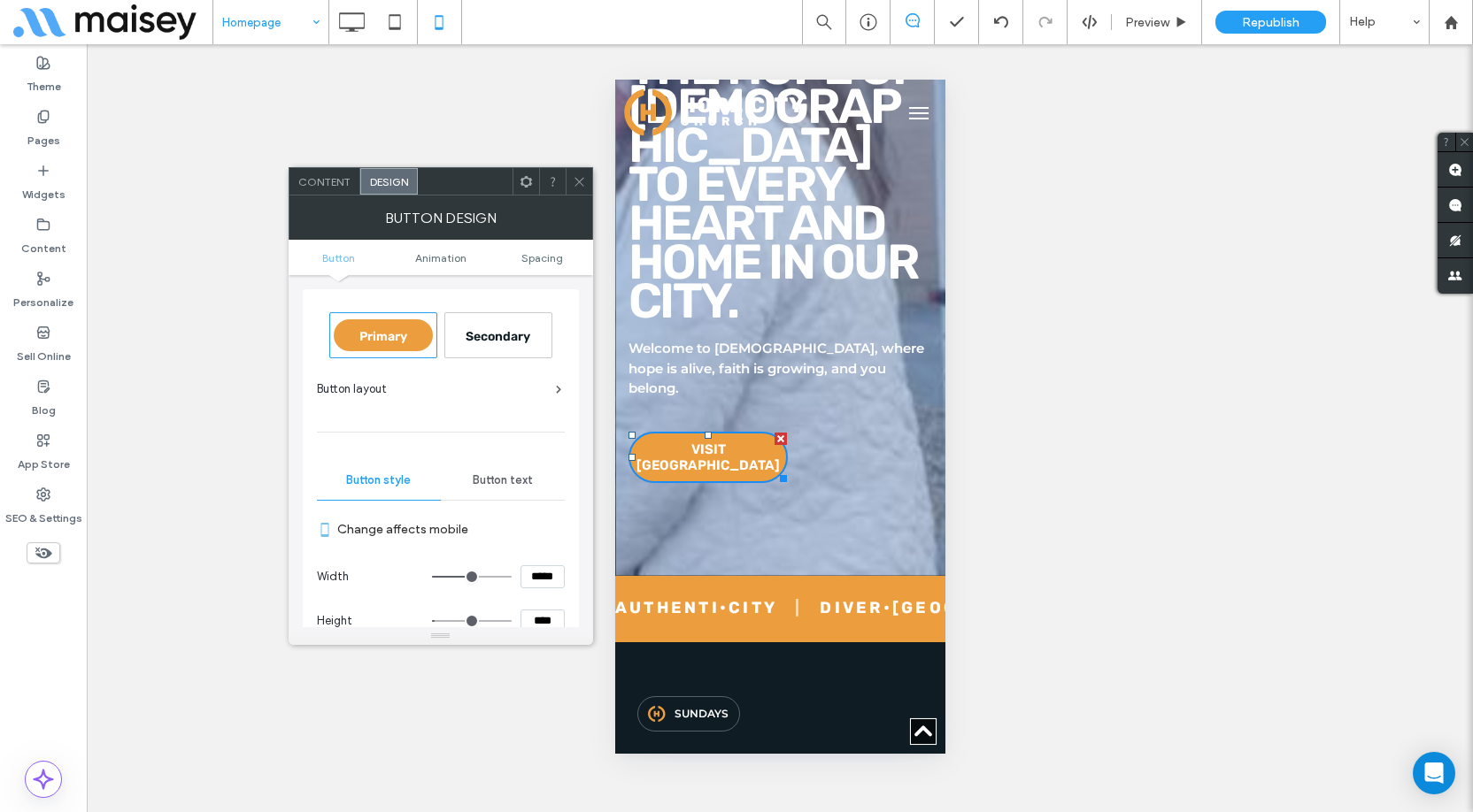
click at [533, 576] on input "*****" at bounding box center [542, 576] width 44 height 23
type input "*****"
type input "***"
click at [557, 526] on label "Change affects mobile" at bounding box center [451, 529] width 227 height 32
click at [582, 187] on icon at bounding box center [579, 182] width 13 height 13
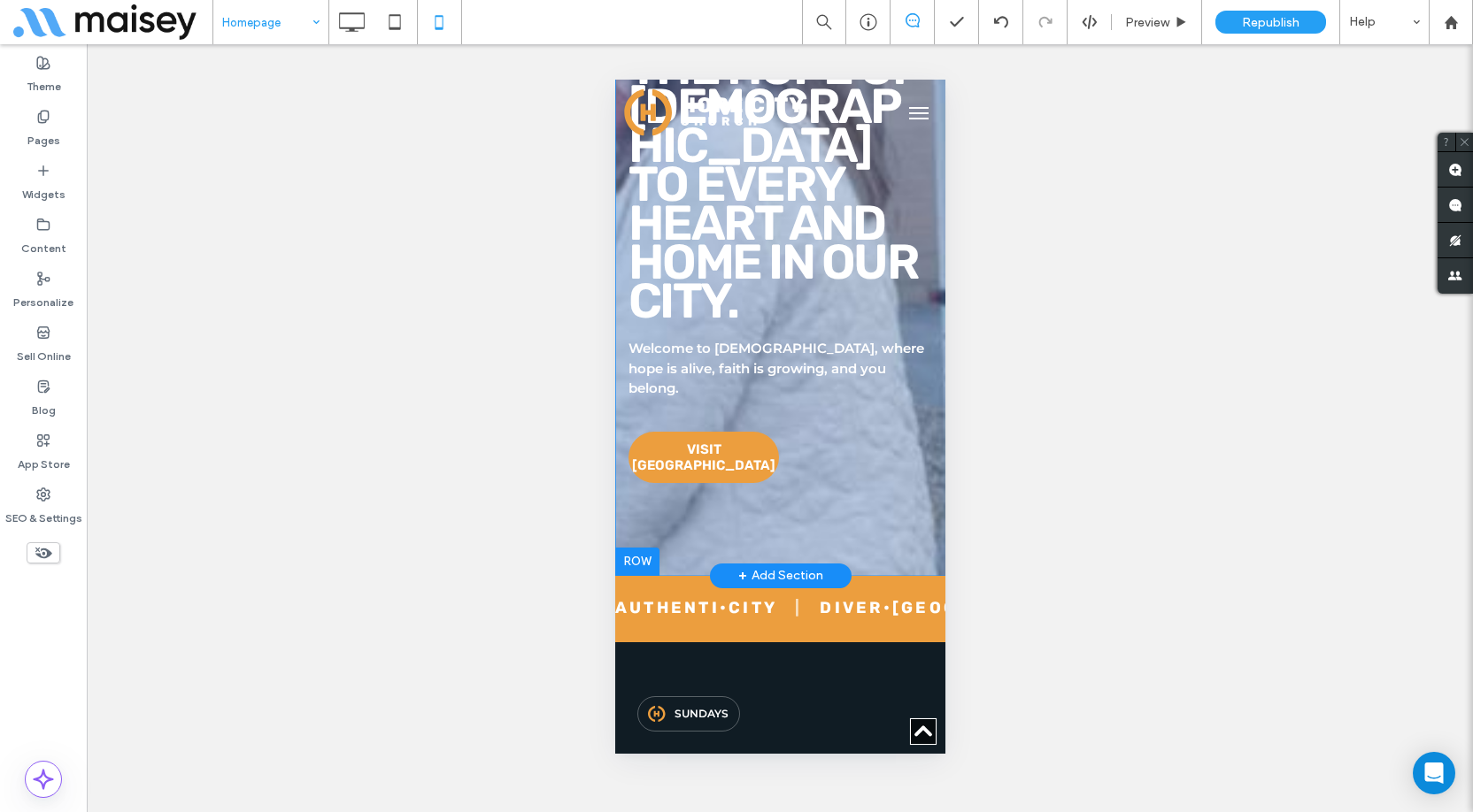
click at [643, 548] on div at bounding box center [637, 562] width 44 height 29
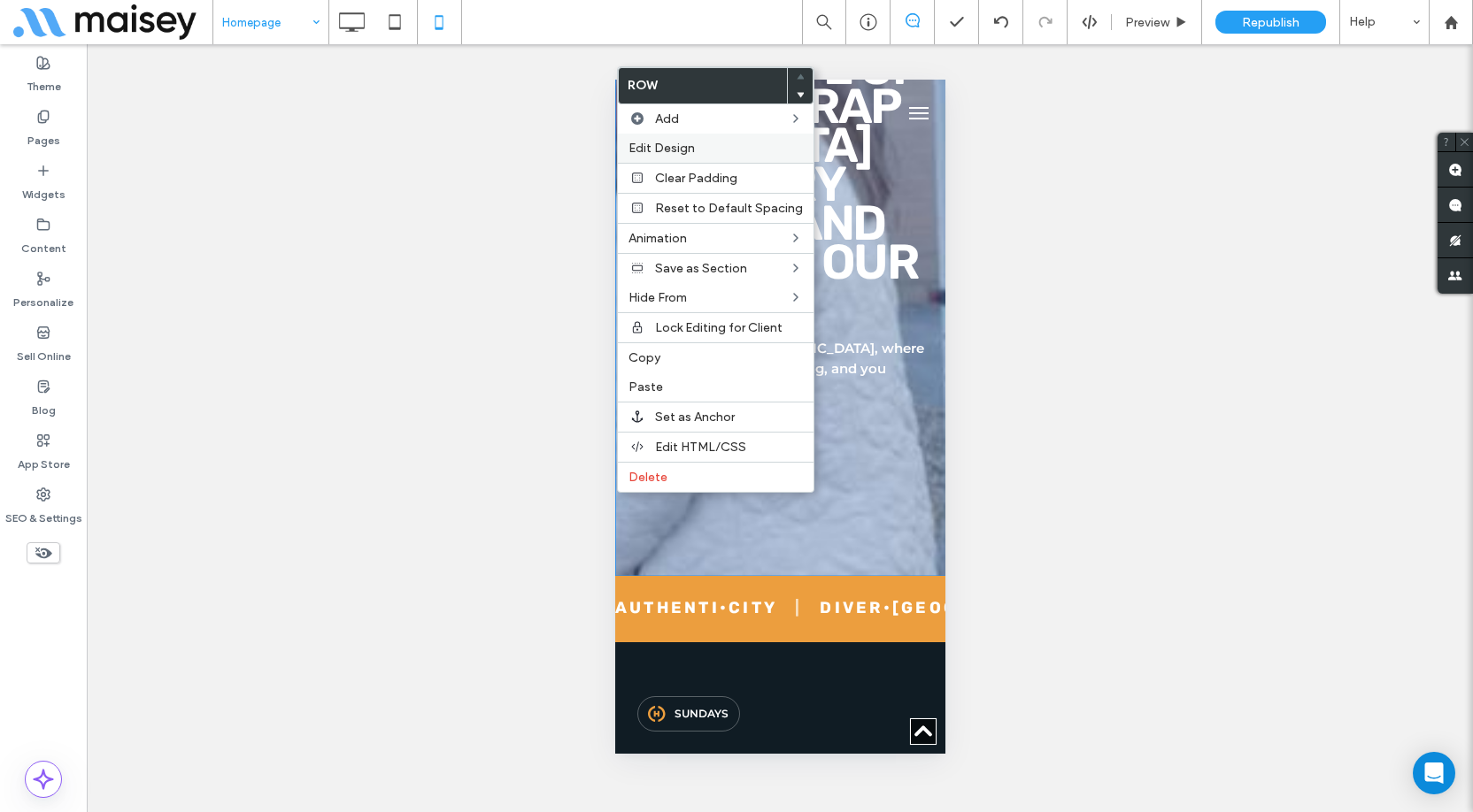
click at [685, 155] on div "Edit Design" at bounding box center [716, 149] width 196 height 30
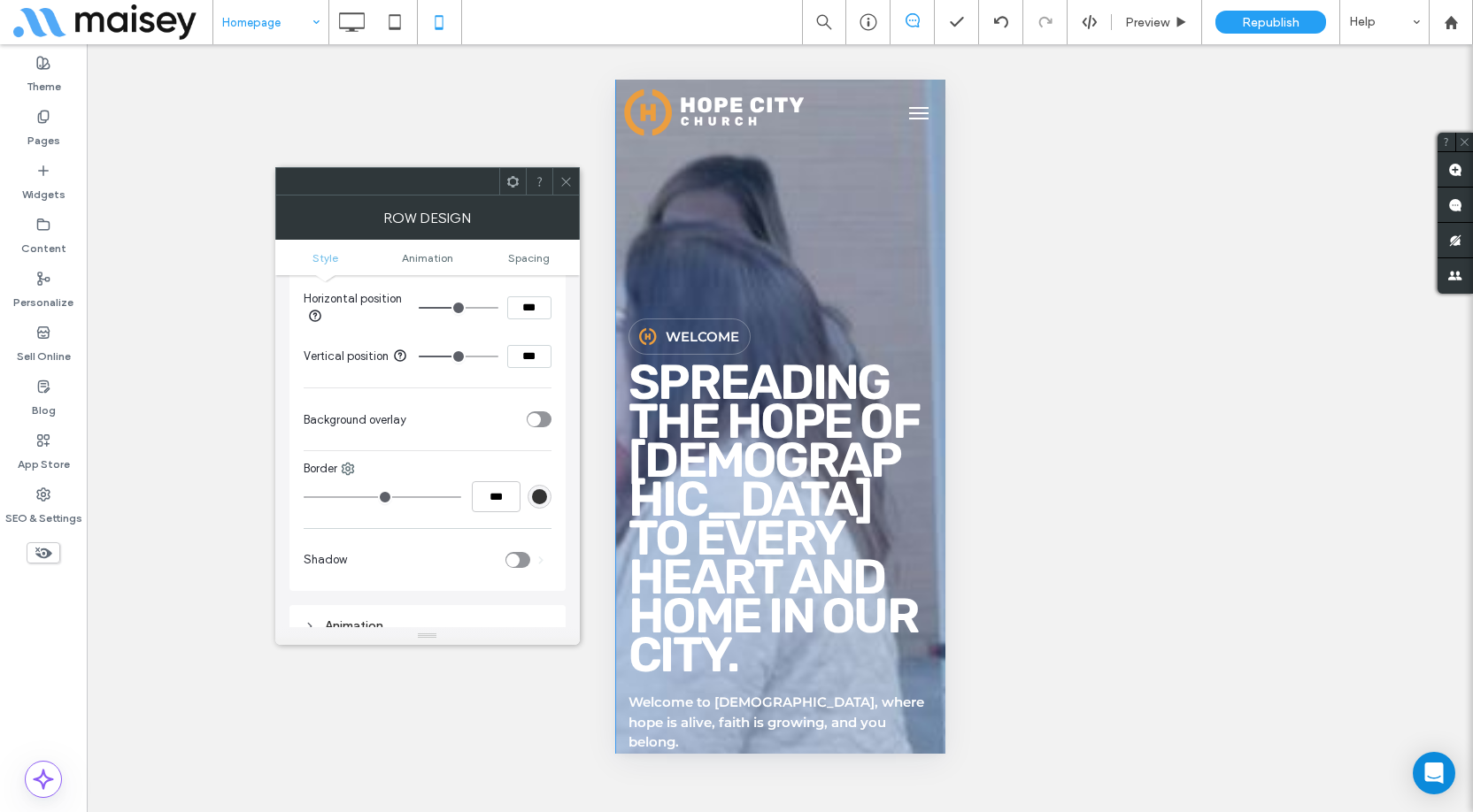
scroll to position [620, 0]
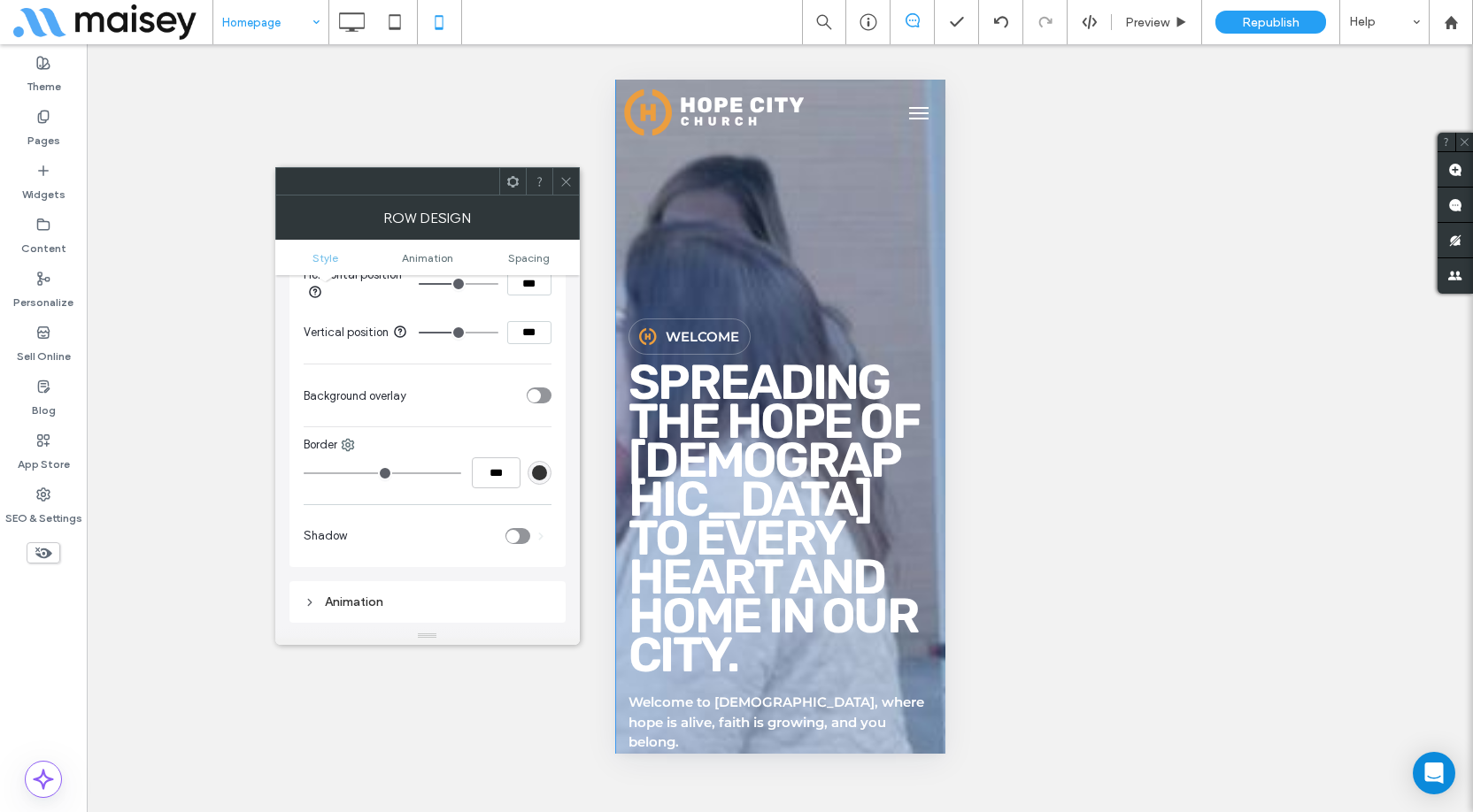
click at [545, 396] on div "toggle" at bounding box center [539, 395] width 25 height 16
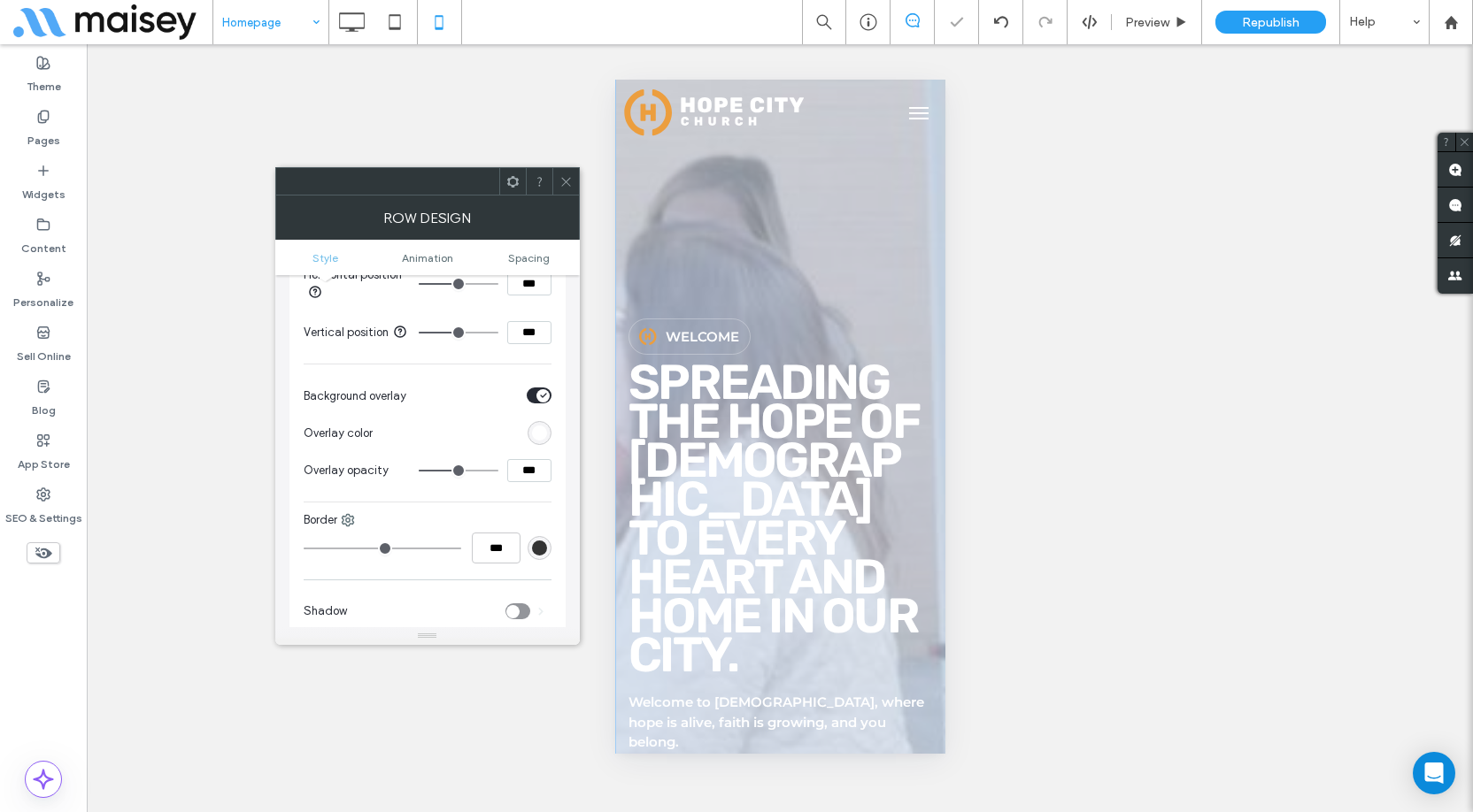
drag, startPoint x: 524, startPoint y: 470, endPoint x: 515, endPoint y: 472, distance: 9.2
click at [515, 472] on input "***" at bounding box center [530, 470] width 44 height 23
type input "***"
type input "**"
click at [539, 440] on div "rgb(255,255,255)" at bounding box center [540, 433] width 15 height 15
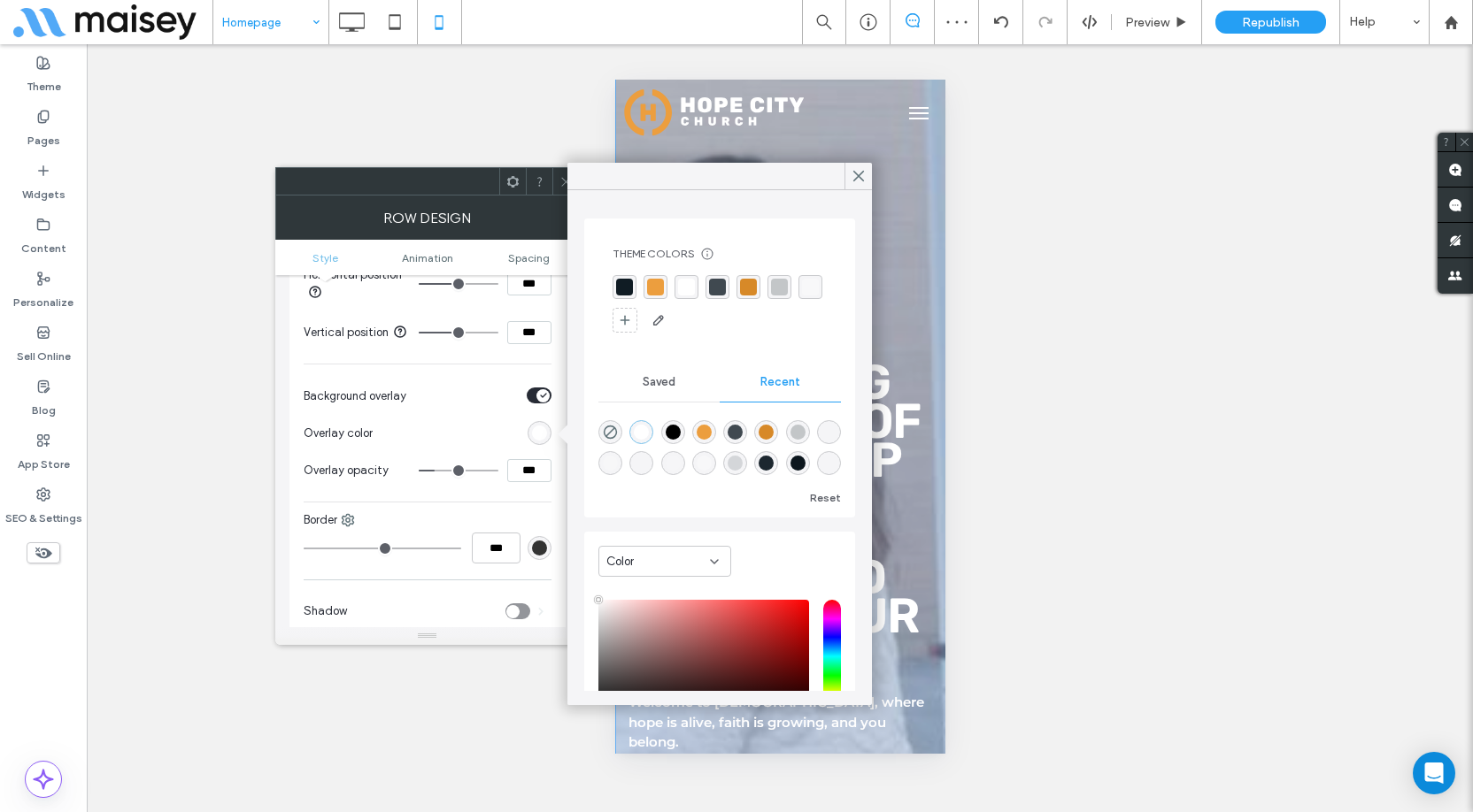
click at [623, 285] on div "rgba(16, 28, 36, 1)" at bounding box center [625, 287] width 17 height 17
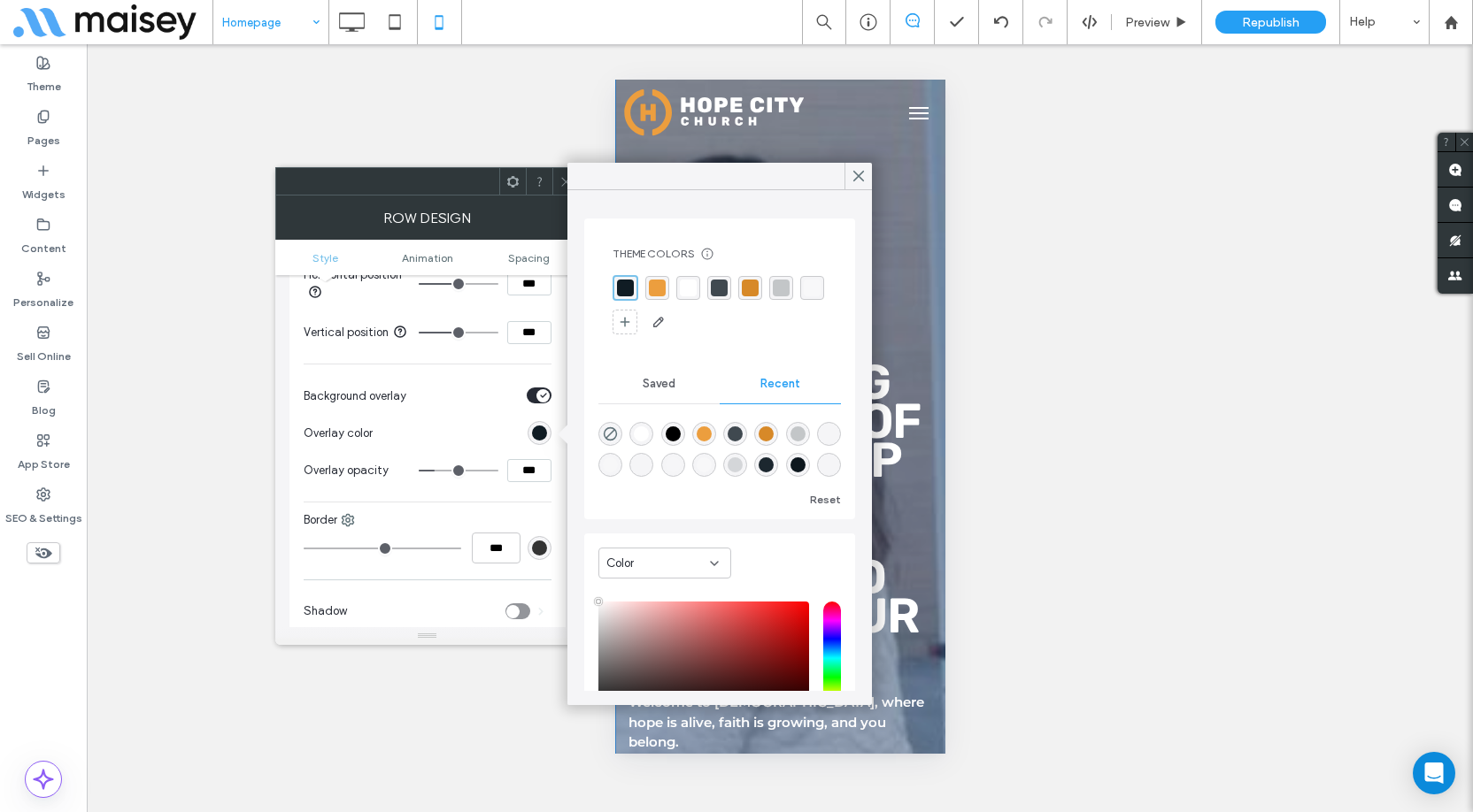
click at [564, 181] on icon at bounding box center [566, 182] width 13 height 13
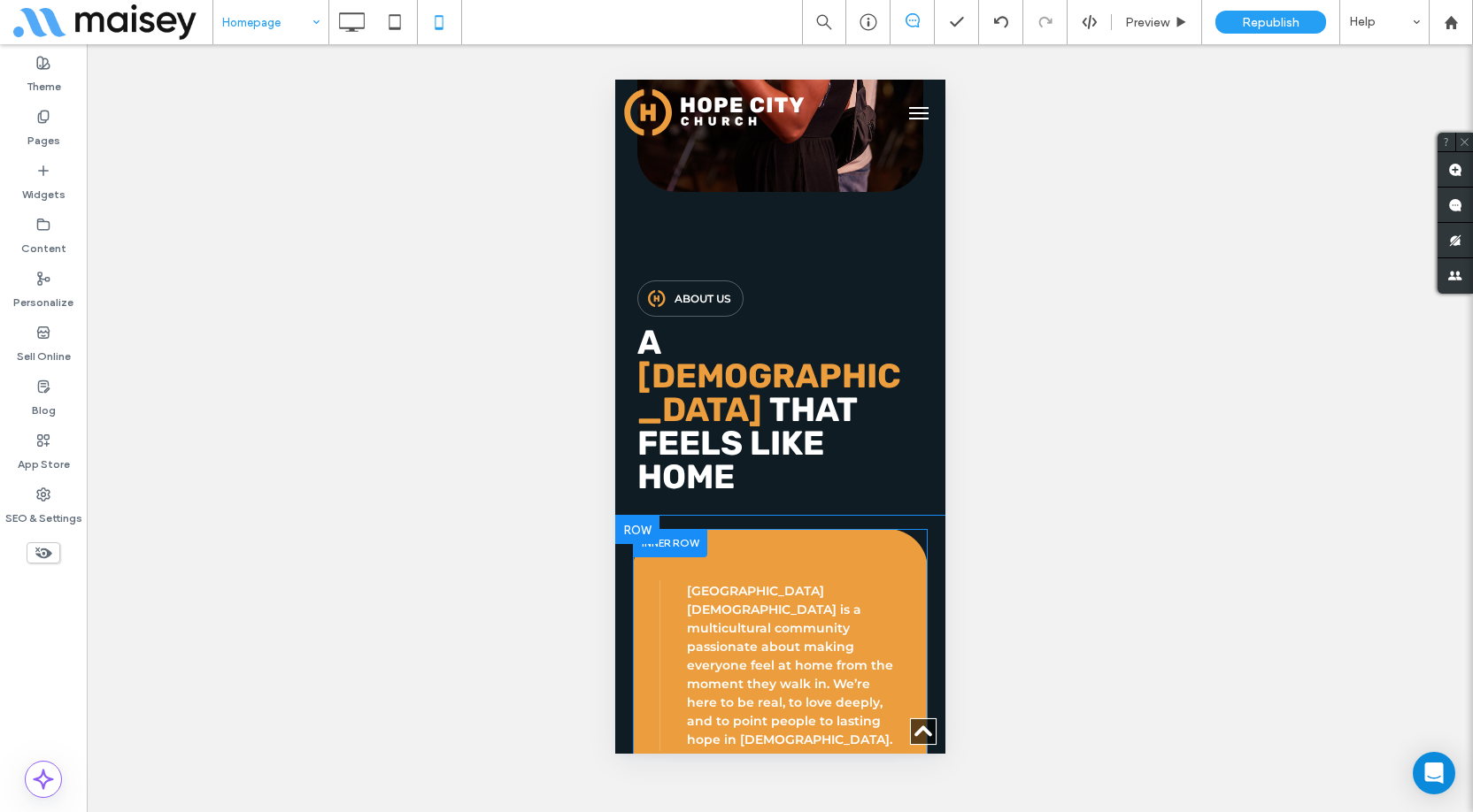
scroll to position [1859, 0]
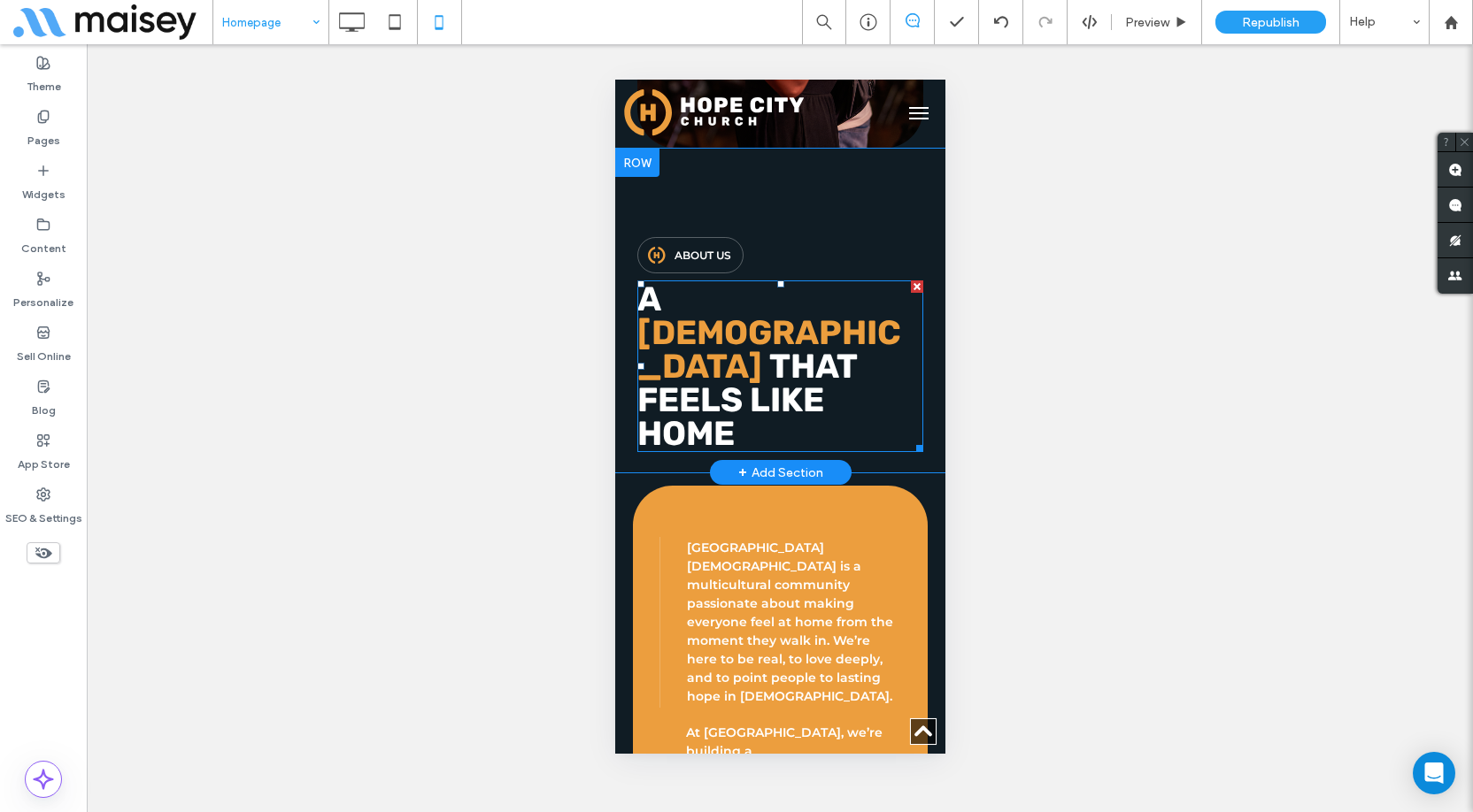
click at [784, 380] on strong "Feels Like Home" at bounding box center [730, 417] width 187 height 74
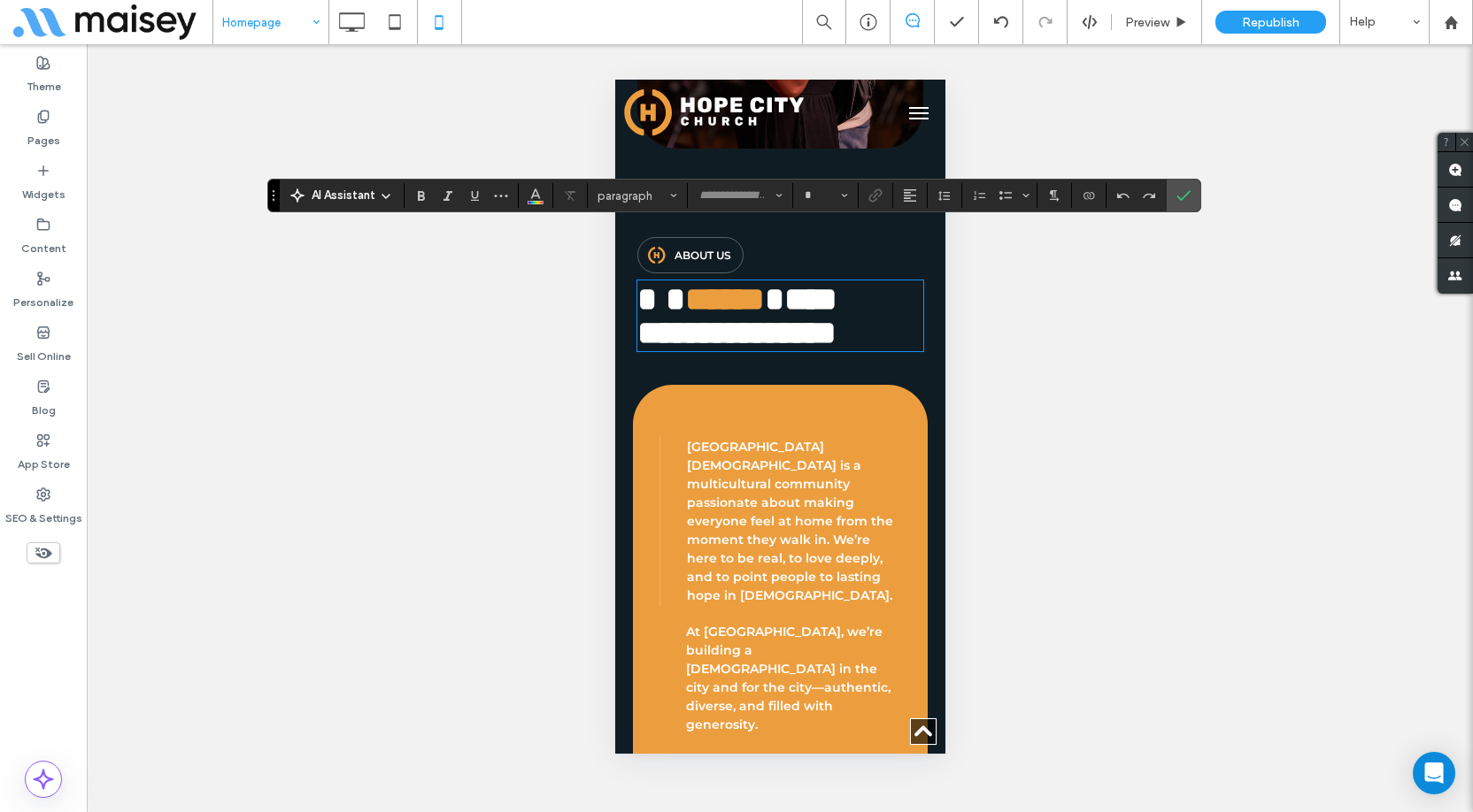
type input "*****"
type input "**"
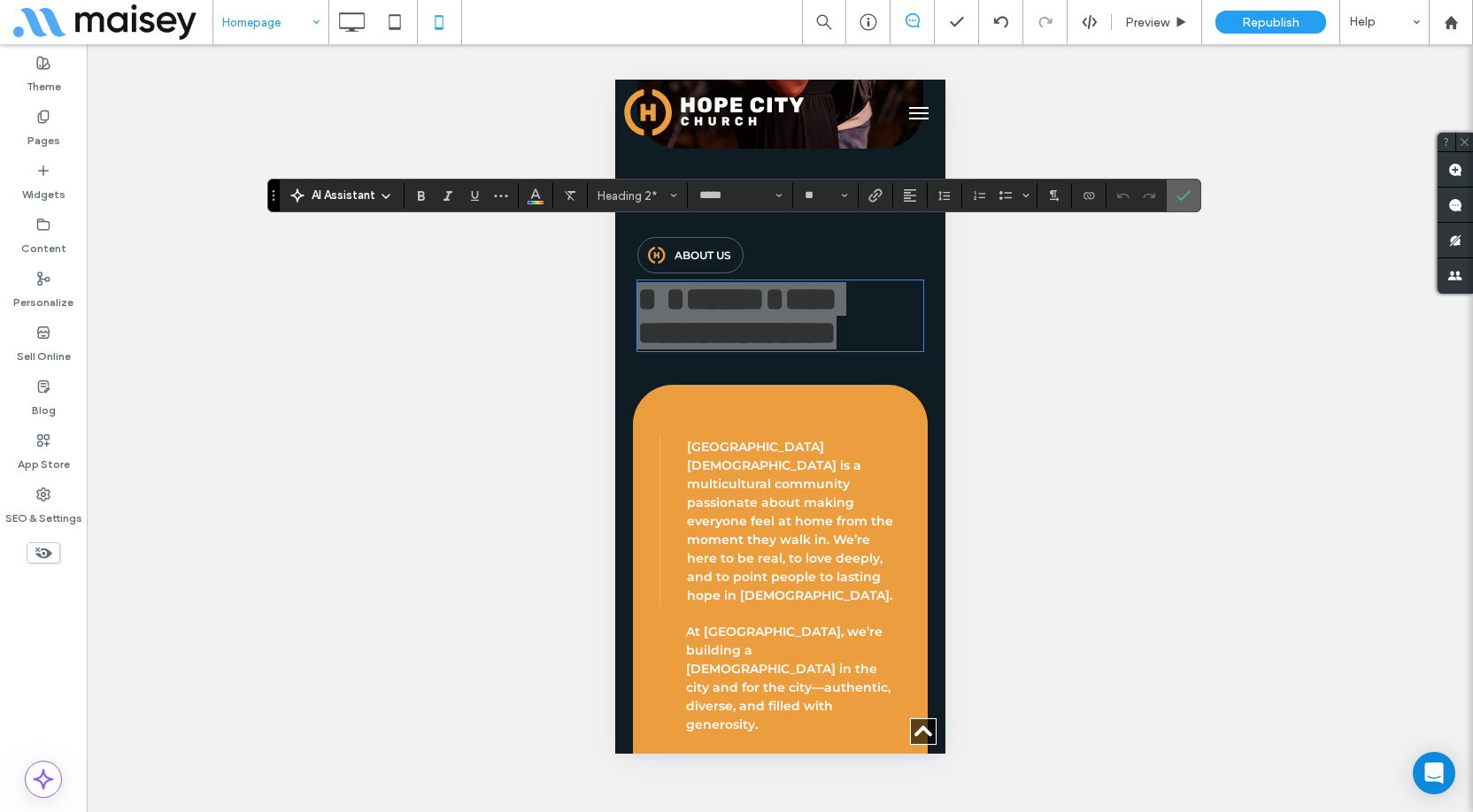
click at [1191, 205] on label "Confirm" at bounding box center [1184, 195] width 27 height 31
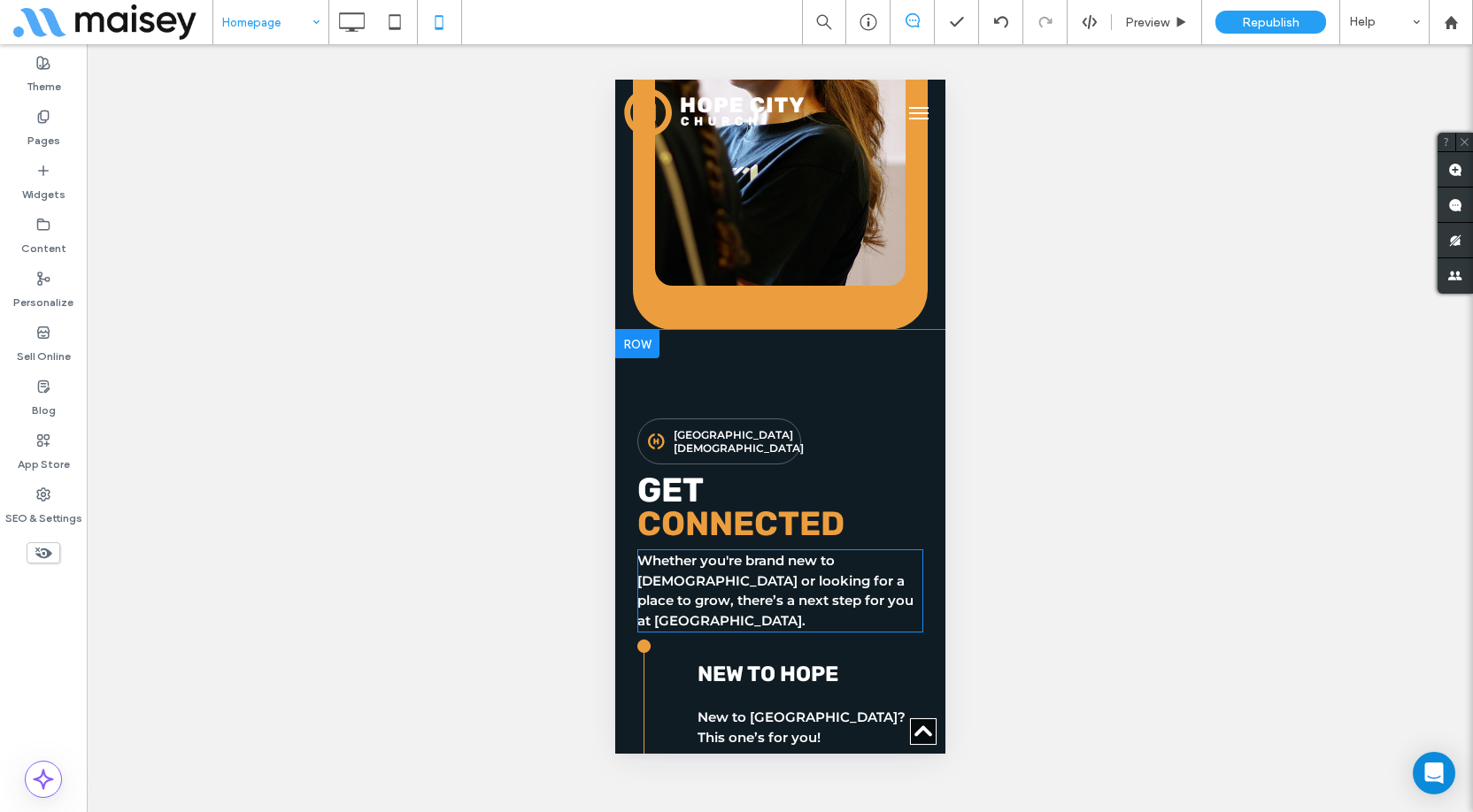
scroll to position [3186, 0]
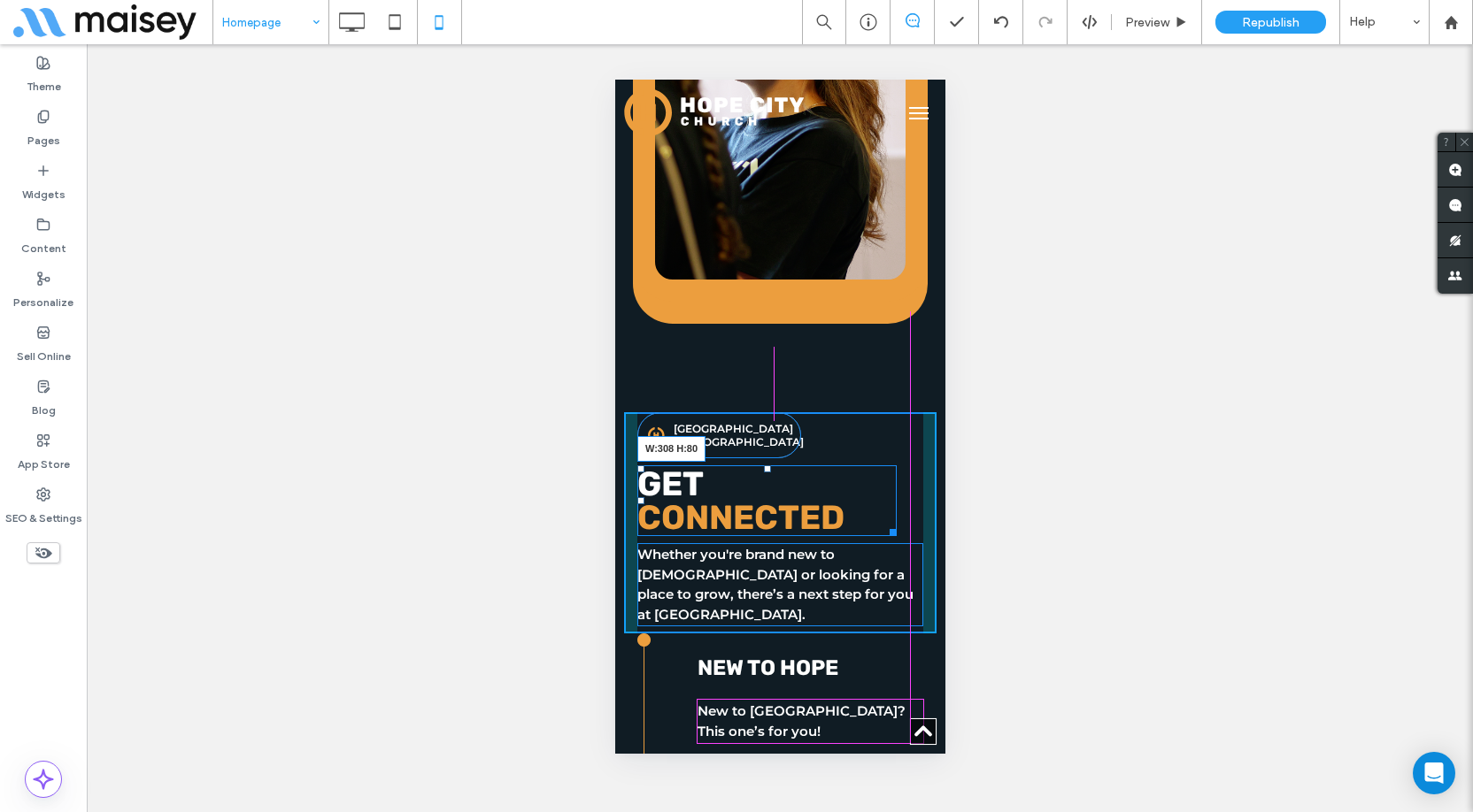
drag, startPoint x: 900, startPoint y: 379, endPoint x: 937, endPoint y: 379, distance: 37.0
click at [937, 379] on html "Click To Paste About Ministries Messages Get Involved Home Give Click To Paste …" at bounding box center [779, 395] width 330 height 7004
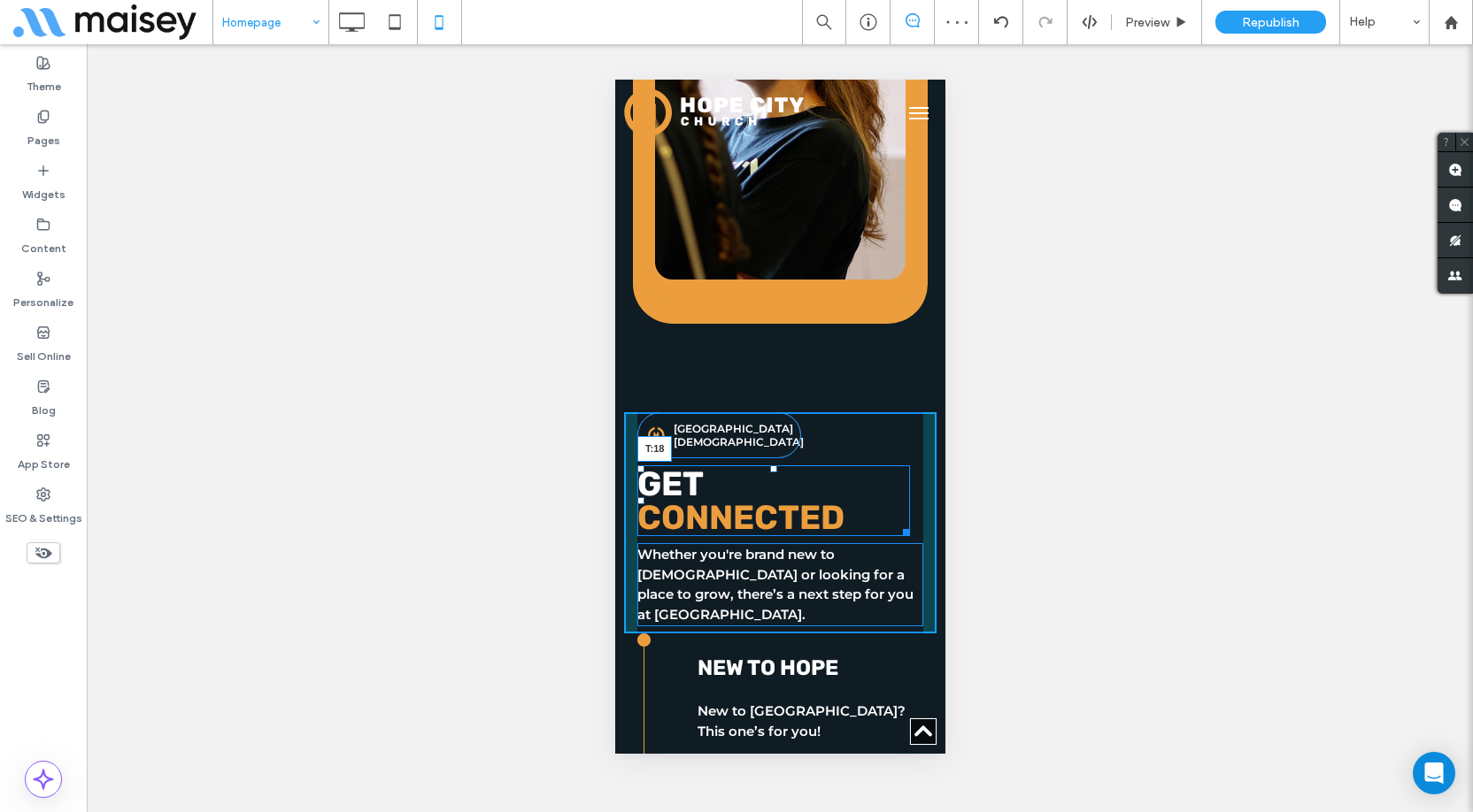
drag, startPoint x: 770, startPoint y: 315, endPoint x: 1383, endPoint y: 404, distance: 619.4
click at [770, 466] on div at bounding box center [773, 469] width 7 height 7
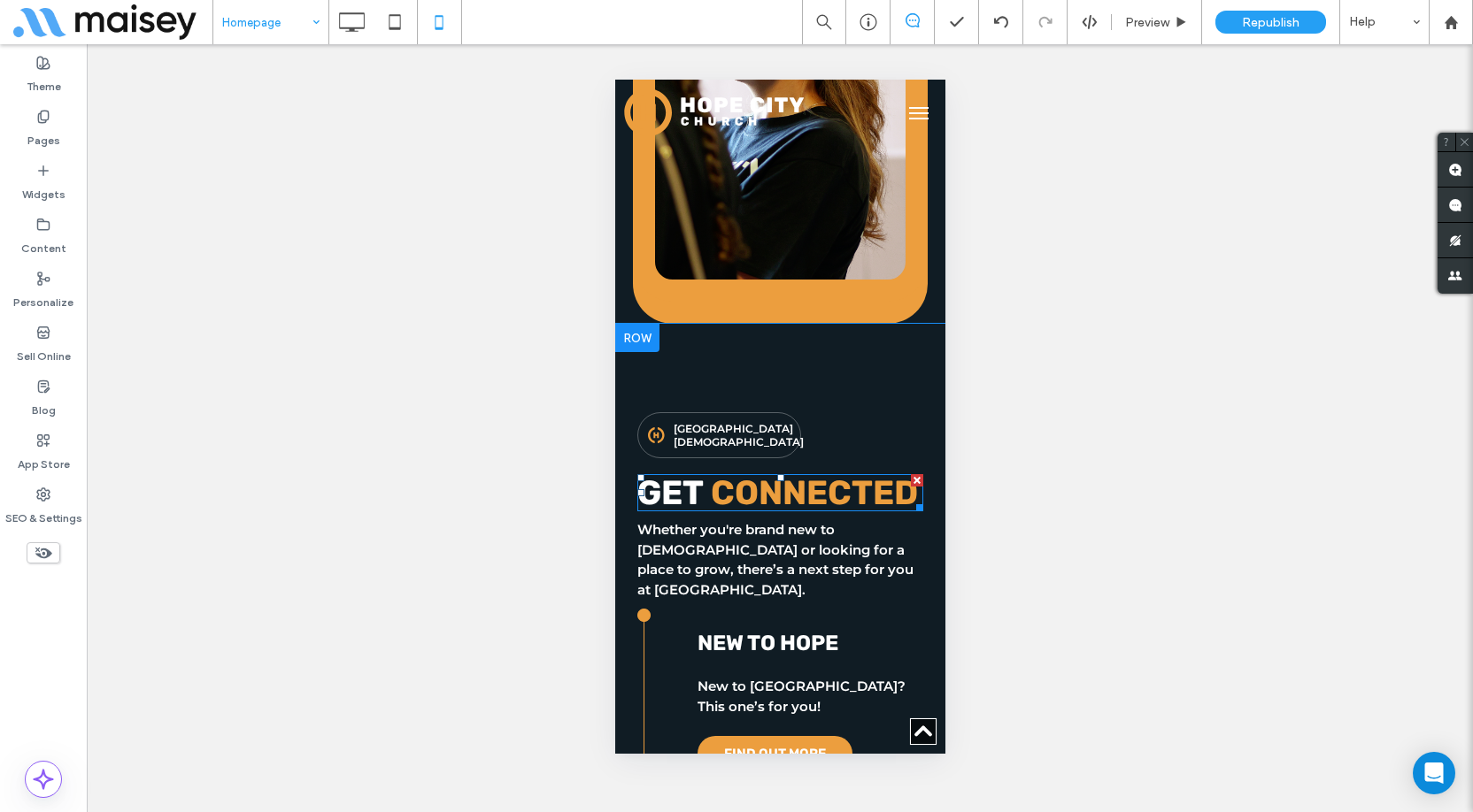
scroll to position [3363, 0]
